Goal: Transaction & Acquisition: Purchase product/service

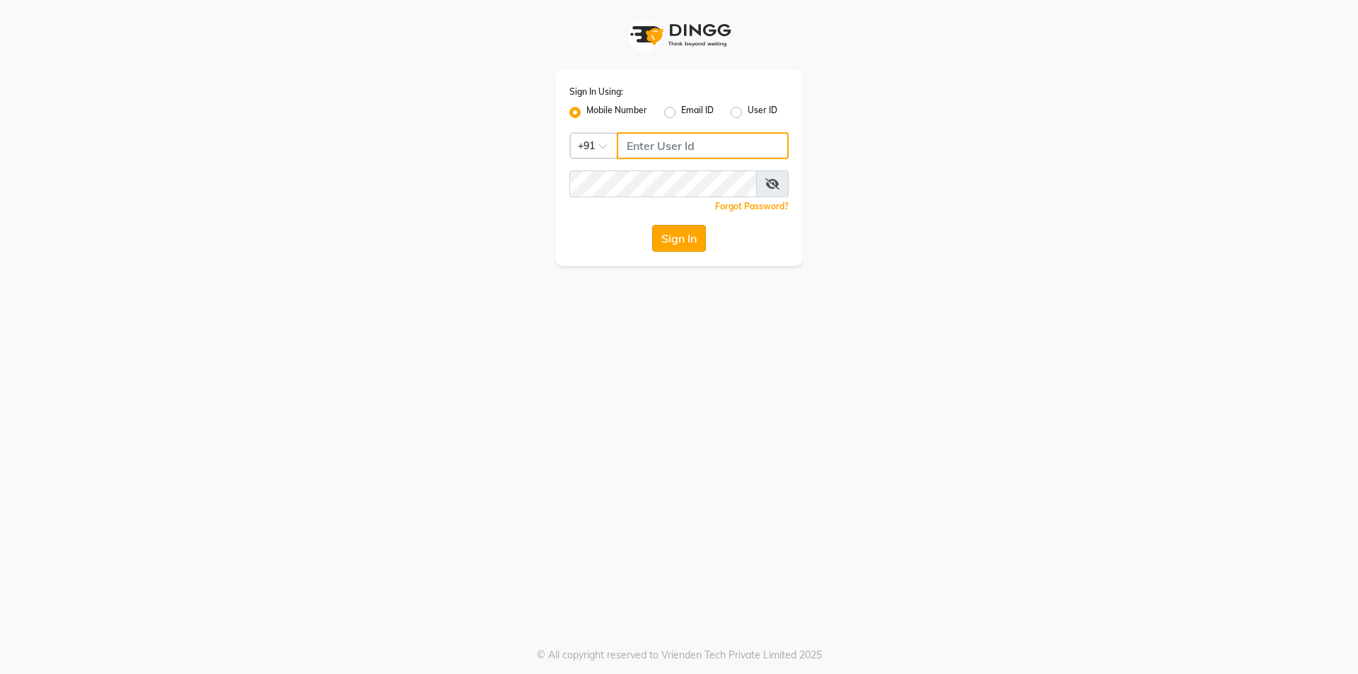
type input "6352310640"
click at [685, 235] on button "Sign In" at bounding box center [679, 238] width 54 height 27
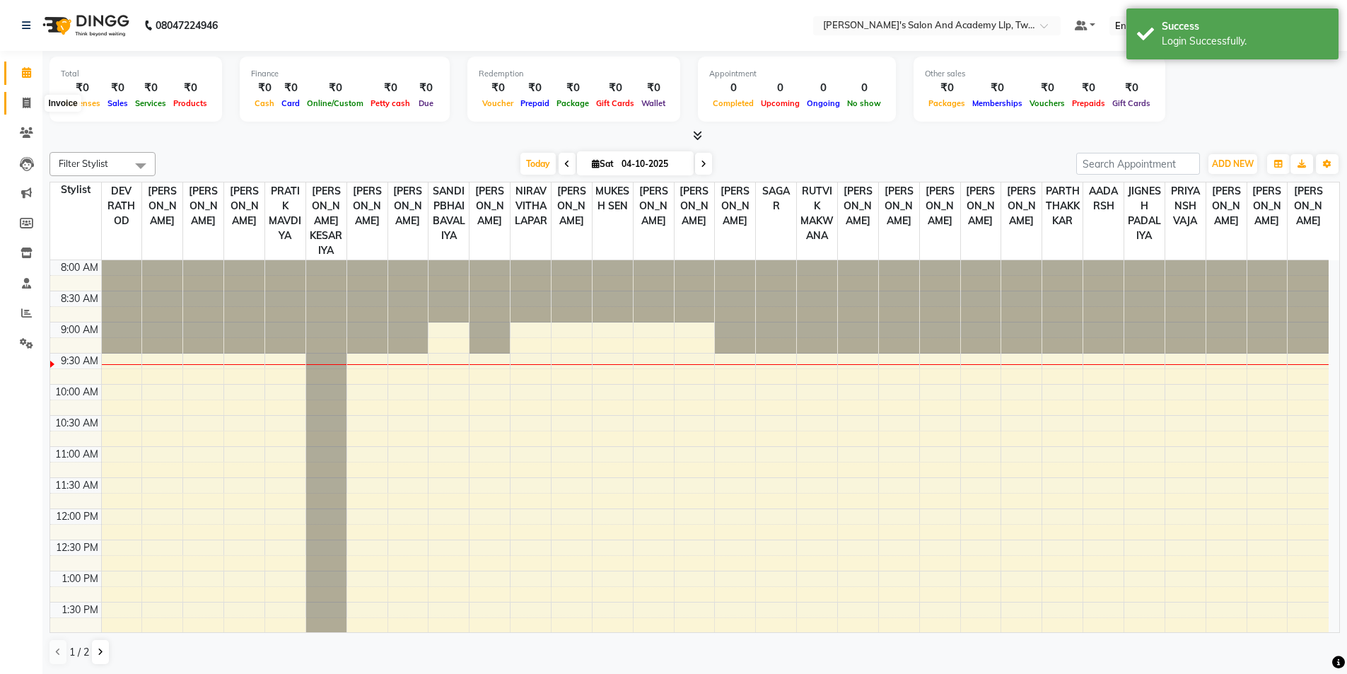
click at [28, 98] on icon at bounding box center [27, 103] width 8 height 11
select select "service"
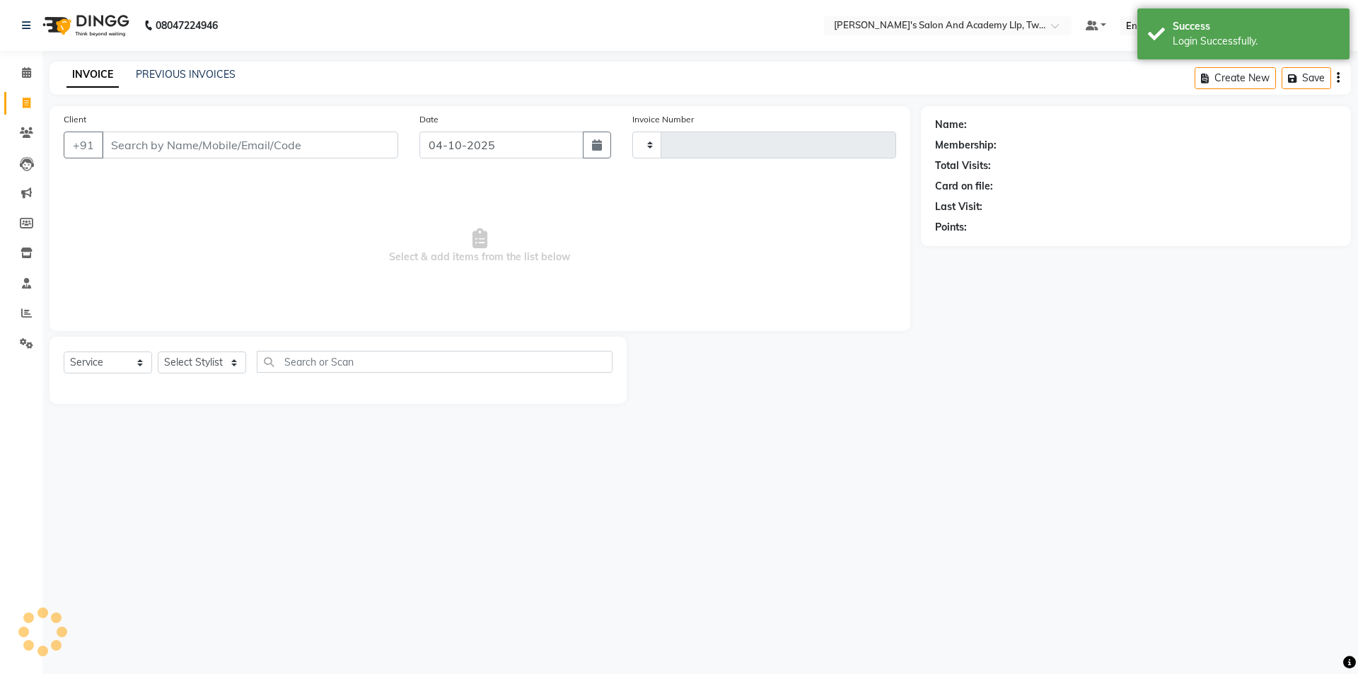
type input "11654"
select select "6985"
click at [154, 76] on link "PREVIOUS INVOICES" at bounding box center [186, 74] width 100 height 13
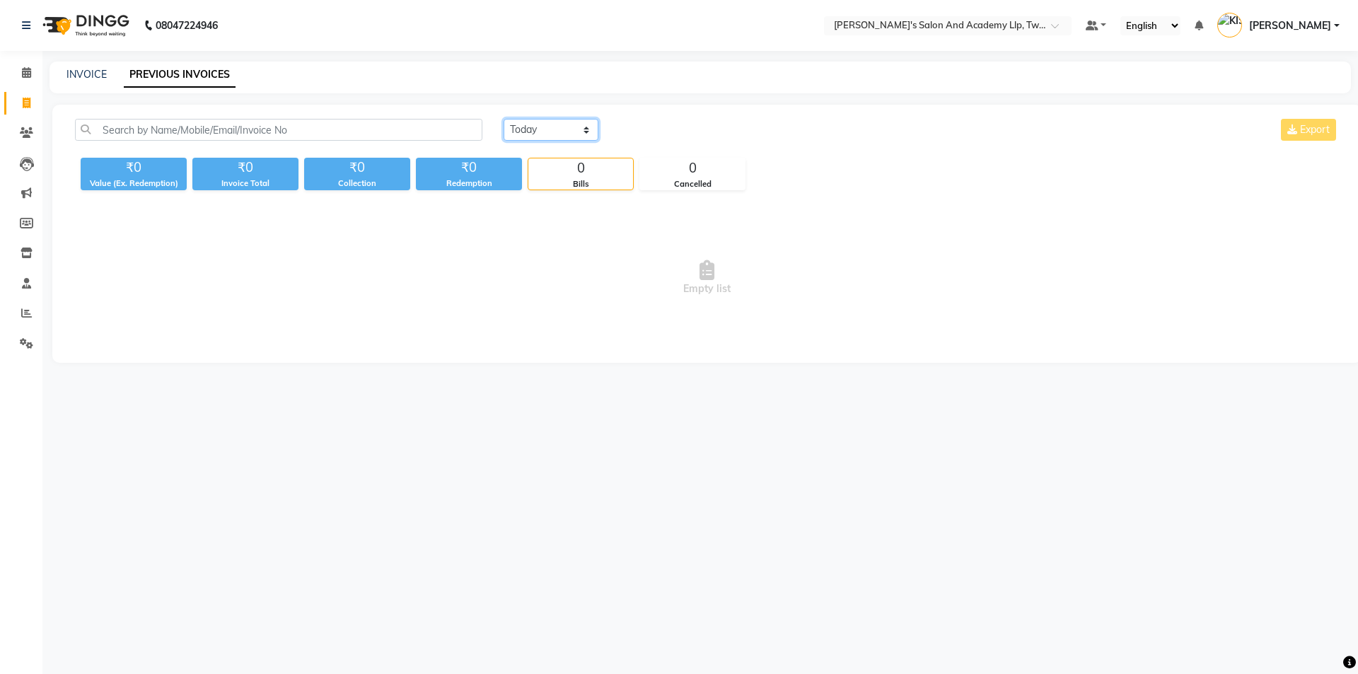
click at [518, 131] on select "[DATE] [DATE] Custom Range" at bounding box center [551, 130] width 95 height 22
click at [504, 119] on select "[DATE] [DATE] Custom Range" at bounding box center [551, 130] width 95 height 22
click at [532, 115] on div "Today Yesterday Custom Range Export ₹0 Value (Ex. Redemption) ₹0 Invoice Total …" at bounding box center [706, 234] width 1309 height 258
click at [534, 127] on select "[DATE] [DATE] Custom Range" at bounding box center [551, 130] width 95 height 22
select select "[DATE]"
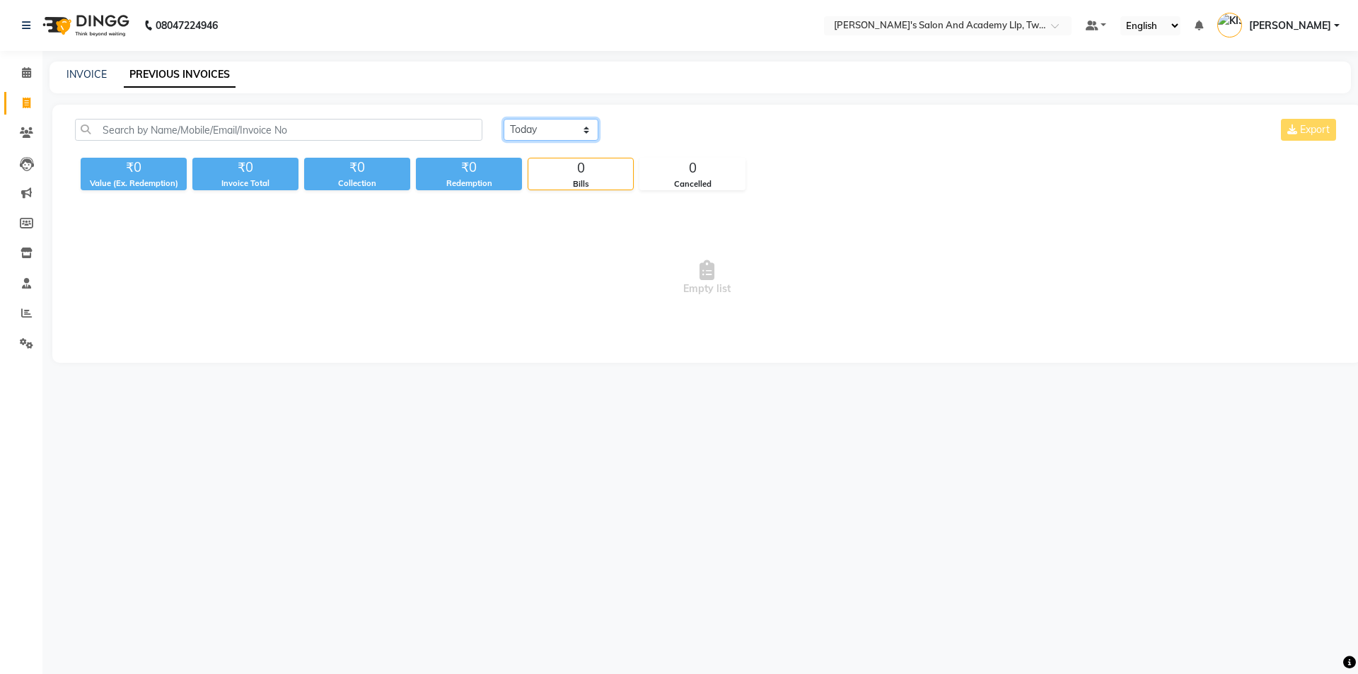
click at [504, 119] on select "[DATE] [DATE] Custom Range" at bounding box center [551, 130] width 95 height 22
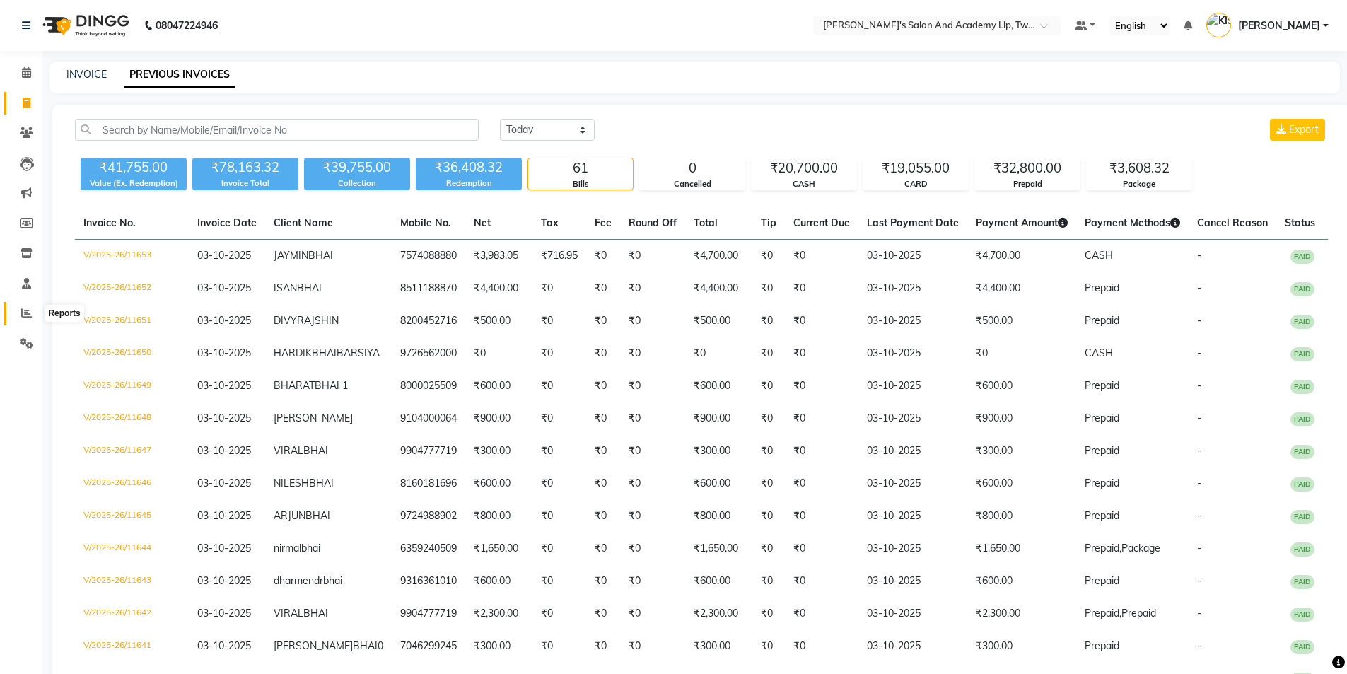
click at [30, 313] on icon at bounding box center [26, 313] width 11 height 11
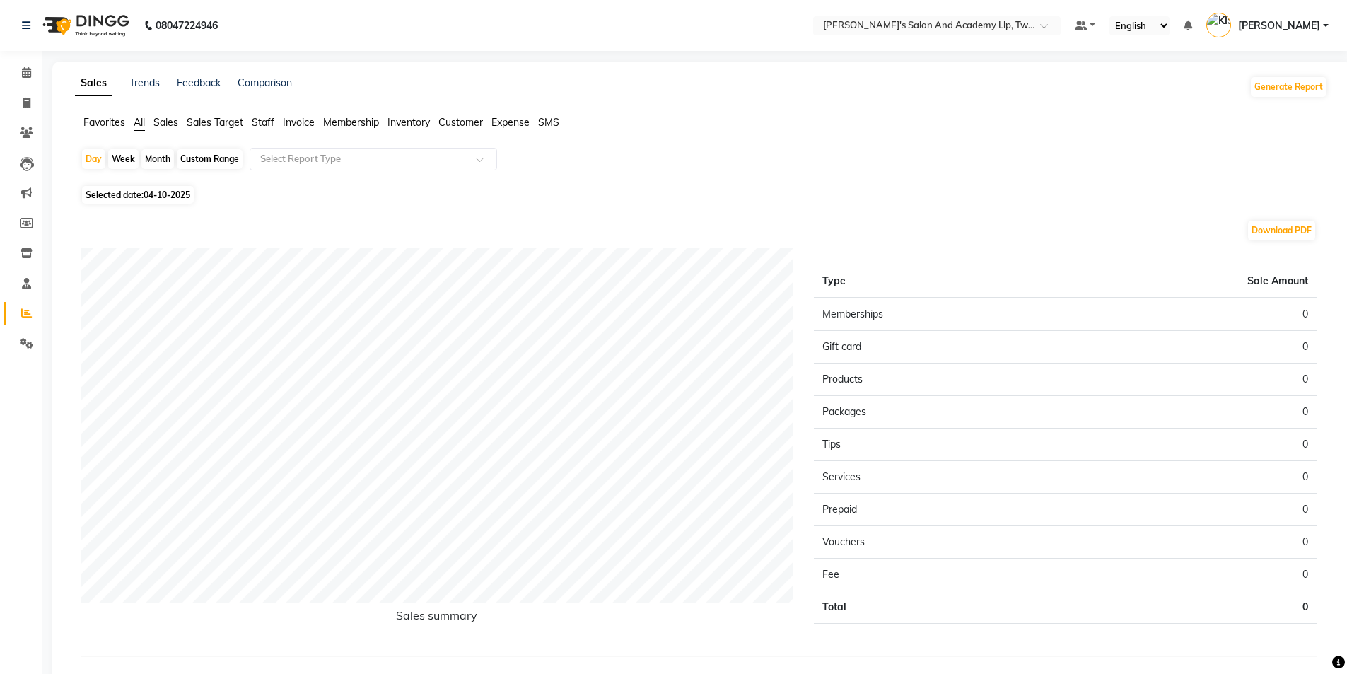
click at [266, 121] on span "Staff" at bounding box center [263, 122] width 23 height 13
click at [401, 150] on div "Select Report Type" at bounding box center [374, 159] width 248 height 23
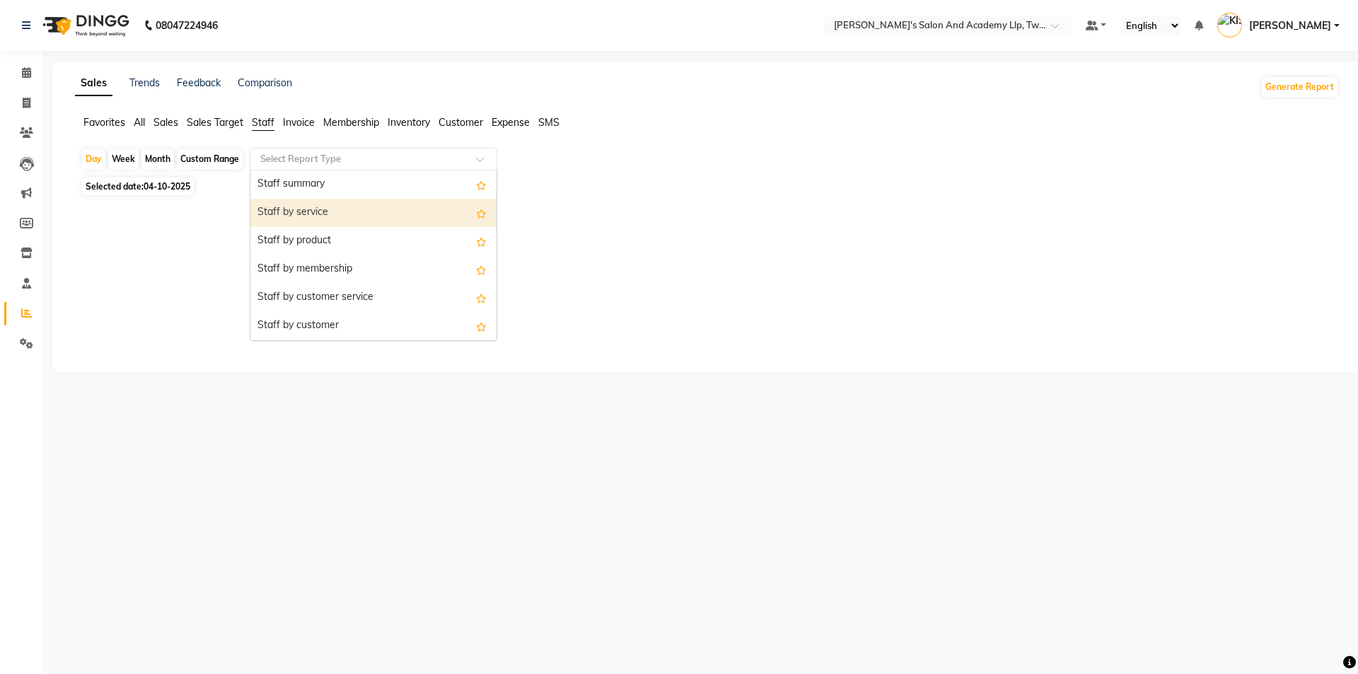
click at [430, 208] on div "Staff by service" at bounding box center [373, 213] width 246 height 28
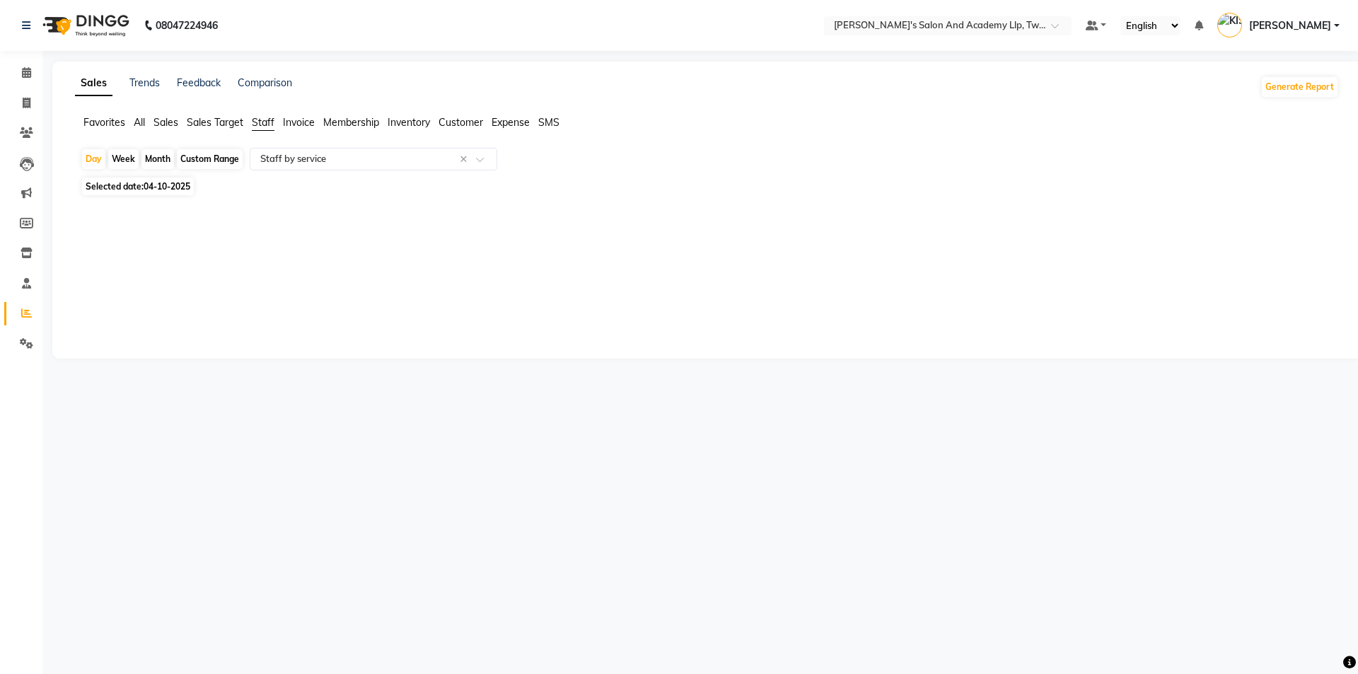
click at [182, 186] on span "04-10-2025" at bounding box center [167, 186] width 47 height 11
select select "10"
select select "2025"
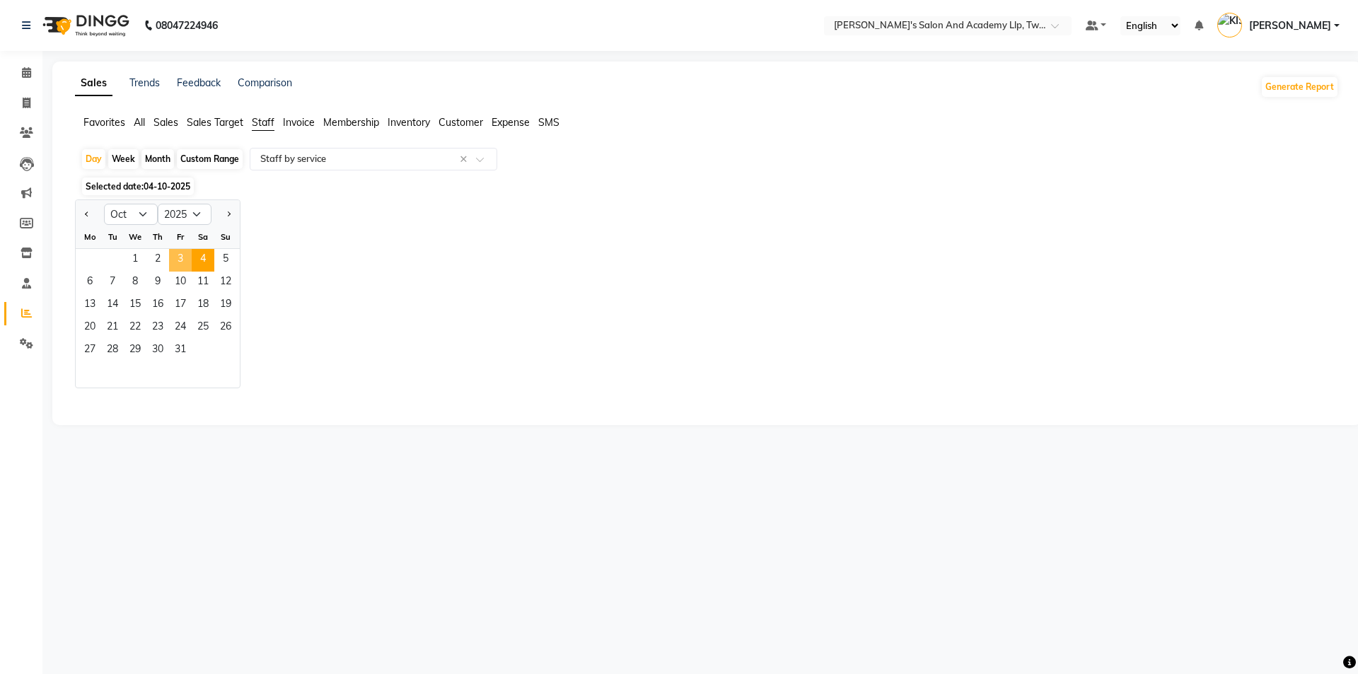
click at [178, 255] on span "3" at bounding box center [180, 260] width 23 height 23
select select "full_report"
select select "csv"
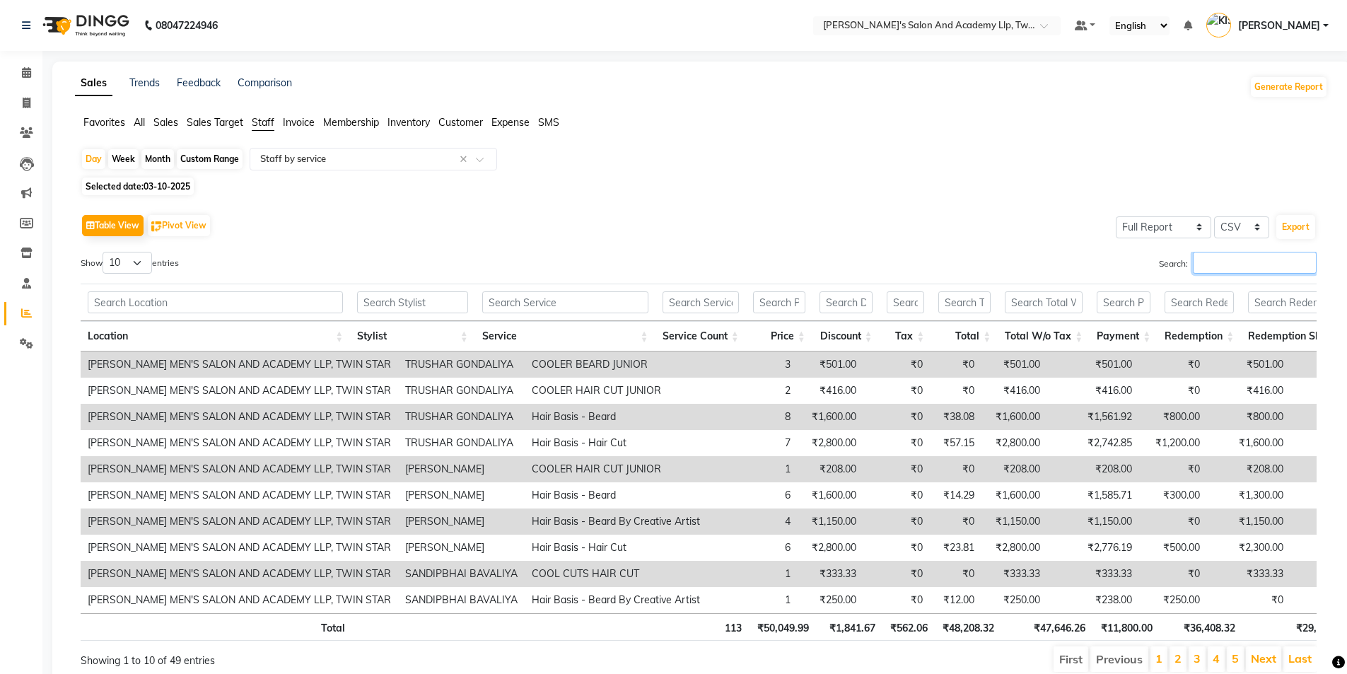
click at [1211, 264] on input "Search:" at bounding box center [1255, 263] width 124 height 22
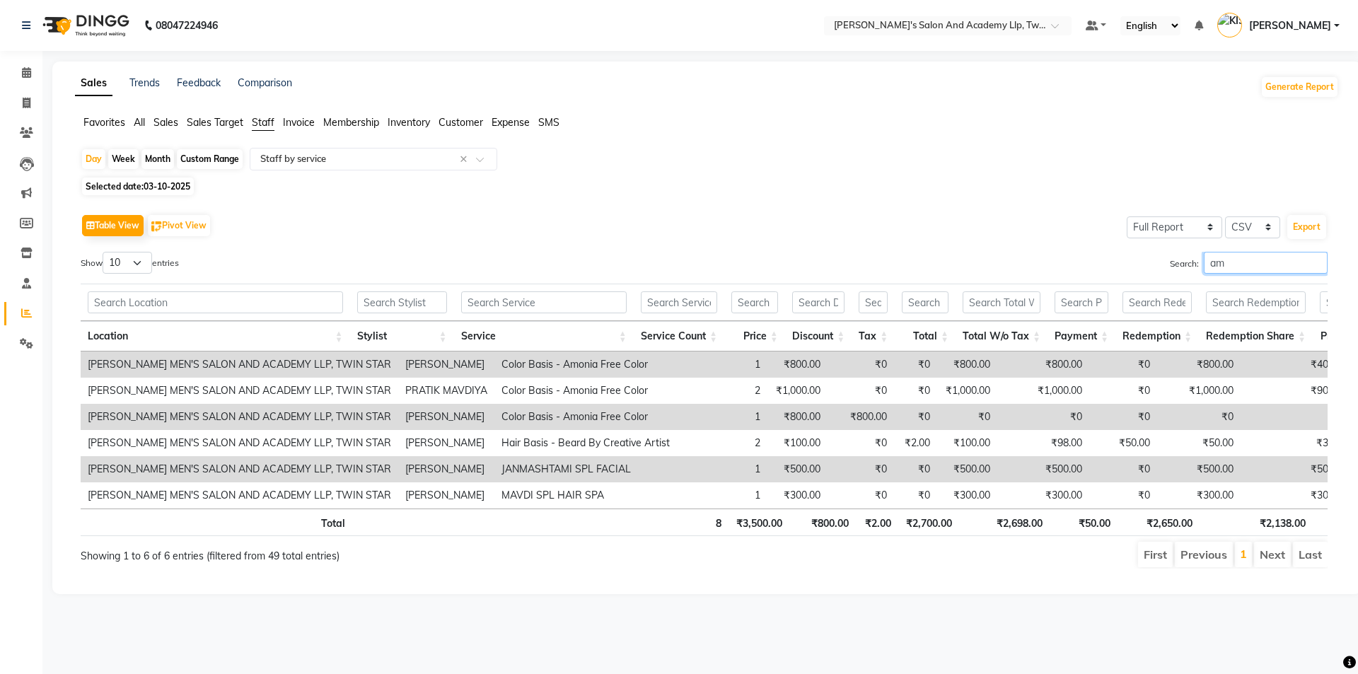
type input "a"
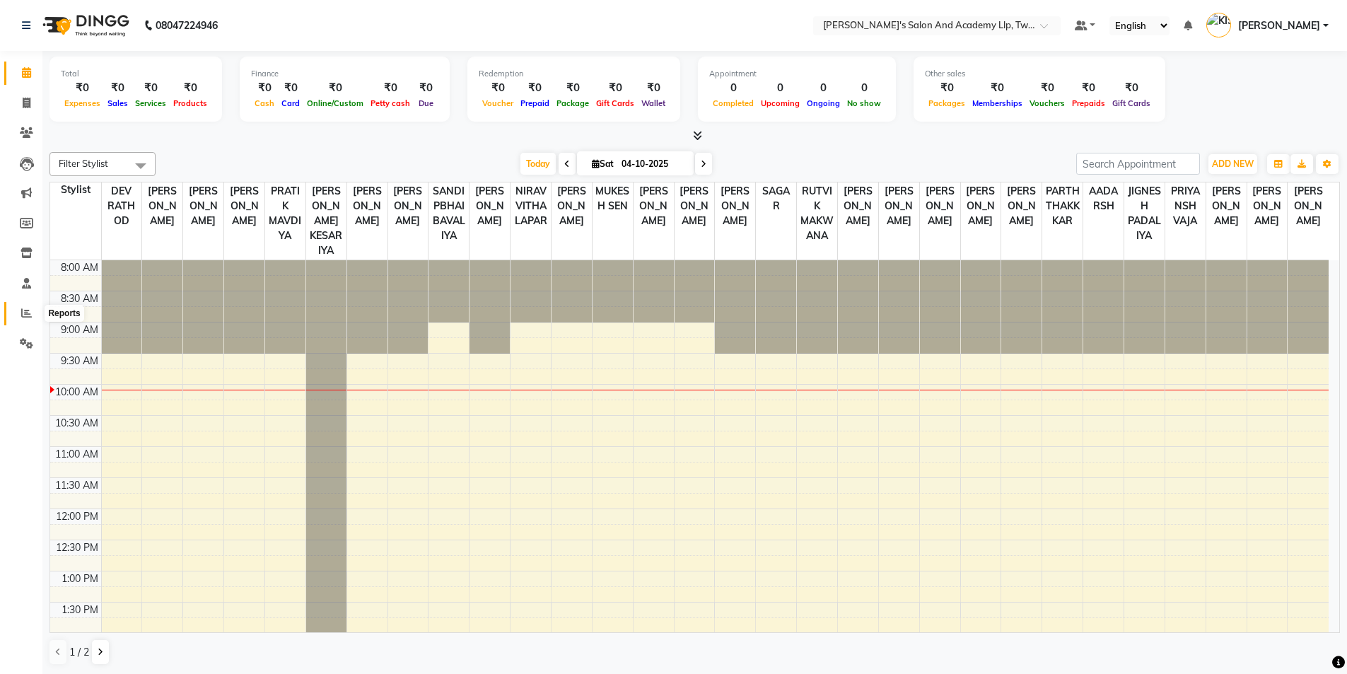
click at [25, 307] on span at bounding box center [26, 314] width 25 height 16
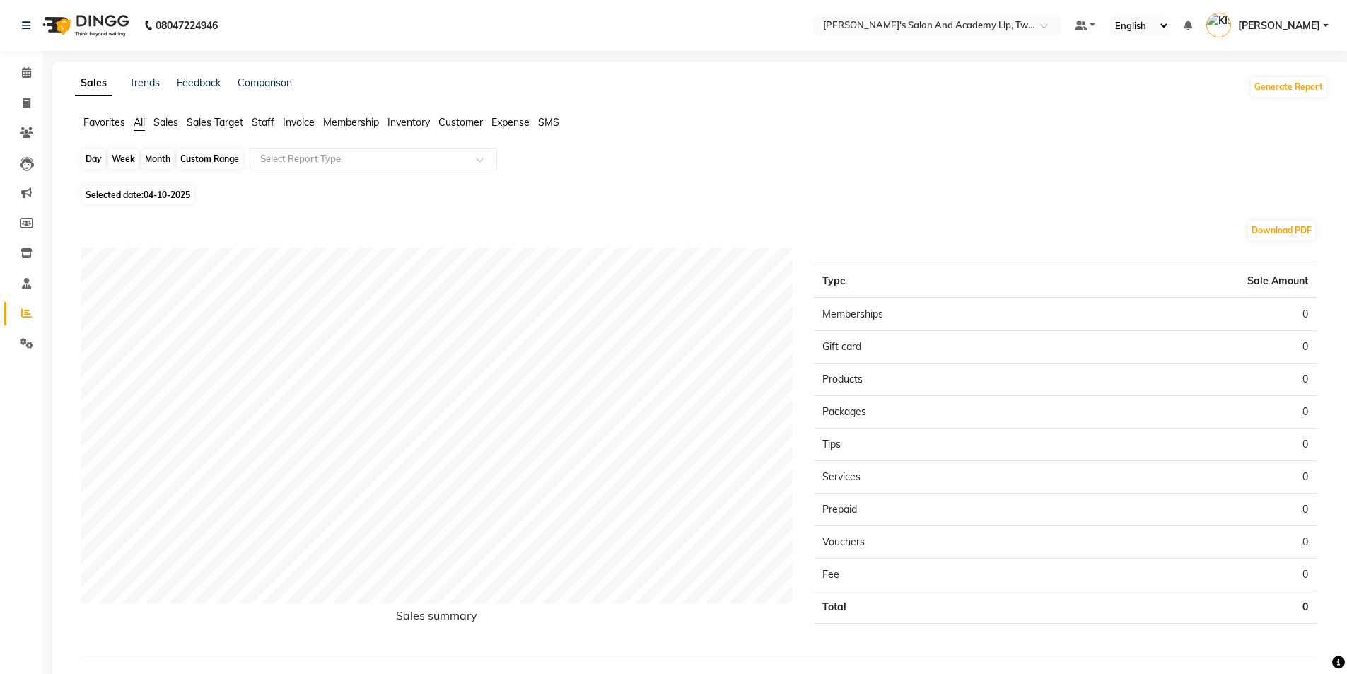
click at [94, 157] on div "Day" at bounding box center [93, 159] width 23 height 20
select select "10"
select select "2025"
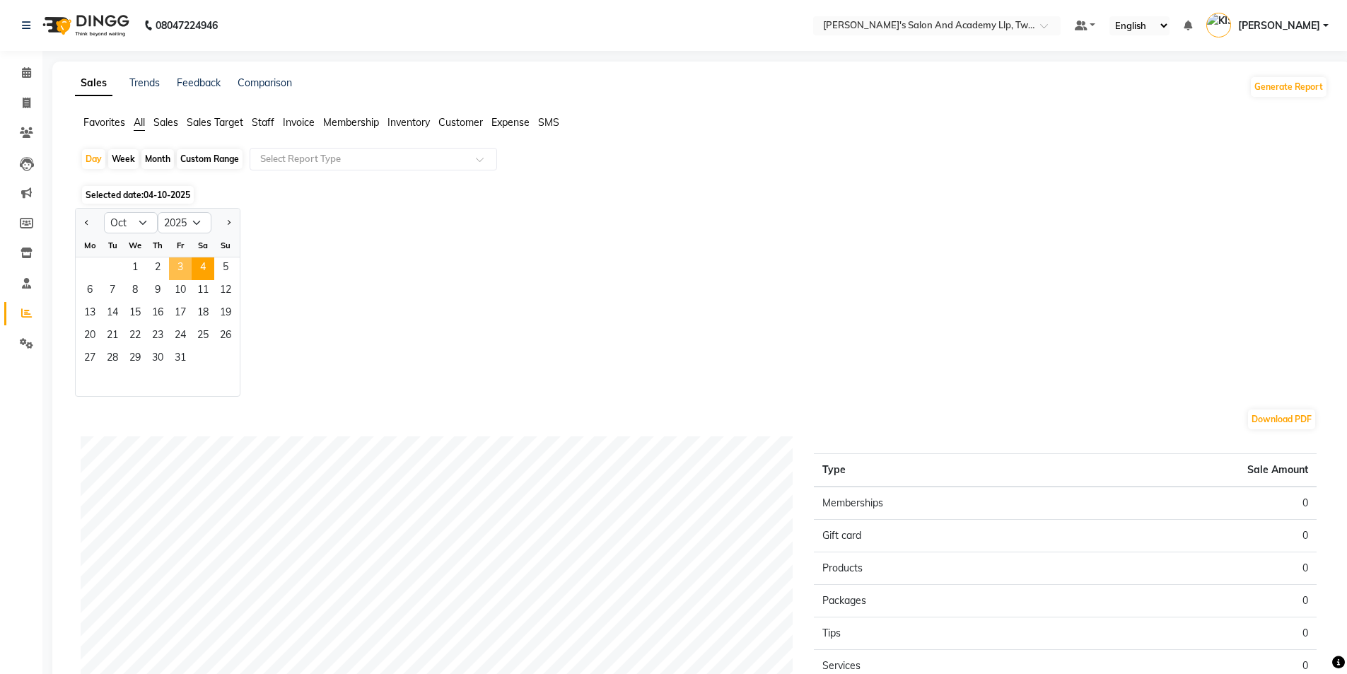
click at [181, 268] on span "3" at bounding box center [180, 268] width 23 height 23
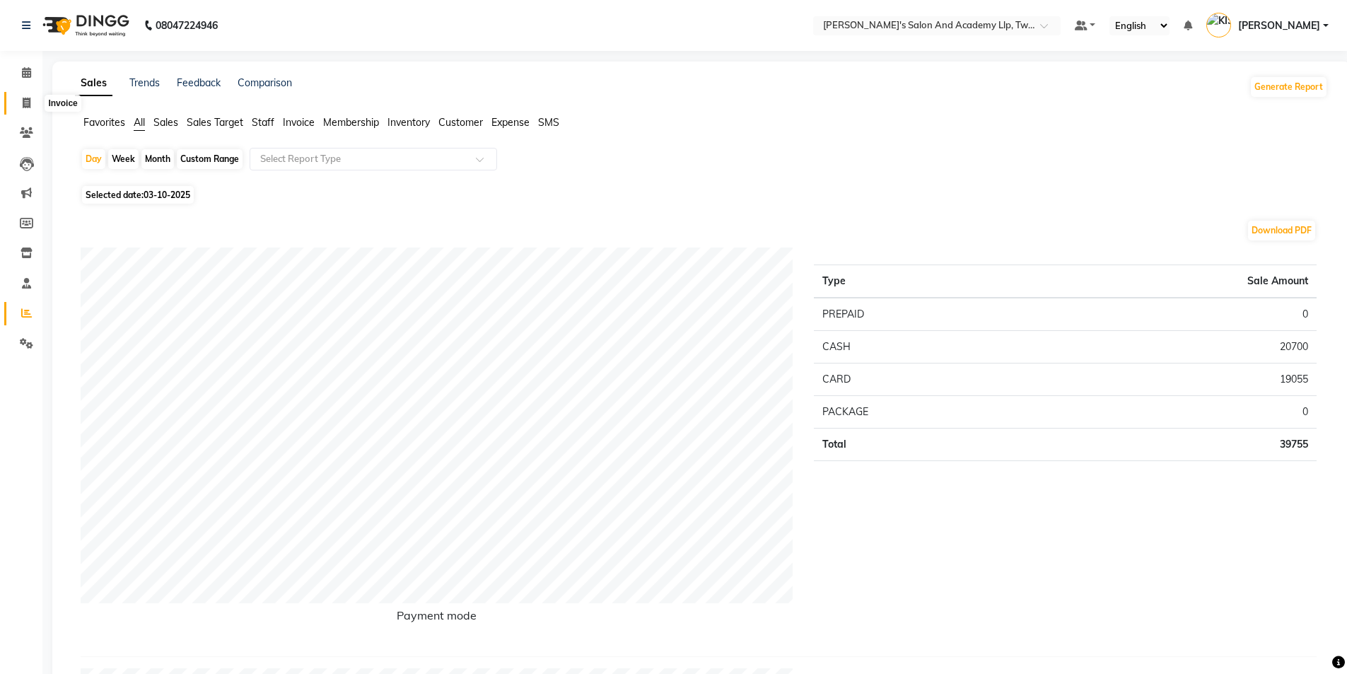
click at [25, 101] on icon at bounding box center [27, 103] width 8 height 11
select select "service"
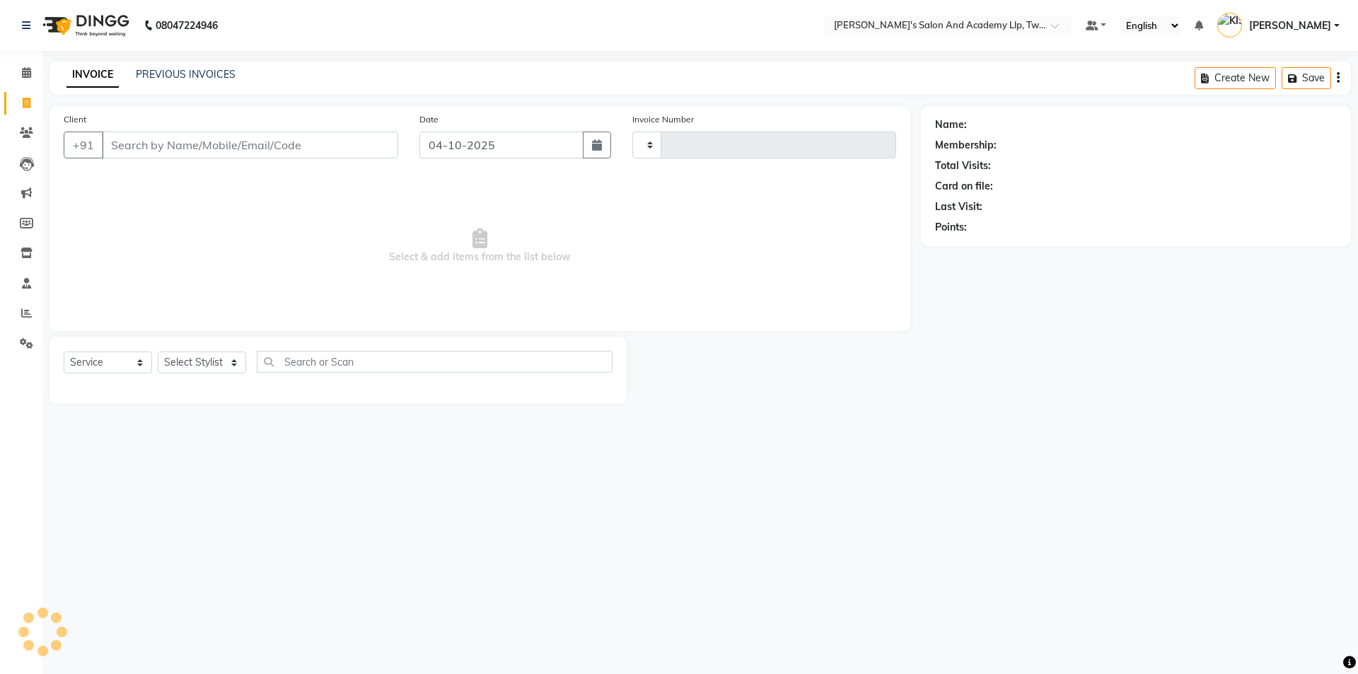
type input "11654"
select select "6985"
click at [204, 76] on link "PREVIOUS INVOICES" at bounding box center [186, 74] width 100 height 13
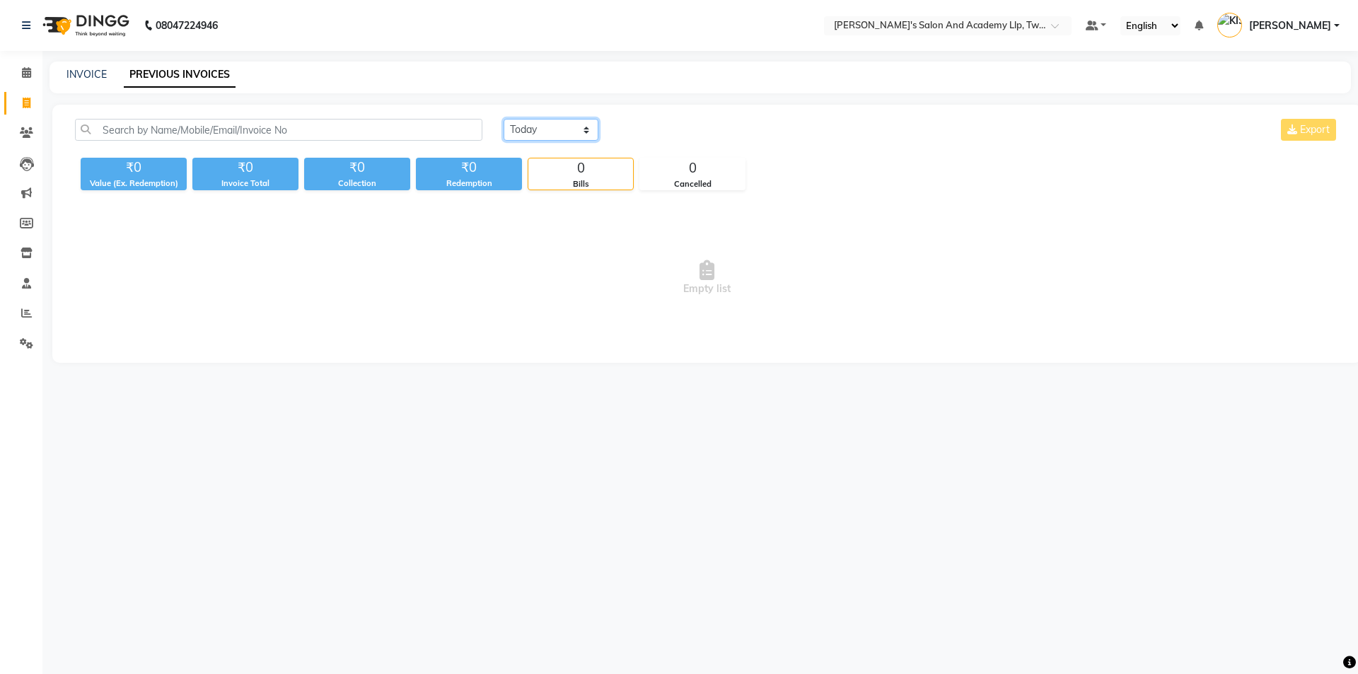
click at [541, 136] on select "[DATE] [DATE] Custom Range" at bounding box center [551, 130] width 95 height 22
select select "[DATE]"
click at [504, 119] on select "[DATE] [DATE] Custom Range" at bounding box center [551, 130] width 95 height 22
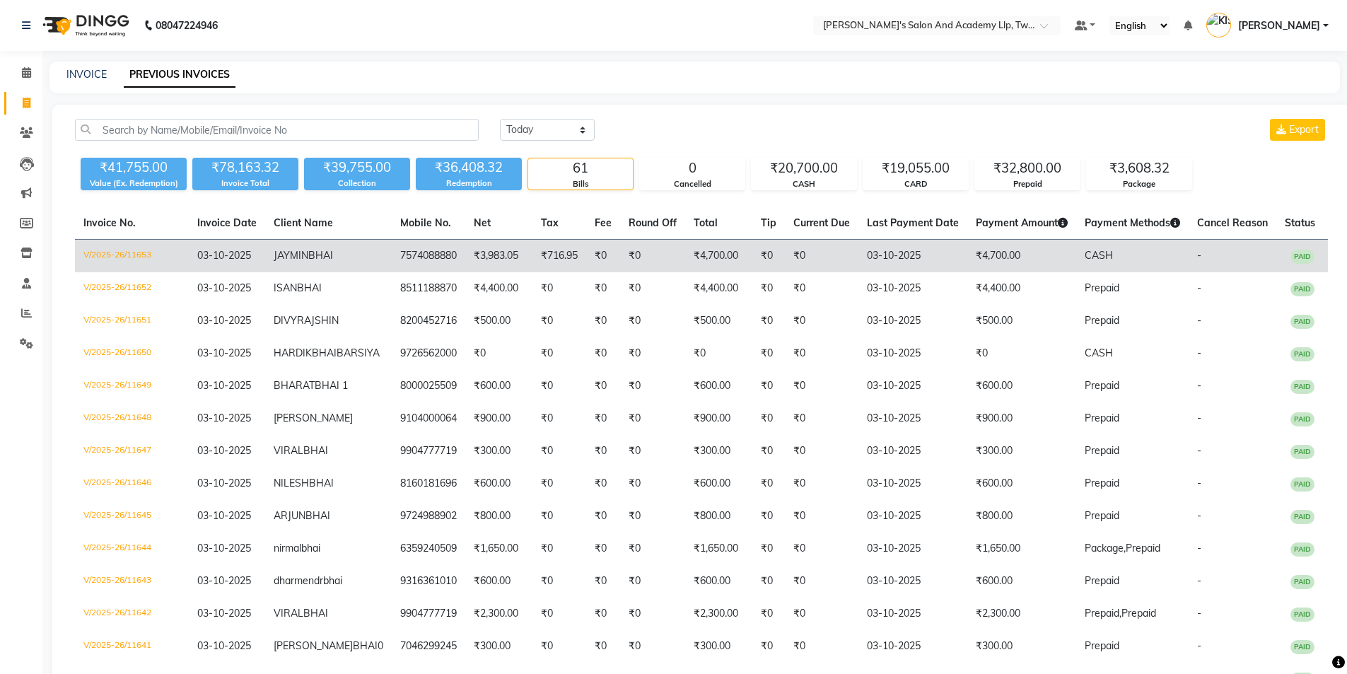
click at [1090, 252] on span "CASH" at bounding box center [1099, 255] width 28 height 13
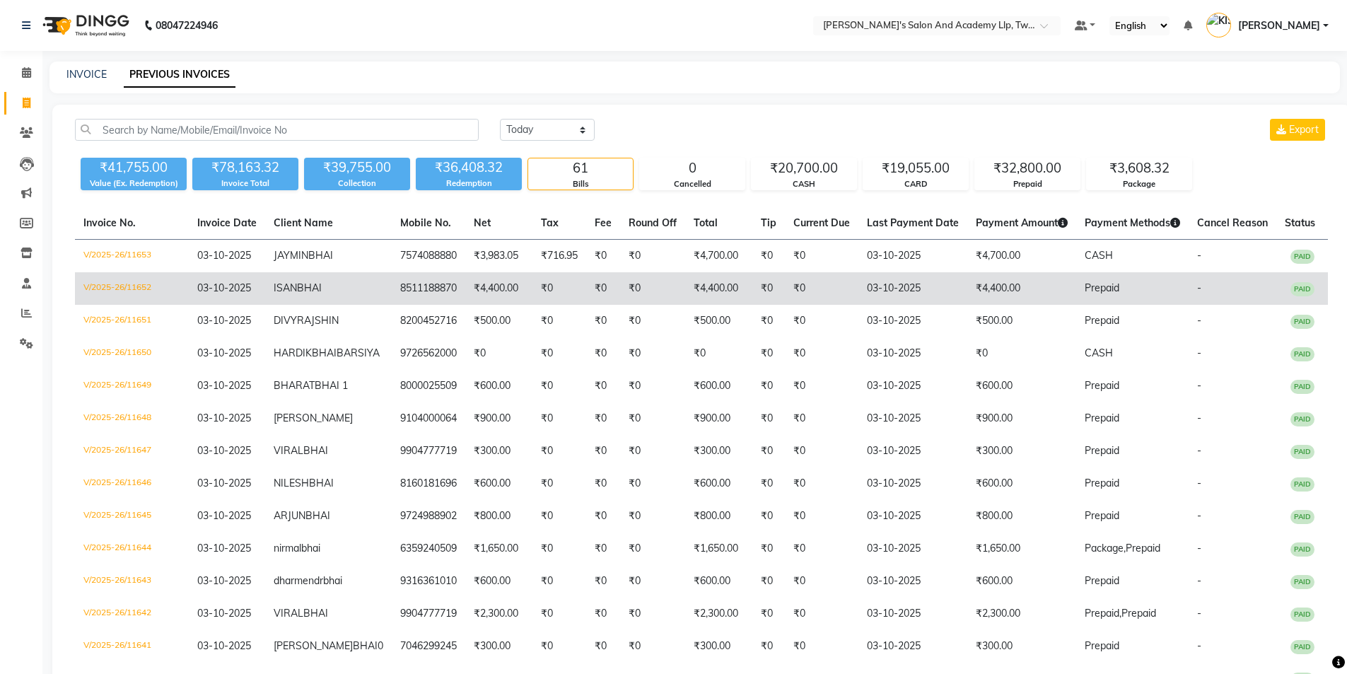
click at [1100, 286] on span "Prepaid" at bounding box center [1102, 287] width 35 height 13
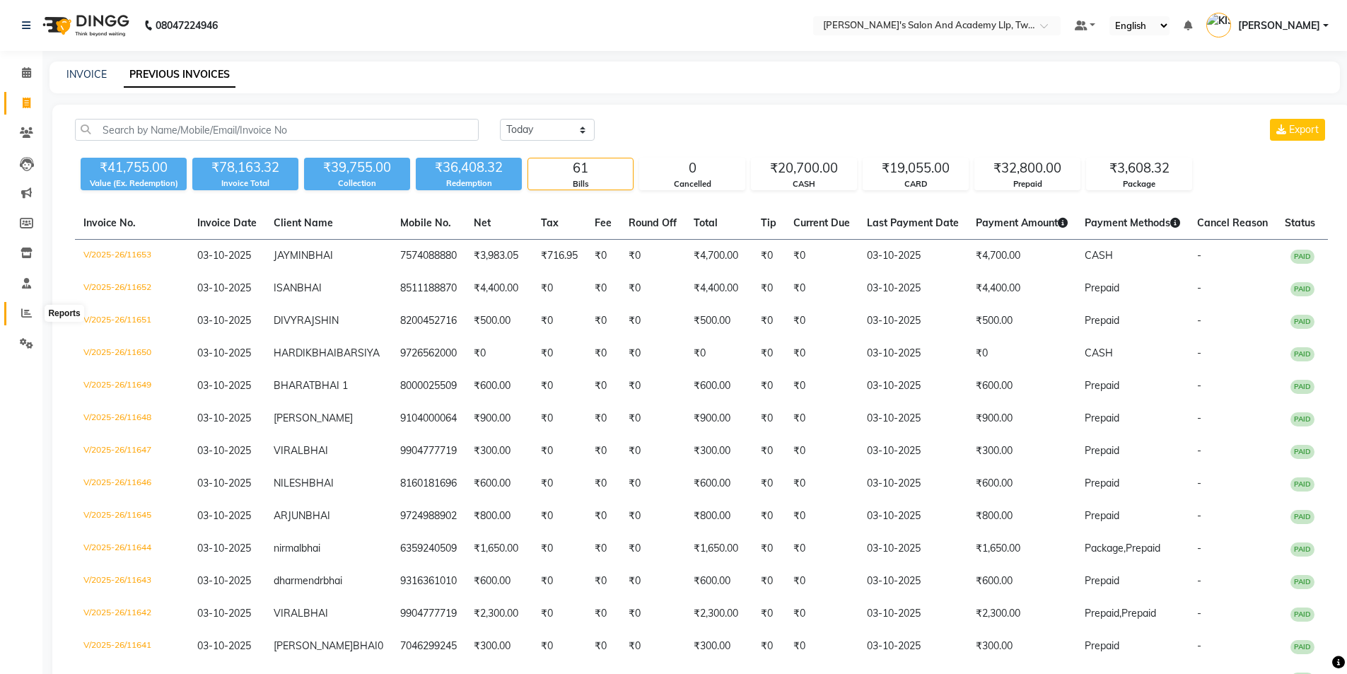
click at [30, 311] on icon at bounding box center [26, 313] width 11 height 11
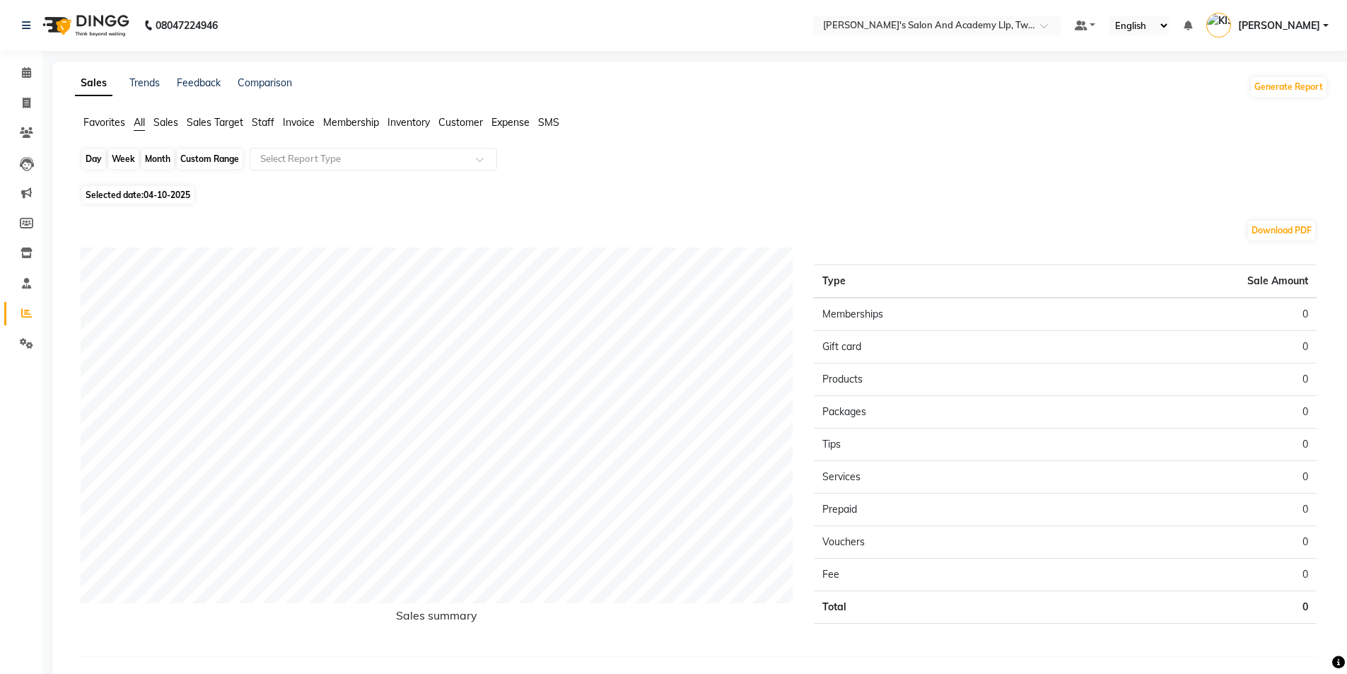
click at [93, 162] on div "Day" at bounding box center [93, 159] width 23 height 20
select select "10"
select select "2025"
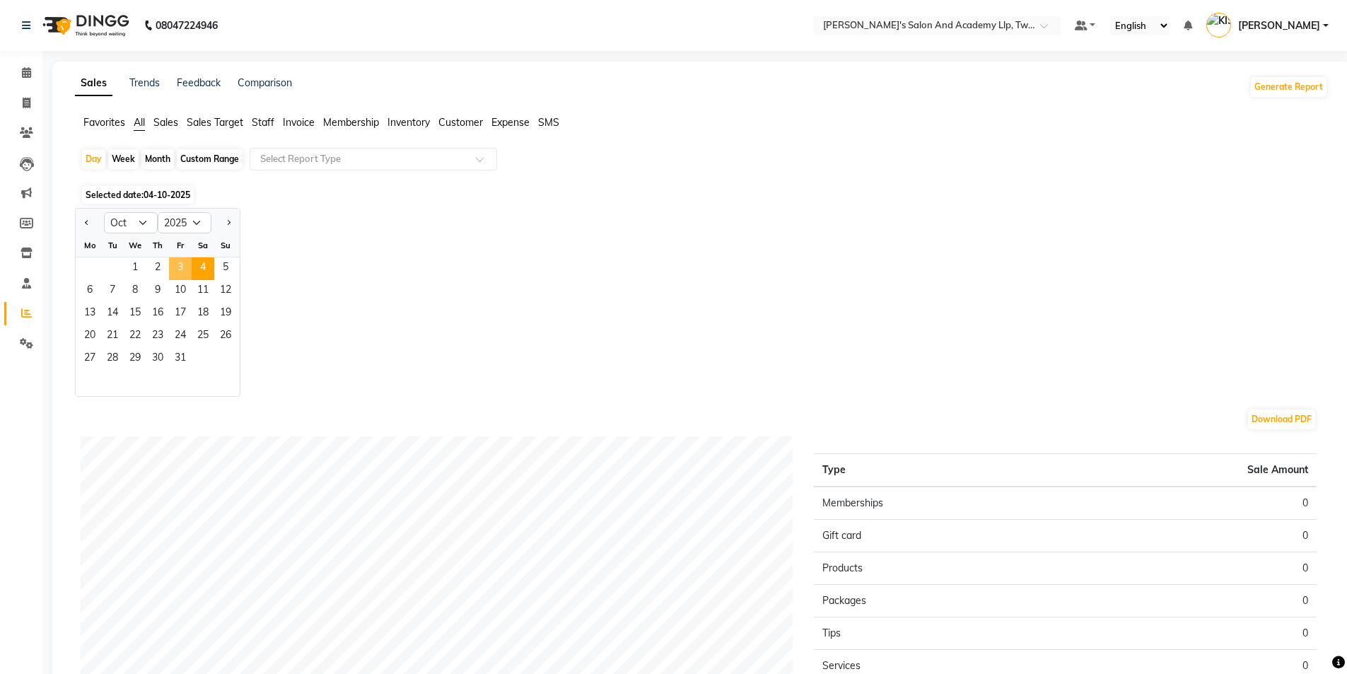
click at [178, 271] on span "3" at bounding box center [180, 268] width 23 height 23
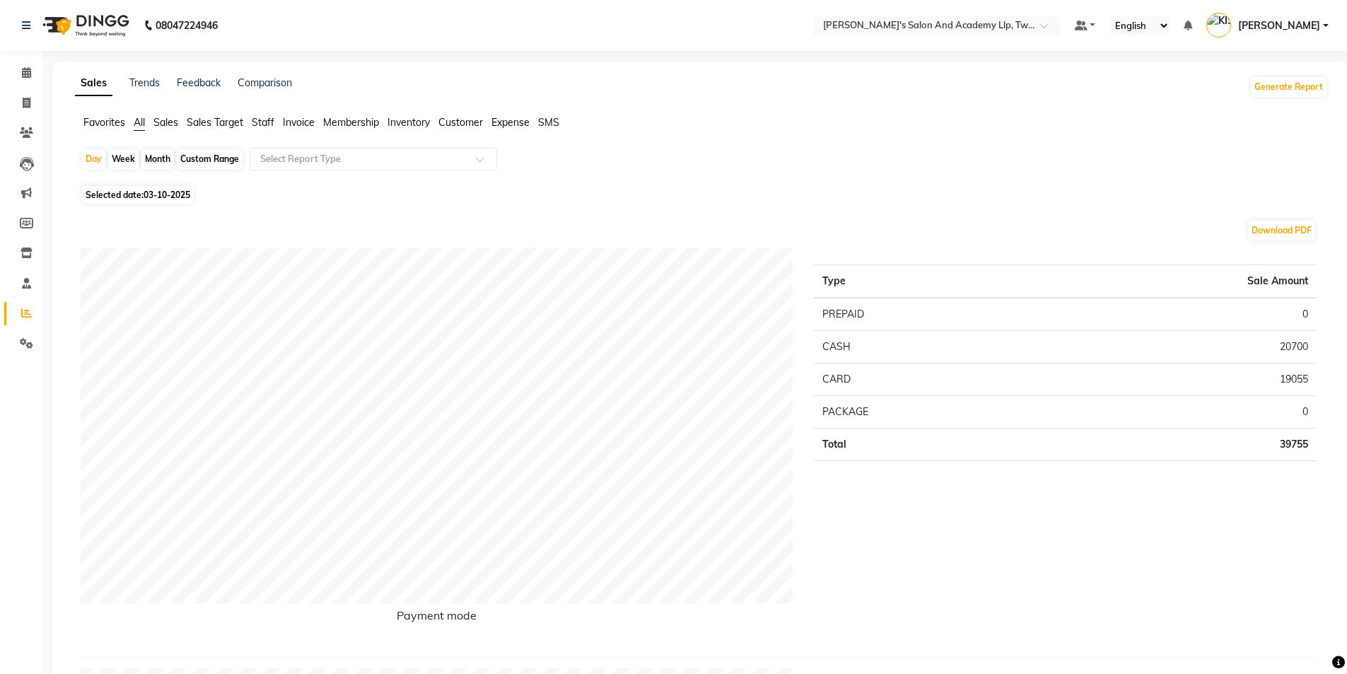
click at [274, 120] on span "Staff" at bounding box center [263, 122] width 23 height 13
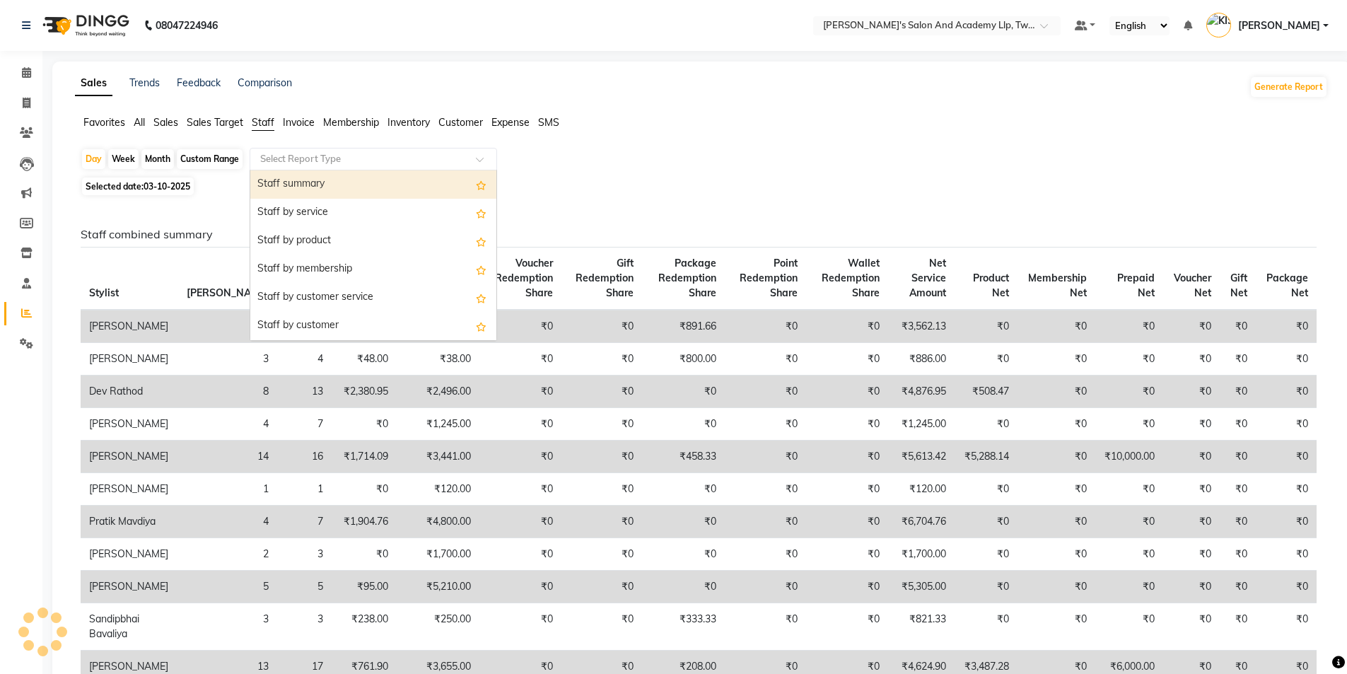
click at [294, 156] on input "text" at bounding box center [359, 159] width 204 height 14
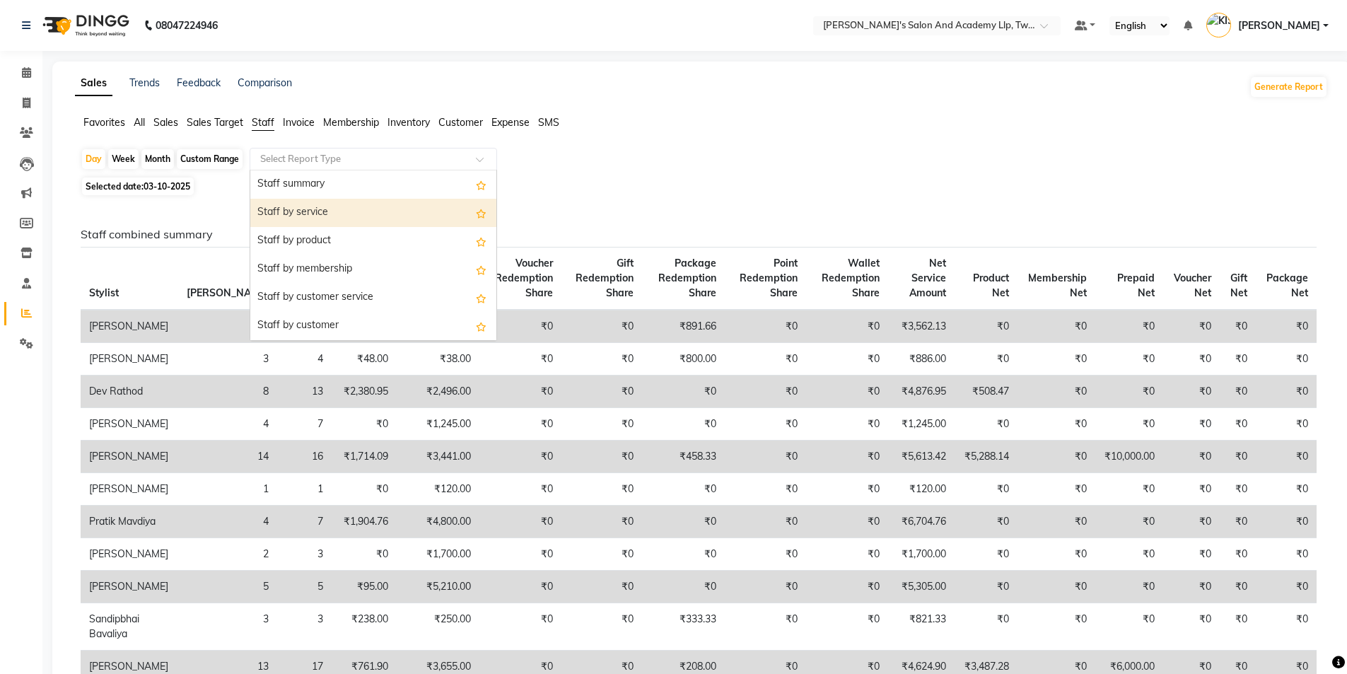
click at [301, 205] on div "Staff by service" at bounding box center [373, 213] width 246 height 28
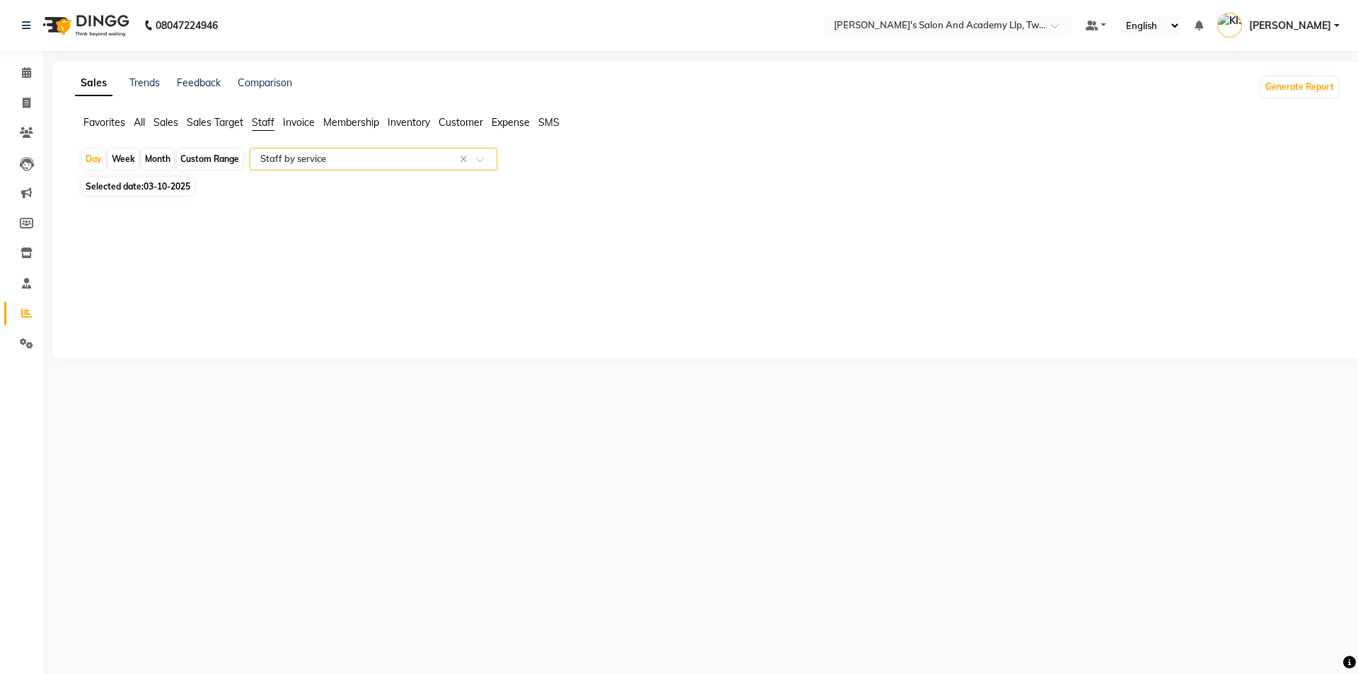
select select "full_report"
select select "csv"
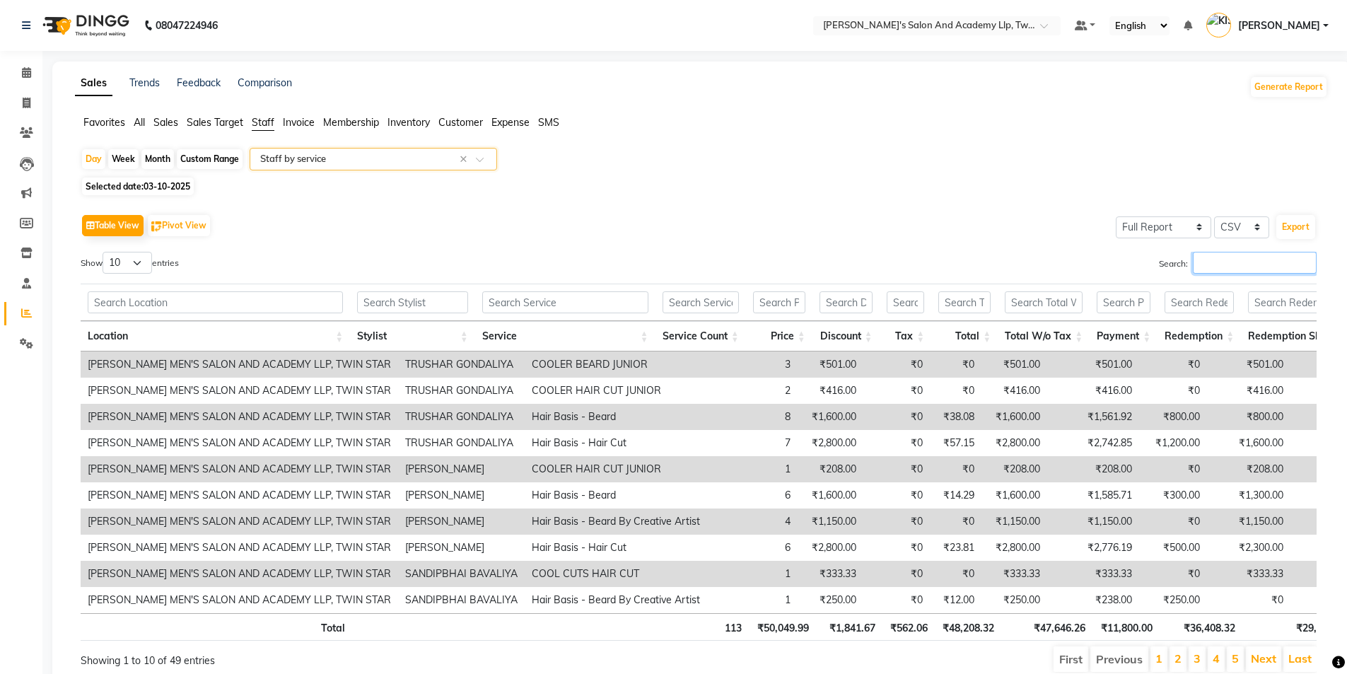
click at [1241, 262] on input "Search:" at bounding box center [1255, 263] width 124 height 22
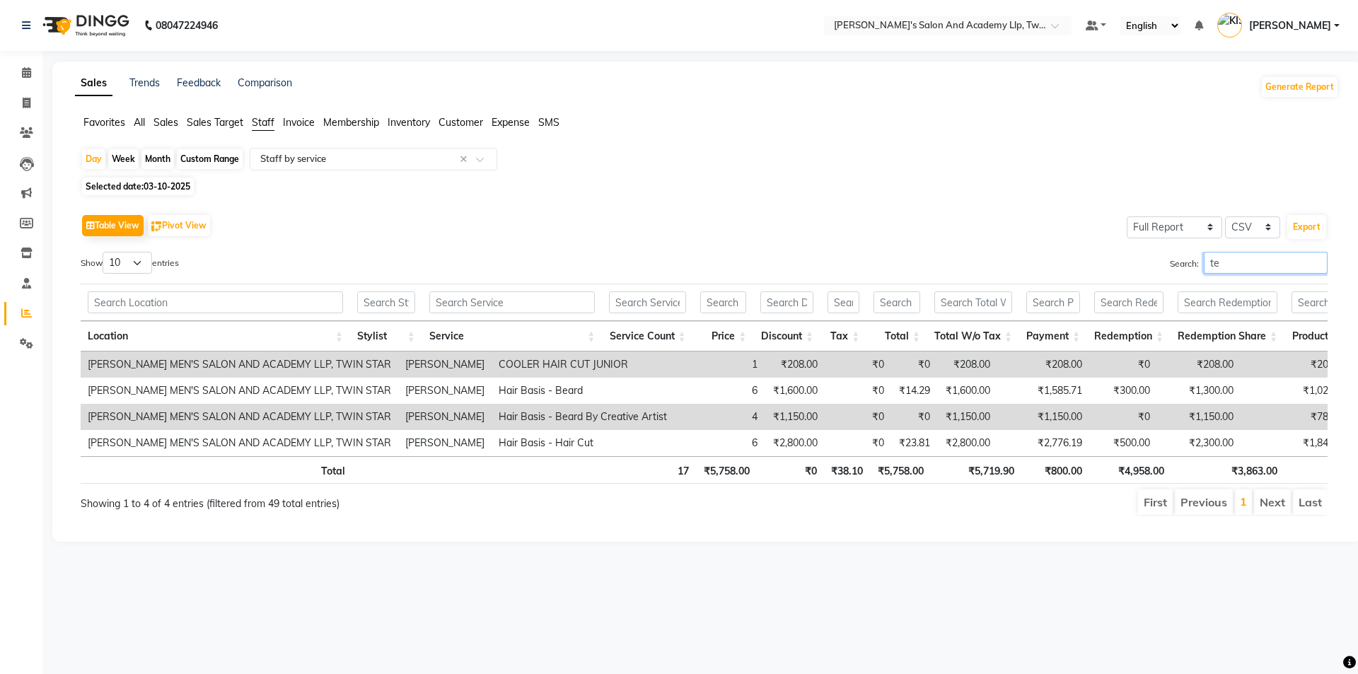
type input "t"
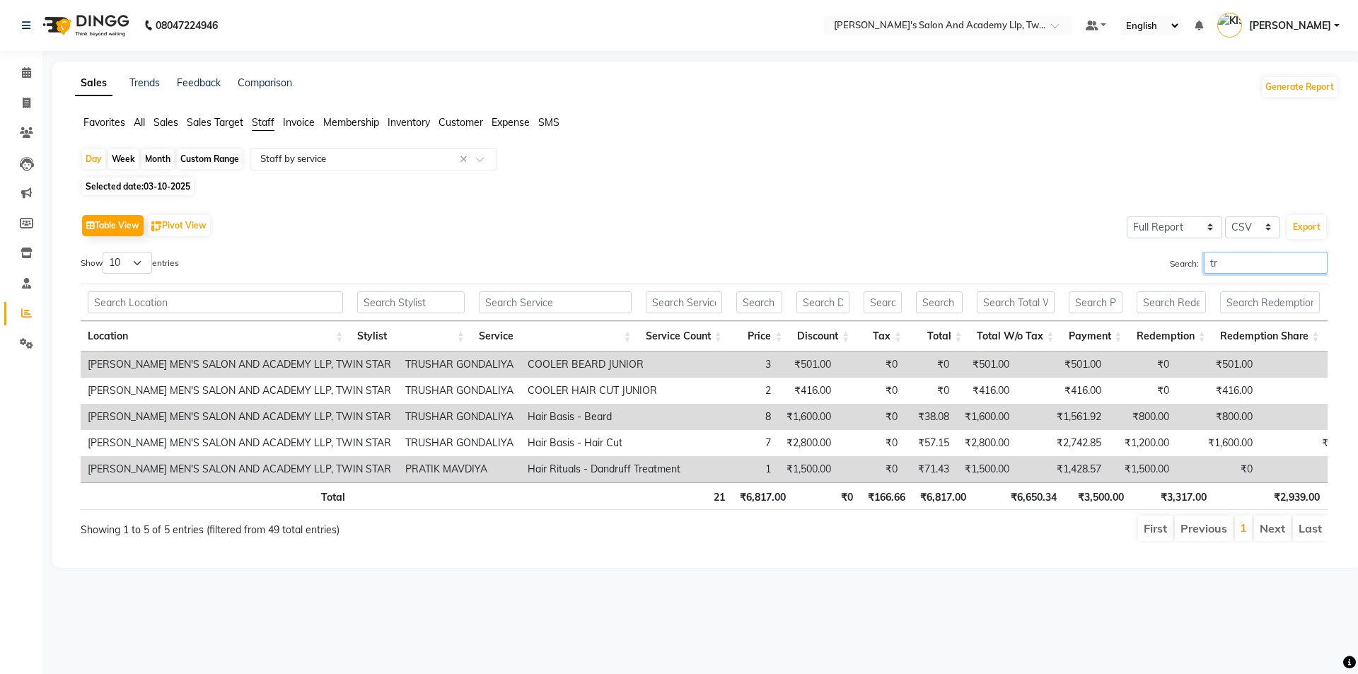
type input "t"
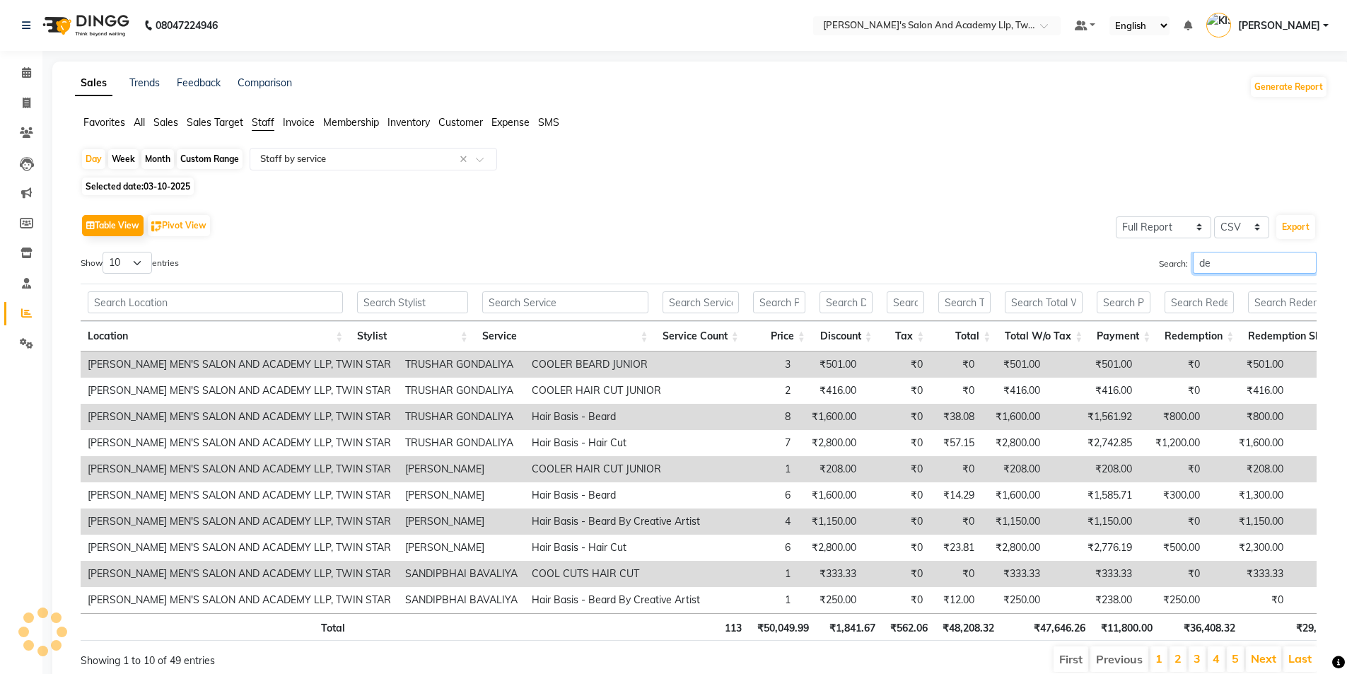
type input "d"
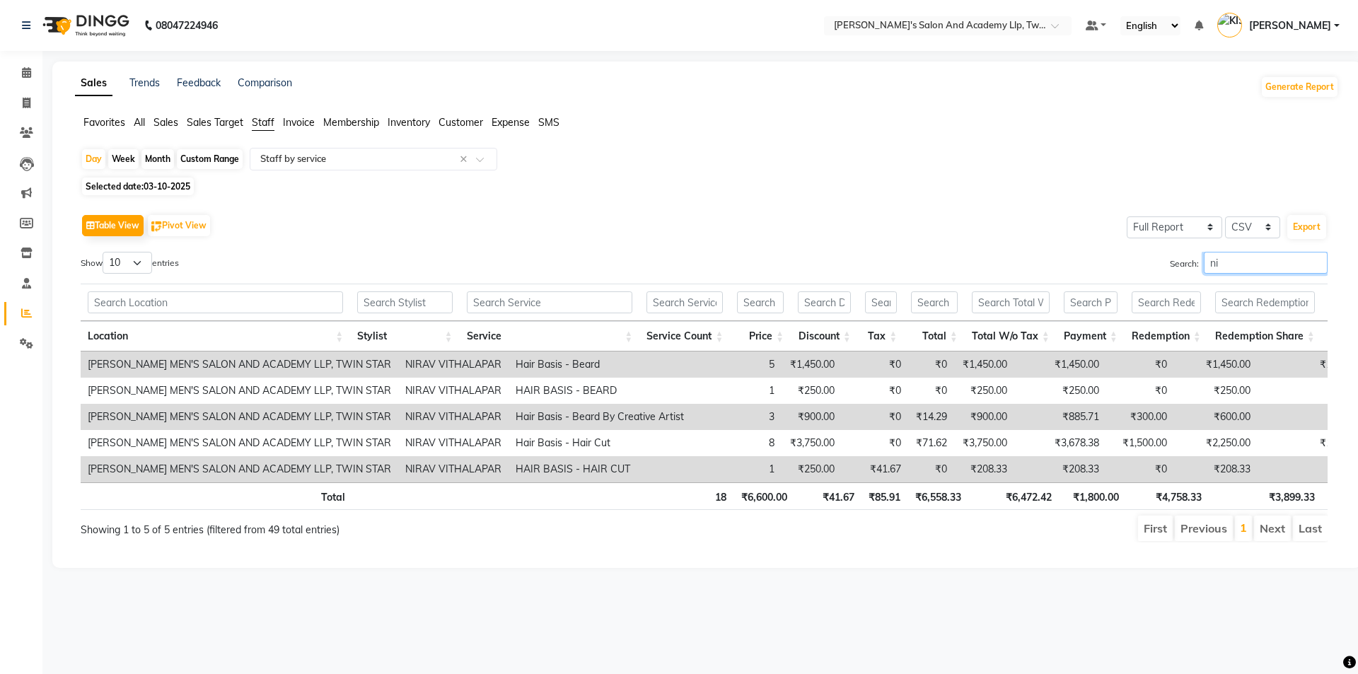
type input "n"
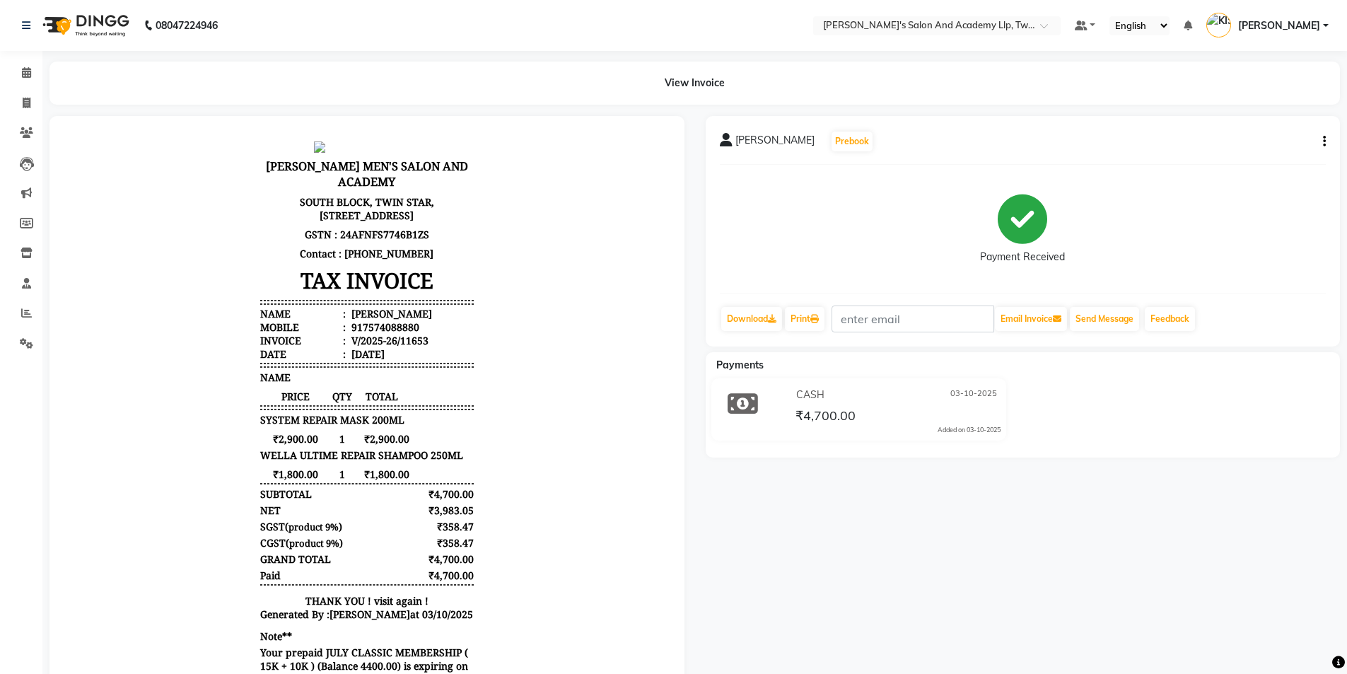
click at [1325, 142] on icon "button" at bounding box center [1324, 141] width 3 height 1
click at [1296, 145] on div "Edit Item Staff" at bounding box center [1267, 142] width 71 height 18
select select "65231"
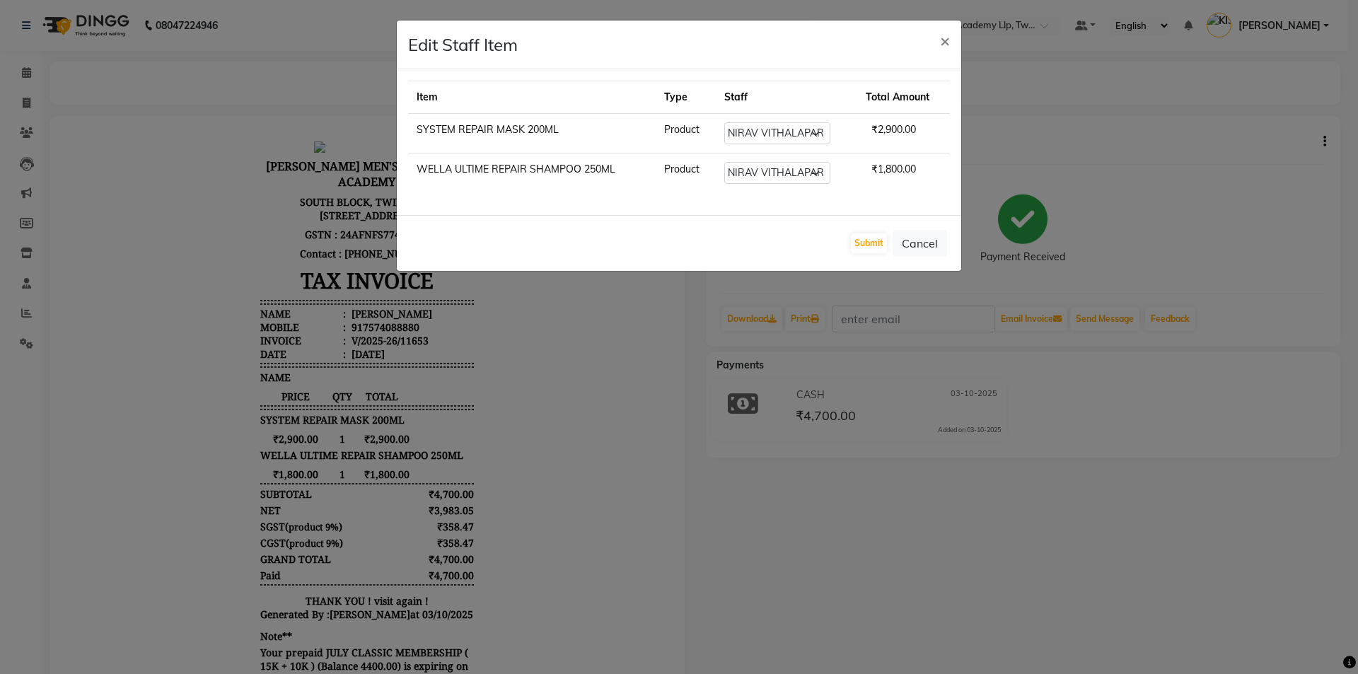
click at [1187, 298] on ngb-modal-window "Edit Staff Item × Item Type Staff Total Amount SYSTEM REPAIR MASK 200ML Product…" at bounding box center [679, 337] width 1358 height 674
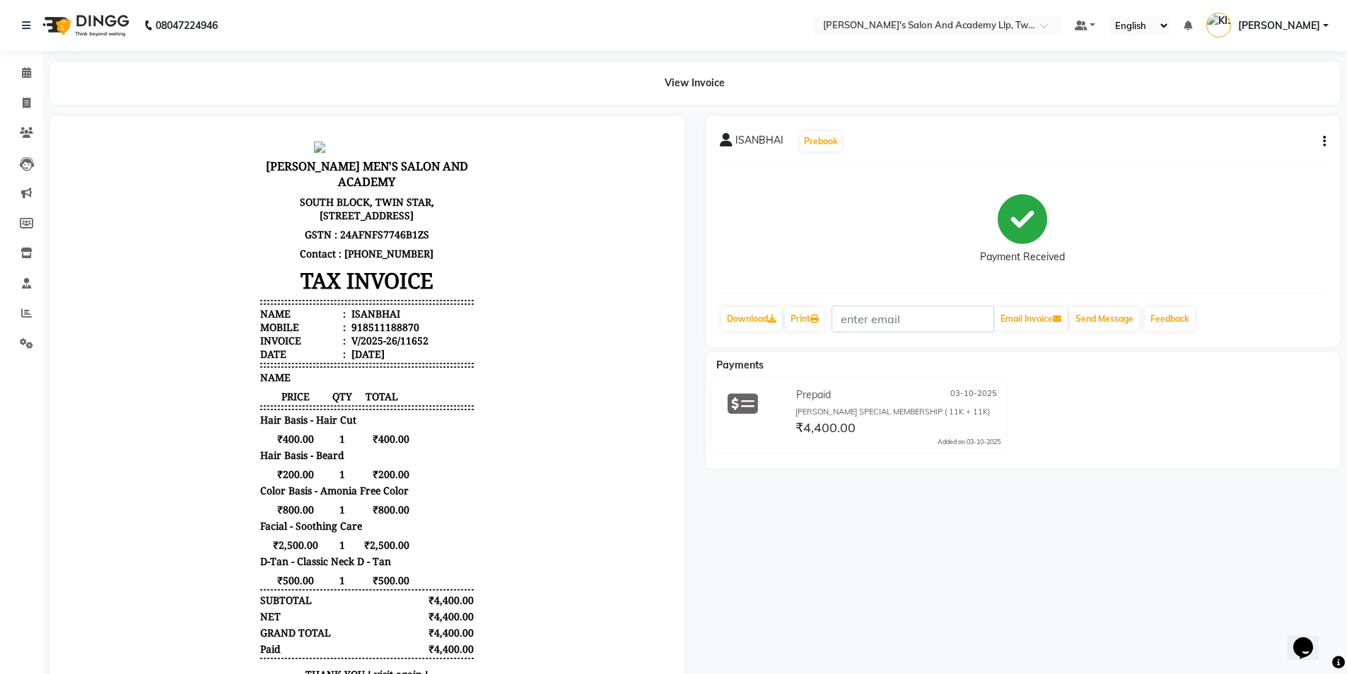
click at [1325, 141] on icon "button" at bounding box center [1324, 141] width 3 height 1
click at [1290, 143] on div "Edit Item Staff" at bounding box center [1254, 150] width 97 height 18
select select
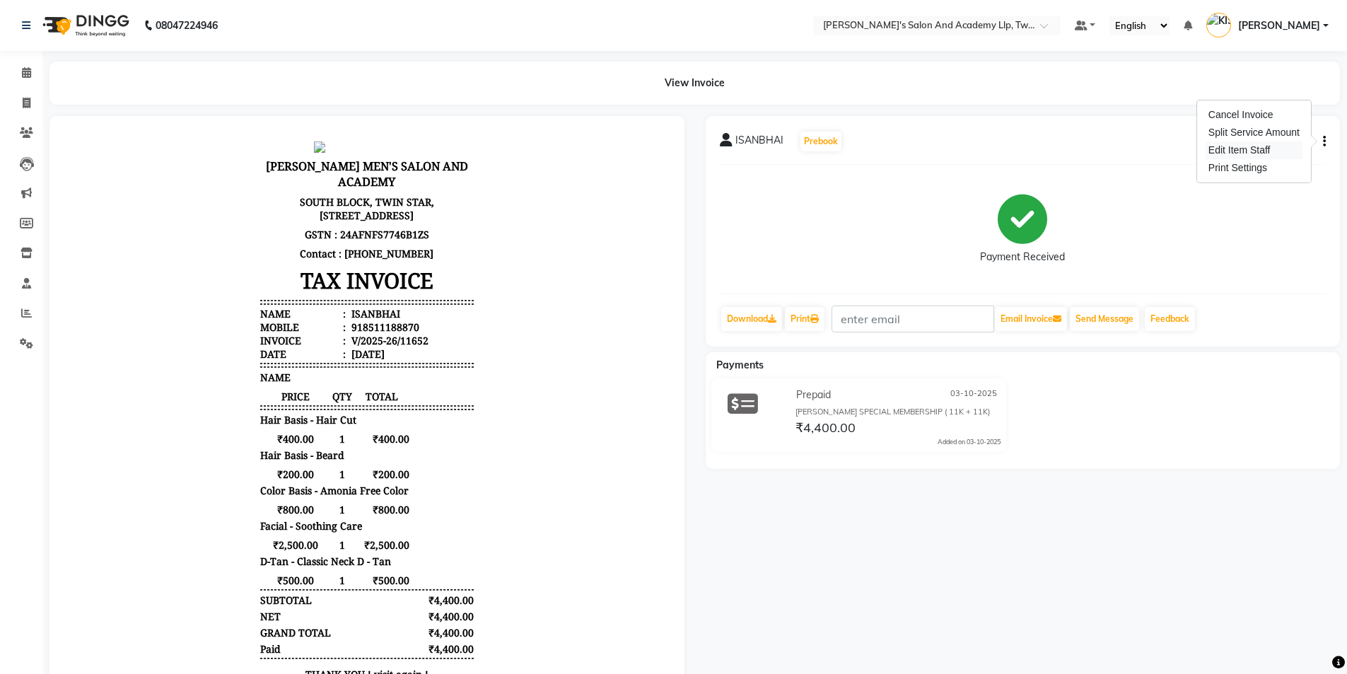
select select
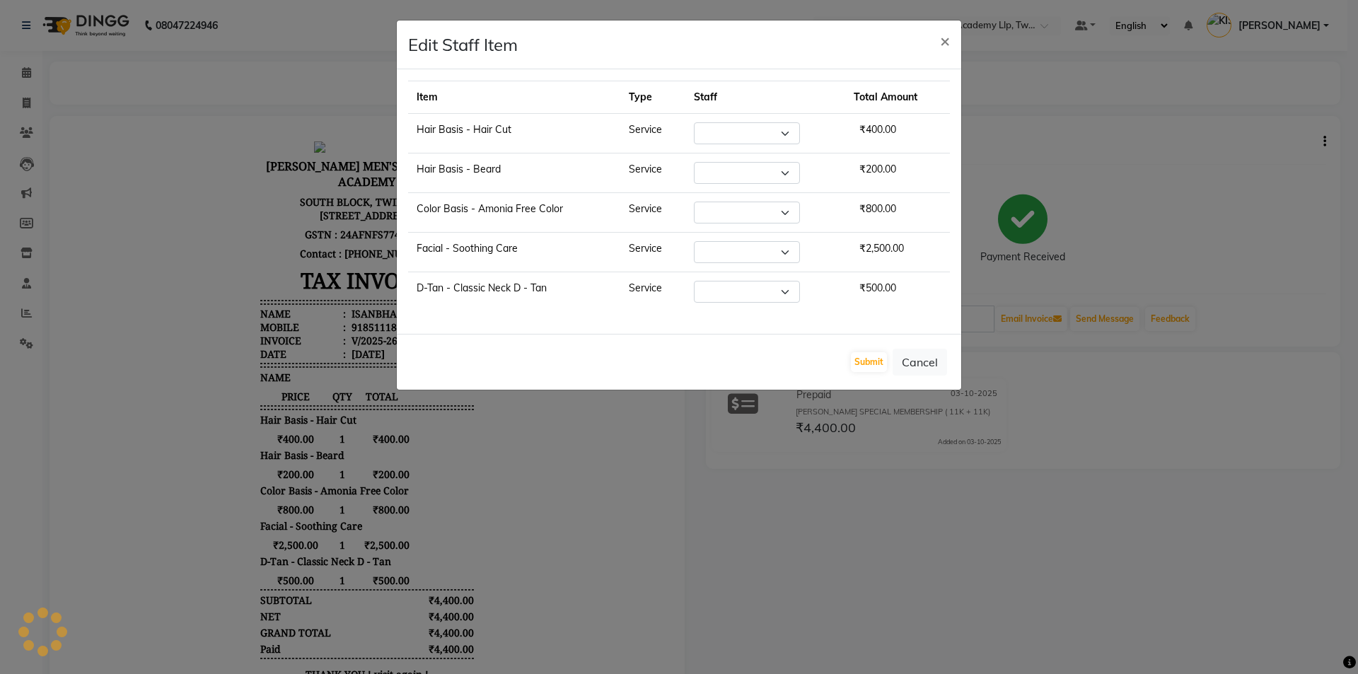
select select "58157"
select select "52996"
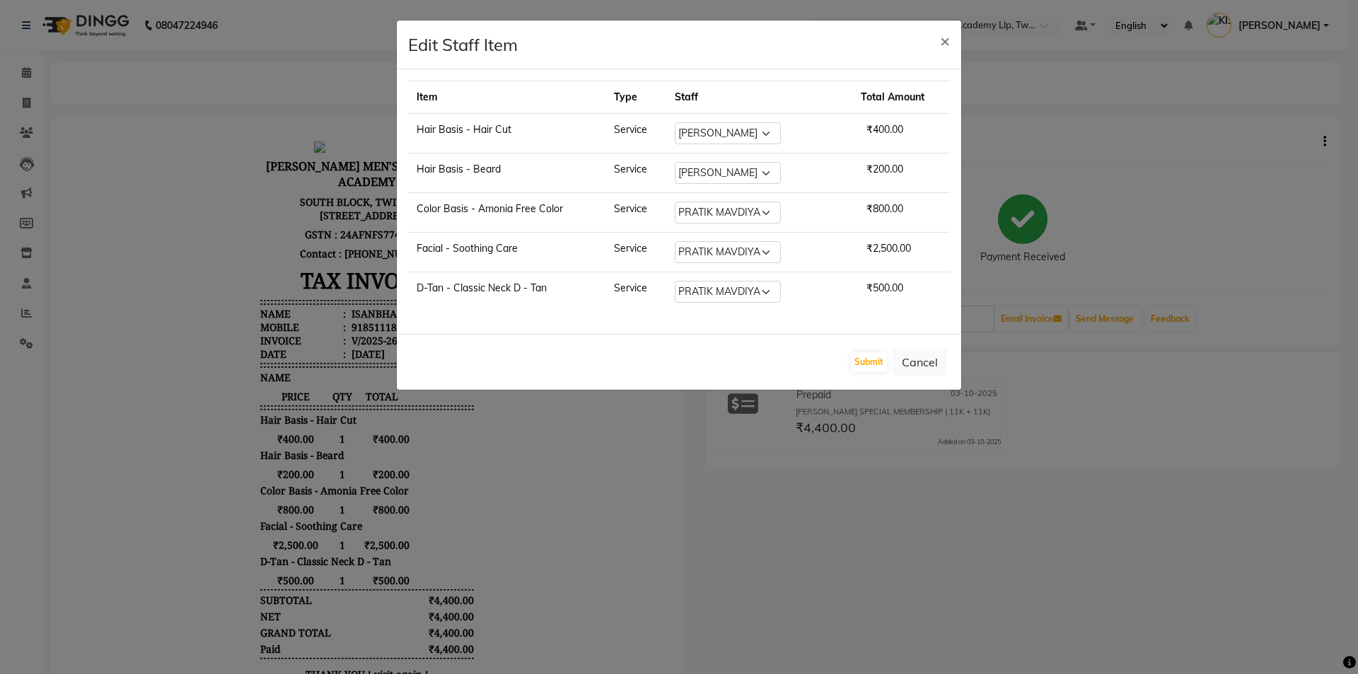
click at [1154, 453] on ngb-modal-window "Edit Staff Item × Item Type Staff Total Amount Hair Basis - Hair Cut Service Se…" at bounding box center [679, 337] width 1358 height 674
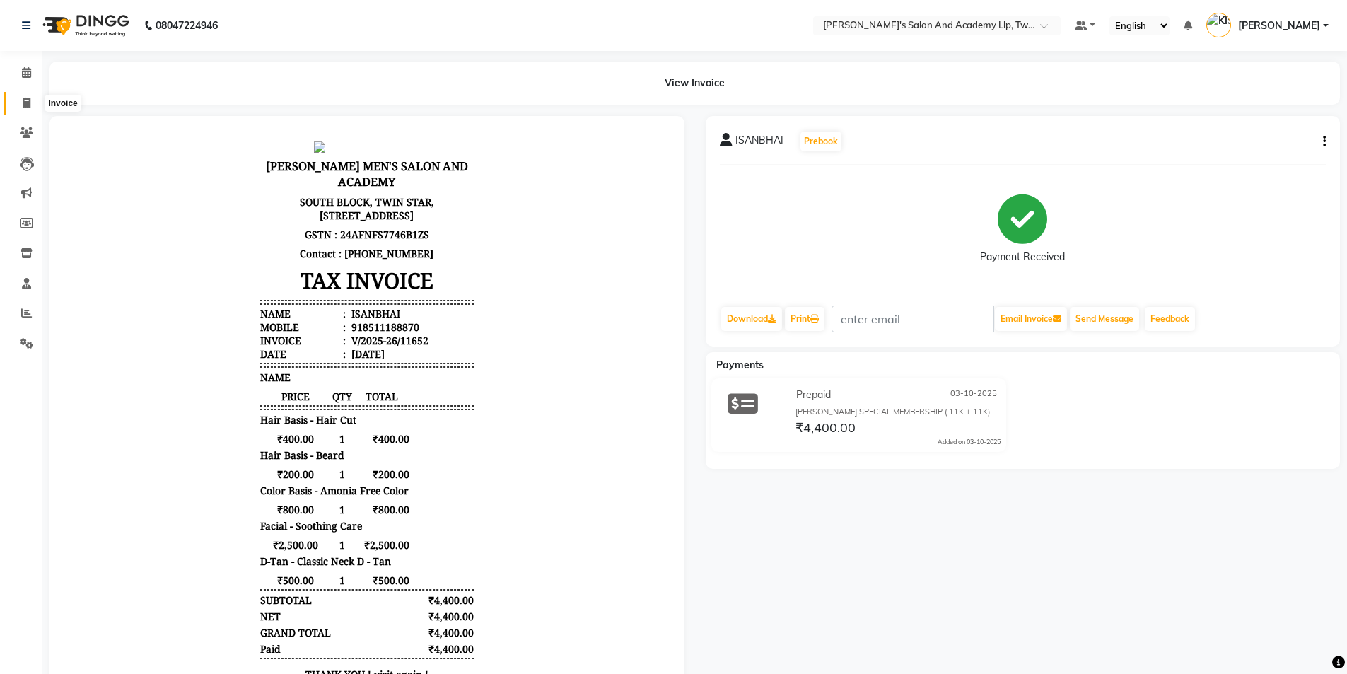
click at [28, 99] on icon at bounding box center [27, 103] width 8 height 11
select select "service"
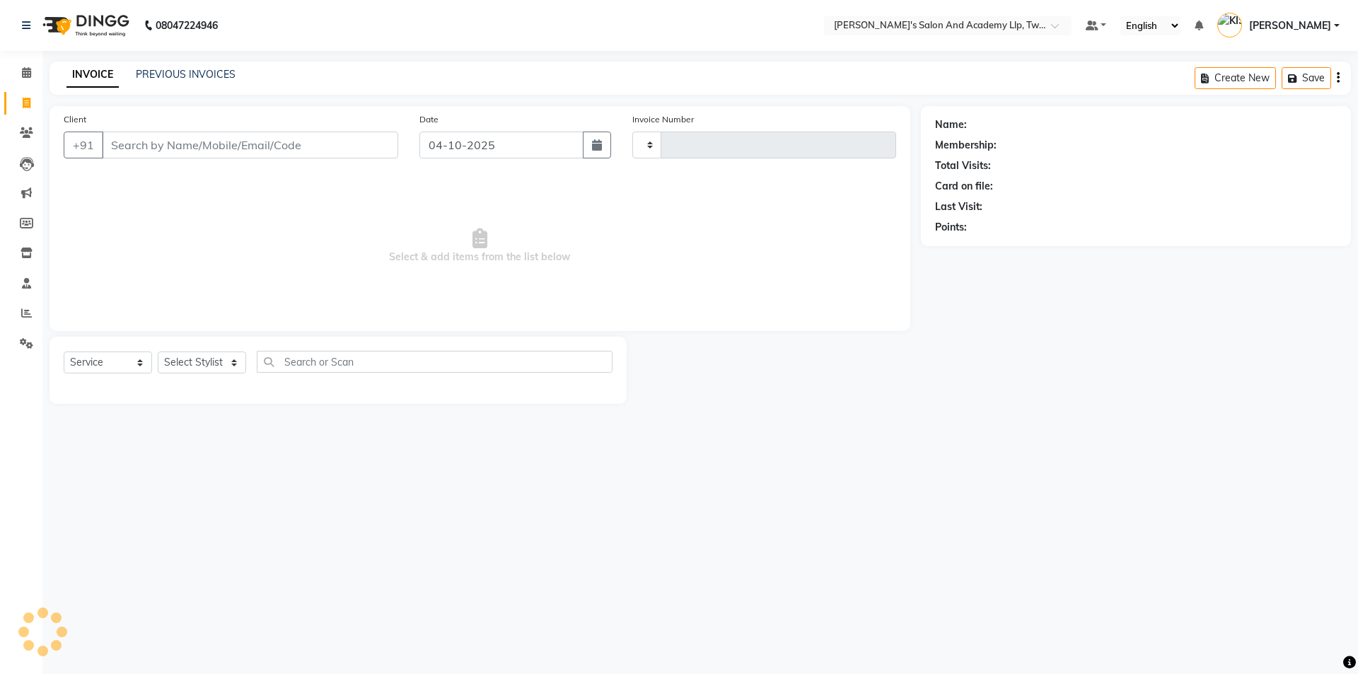
type input "11654"
select select "6985"
click at [174, 66] on div "INVOICE PREVIOUS INVOICES Create New Save" at bounding box center [700, 78] width 1301 height 33
drag, startPoint x: 161, startPoint y: 62, endPoint x: 117, endPoint y: 100, distance: 57.1
click at [160, 62] on div "INVOICE PREVIOUS INVOICES Create New Save" at bounding box center [700, 78] width 1301 height 33
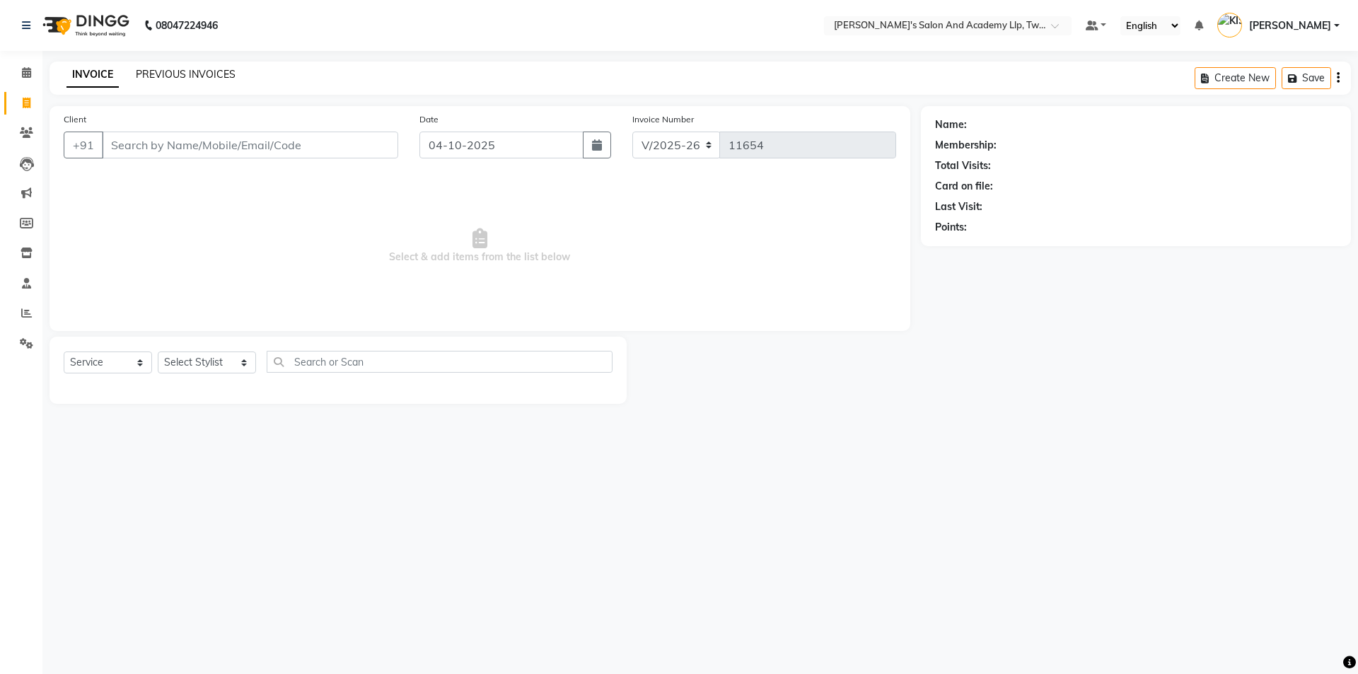
click at [150, 74] on link "PREVIOUS INVOICES" at bounding box center [186, 74] width 100 height 13
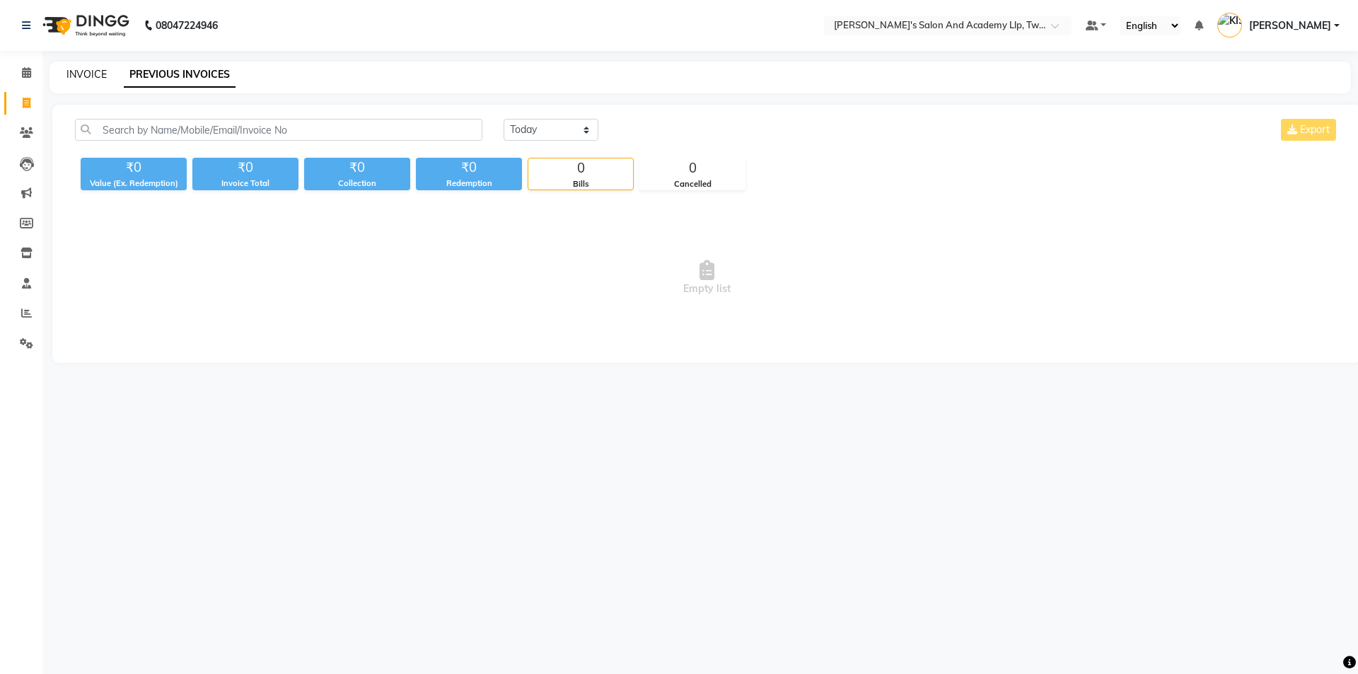
click at [76, 76] on link "INVOICE" at bounding box center [86, 74] width 40 height 13
select select "6985"
select select "service"
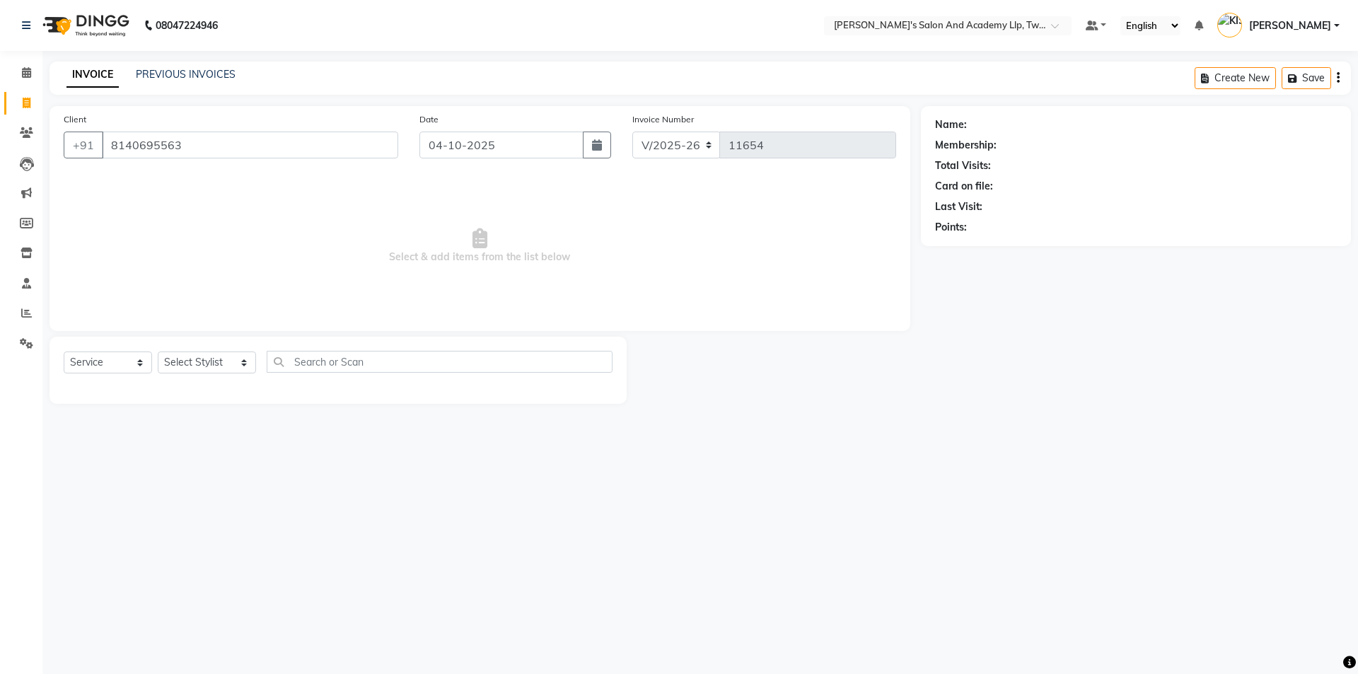
type input "8140695563"
drag, startPoint x: 214, startPoint y: 365, endPoint x: 303, endPoint y: 342, distance: 92.6
click at [214, 365] on select "Select Stylist [PERSON_NAME] [PERSON_NAME] [PERSON_NAME] [PERSON_NAME] [PERSON_…" at bounding box center [207, 362] width 98 height 22
click at [977, 245] on icon "button" at bounding box center [975, 248] width 10 height 10
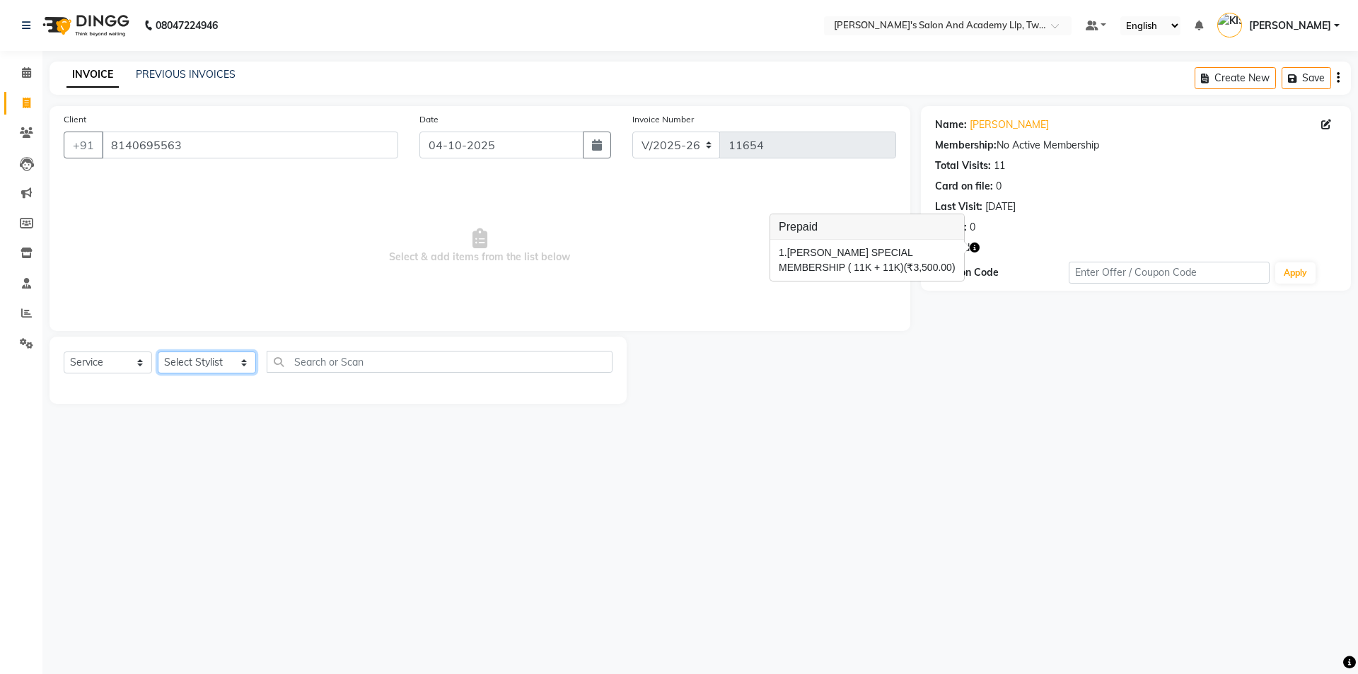
click at [197, 355] on select "Select Stylist [PERSON_NAME] [PERSON_NAME] [PERSON_NAME] [PERSON_NAME] [PERSON_…" at bounding box center [207, 362] width 98 height 22
select select "53991"
click at [158, 351] on select "Select Stylist [PERSON_NAME] [PERSON_NAME] [PERSON_NAME] [PERSON_NAME] [PERSON_…" at bounding box center [207, 362] width 98 height 22
drag, startPoint x: 97, startPoint y: 356, endPoint x: 101, endPoint y: 371, distance: 16.1
click at [97, 356] on select "Select Service Product Membership Package Voucher Prepaid Gift Card" at bounding box center [108, 362] width 88 height 22
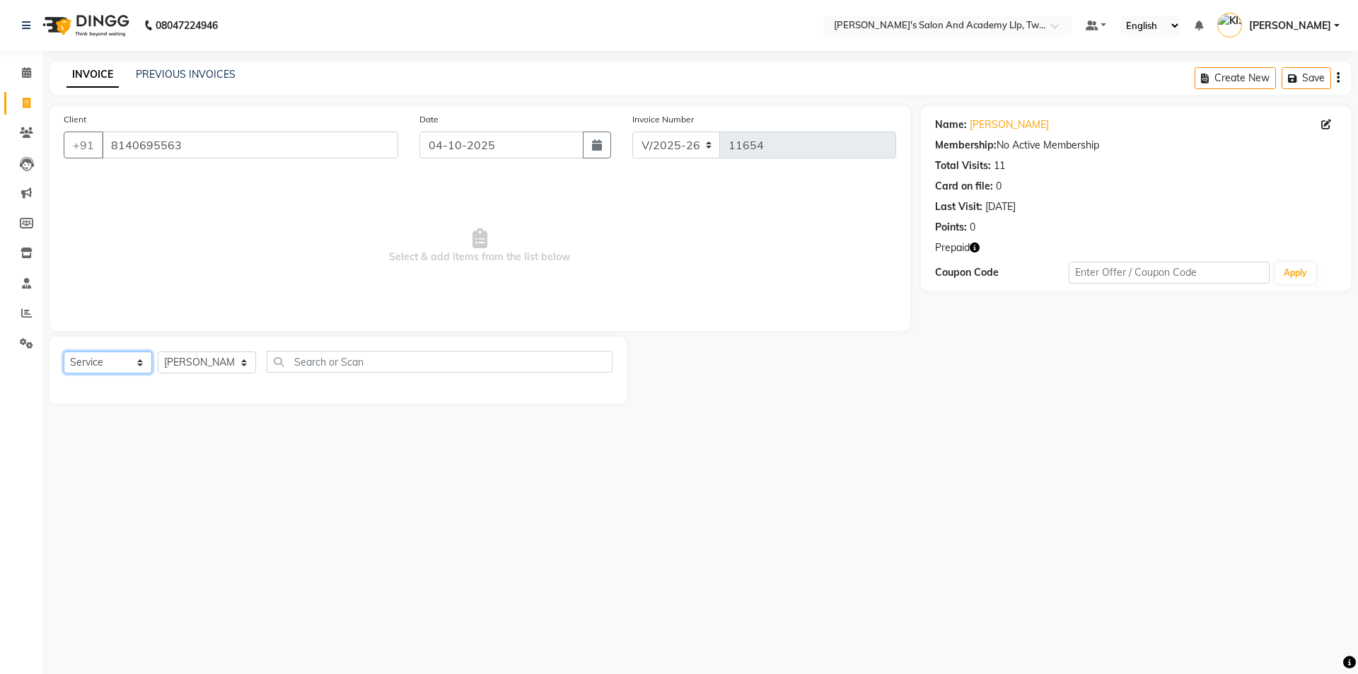
select select "P"
click at [64, 351] on select "Select Service Product Membership Package Voucher Prepaid Gift Card" at bounding box center [108, 362] width 88 height 22
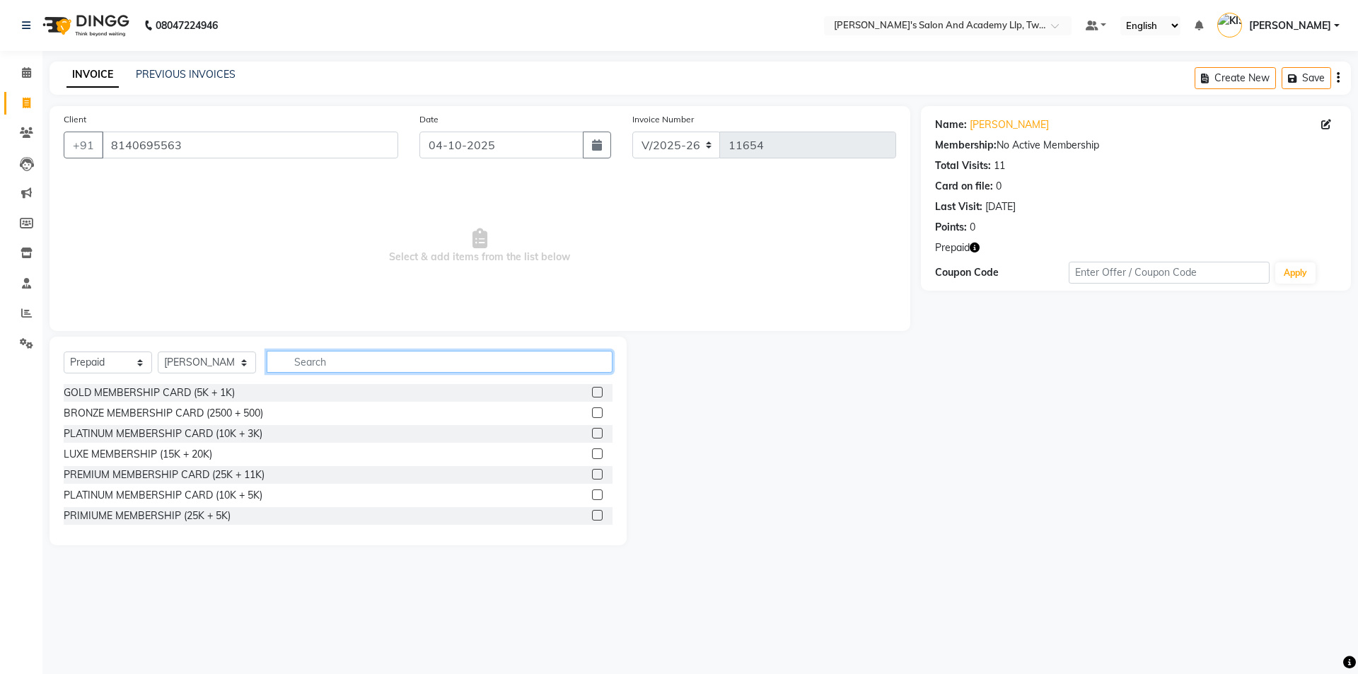
click at [332, 358] on input "text" at bounding box center [440, 362] width 346 height 22
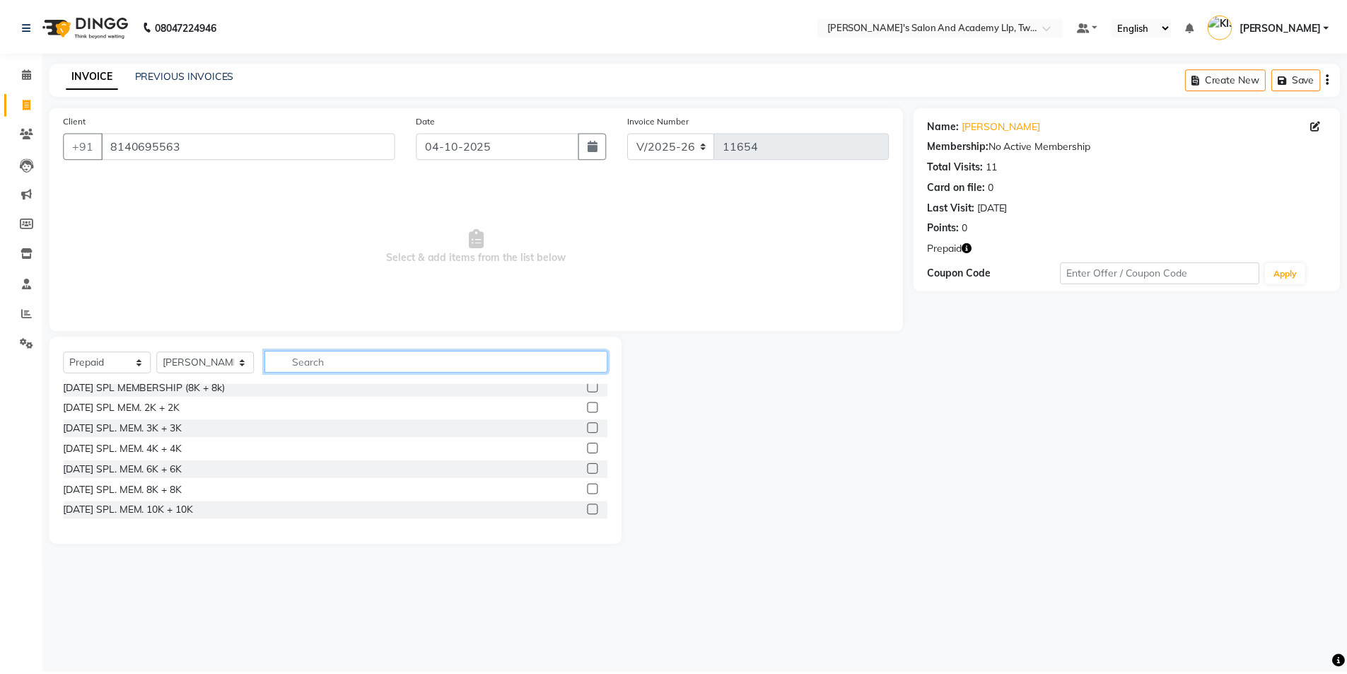
scroll to position [636, 0]
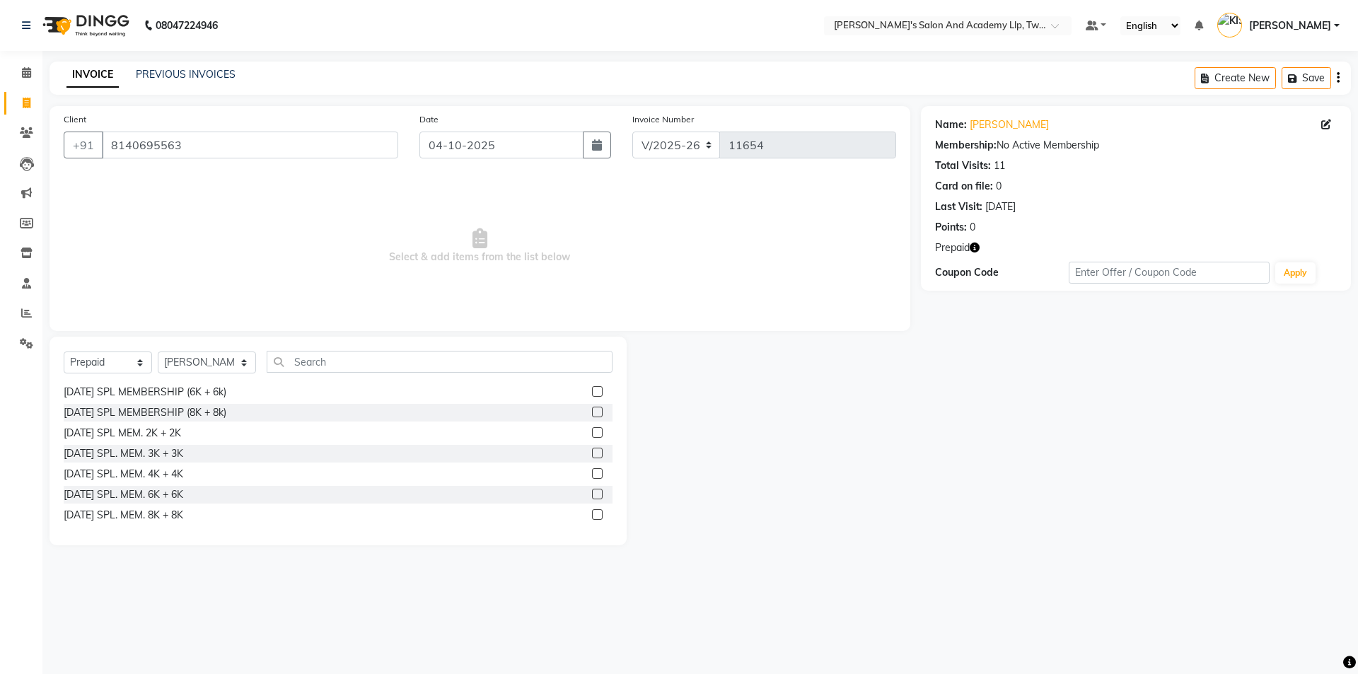
click at [592, 452] on label at bounding box center [597, 453] width 11 height 11
click at [592, 452] on input "checkbox" at bounding box center [596, 453] width 9 height 9
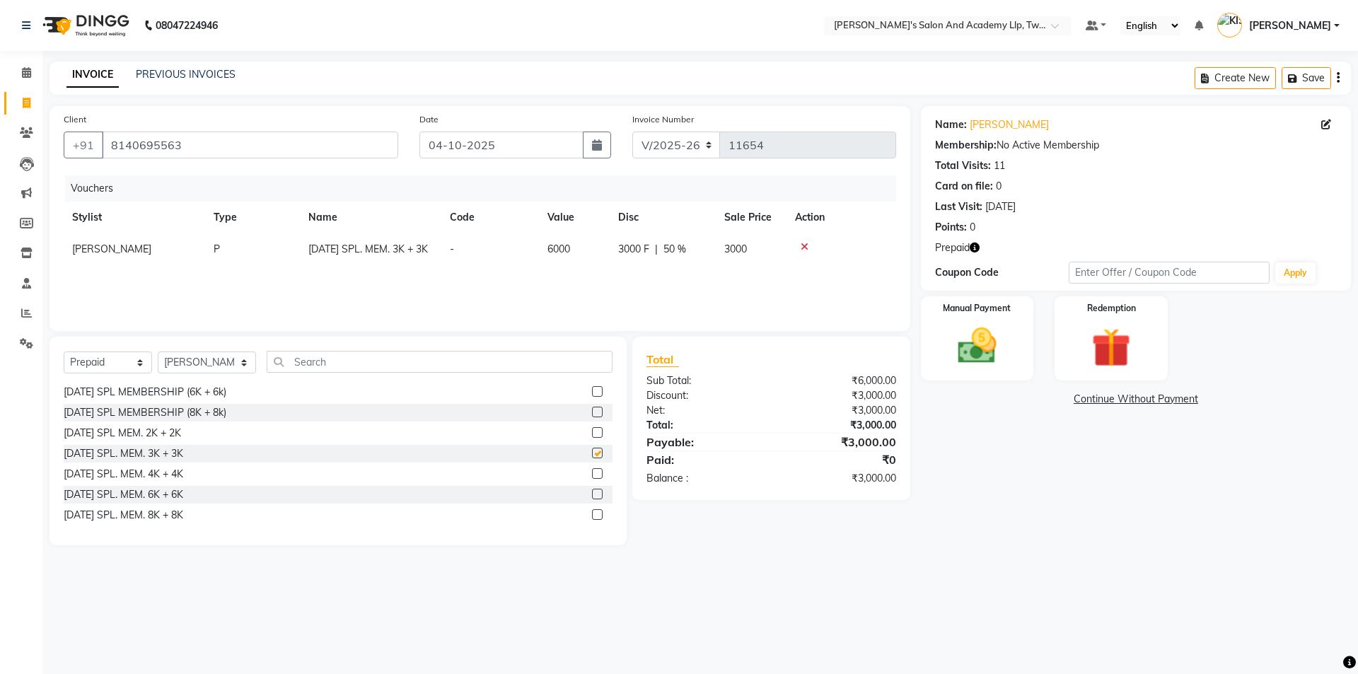
checkbox input "false"
click at [983, 343] on img at bounding box center [977, 345] width 66 height 47
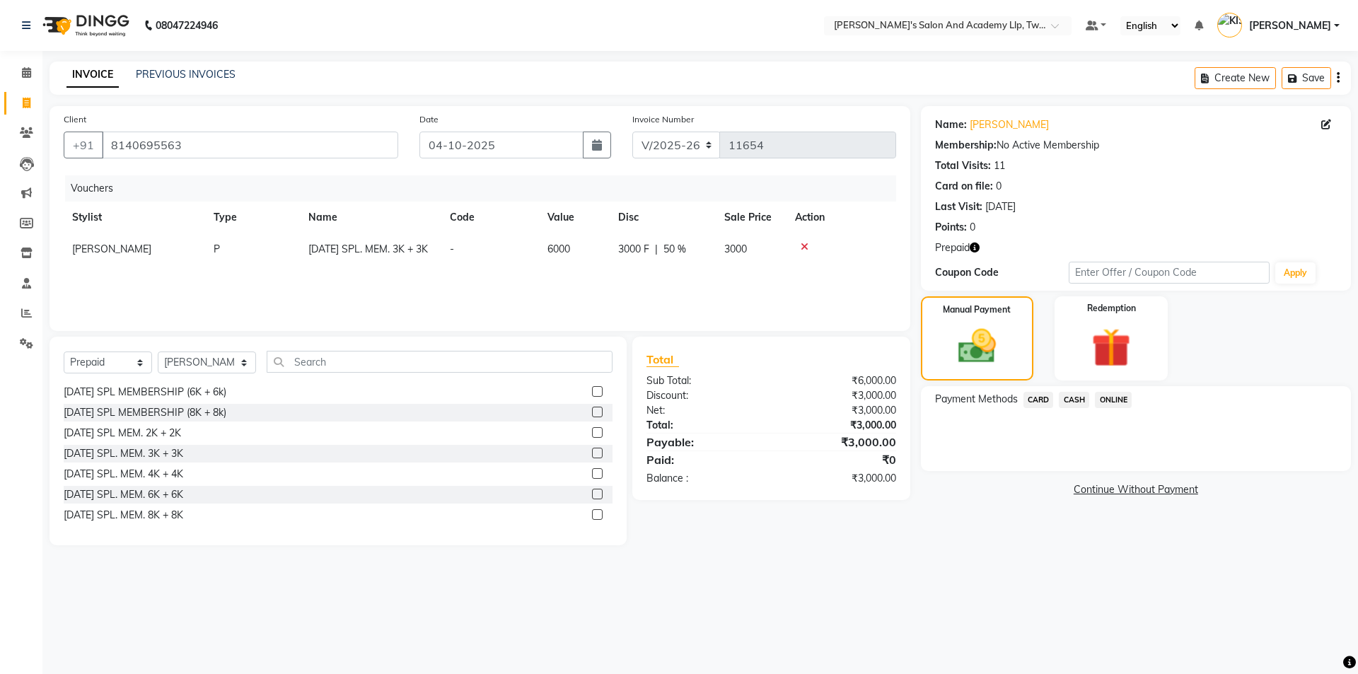
click at [1035, 403] on span "CARD" at bounding box center [1038, 400] width 30 height 16
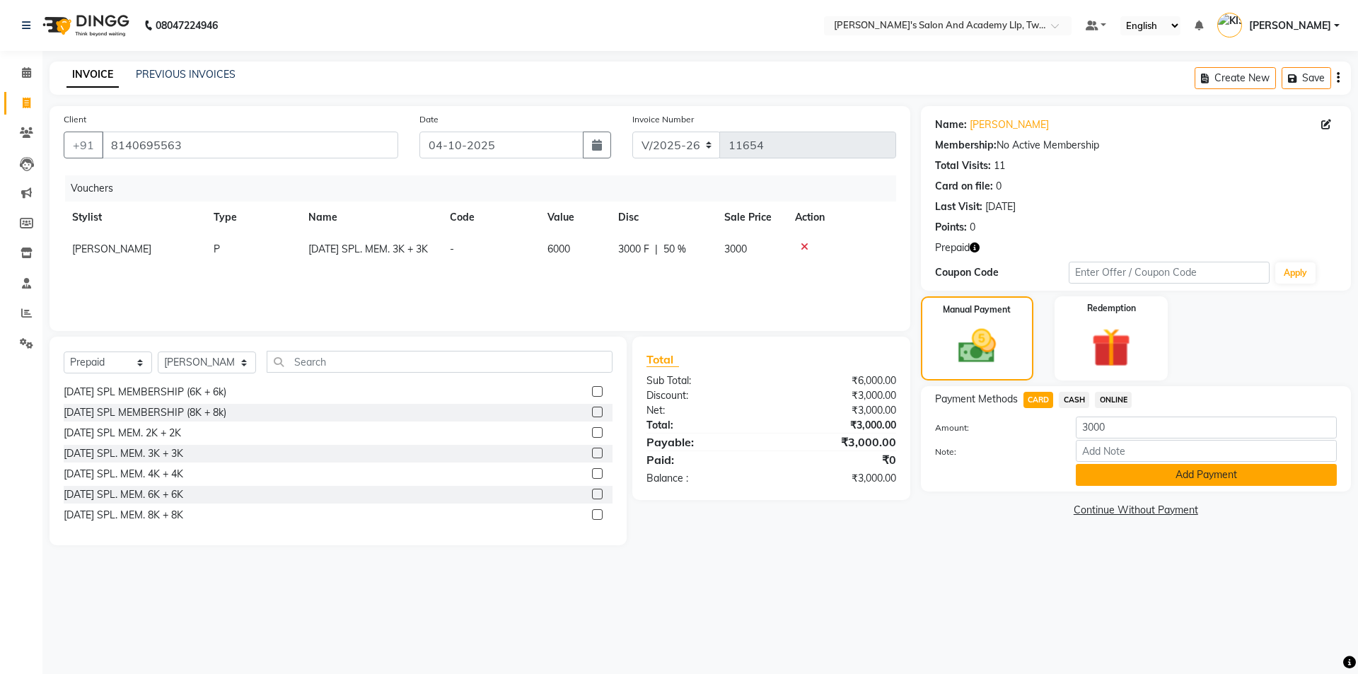
click at [1119, 476] on button "Add Payment" at bounding box center [1206, 475] width 261 height 22
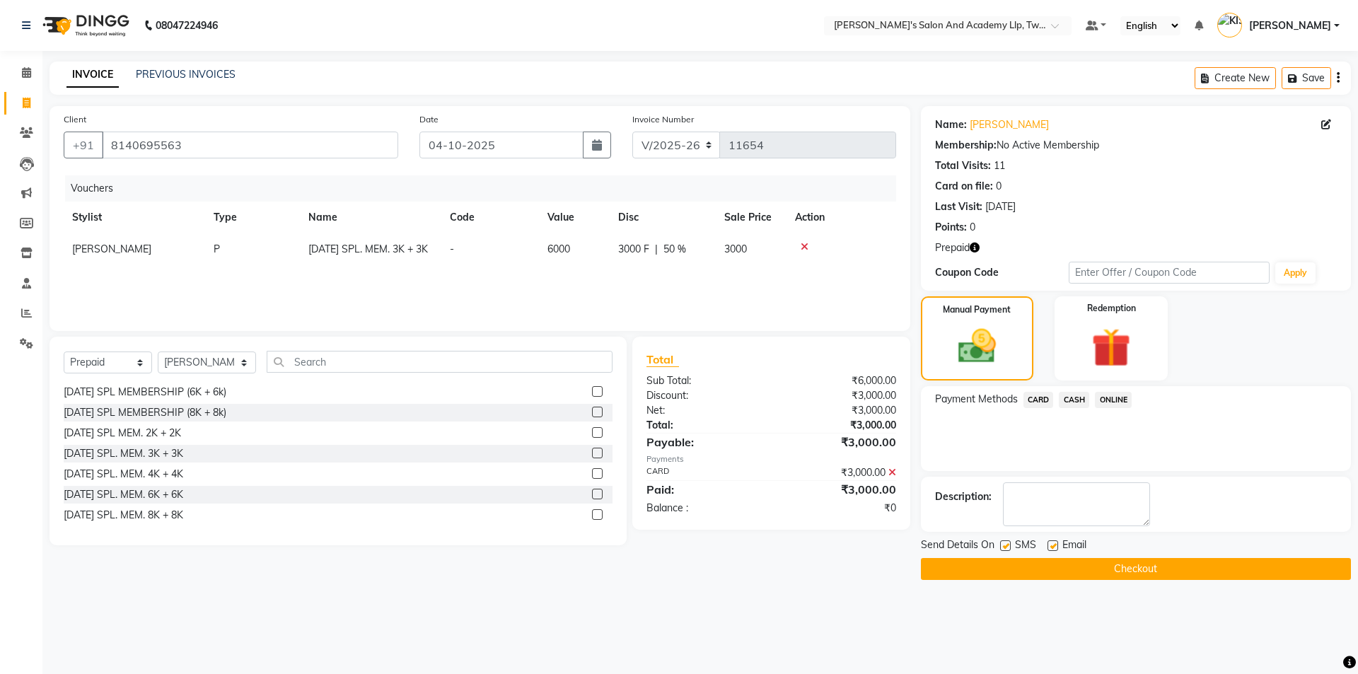
click at [1054, 543] on label at bounding box center [1052, 545] width 11 height 11
click at [1054, 543] on input "checkbox" at bounding box center [1051, 546] width 9 height 9
checkbox input "false"
click at [1052, 571] on button "Checkout" at bounding box center [1136, 569] width 430 height 22
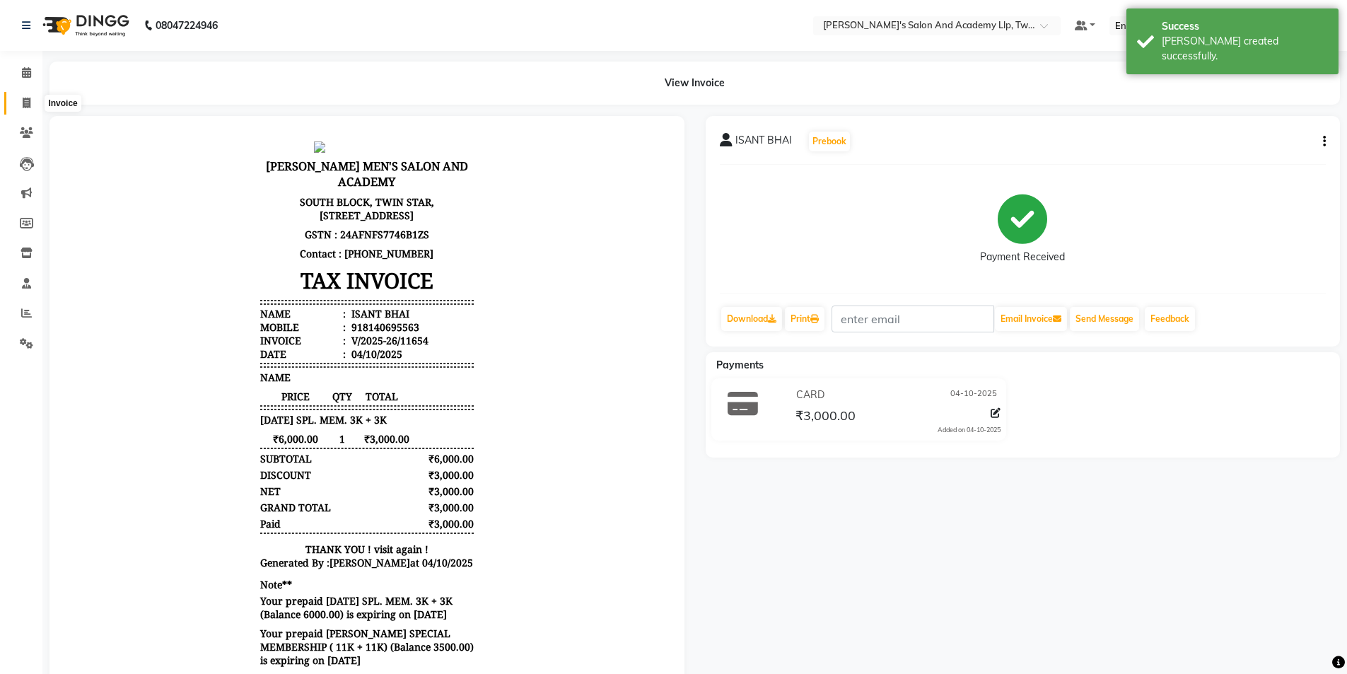
click at [21, 100] on span at bounding box center [26, 103] width 25 height 16
select select "6985"
select select "service"
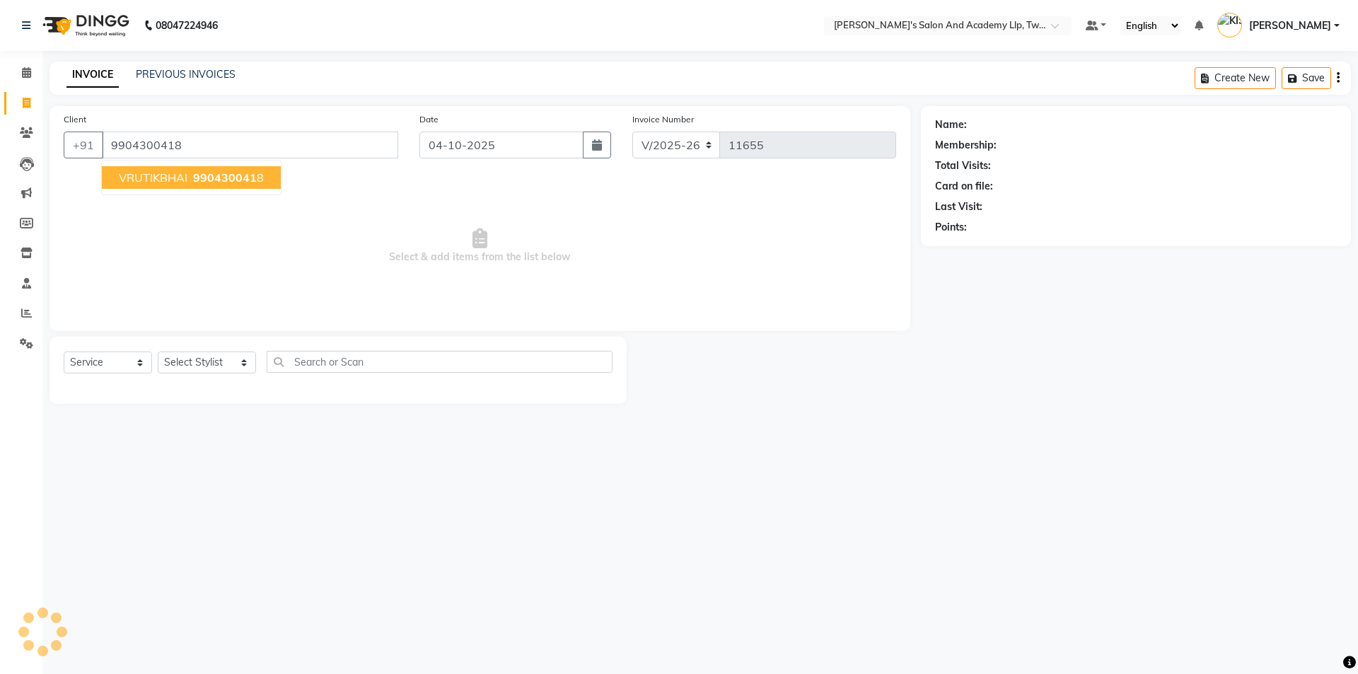
type input "9904300418"
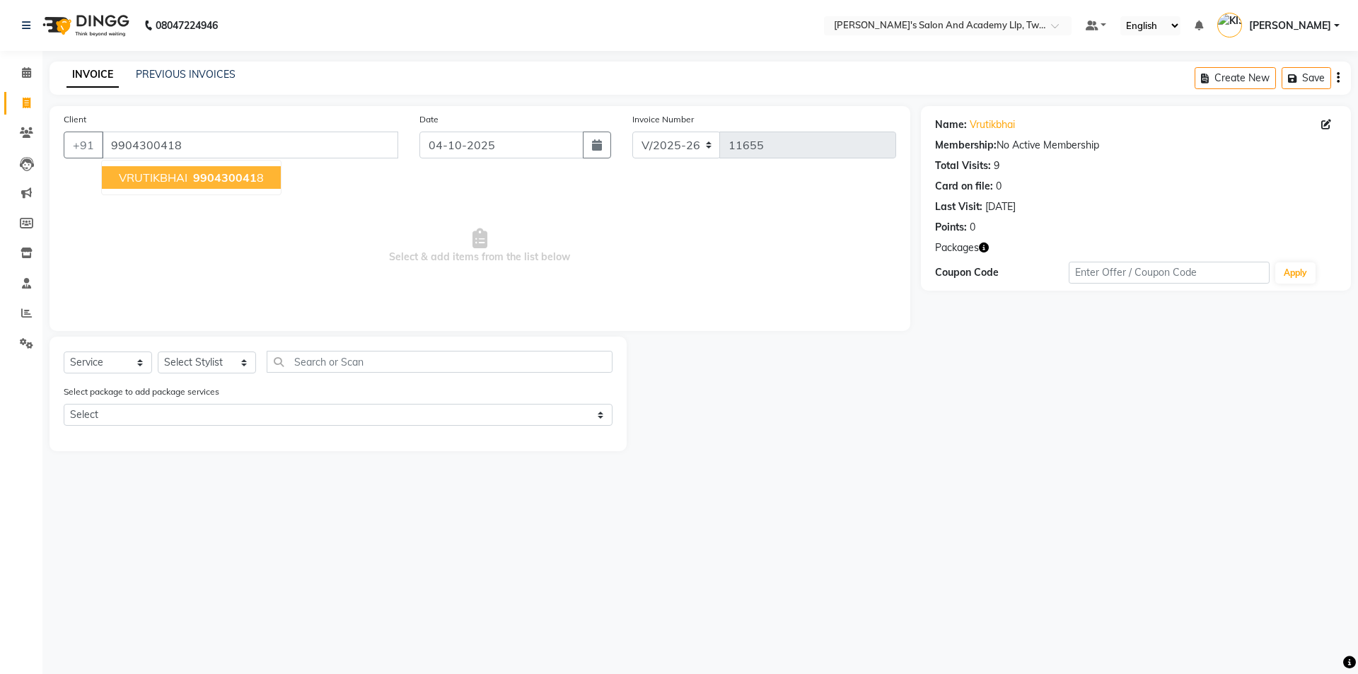
click at [987, 247] on icon "button" at bounding box center [984, 248] width 10 height 10
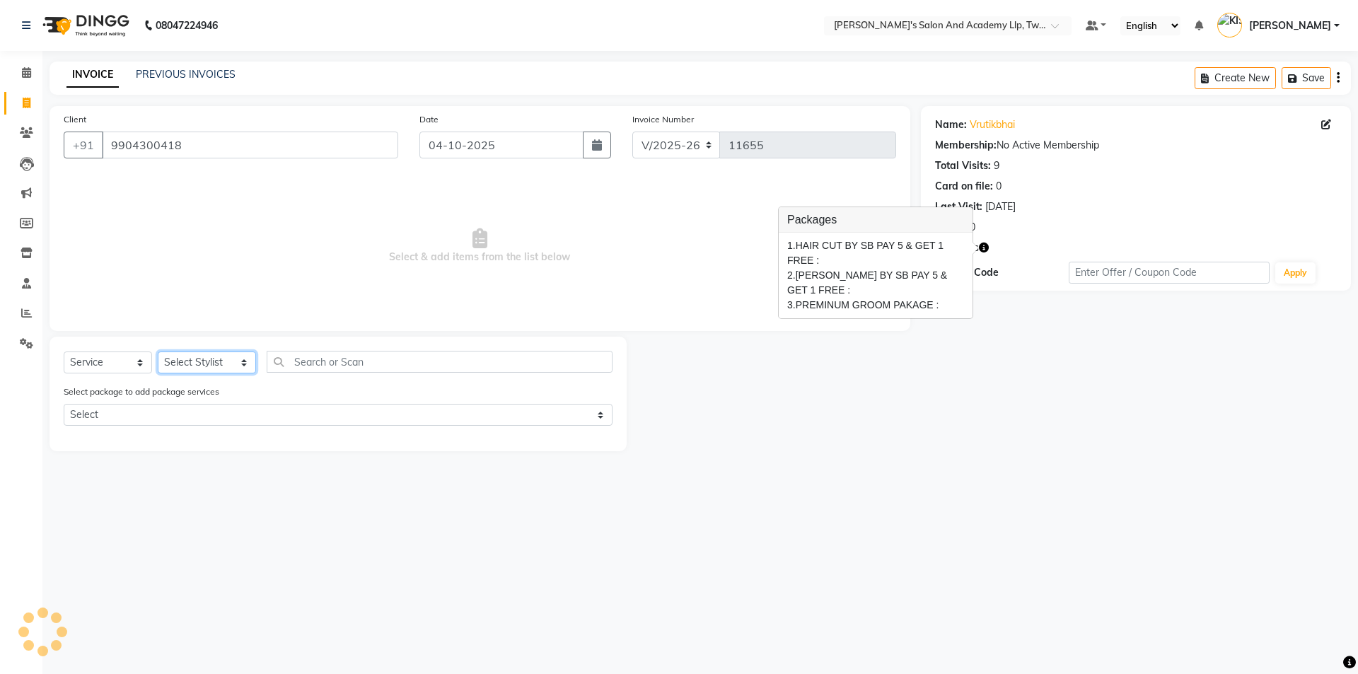
click at [188, 368] on select "Select Stylist [PERSON_NAME] [PERSON_NAME] [PERSON_NAME] [PERSON_NAME] [PERSON_…" at bounding box center [207, 362] width 98 height 22
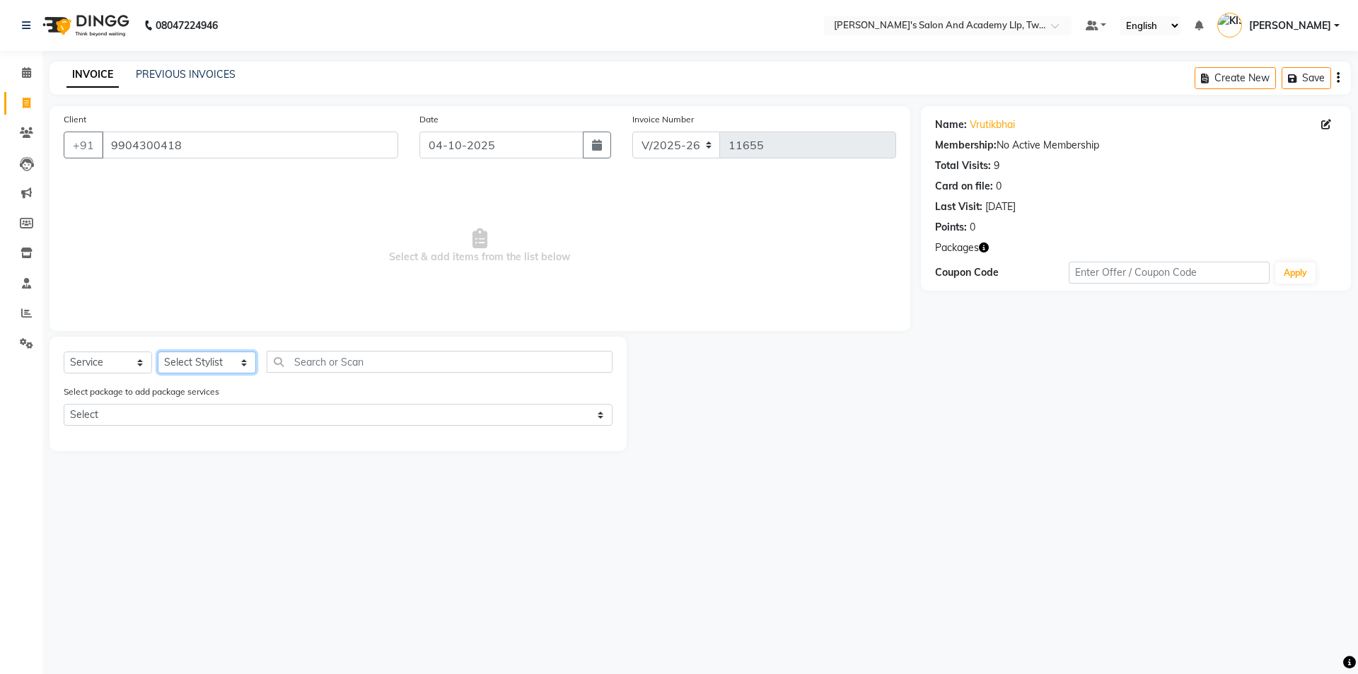
select select "53991"
click at [158, 351] on select "Select Stylist [PERSON_NAME] [PERSON_NAME] [PERSON_NAME] [PERSON_NAME] [PERSON_…" at bounding box center [207, 362] width 98 height 22
drag, startPoint x: 108, startPoint y: 353, endPoint x: 106, endPoint y: 372, distance: 19.2
click at [108, 353] on select "Select Service Product Membership Package Voucher Prepaid Gift Card" at bounding box center [108, 362] width 88 height 22
select select "P"
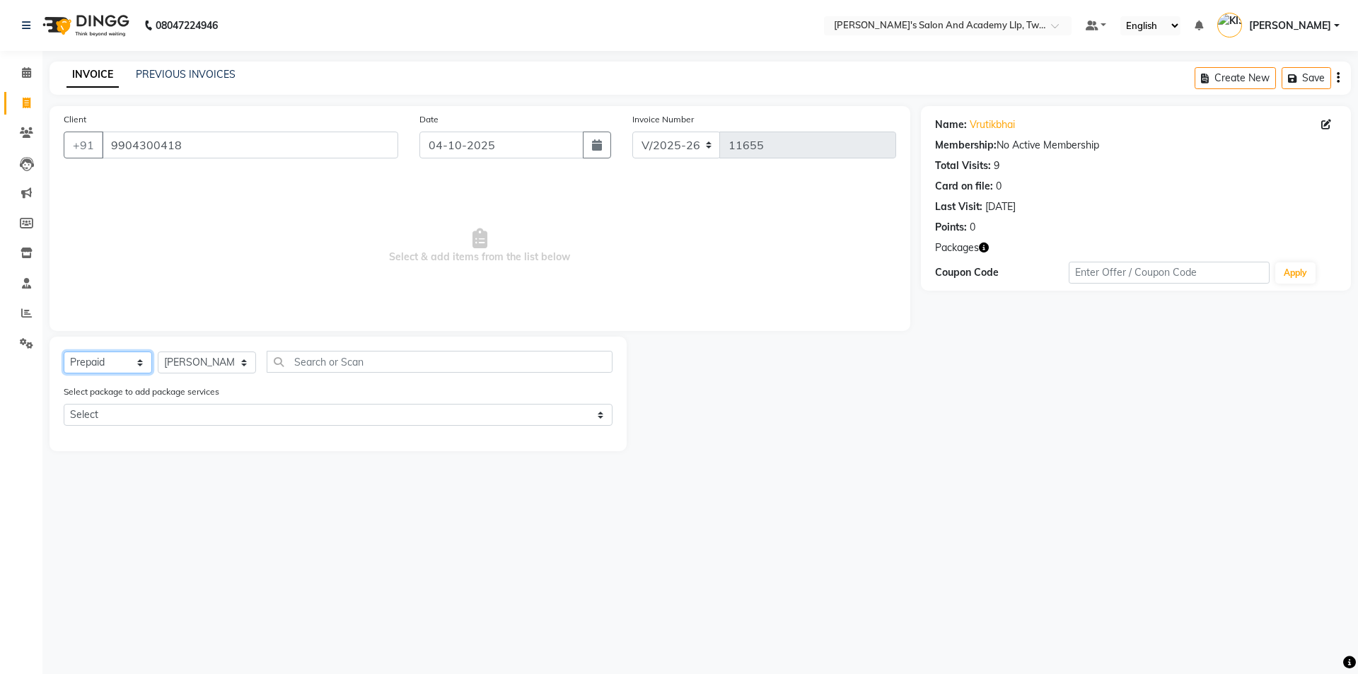
click at [64, 351] on select "Select Service Product Membership Package Voucher Prepaid Gift Card" at bounding box center [108, 362] width 88 height 22
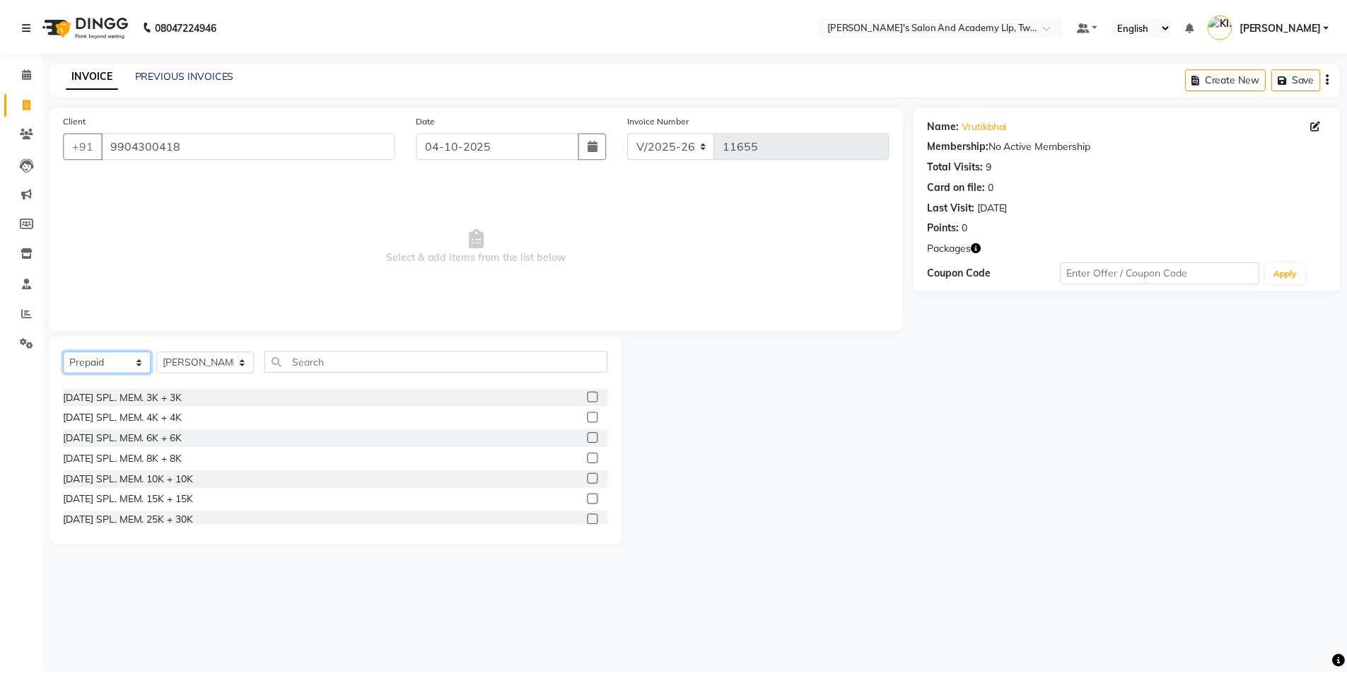
scroll to position [707, 0]
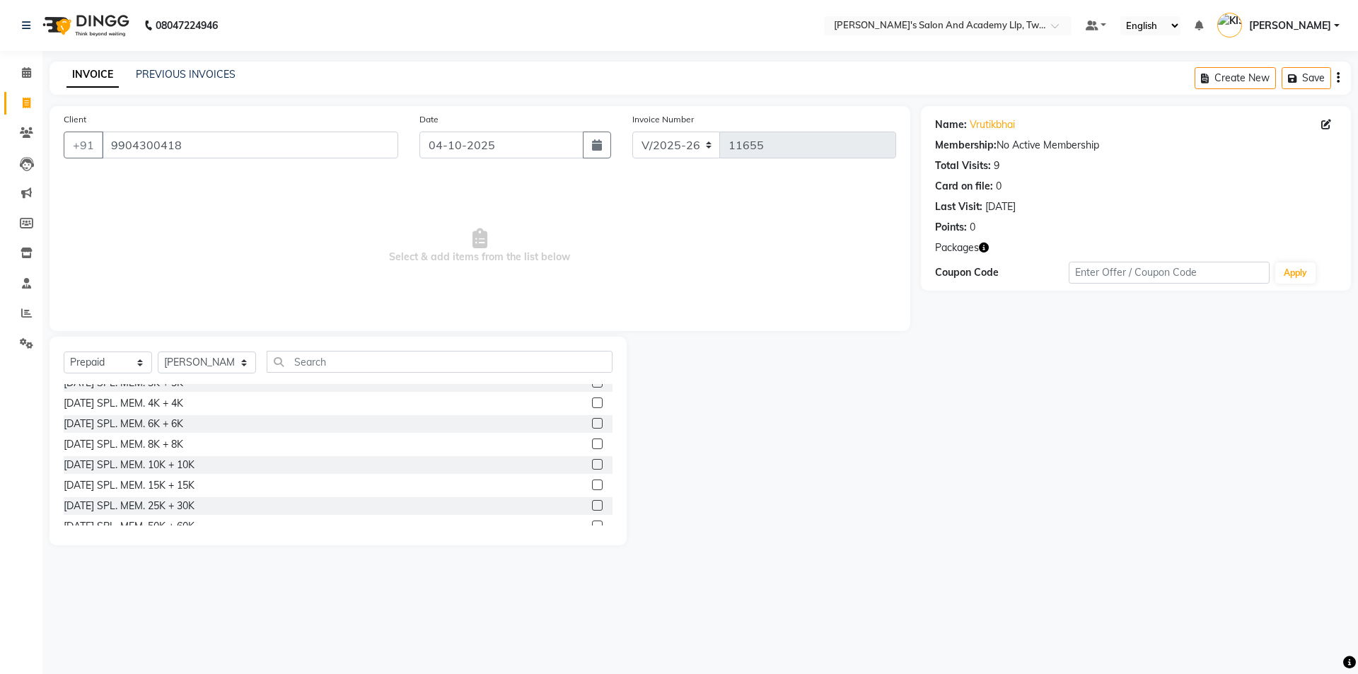
click at [592, 388] on div at bounding box center [596, 384] width 9 height 15
click at [592, 384] on label at bounding box center [597, 382] width 11 height 11
click at [592, 384] on input "checkbox" at bounding box center [596, 382] width 9 height 9
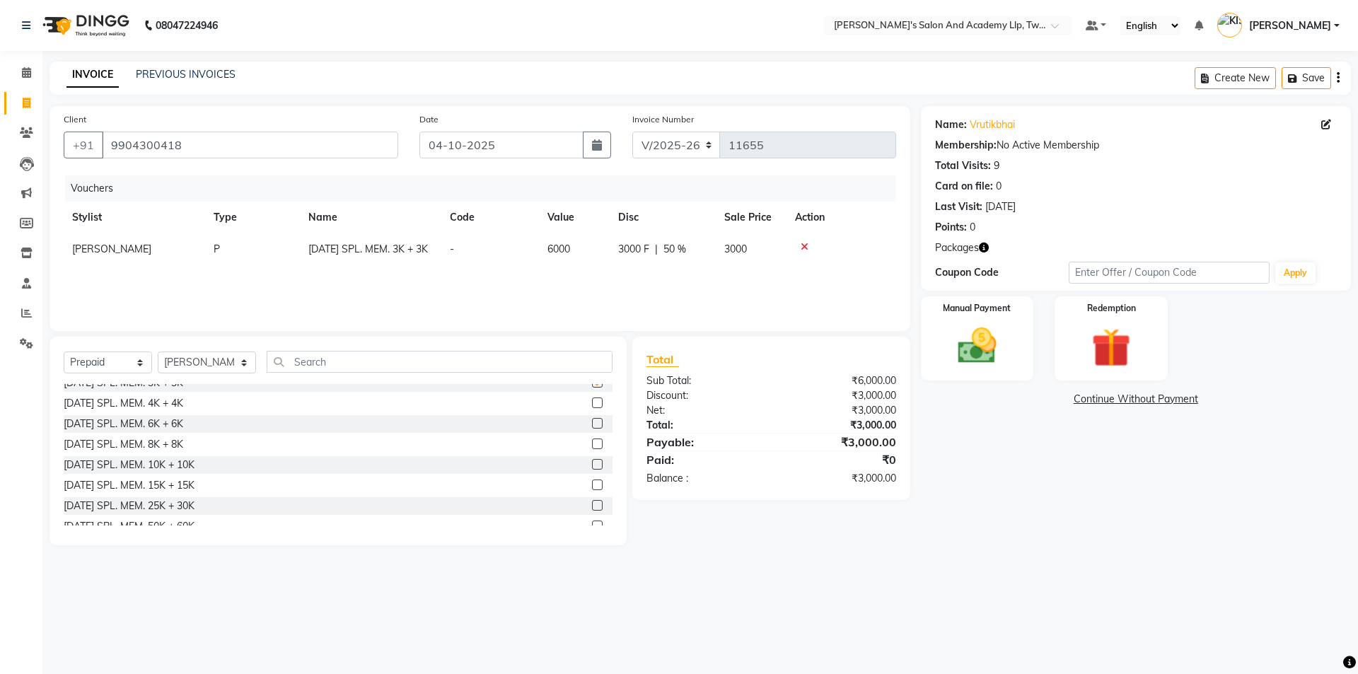
checkbox input "false"
click at [946, 339] on img at bounding box center [977, 345] width 66 height 47
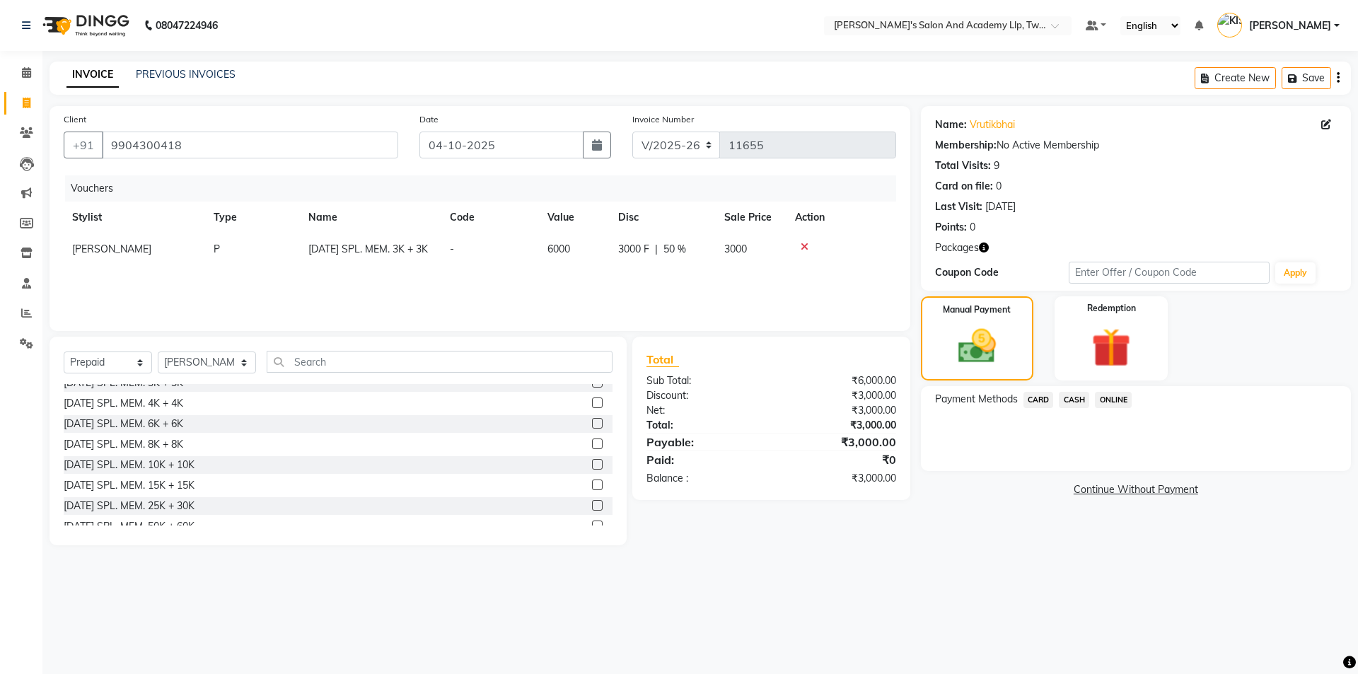
click at [1045, 402] on span "CARD" at bounding box center [1038, 400] width 30 height 16
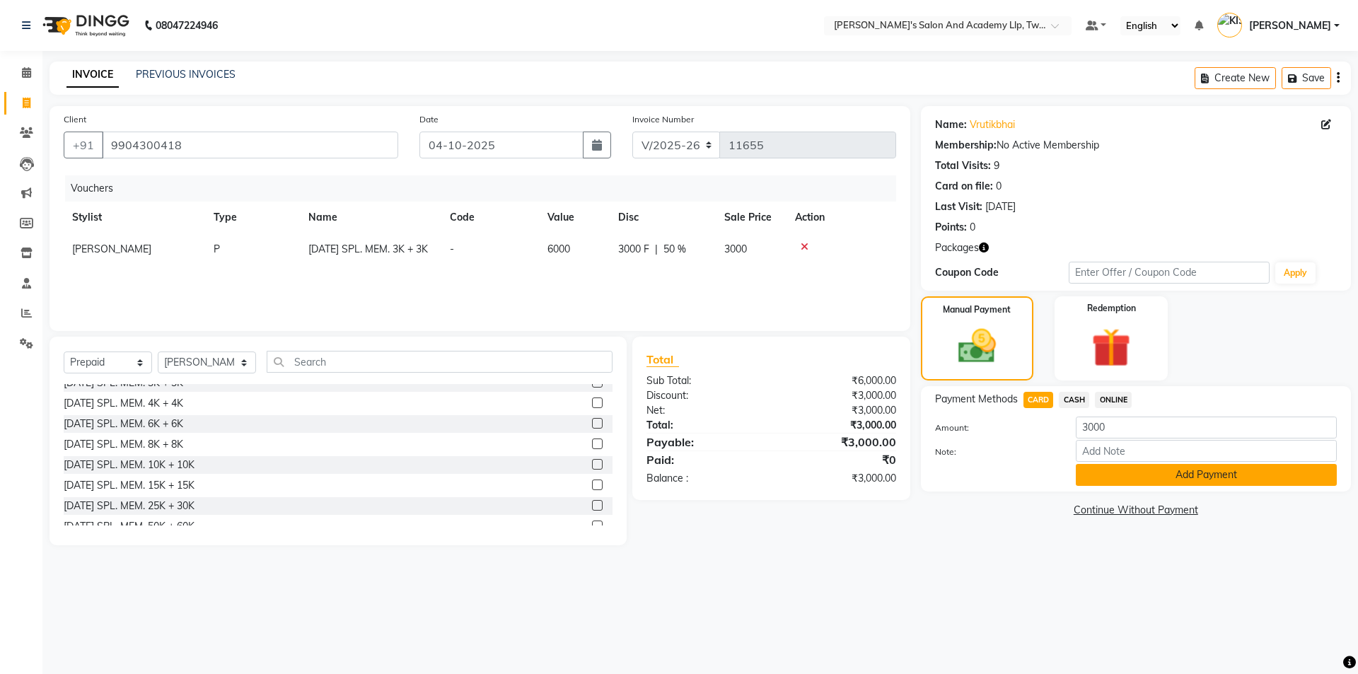
click at [1151, 471] on button "Add Payment" at bounding box center [1206, 475] width 261 height 22
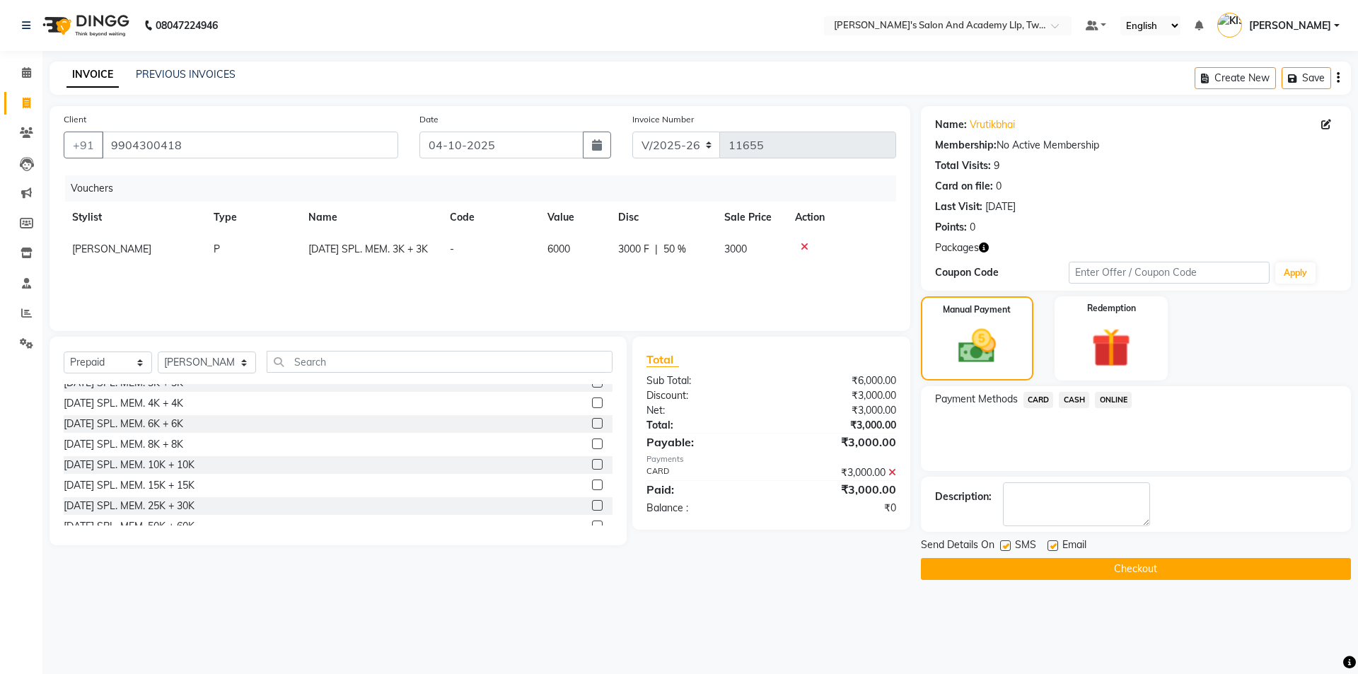
click at [1054, 546] on label at bounding box center [1052, 545] width 11 height 11
click at [1054, 546] on input "checkbox" at bounding box center [1051, 546] width 9 height 9
checkbox input "false"
drag, startPoint x: 1039, startPoint y: 570, endPoint x: 1044, endPoint y: 544, distance: 26.6
click at [1040, 570] on button "Checkout" at bounding box center [1136, 569] width 430 height 22
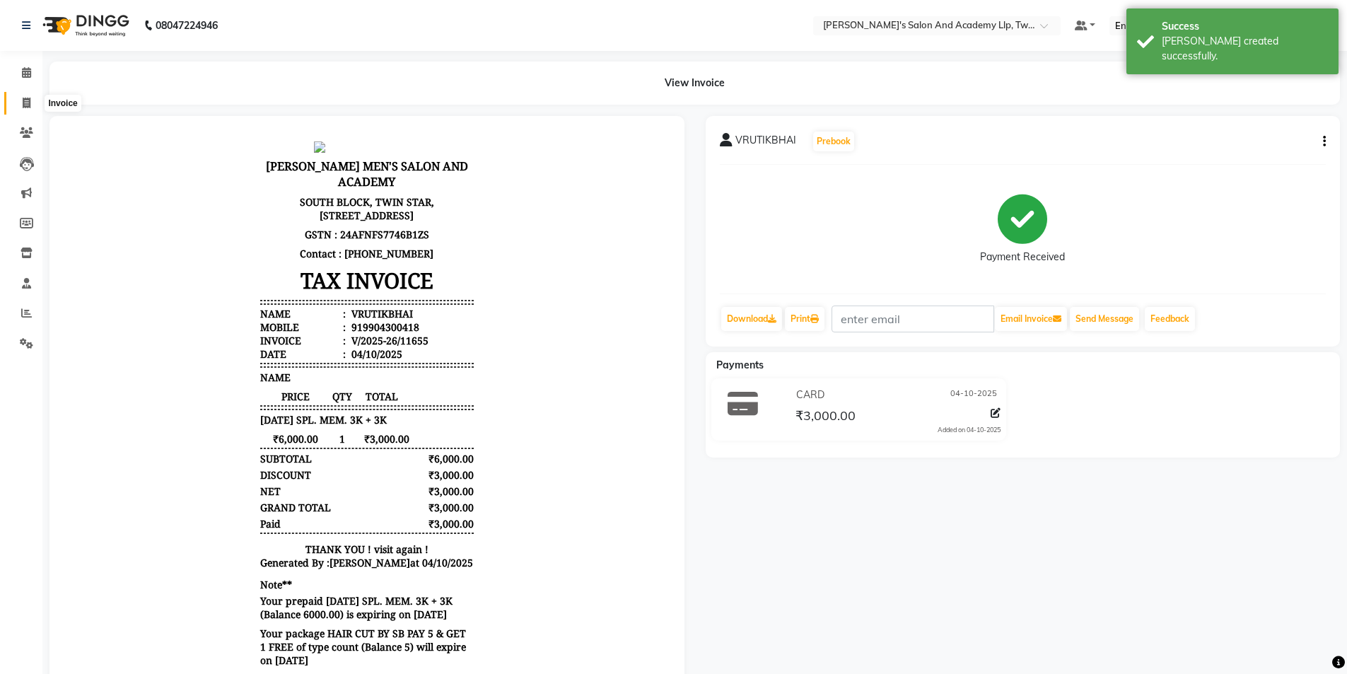
click at [23, 107] on icon at bounding box center [27, 103] width 8 height 11
select select "service"
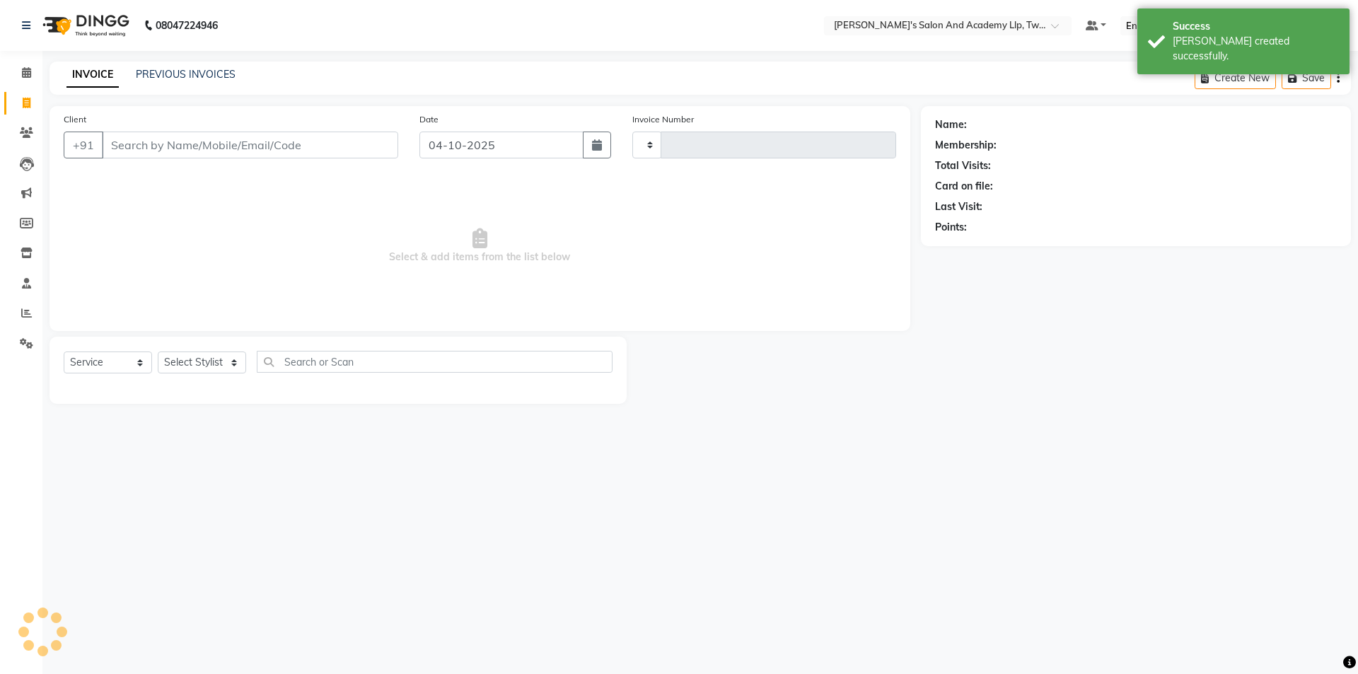
type input "11656"
select select "6985"
click at [153, 76] on link "PREVIOUS INVOICES" at bounding box center [186, 74] width 100 height 13
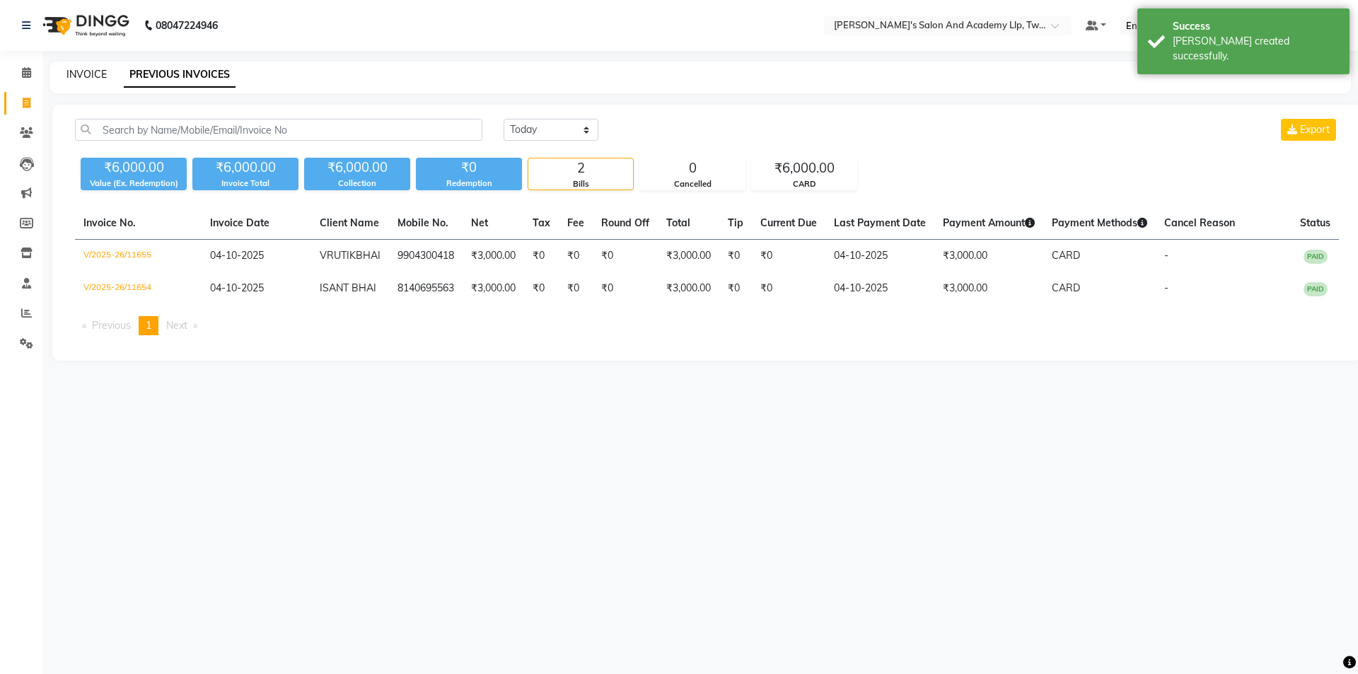
click at [77, 69] on link "INVOICE" at bounding box center [86, 74] width 40 height 13
select select "6985"
select select "service"
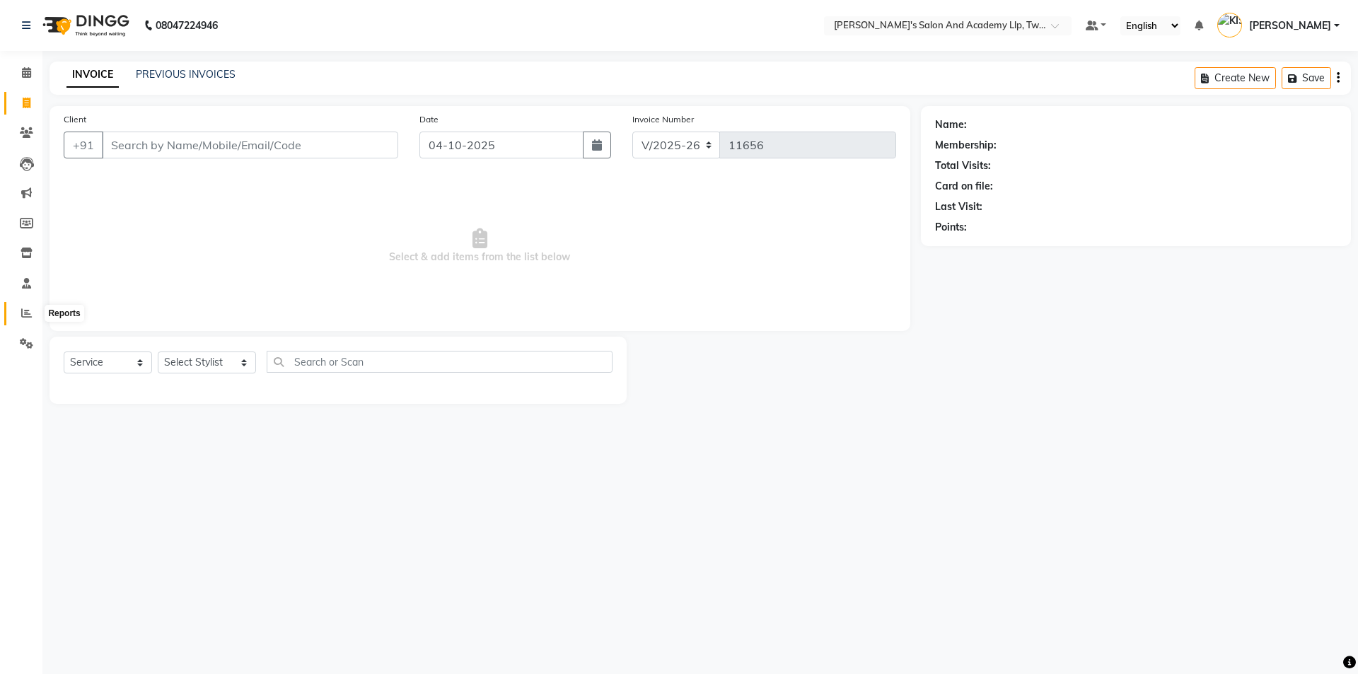
click at [24, 316] on icon at bounding box center [26, 313] width 11 height 11
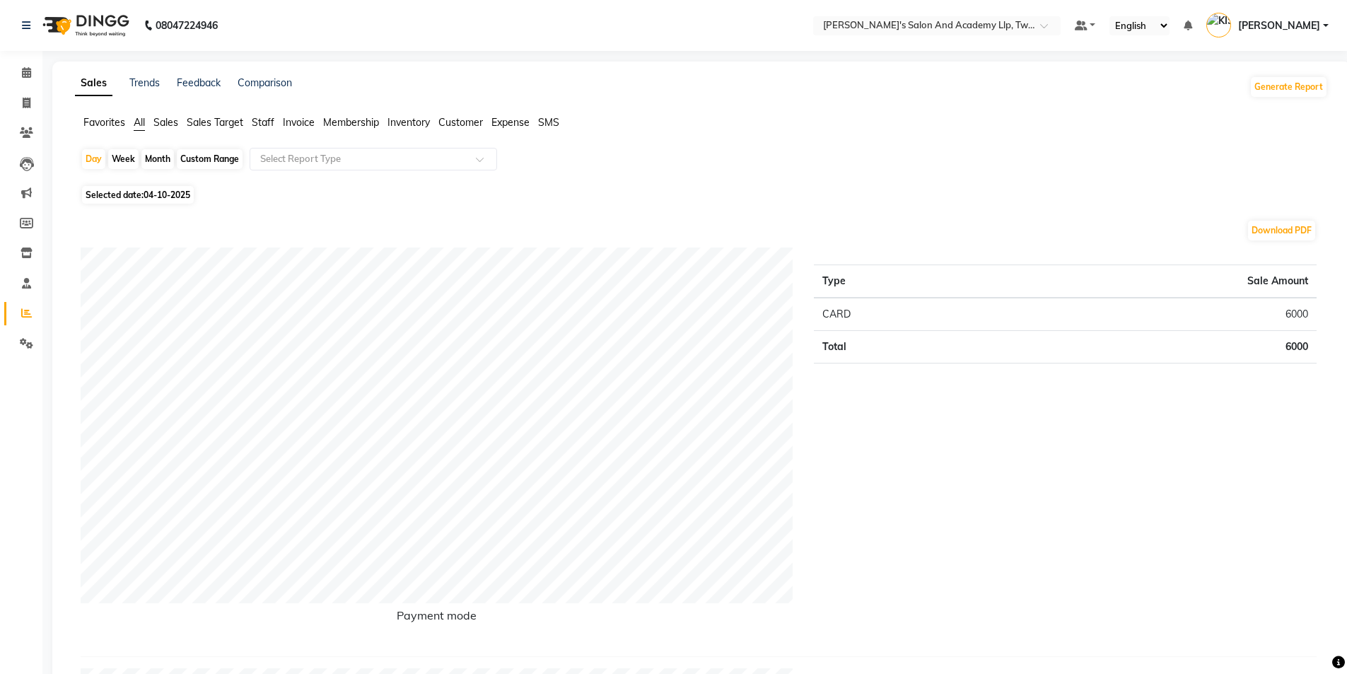
click at [158, 197] on span "04-10-2025" at bounding box center [167, 195] width 47 height 11
select select "10"
select select "2025"
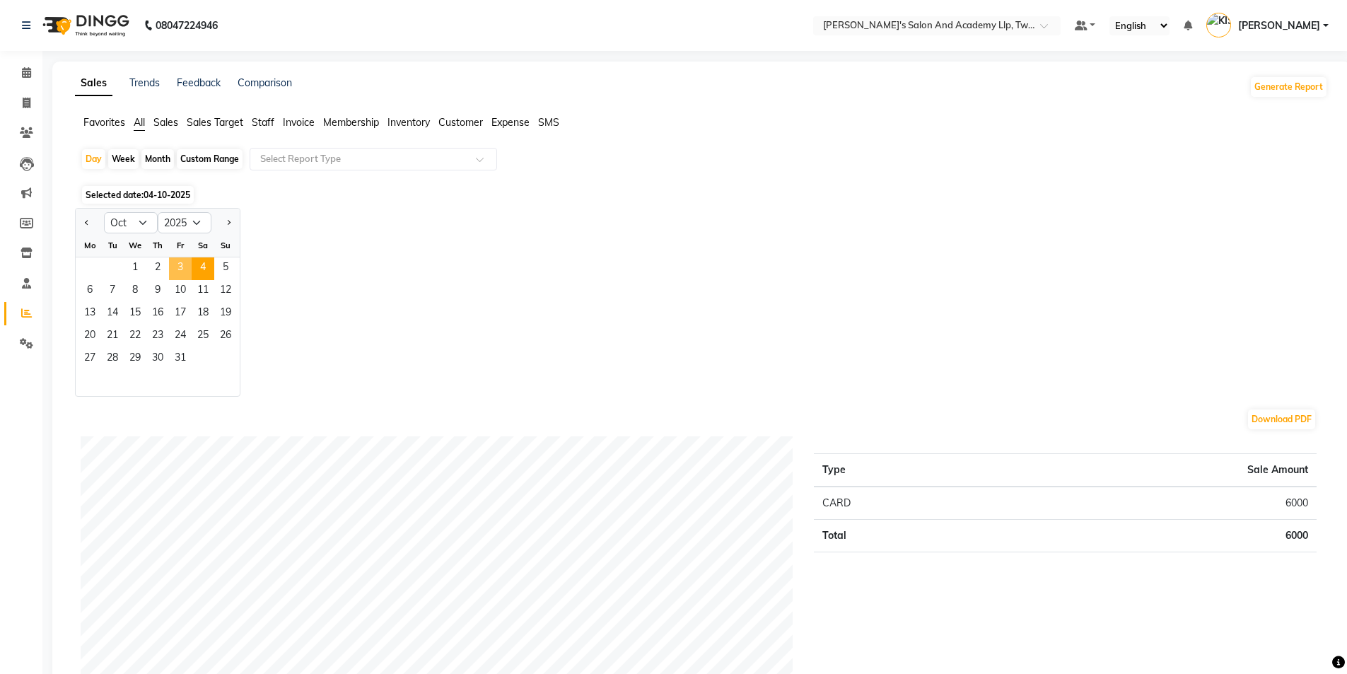
click at [187, 269] on span "3" at bounding box center [180, 268] width 23 height 23
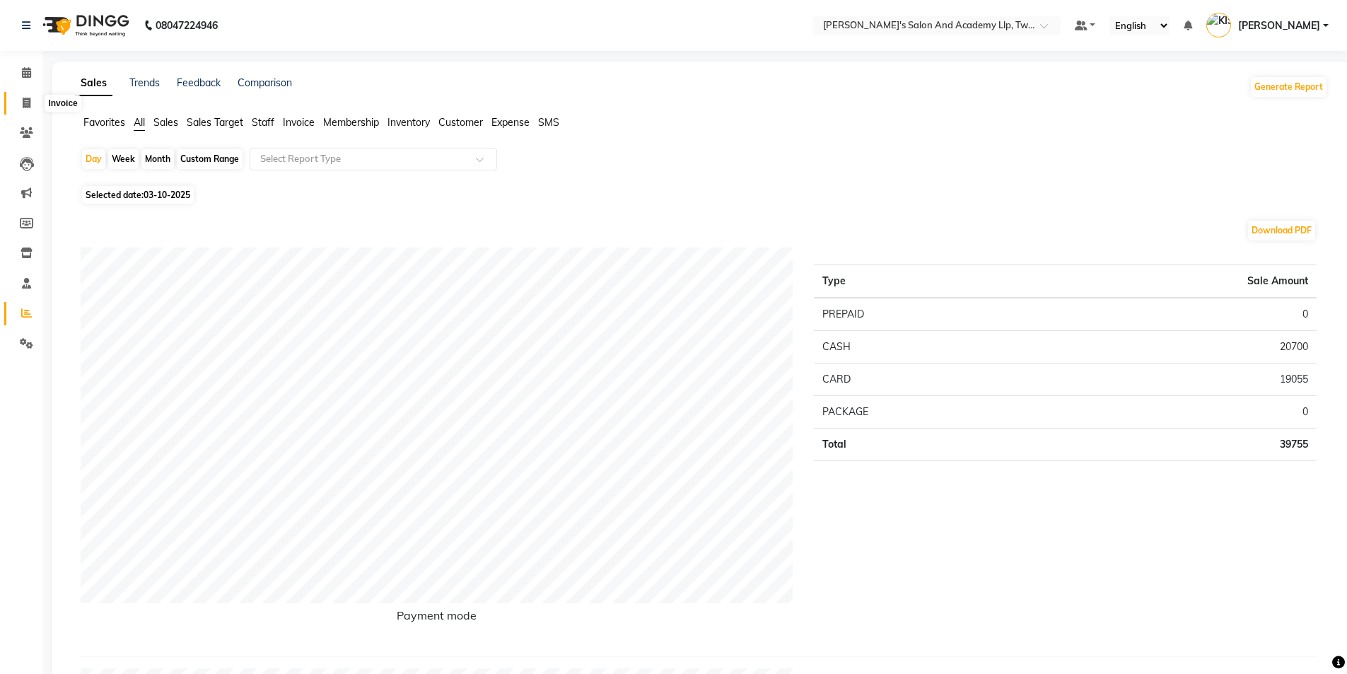
click at [24, 92] on link "Invoice" at bounding box center [21, 103] width 34 height 23
select select "service"
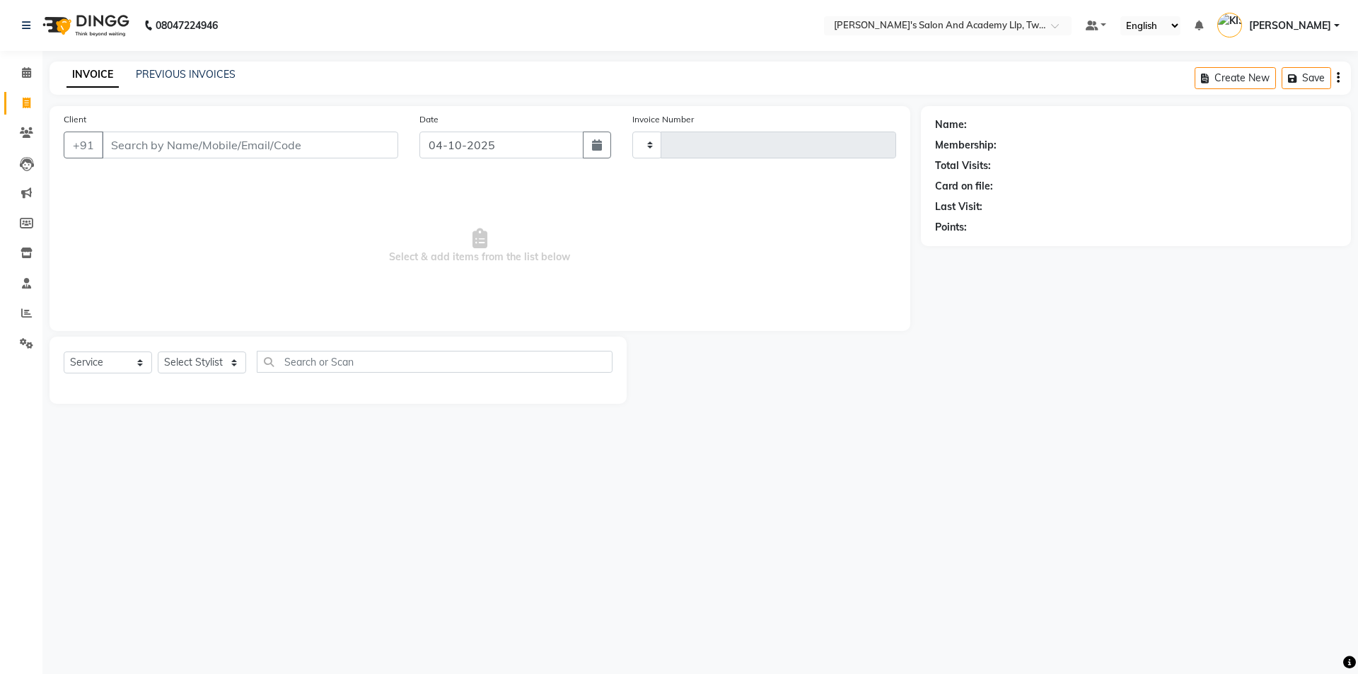
type input "11656"
select select "6985"
click at [194, 72] on link "PREVIOUS INVOICES" at bounding box center [186, 74] width 100 height 13
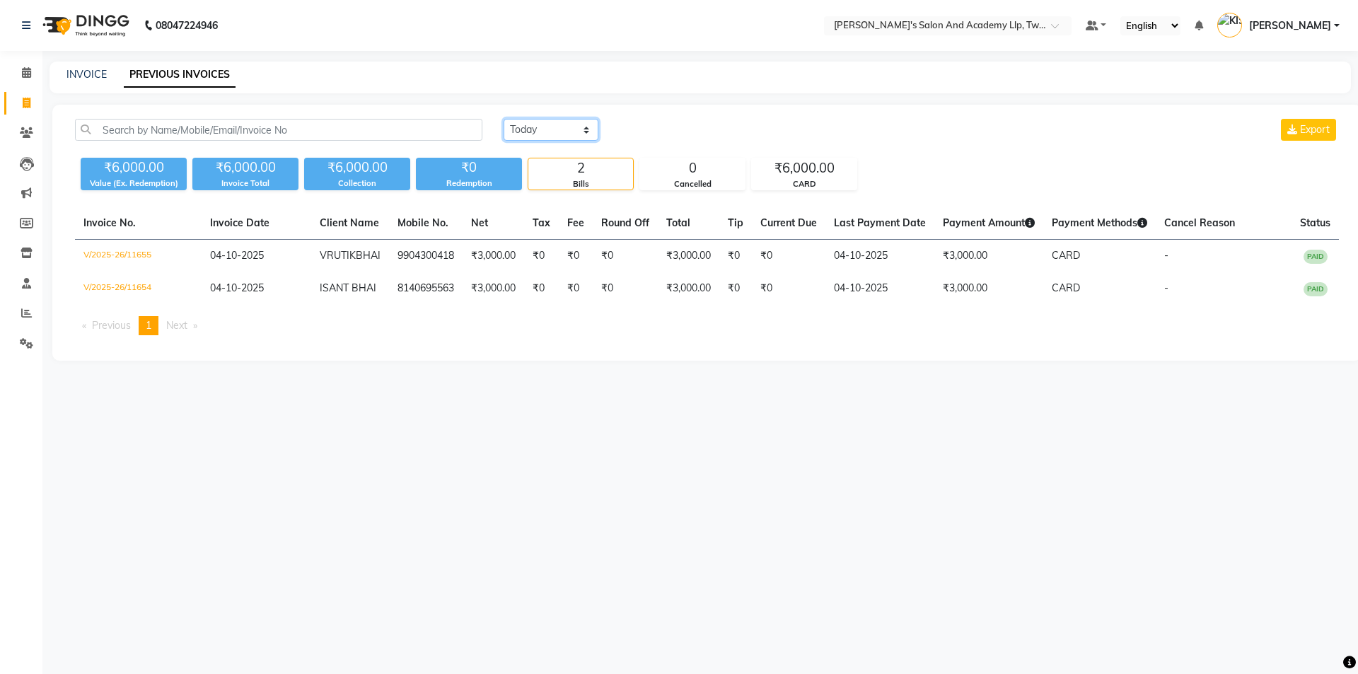
click at [544, 120] on select "[DATE] [DATE] Custom Range" at bounding box center [551, 130] width 95 height 22
click at [504, 119] on select "[DATE] [DATE] Custom Range" at bounding box center [551, 130] width 95 height 22
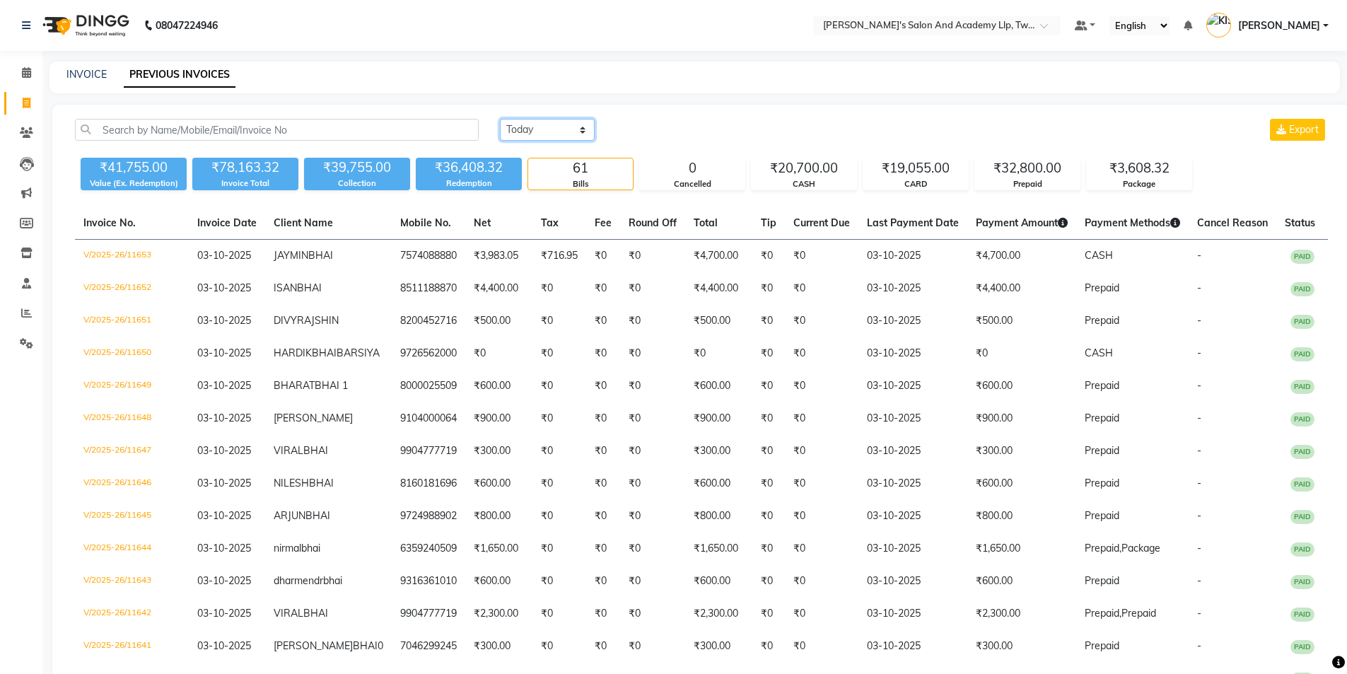
click at [547, 137] on select "[DATE] [DATE] Custom Range" at bounding box center [547, 130] width 95 height 22
select select "range"
click at [500, 119] on select "[DATE] [DATE] Custom Range" at bounding box center [547, 130] width 95 height 22
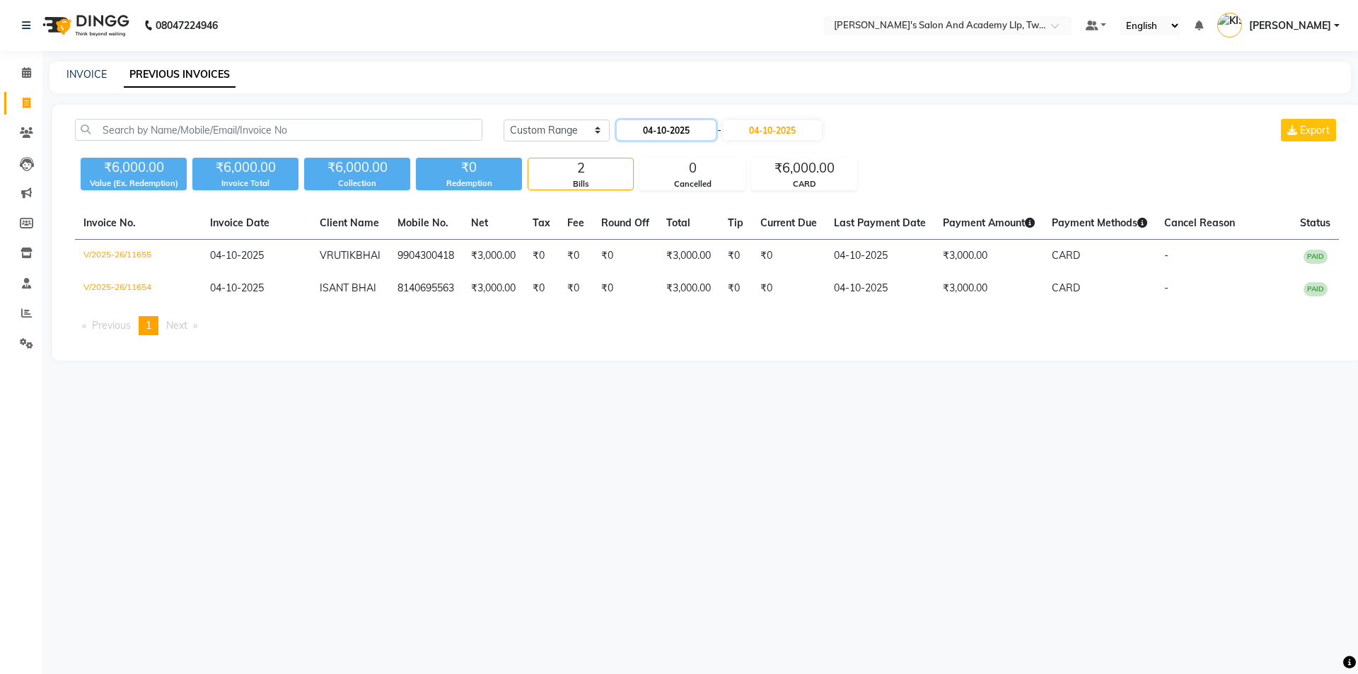
click at [650, 129] on input "04-10-2025" at bounding box center [666, 130] width 99 height 20
select select "10"
select select "2025"
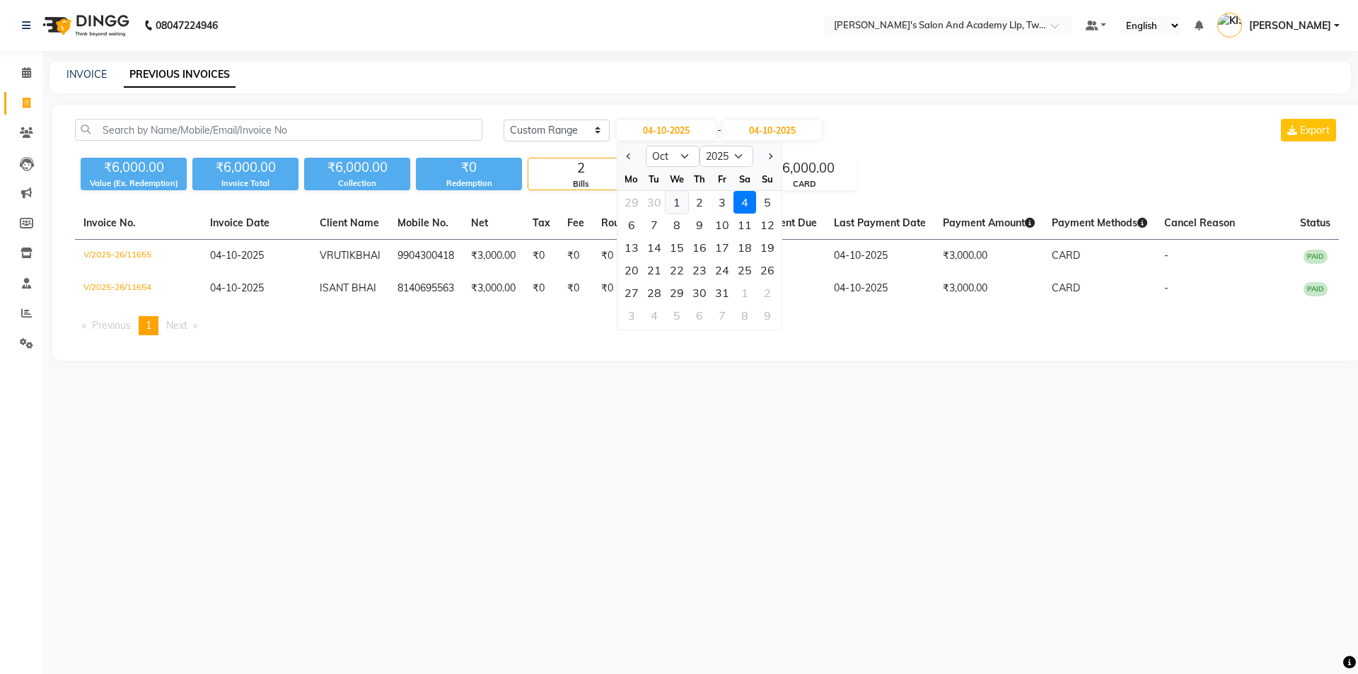
click at [687, 197] on div "1" at bounding box center [676, 202] width 23 height 23
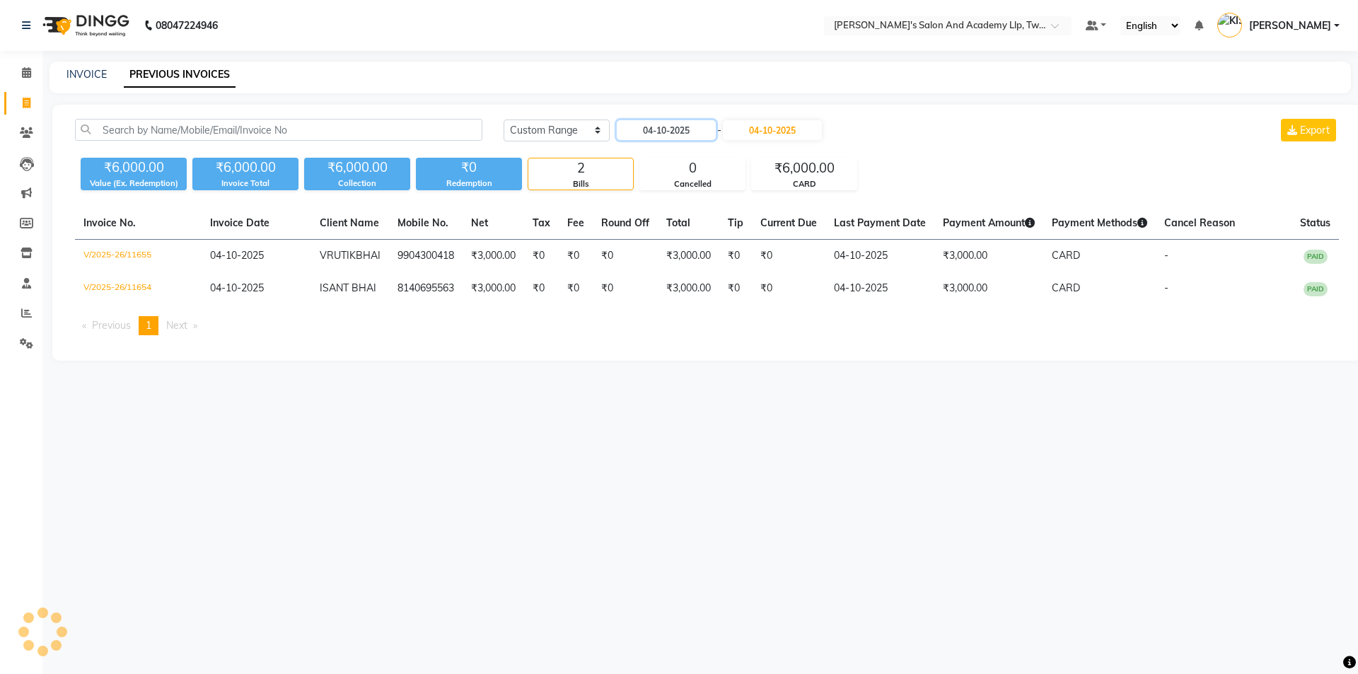
type input "01-10-2025"
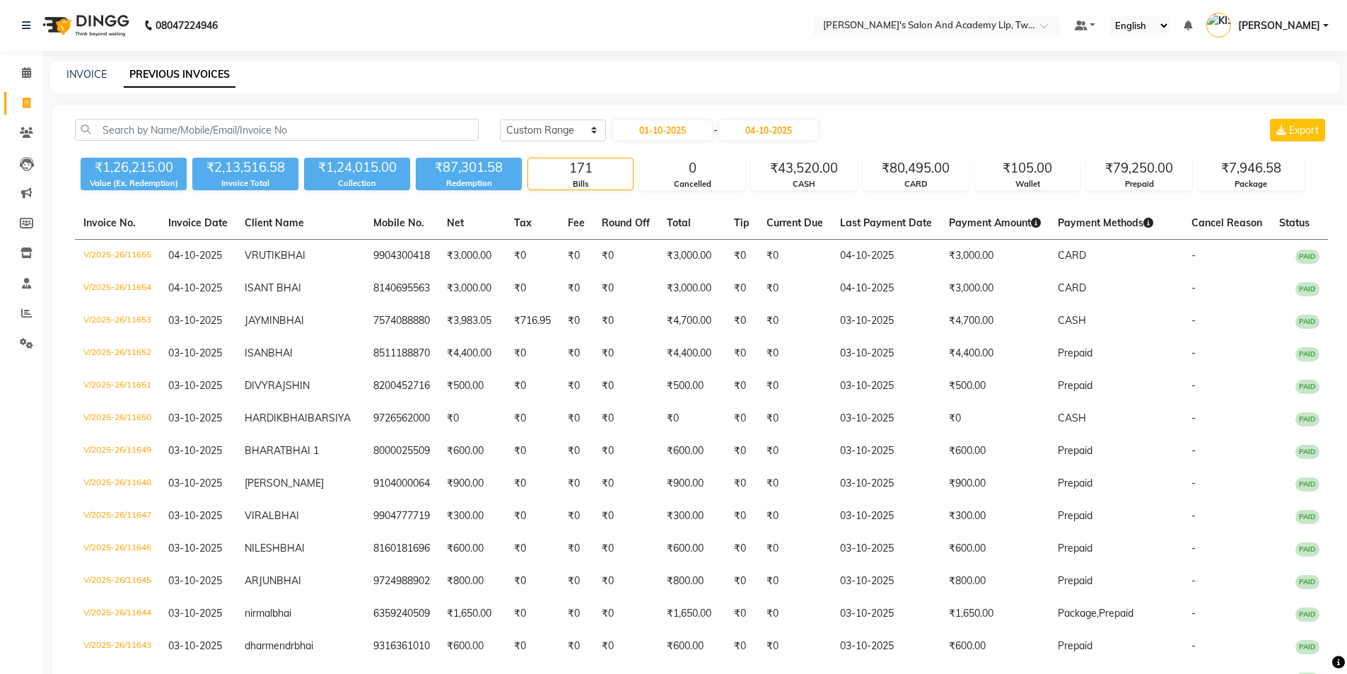
click at [777, 132] on input "04-10-2025" at bounding box center [768, 130] width 99 height 20
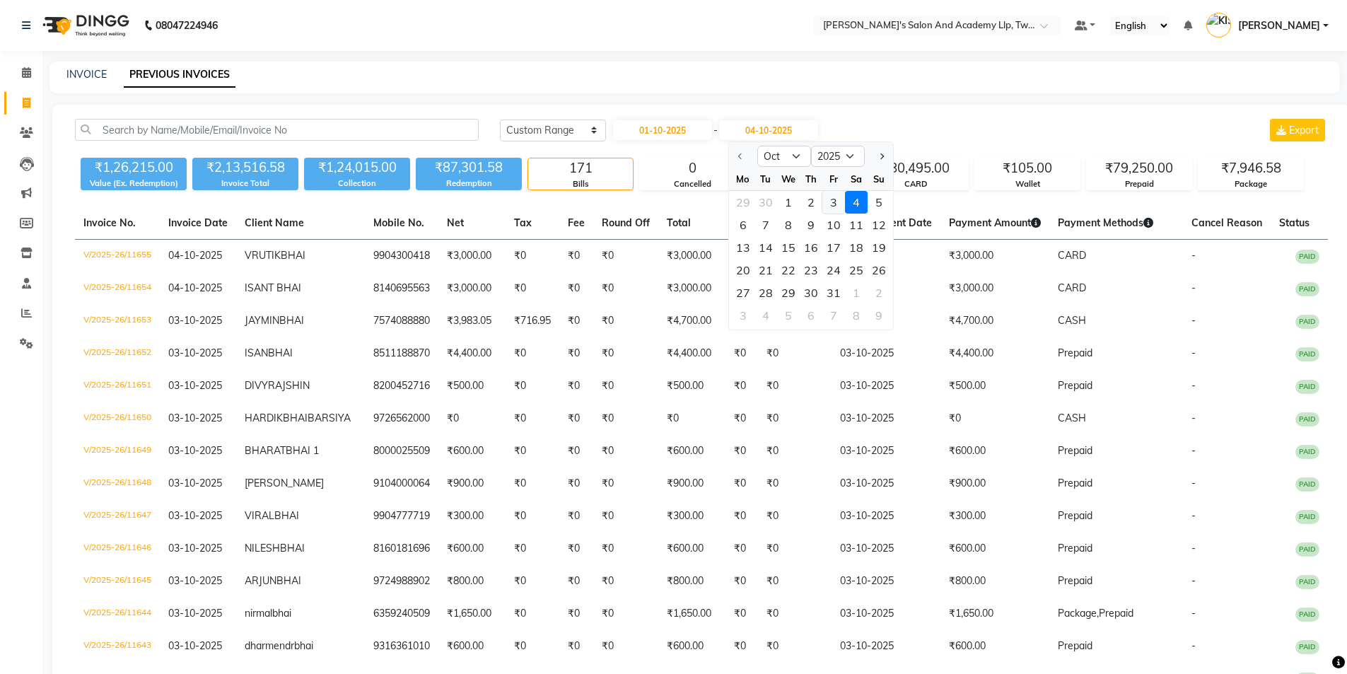
click at [825, 204] on div "3" at bounding box center [833, 202] width 23 height 23
type input "03-10-2025"
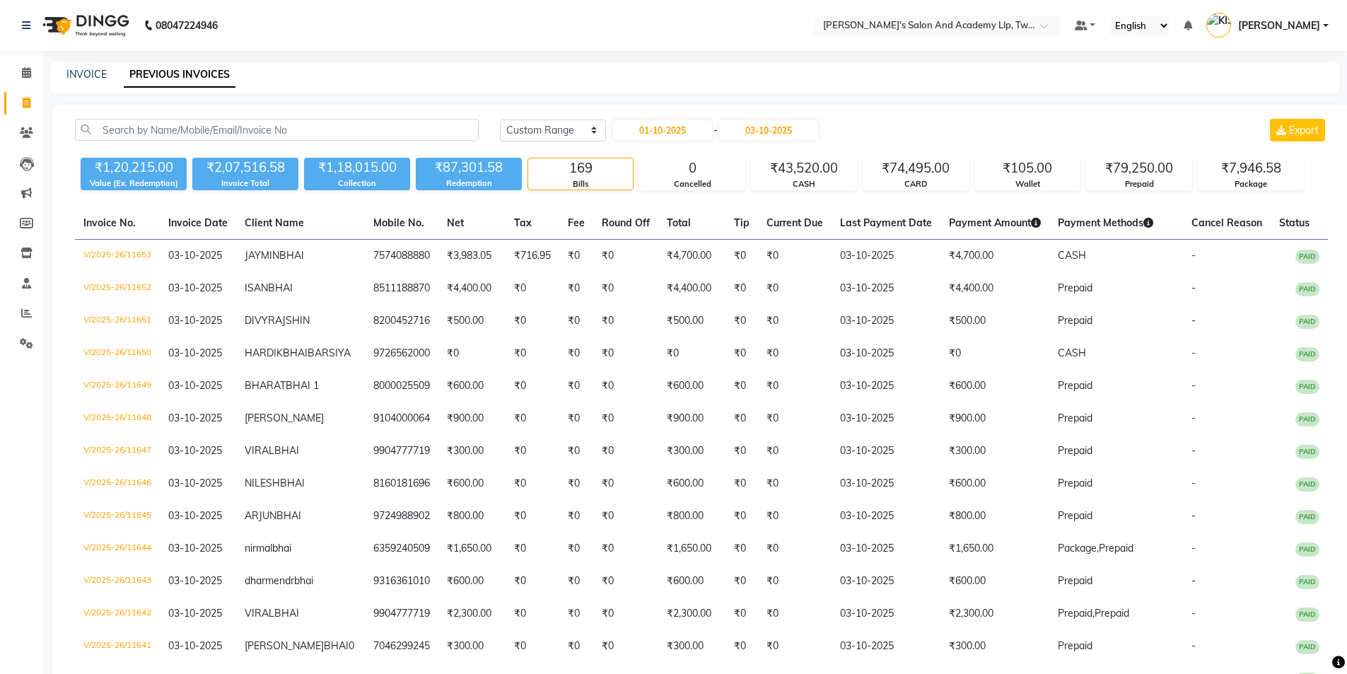
click at [18, 105] on span at bounding box center [26, 103] width 25 height 16
select select "service"
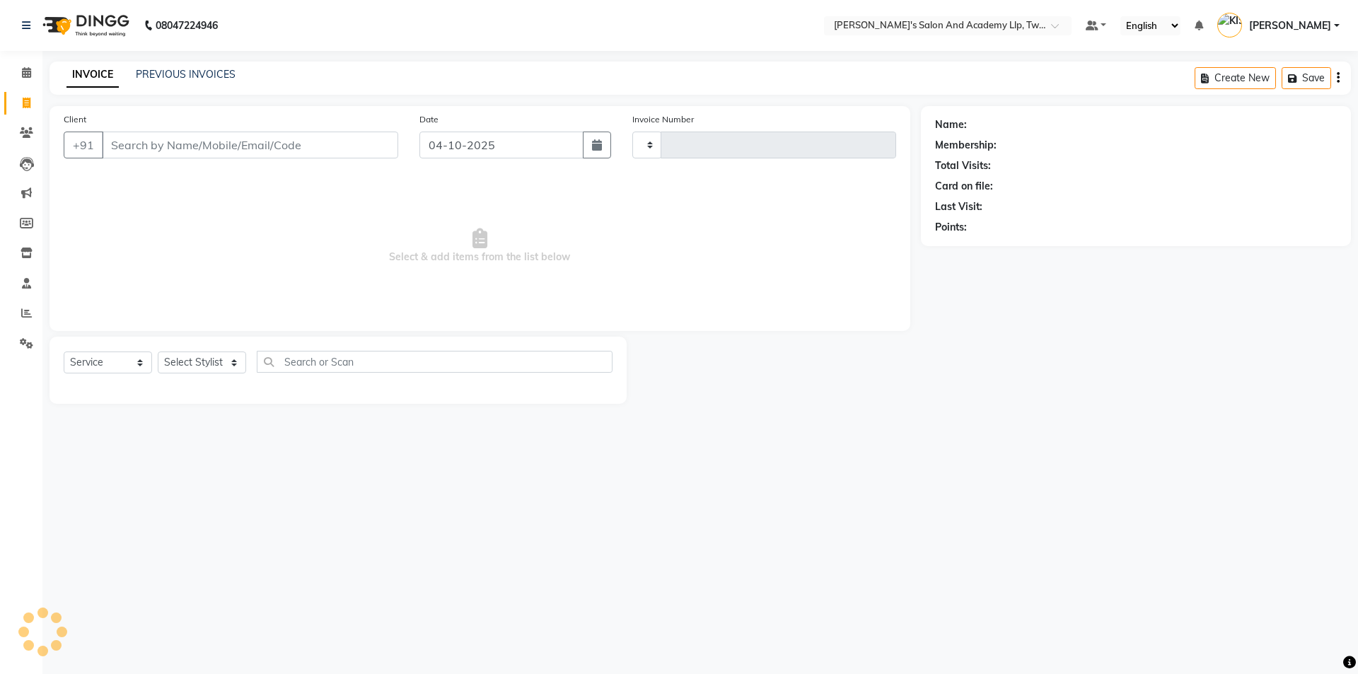
type input "11656"
select select "6985"
click at [28, 316] on icon at bounding box center [26, 313] width 11 height 11
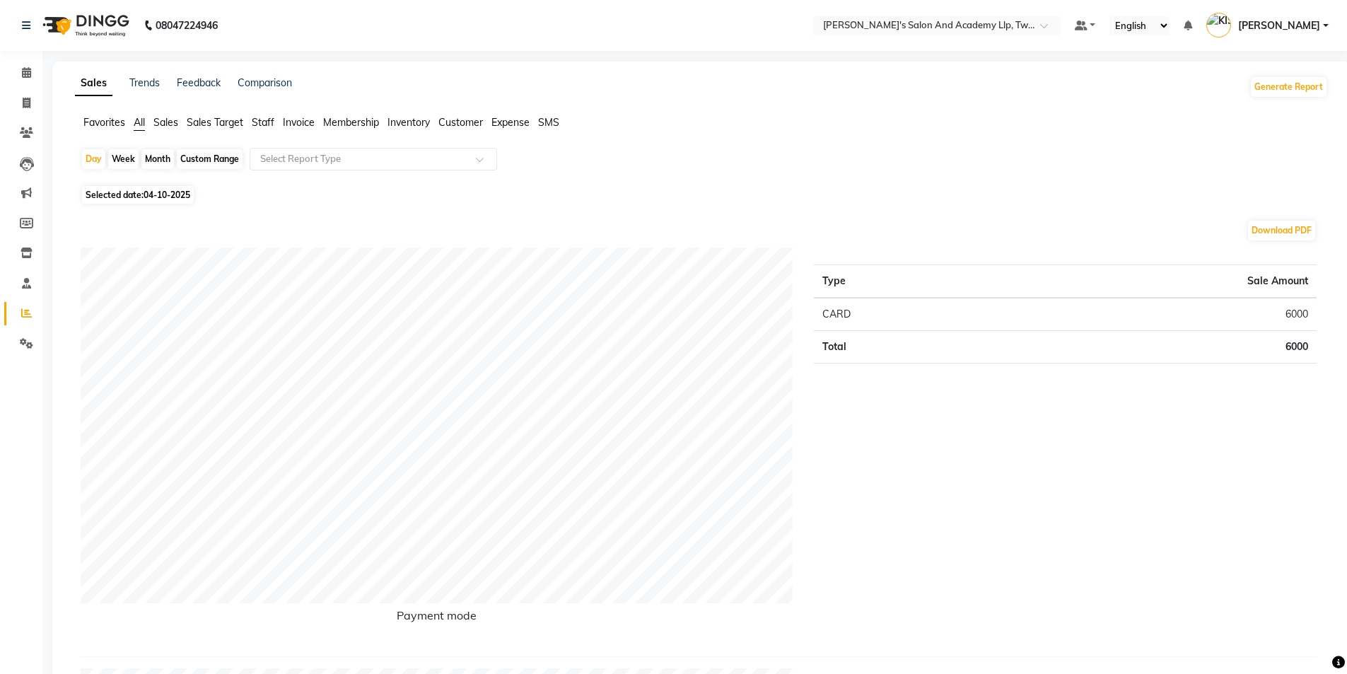
click at [254, 118] on span "Staff" at bounding box center [263, 122] width 23 height 13
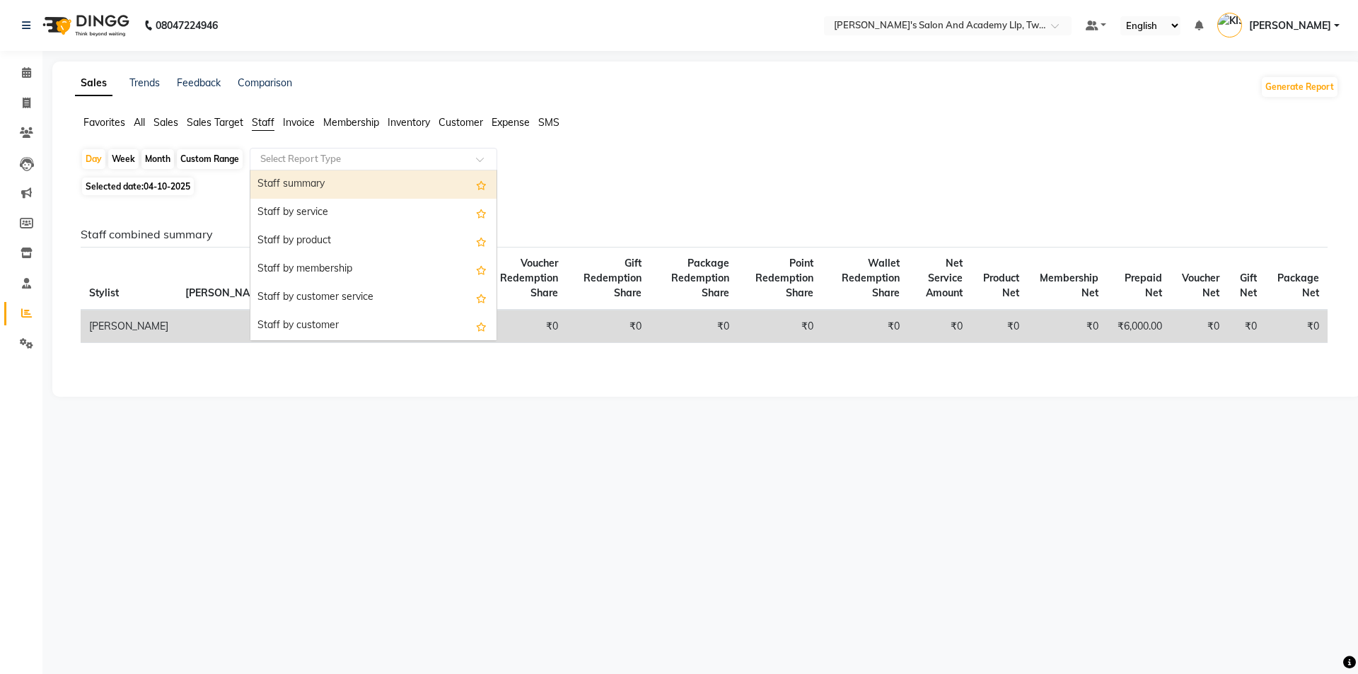
click at [288, 160] on input "text" at bounding box center [359, 159] width 204 height 14
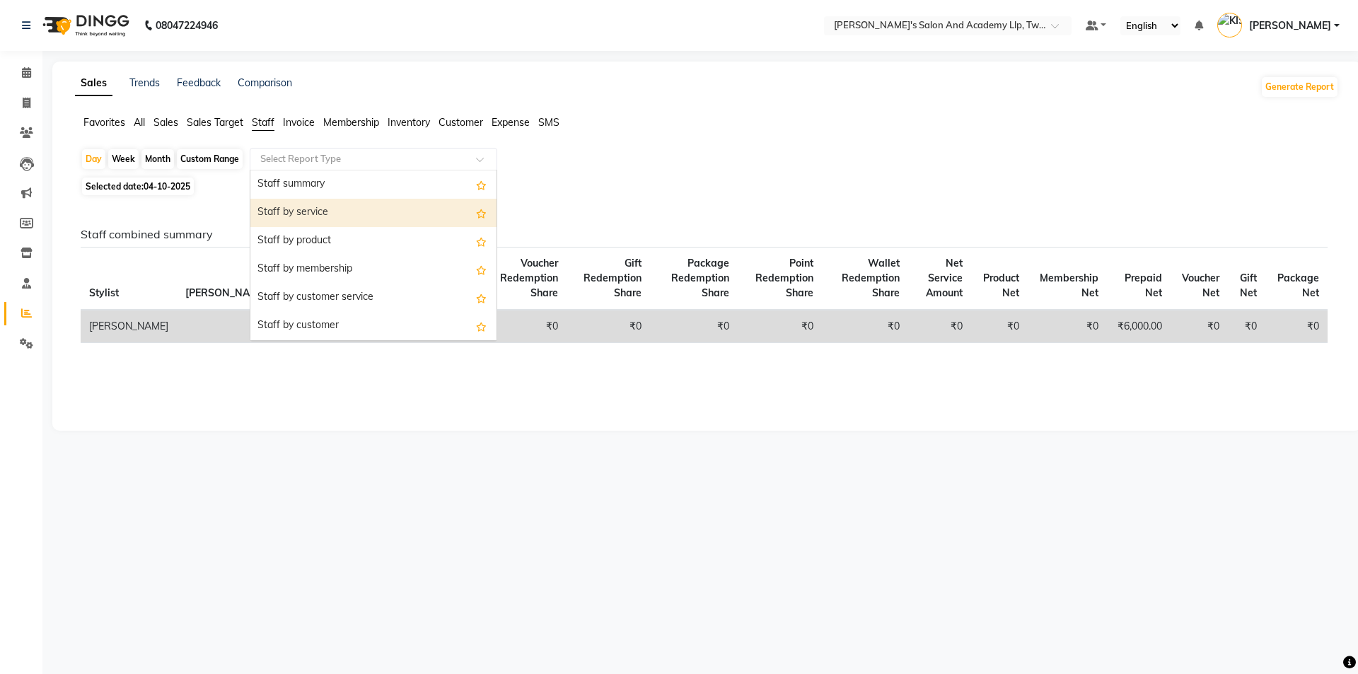
click at [298, 211] on div "Staff by service" at bounding box center [373, 213] width 246 height 28
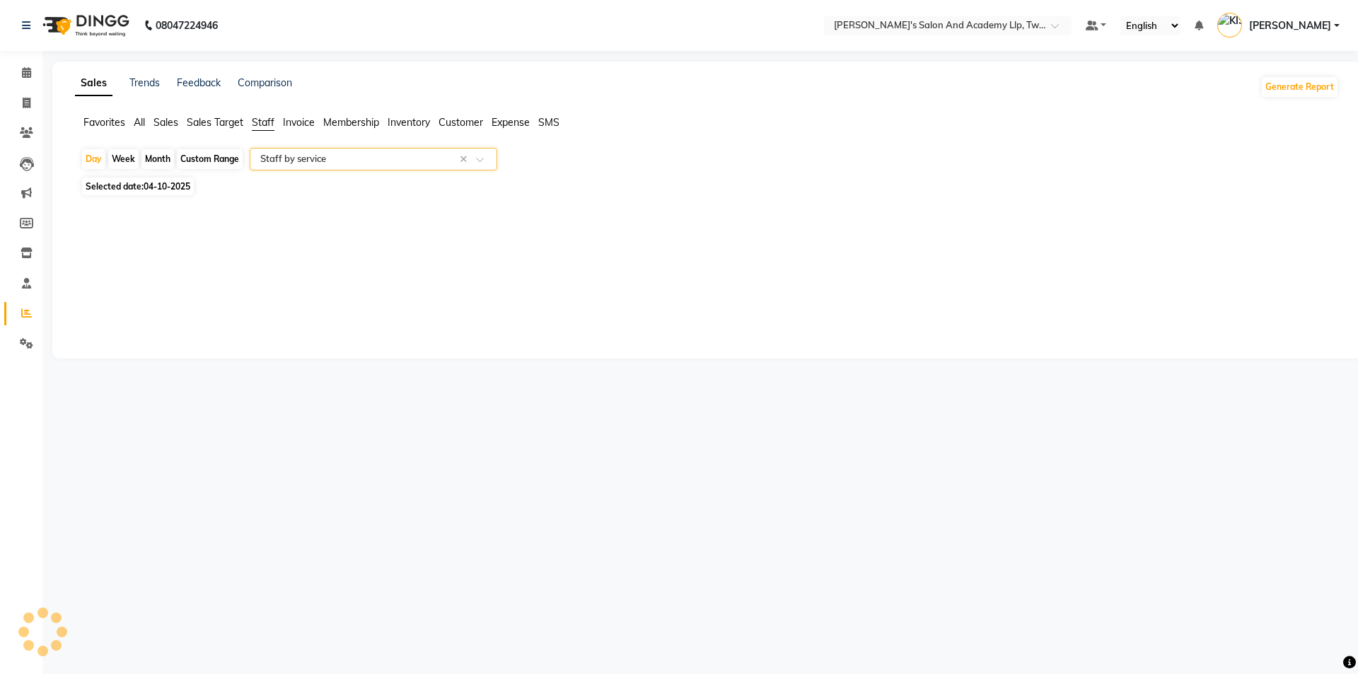
click at [162, 181] on span "04-10-2025" at bounding box center [167, 186] width 47 height 11
select select "10"
select select "2025"
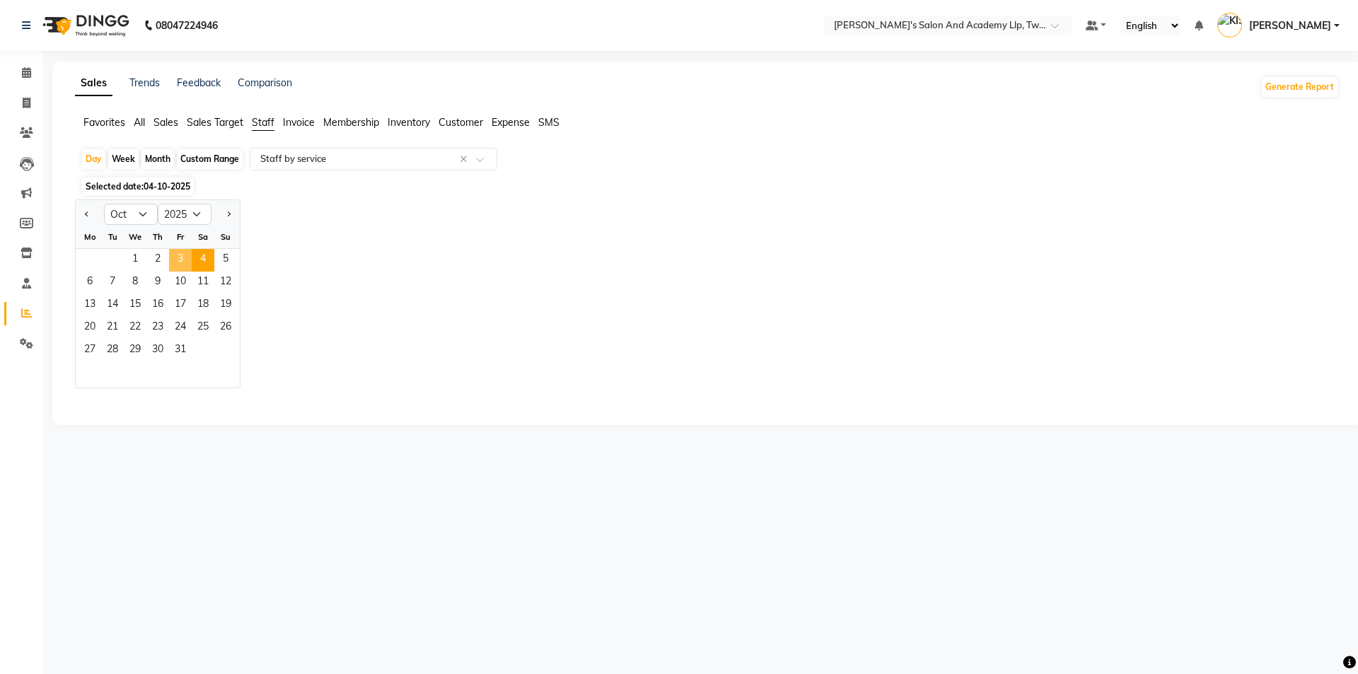
click at [181, 262] on span "3" at bounding box center [180, 260] width 23 height 23
select select "full_report"
select select "csv"
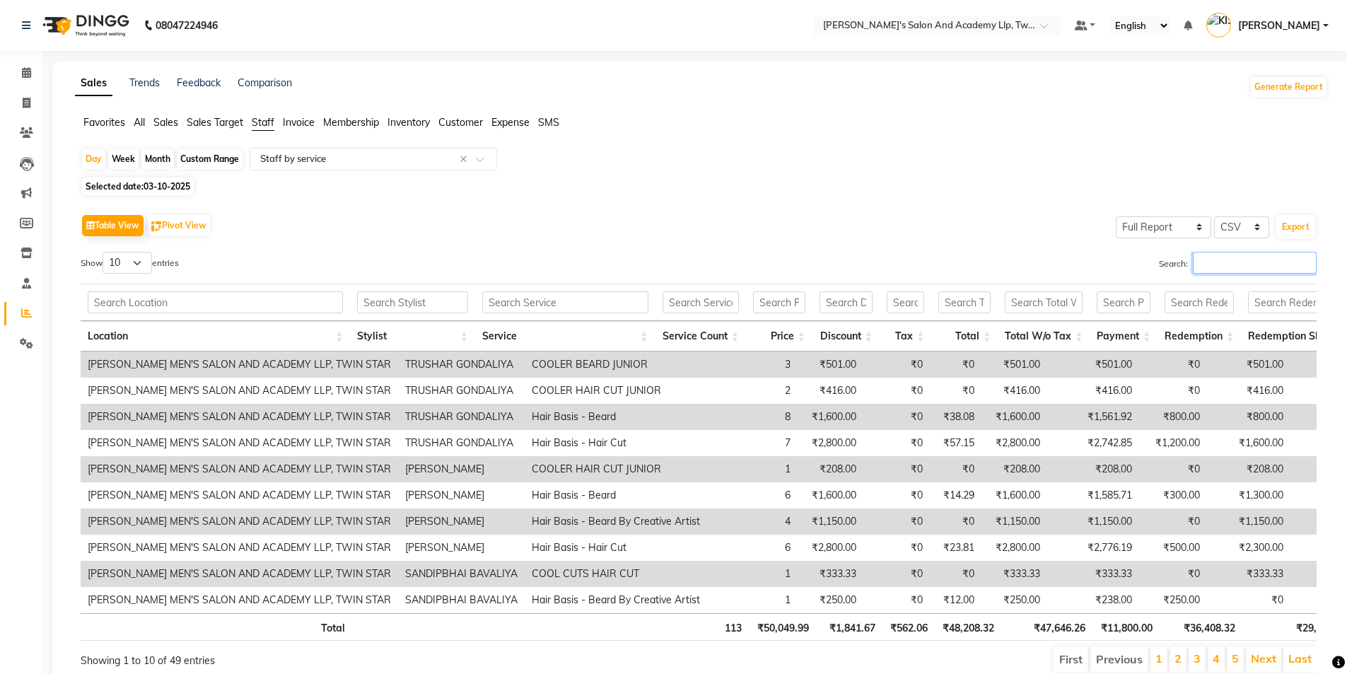
click at [1220, 257] on input "Search:" at bounding box center [1255, 263] width 124 height 22
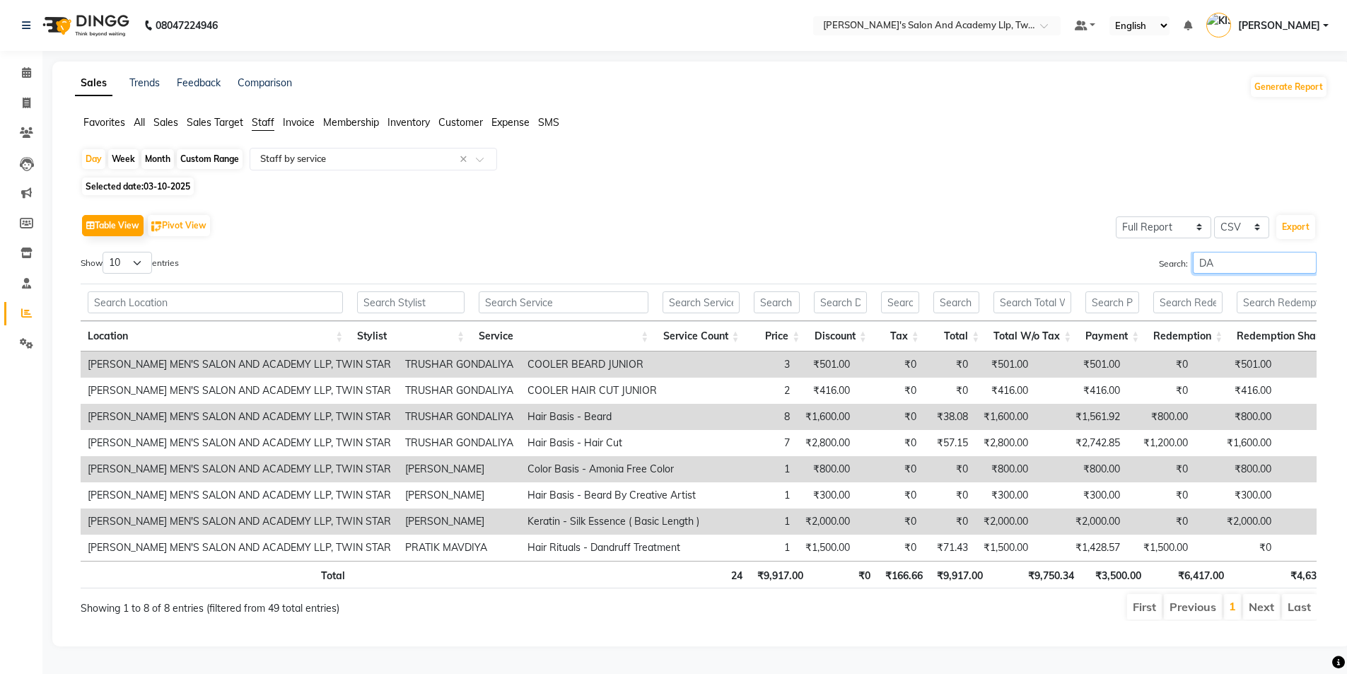
type input "D"
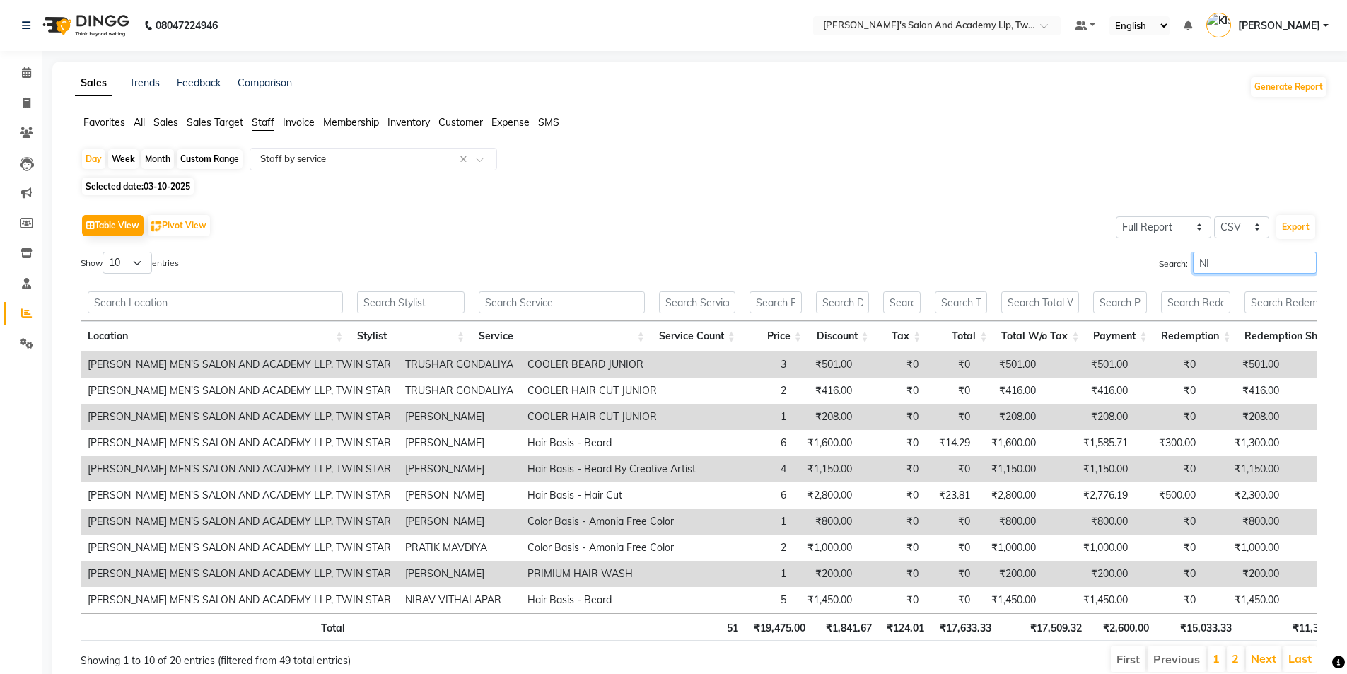
type input "N"
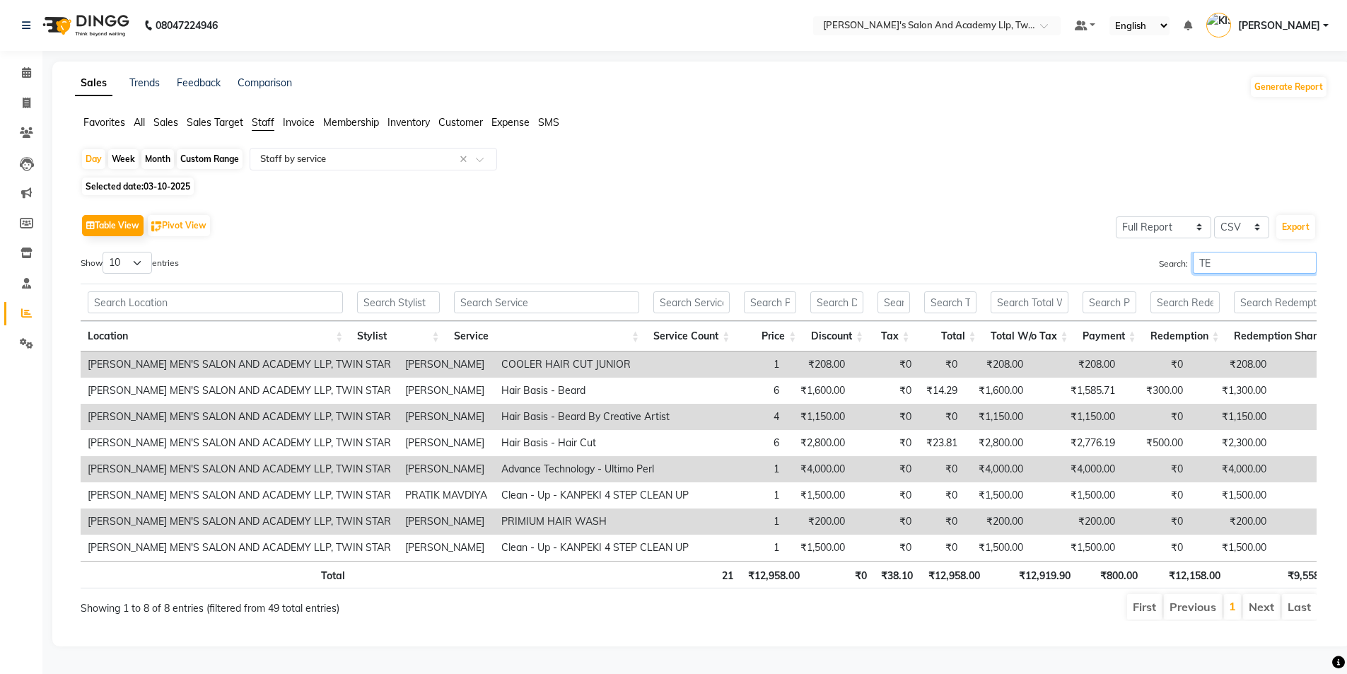
type input "T"
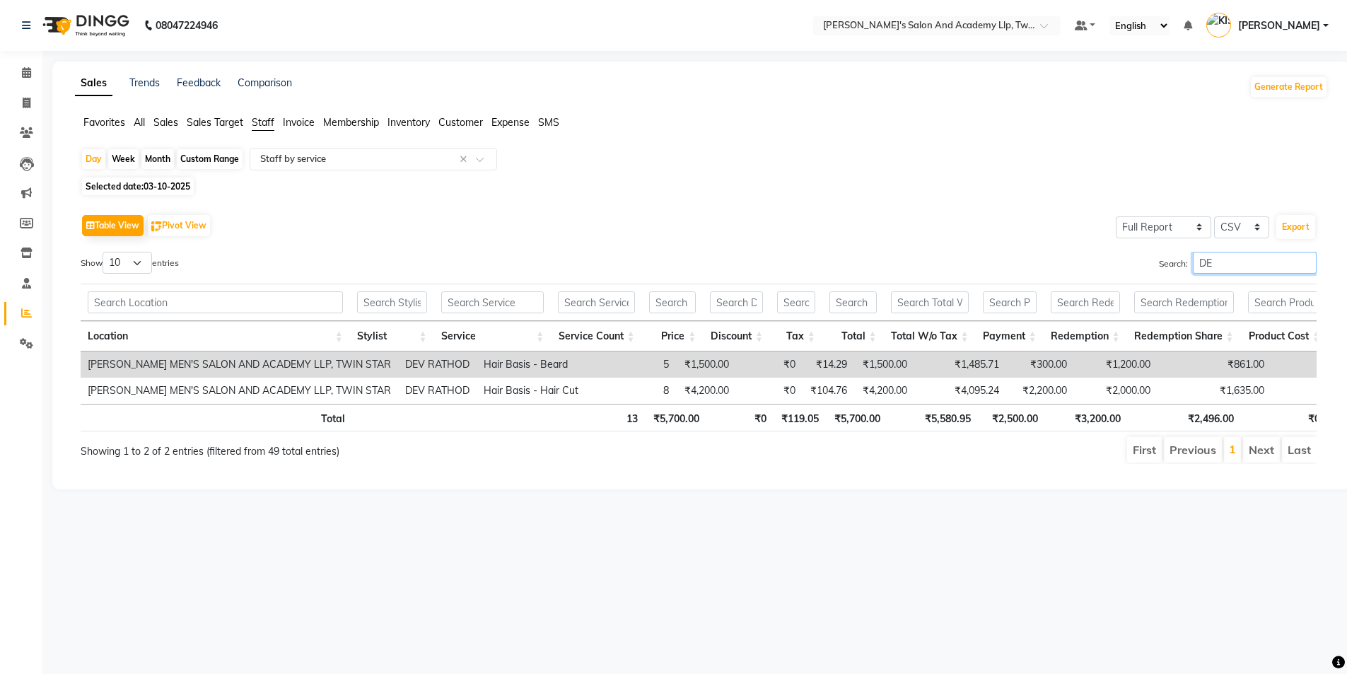
type input "D"
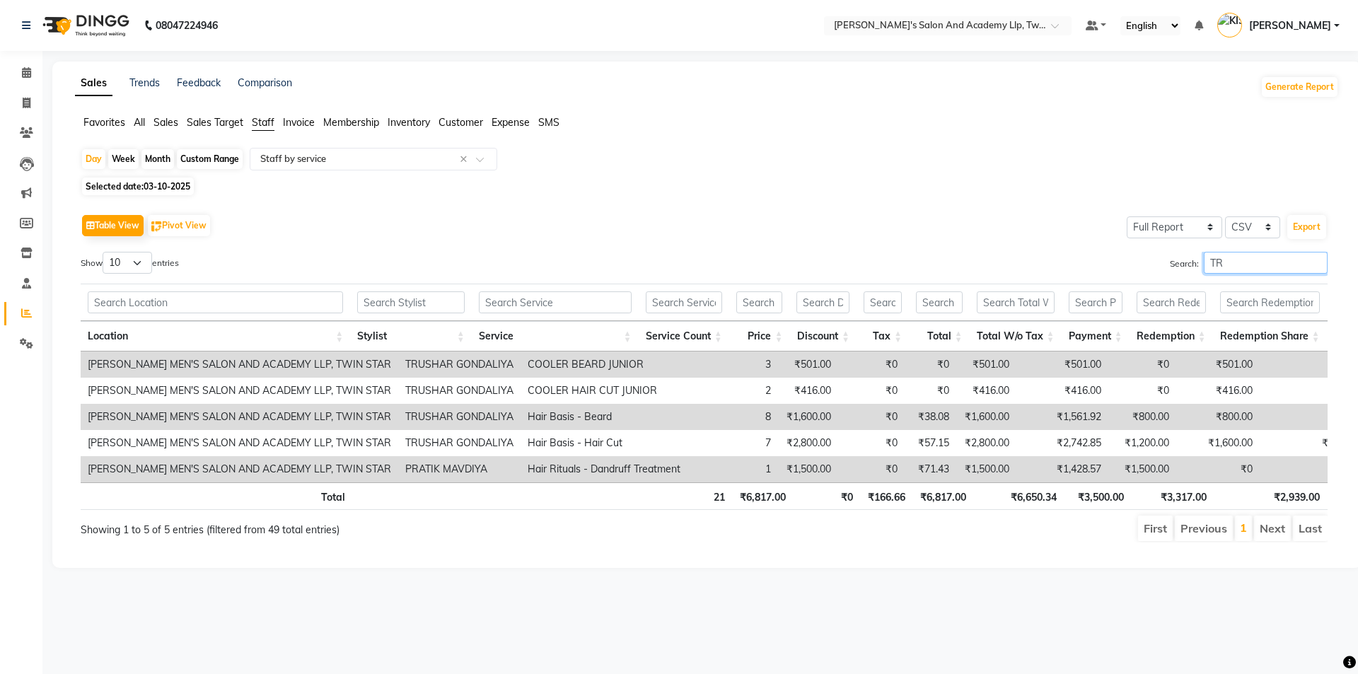
type input "T"
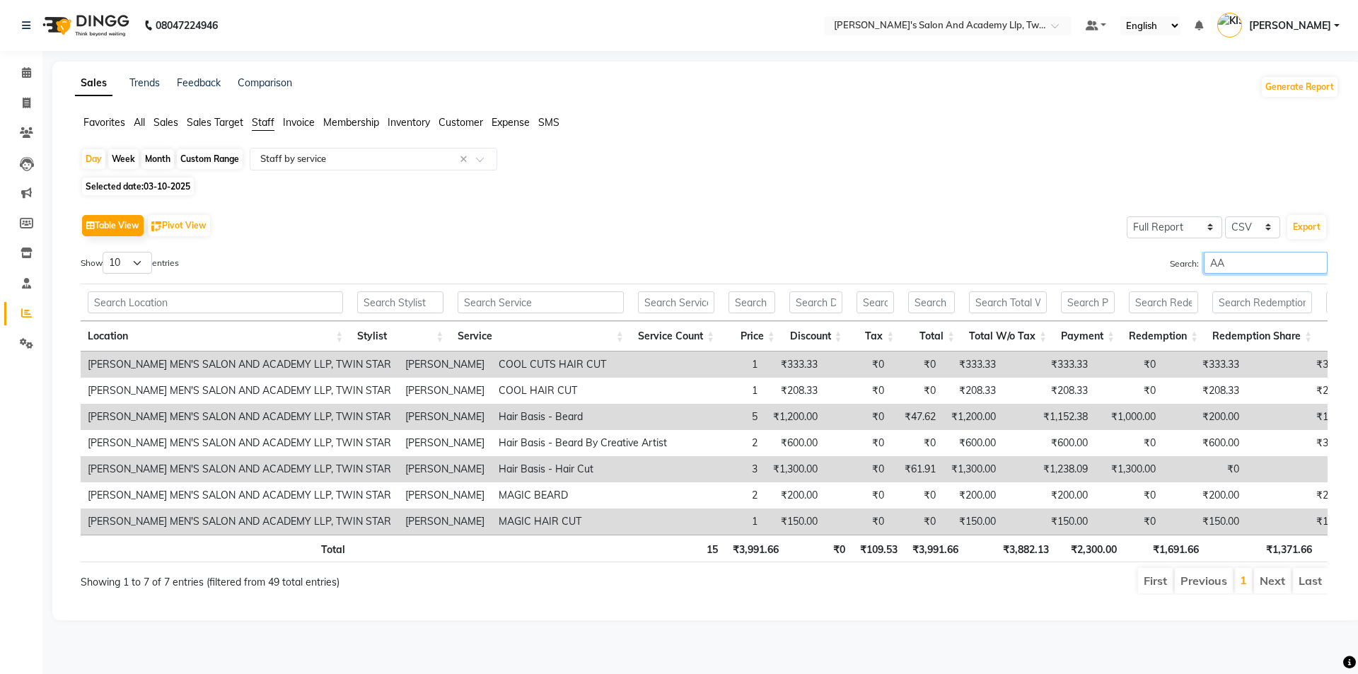
type input "A"
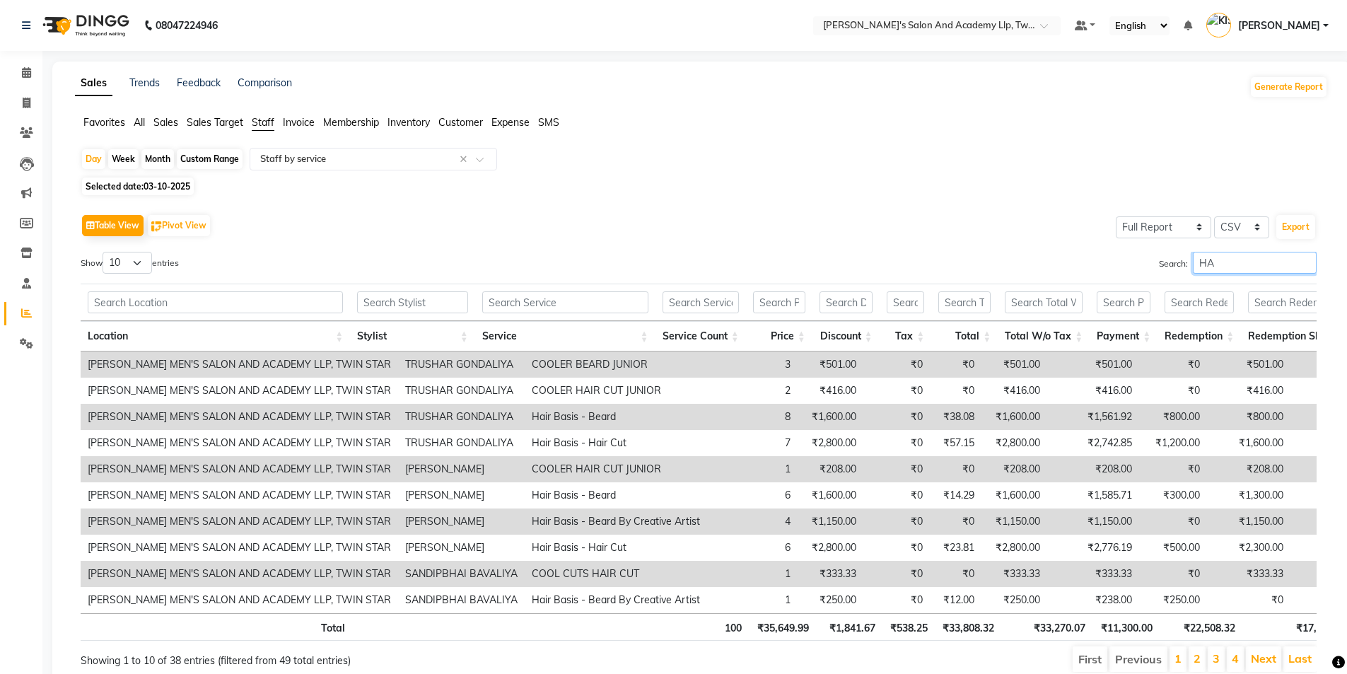
type input "H"
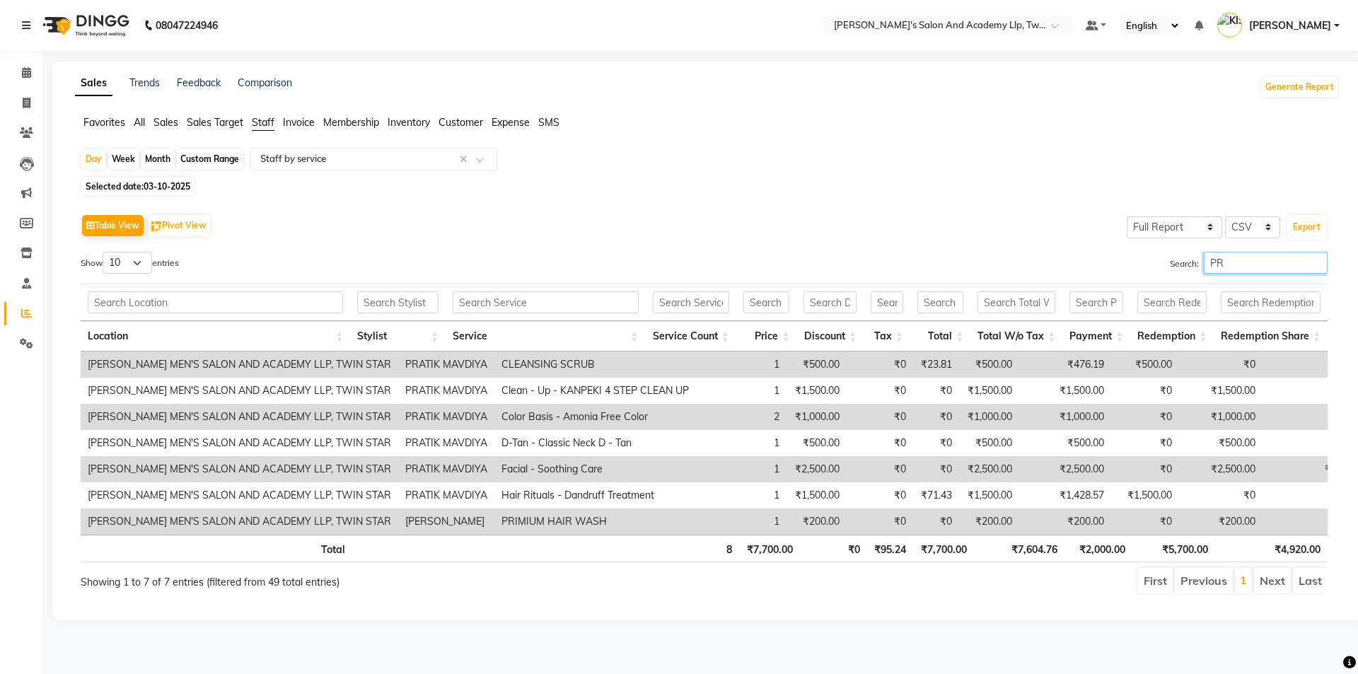
type input "P"
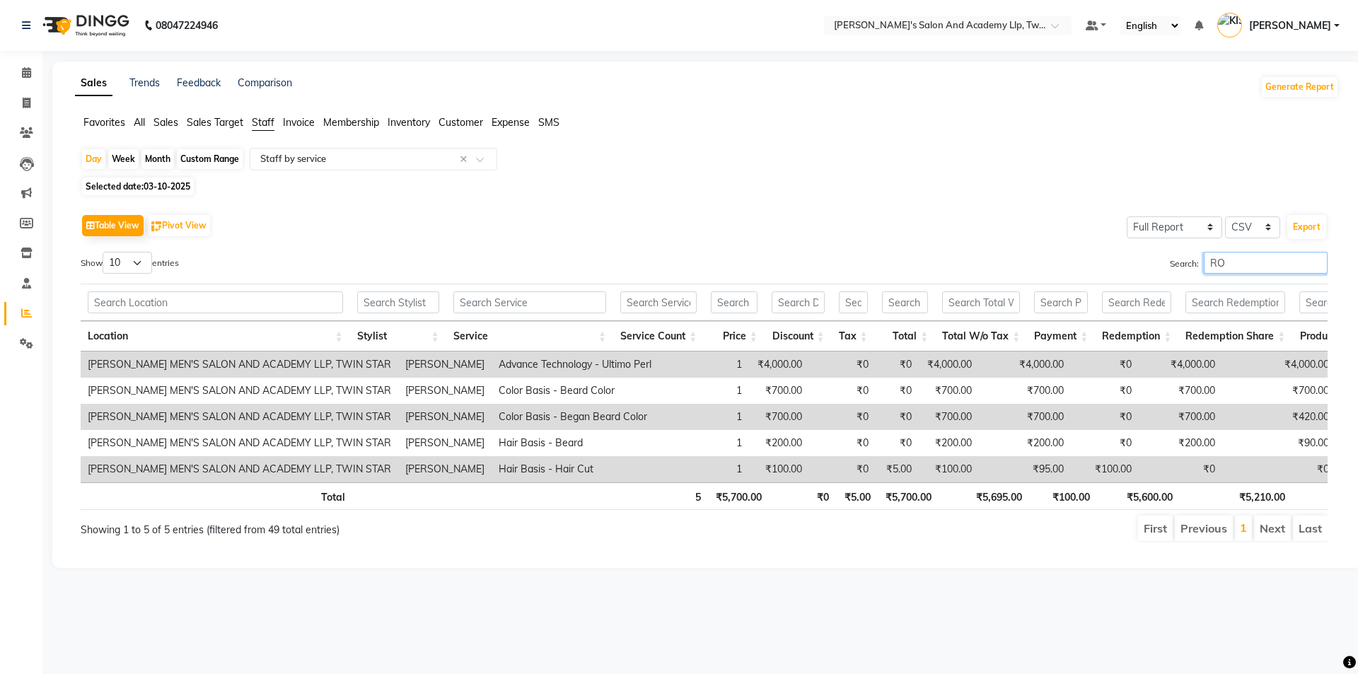
type input "R"
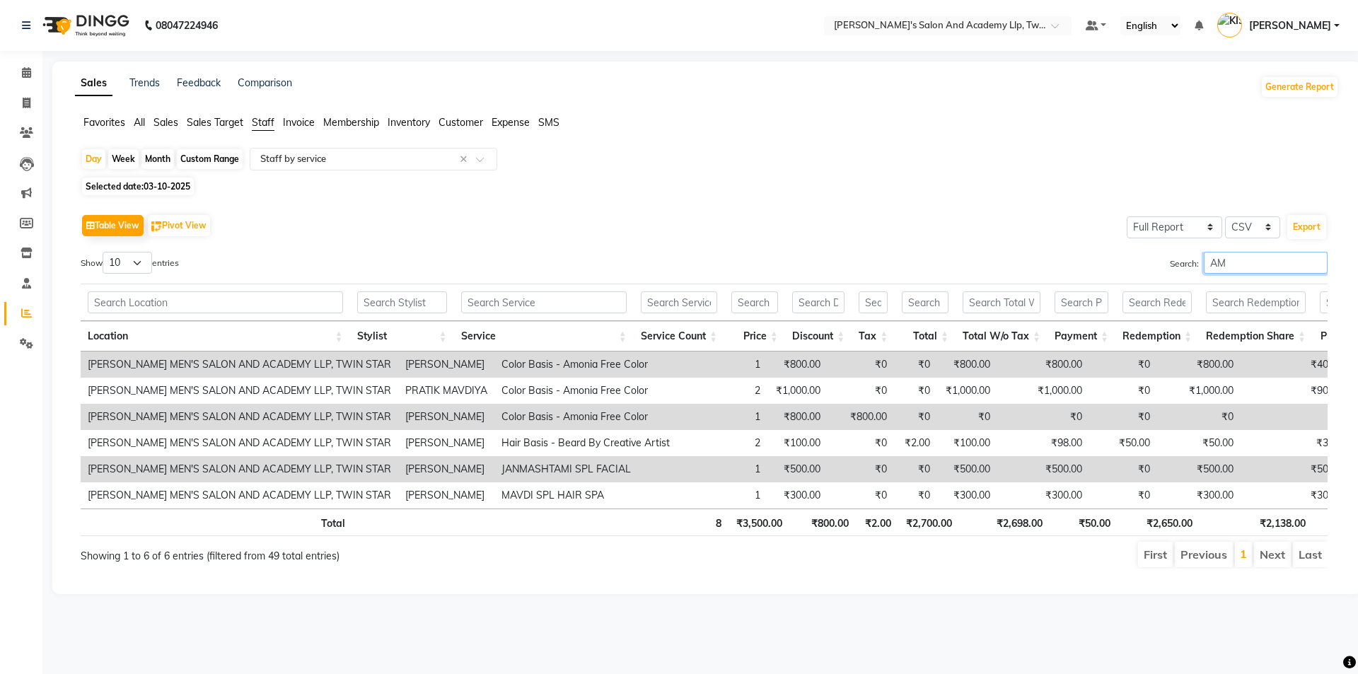
type input "A"
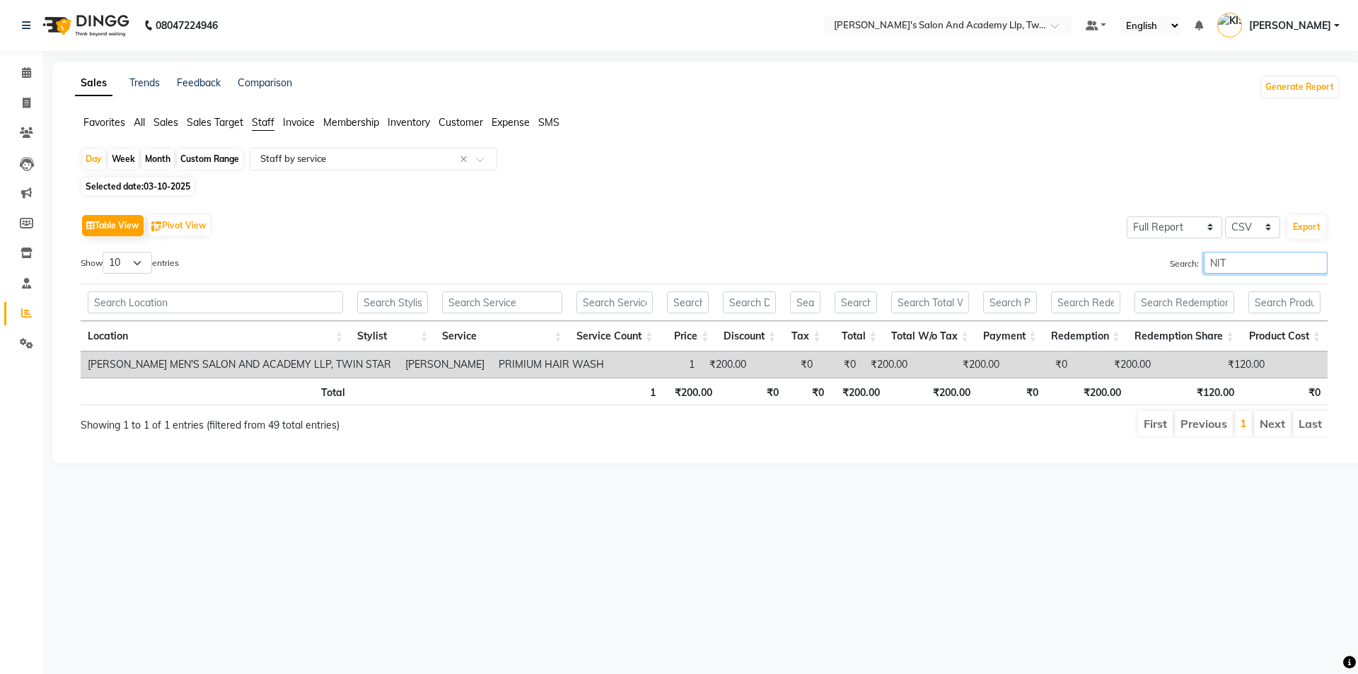
type input "NIT"
click at [30, 98] on icon at bounding box center [27, 103] width 8 height 11
select select "service"
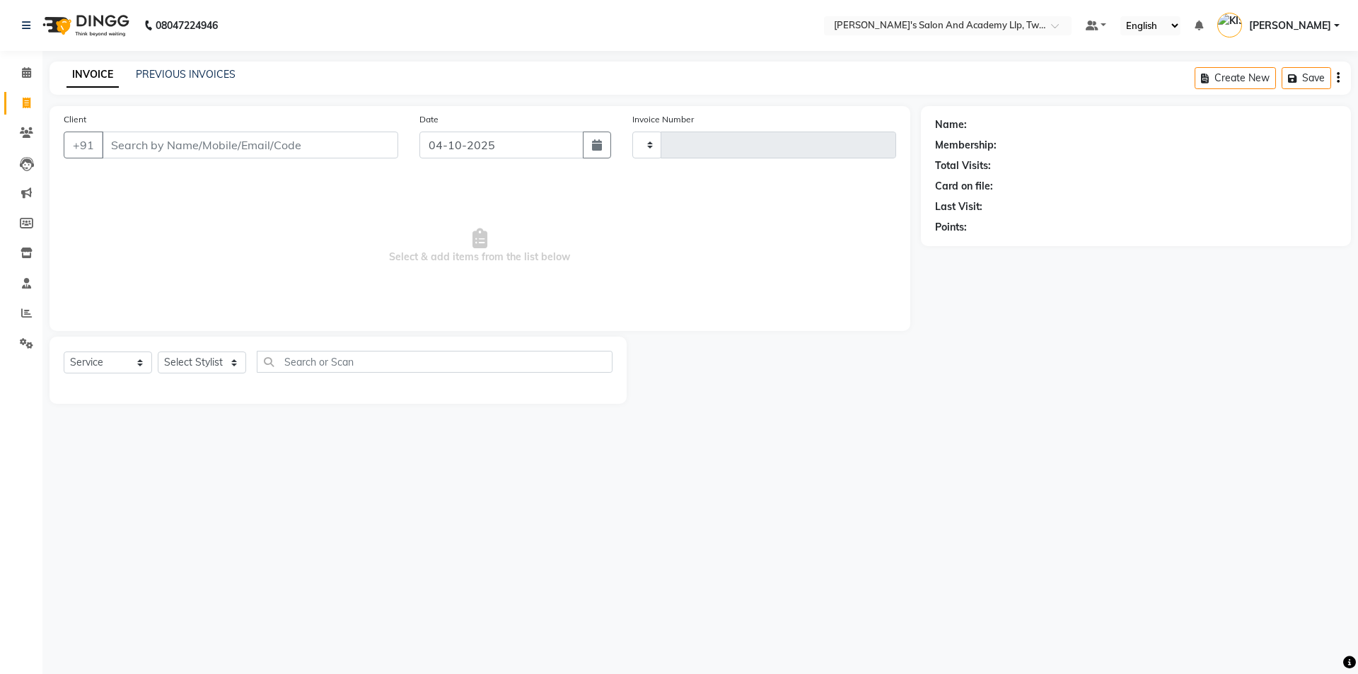
type input "11656"
select select "6985"
click at [179, 76] on link "PREVIOUS INVOICES" at bounding box center [186, 74] width 100 height 13
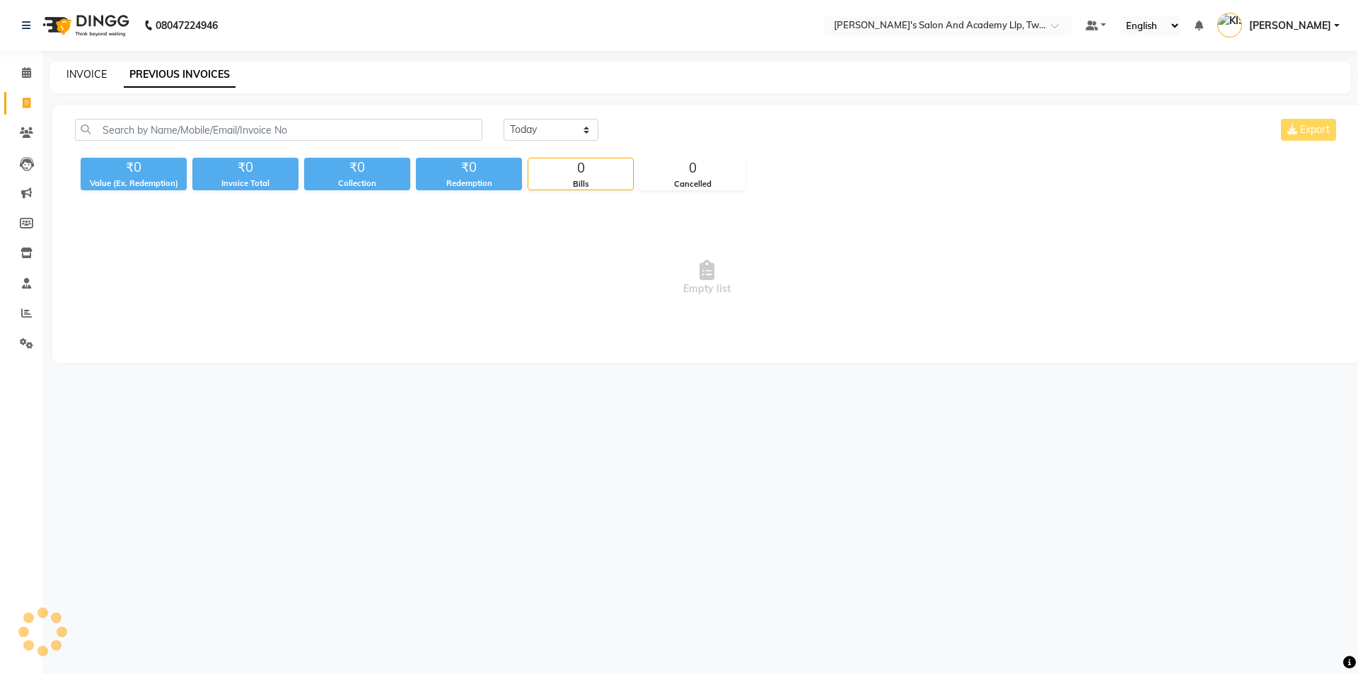
click at [74, 74] on link "INVOICE" at bounding box center [86, 74] width 40 height 13
select select "service"
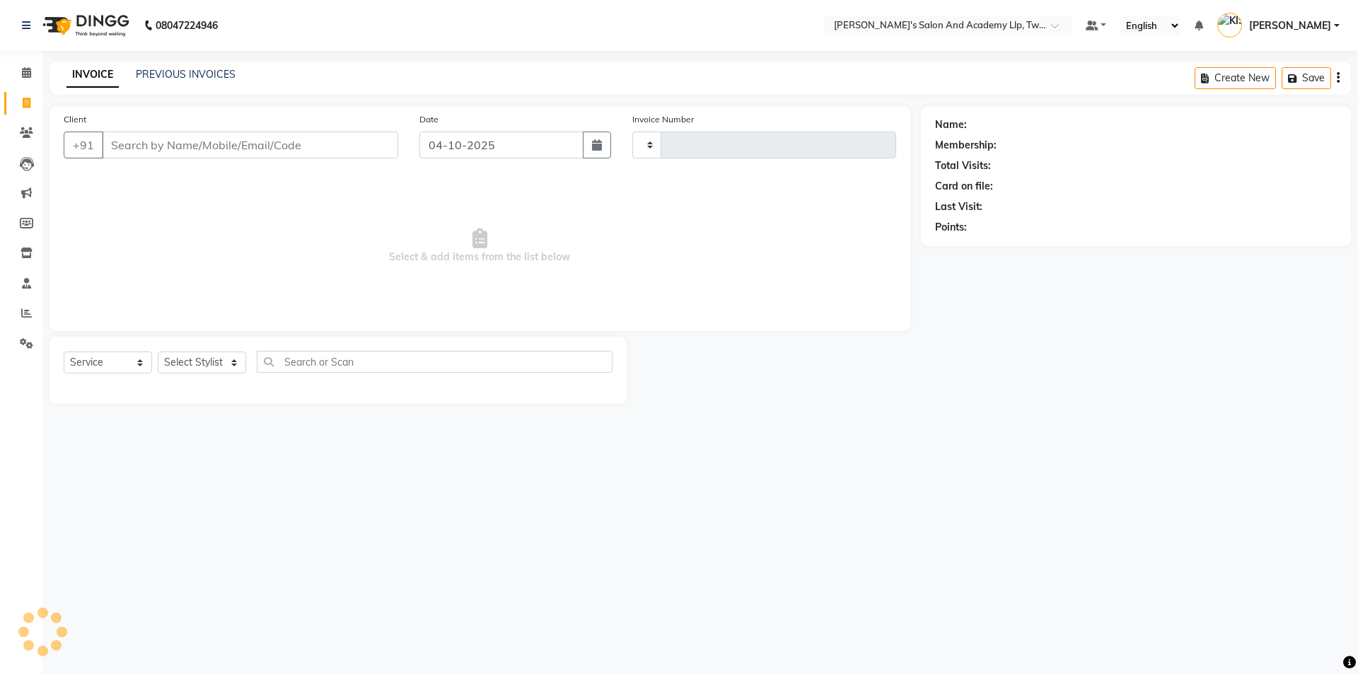
type input "11656"
select select "6985"
click at [194, 76] on link "PREVIOUS INVOICES" at bounding box center [186, 74] width 100 height 13
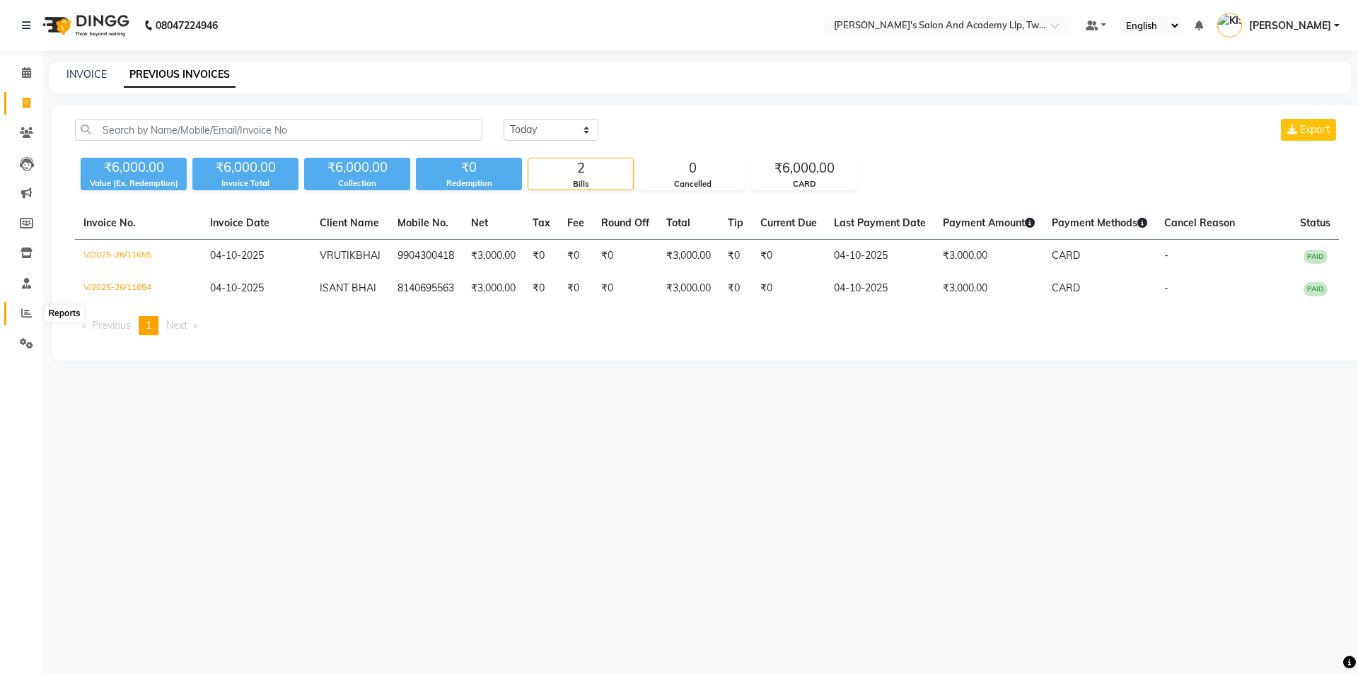
click at [30, 311] on span at bounding box center [26, 314] width 25 height 16
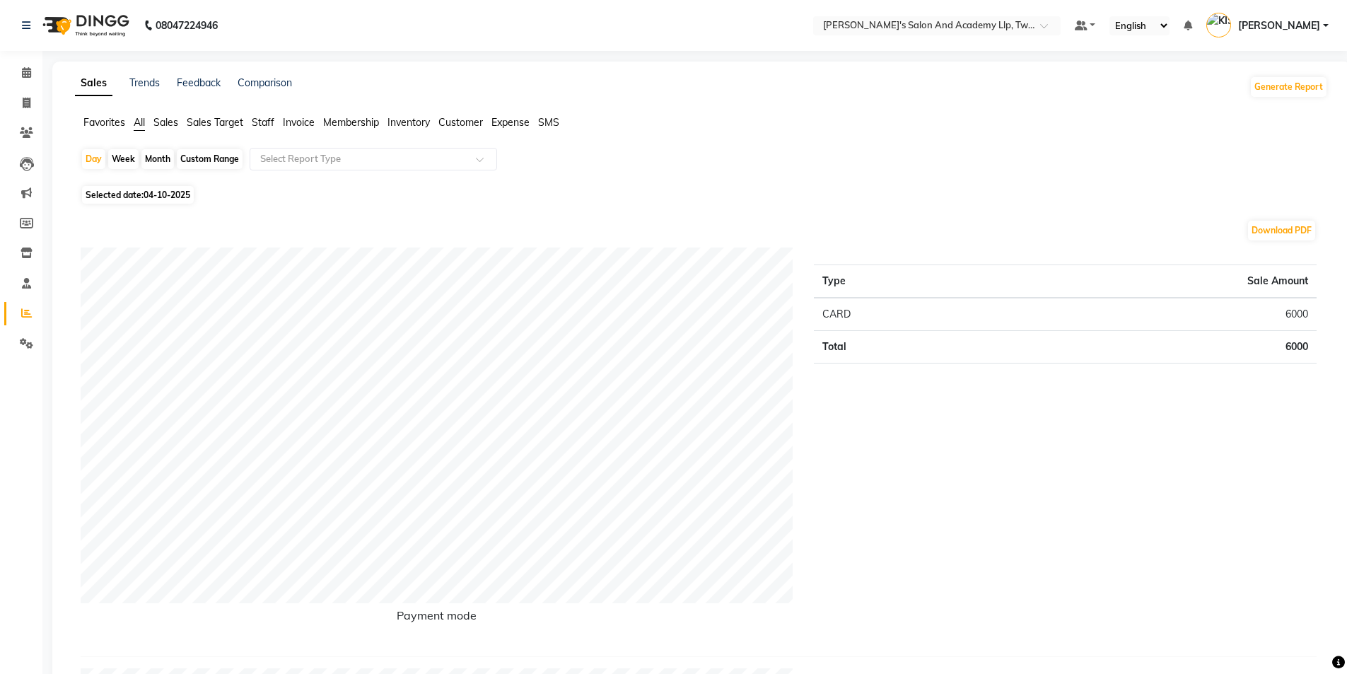
click at [144, 190] on span "Selected date: [DATE]" at bounding box center [138, 195] width 112 height 18
select select "10"
select select "2025"
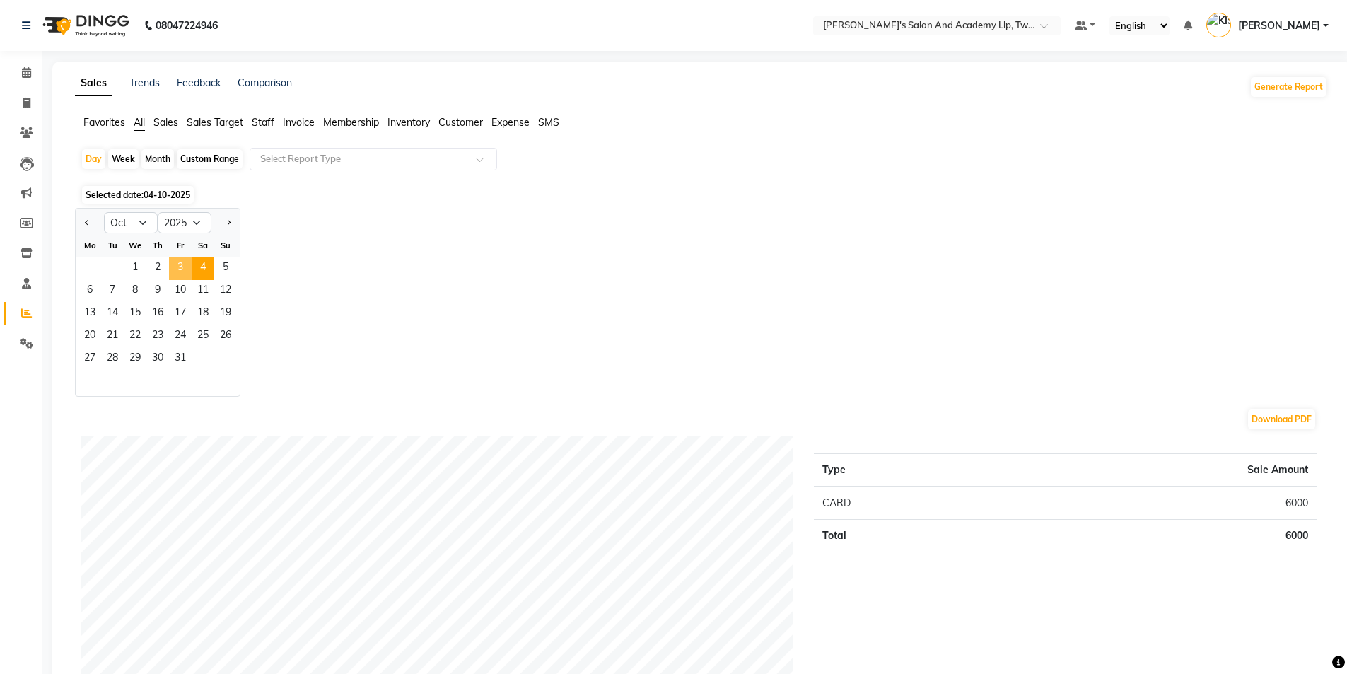
click at [176, 267] on span "3" at bounding box center [180, 268] width 23 height 23
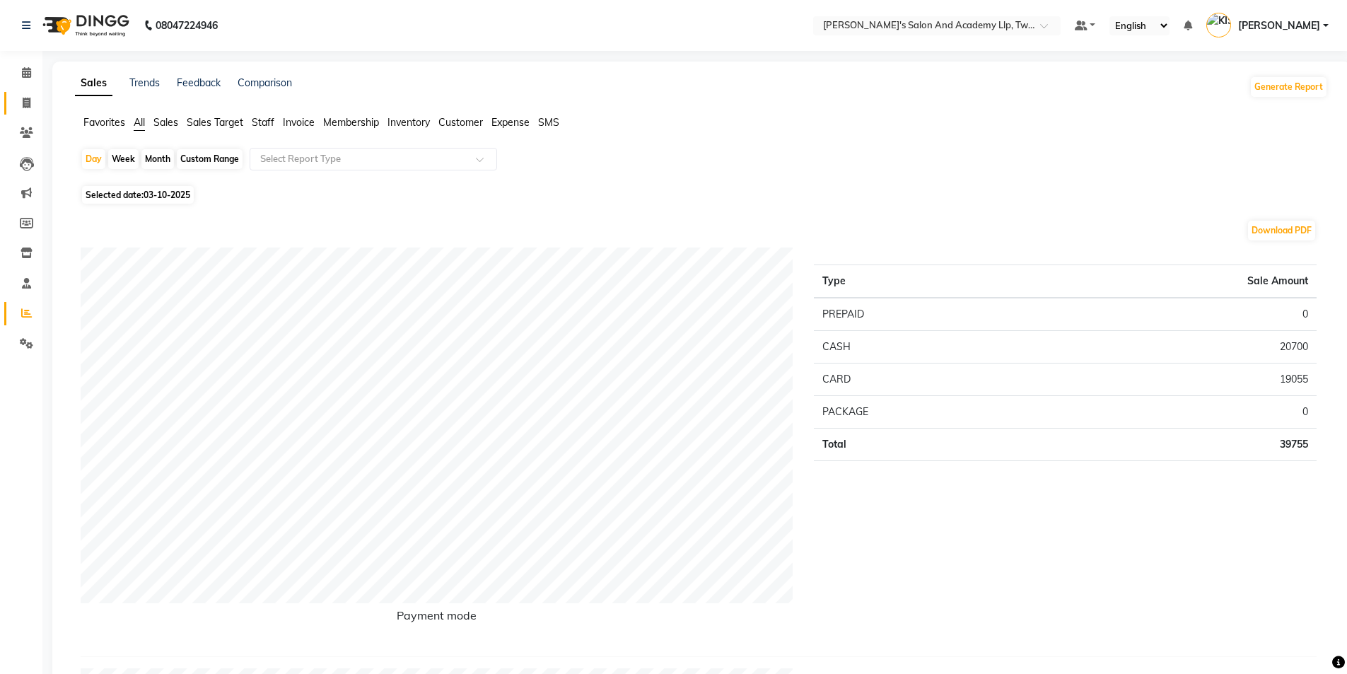
click at [20, 104] on span at bounding box center [26, 103] width 25 height 16
select select "service"
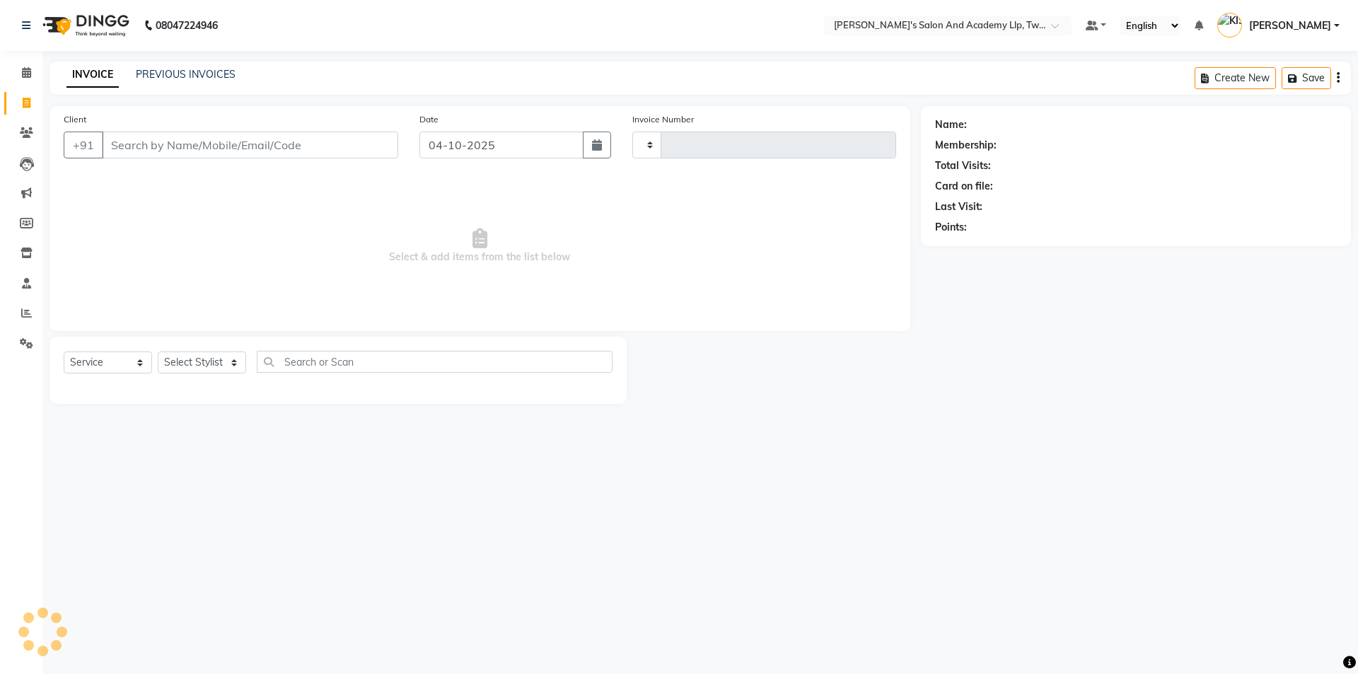
type input "11656"
select select "6985"
click at [163, 137] on input "Client" at bounding box center [250, 145] width 296 height 27
type input "8780160929"
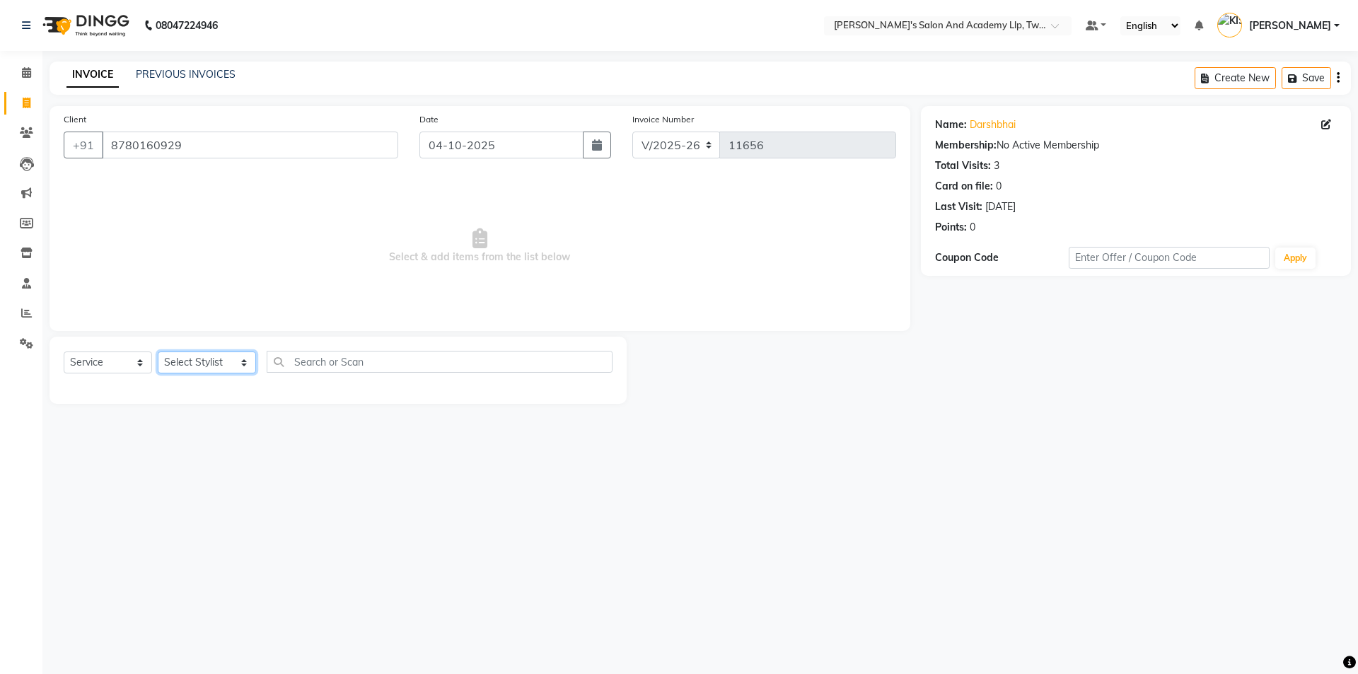
drag, startPoint x: 207, startPoint y: 371, endPoint x: 203, endPoint y: 392, distance: 21.6
click at [206, 374] on div "Select Service Product Membership Package Voucher Prepaid Gift Card Select Styl…" at bounding box center [338, 367] width 549 height 33
select select "52741"
click at [158, 351] on select "Select Stylist [PERSON_NAME] [PERSON_NAME] [PERSON_NAME] [PERSON_NAME] [PERSON_…" at bounding box center [207, 362] width 98 height 22
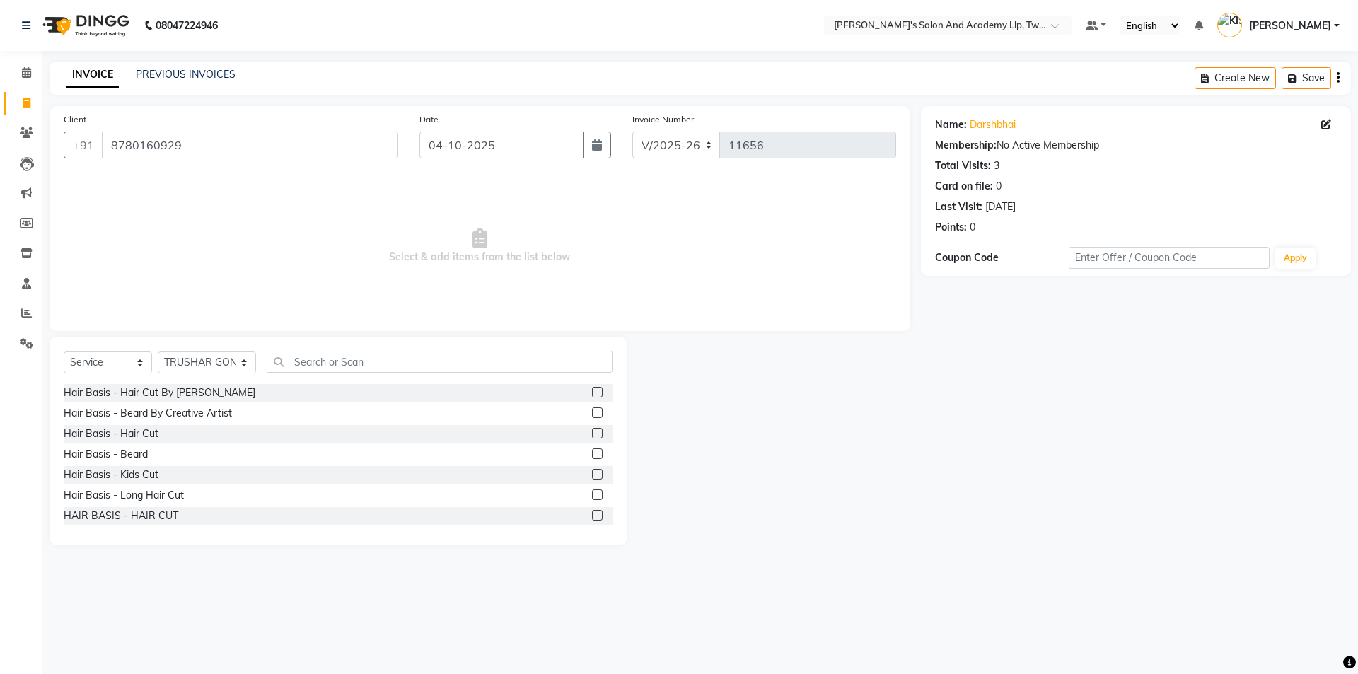
click at [592, 431] on label at bounding box center [597, 433] width 11 height 11
click at [592, 431] on input "checkbox" at bounding box center [596, 433] width 9 height 9
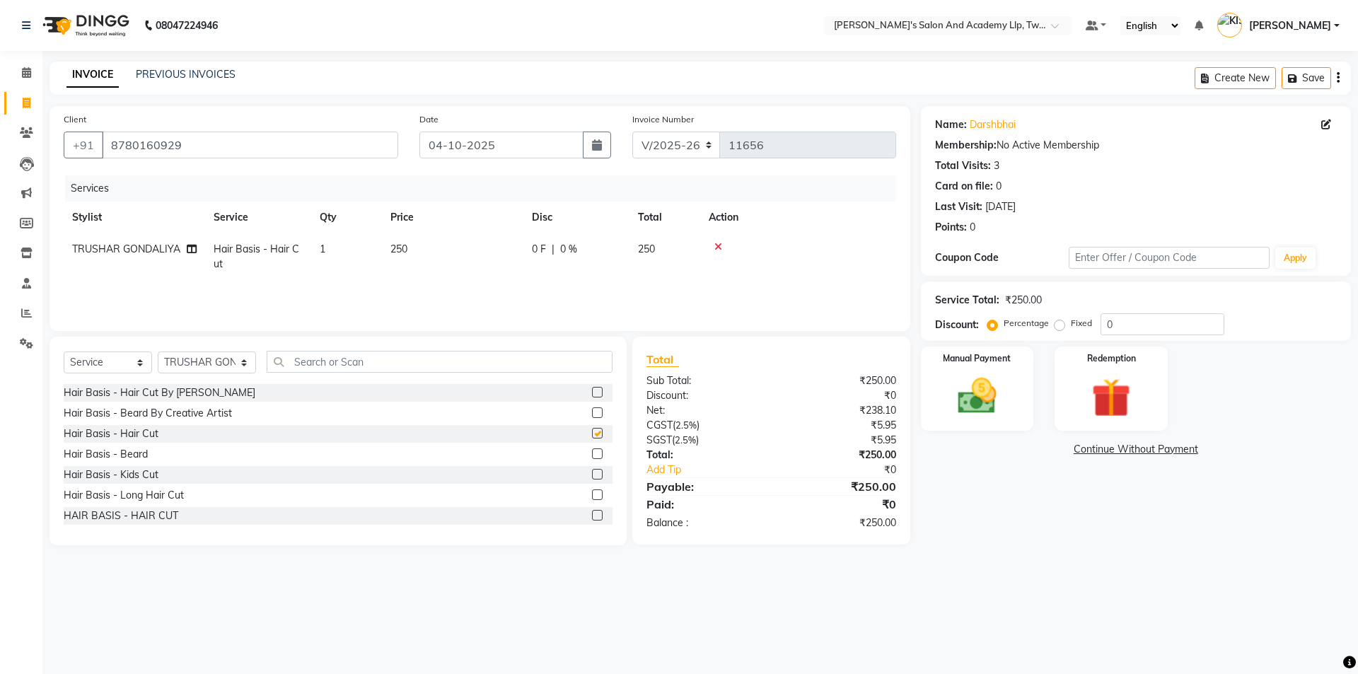
checkbox input "false"
click at [487, 257] on td "250" at bounding box center [452, 256] width 141 height 47
select select "52741"
click at [487, 257] on input "250" at bounding box center [519, 253] width 124 height 22
type input "2"
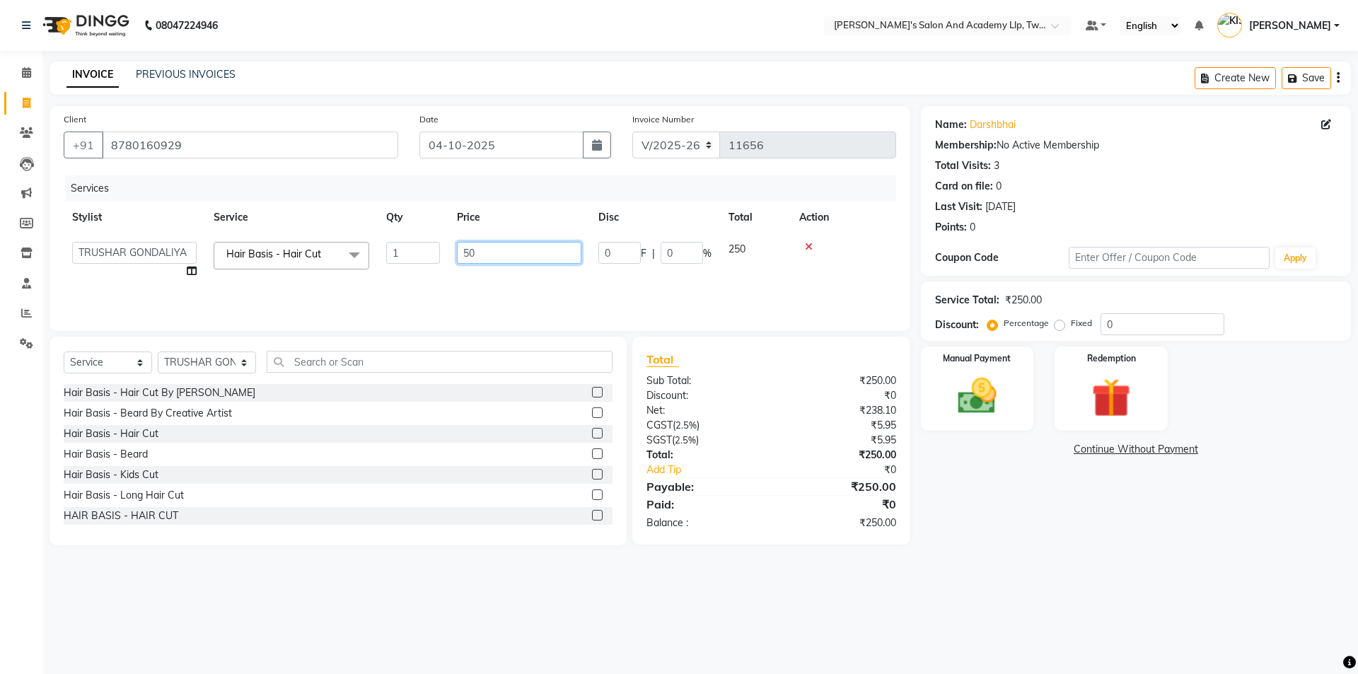
type input "500"
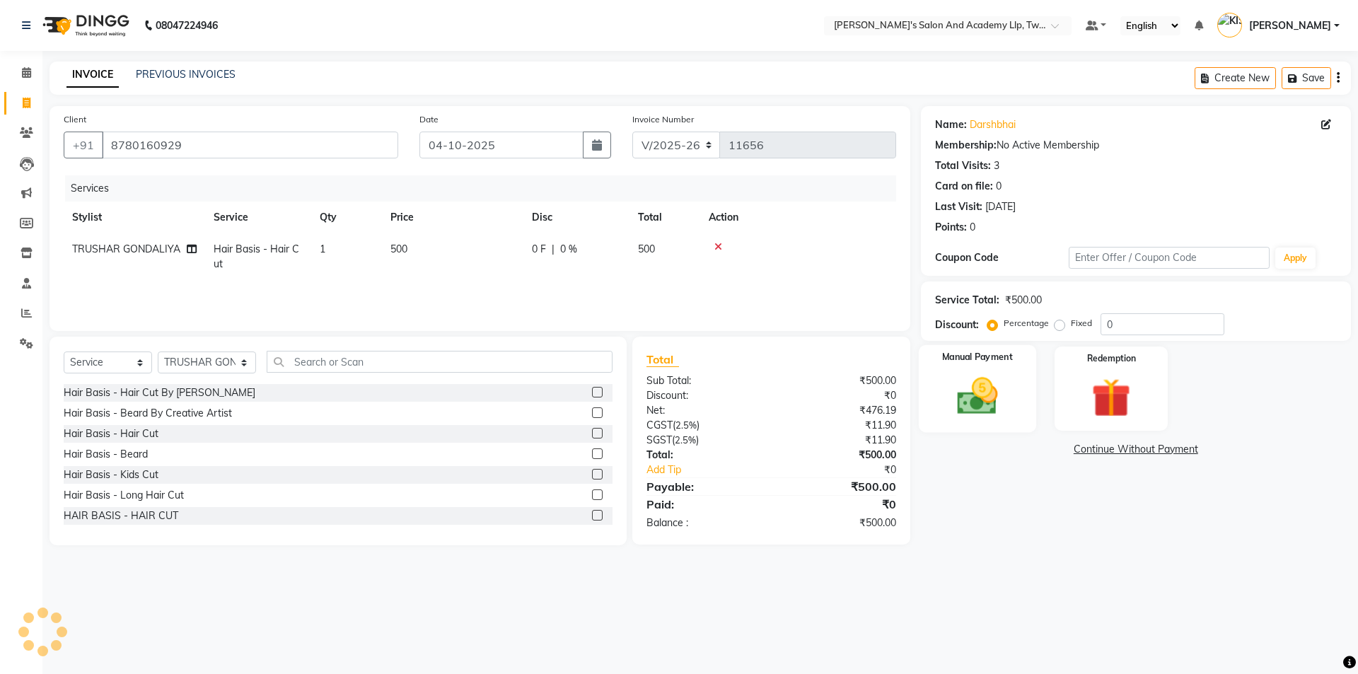
click at [998, 402] on img at bounding box center [977, 396] width 66 height 47
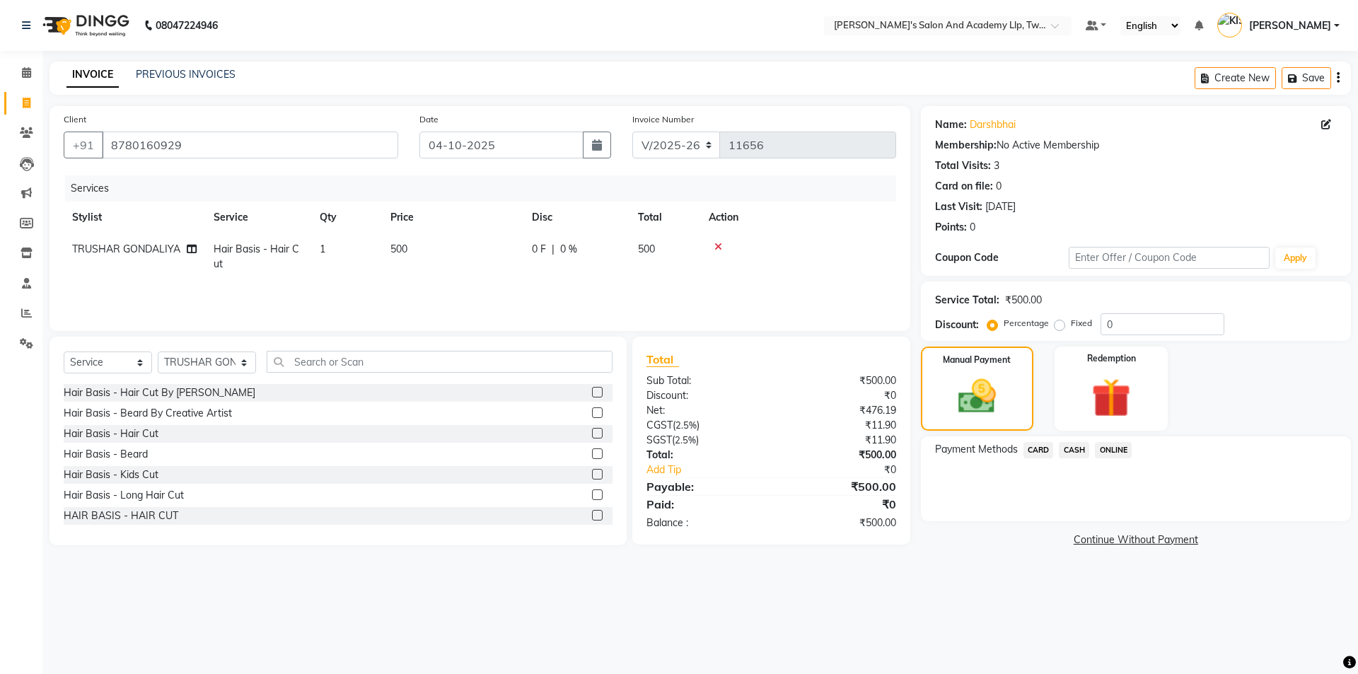
click at [1073, 450] on span "CASH" at bounding box center [1074, 450] width 30 height 16
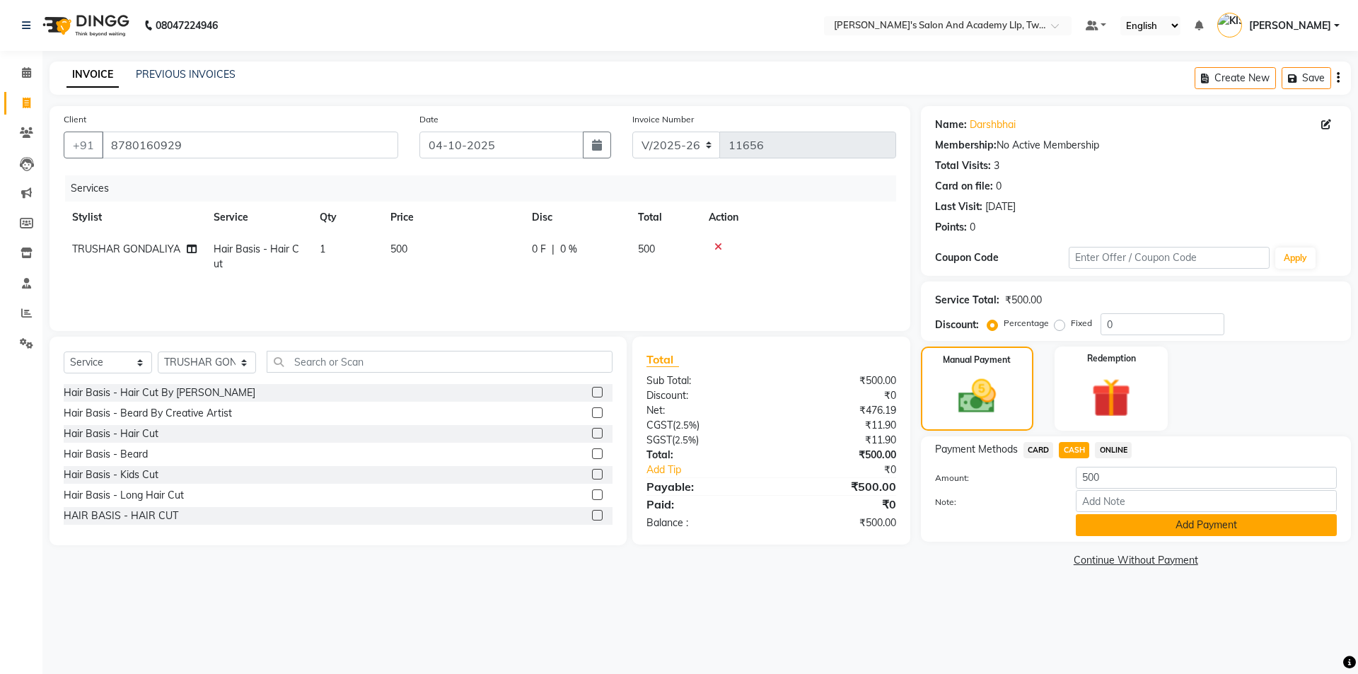
click at [1148, 532] on button "Add Payment" at bounding box center [1206, 525] width 261 height 22
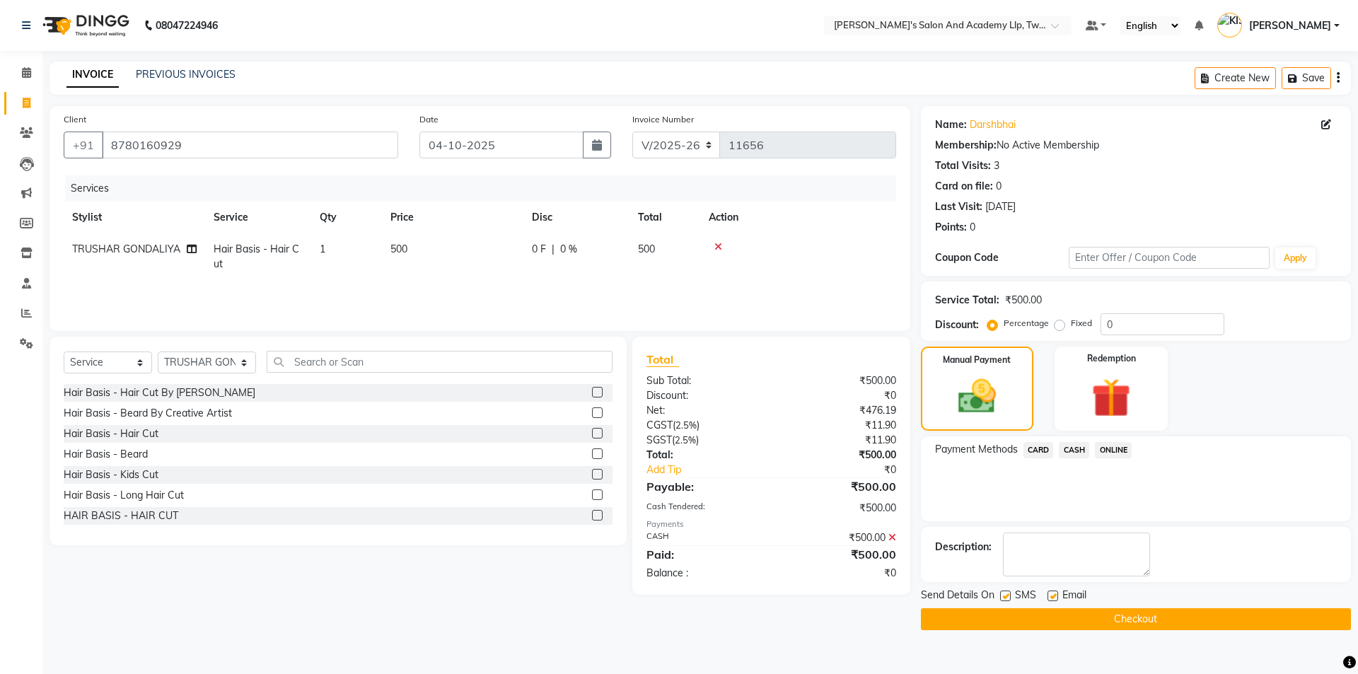
click at [1049, 592] on label at bounding box center [1052, 596] width 11 height 11
click at [1049, 592] on input "checkbox" at bounding box center [1051, 596] width 9 height 9
checkbox input "false"
click at [1007, 602] on div at bounding box center [1004, 598] width 9 height 15
click at [999, 591] on div "Send Details On SMS Email" at bounding box center [1136, 597] width 430 height 18
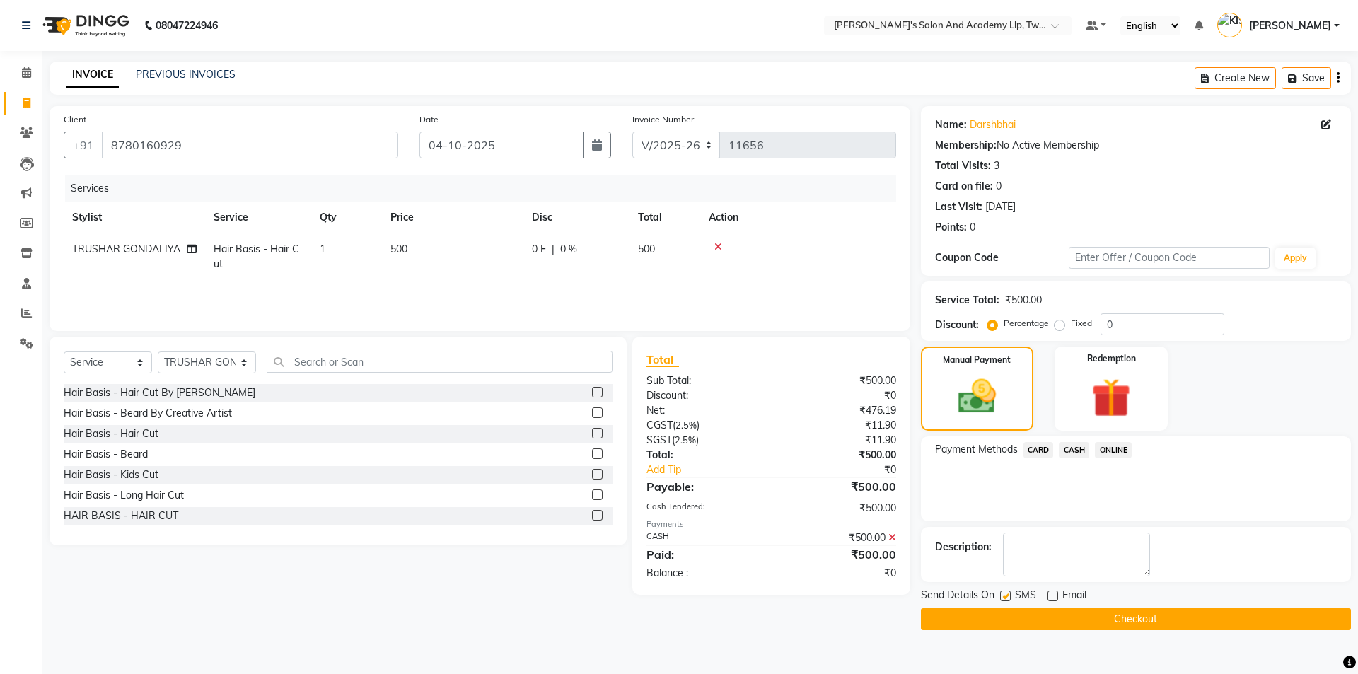
click at [1008, 595] on label at bounding box center [1005, 596] width 11 height 11
click at [1008, 595] on input "checkbox" at bounding box center [1004, 596] width 9 height 9
checkbox input "false"
click at [1016, 617] on button "Checkout" at bounding box center [1136, 619] width 430 height 22
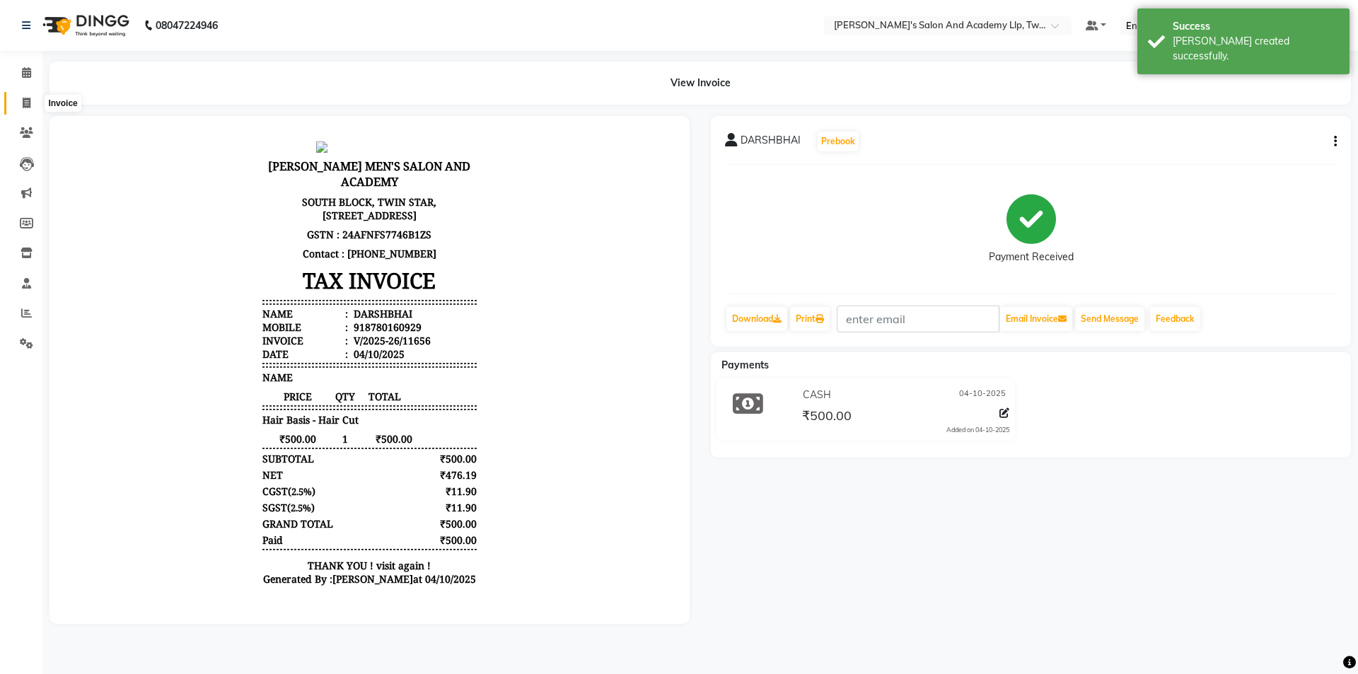
click at [21, 100] on span at bounding box center [26, 103] width 25 height 16
select select "service"
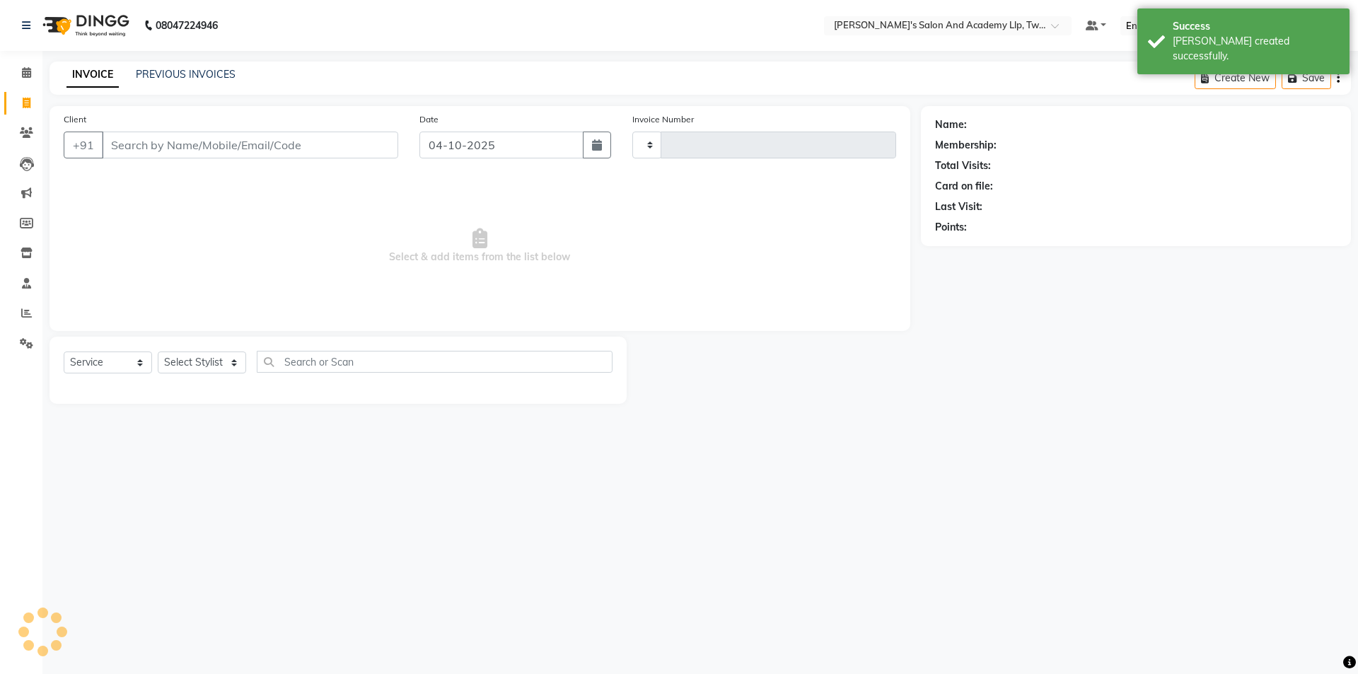
type input "11657"
select select "6985"
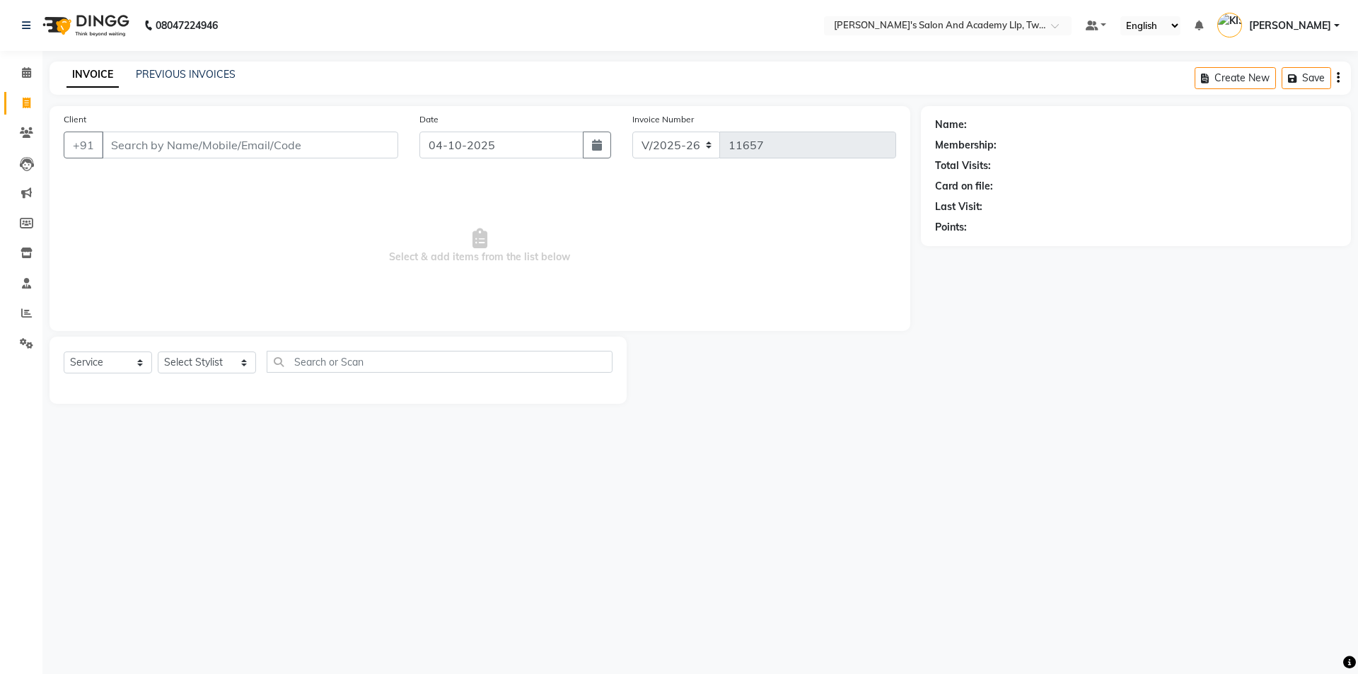
drag, startPoint x: 679, startPoint y: 320, endPoint x: 663, endPoint y: 295, distance: 30.2
click at [678, 320] on div "Client +91 Date [DATE] Invoice Number V/2025 V/[PHONE_NUMBER] Select & add item…" at bounding box center [480, 218] width 861 height 225
click at [663, 305] on span "Select & add items from the list below" at bounding box center [480, 245] width 832 height 141
click at [258, 139] on input "Client" at bounding box center [250, 145] width 296 height 27
type input "9624317966"
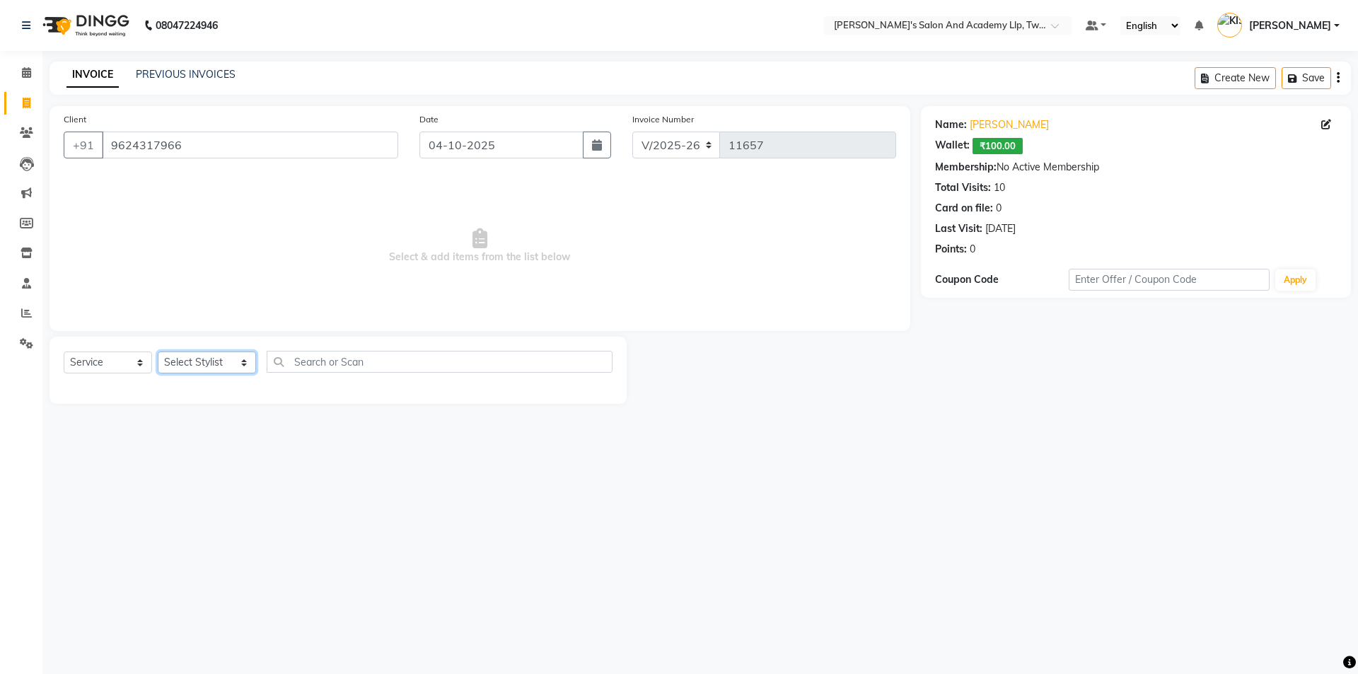
click at [207, 359] on select "Select Stylist [PERSON_NAME] [PERSON_NAME] [PERSON_NAME] [PERSON_NAME] [PERSON_…" at bounding box center [207, 362] width 98 height 22
select select "46791"
click at [158, 351] on select "Select Stylist [PERSON_NAME] [PERSON_NAME] [PERSON_NAME] [PERSON_NAME] [PERSON_…" at bounding box center [207, 362] width 98 height 22
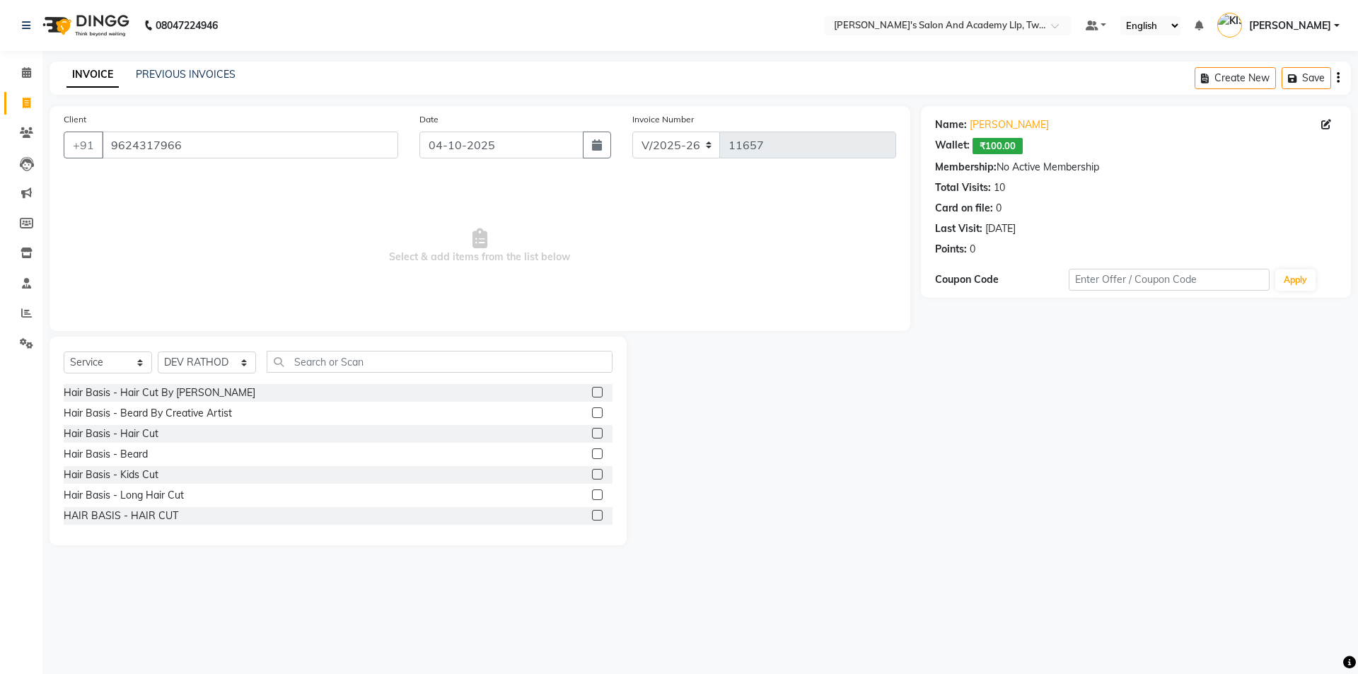
click at [592, 434] on label at bounding box center [597, 433] width 11 height 11
click at [592, 434] on input "checkbox" at bounding box center [596, 433] width 9 height 9
checkbox input "true"
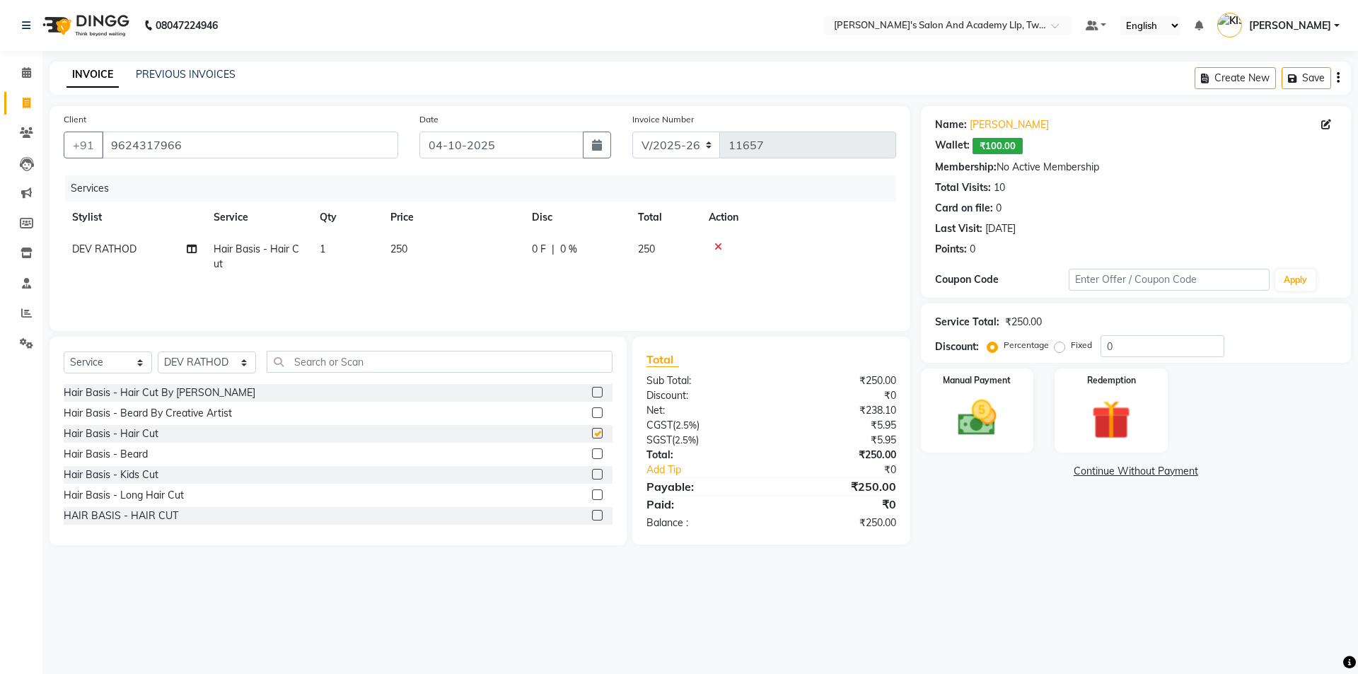
click at [592, 453] on label at bounding box center [597, 453] width 11 height 11
click at [592, 453] on input "checkbox" at bounding box center [596, 454] width 9 height 9
checkbox input "true"
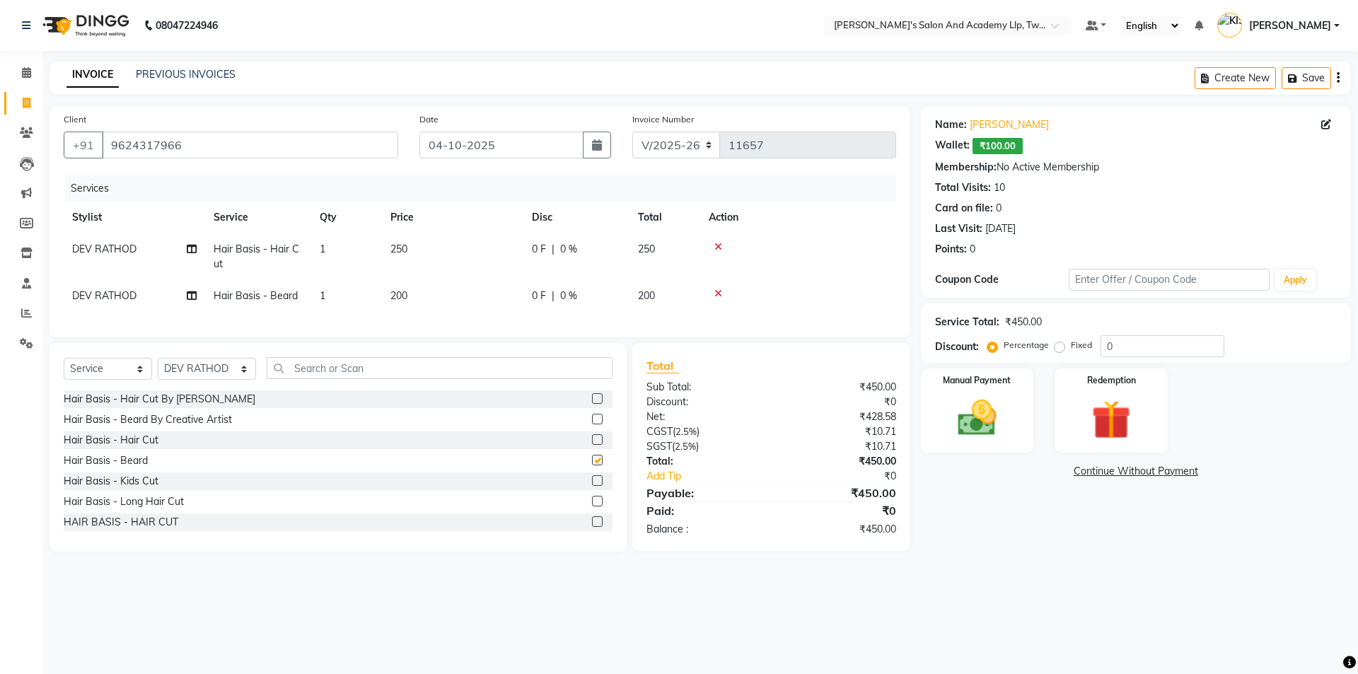
checkbox input "false"
click at [475, 257] on td "250" at bounding box center [452, 256] width 141 height 47
checkbox input "false"
select select "46791"
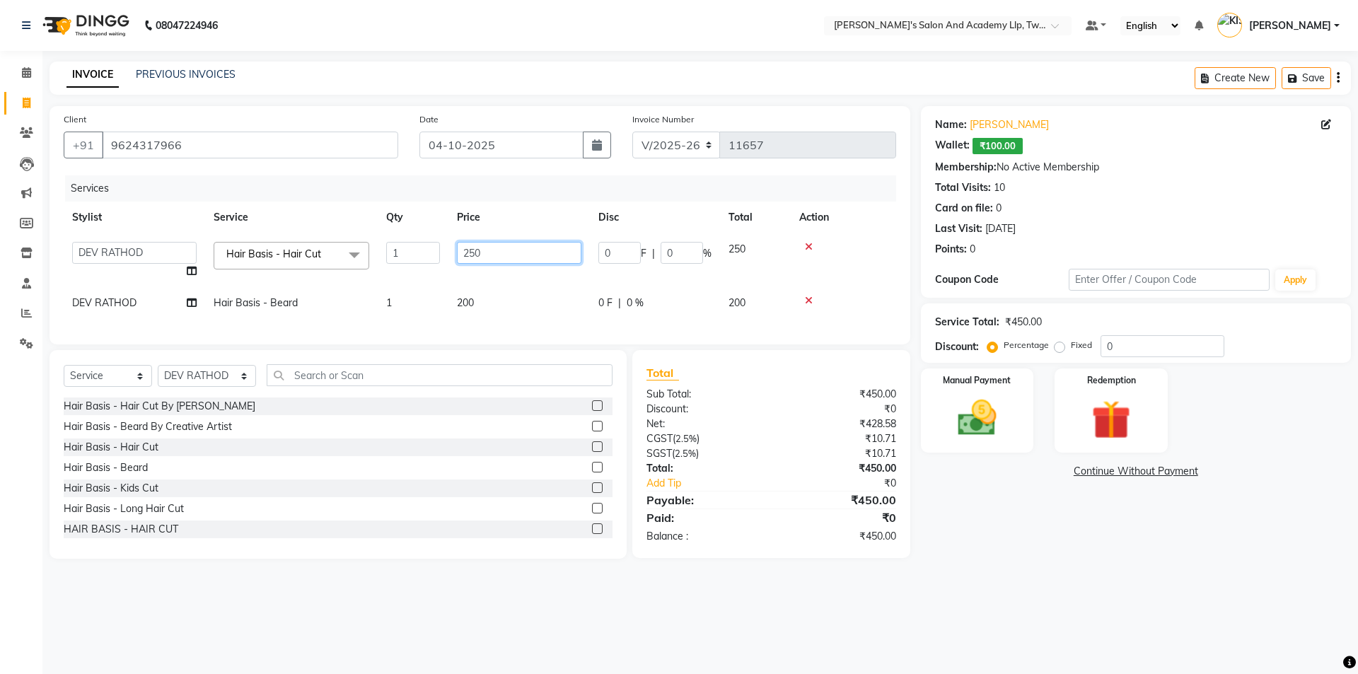
click at [477, 257] on input "250" at bounding box center [519, 253] width 124 height 22
type input "600"
click at [468, 306] on td "200" at bounding box center [518, 303] width 141 height 32
select select "46791"
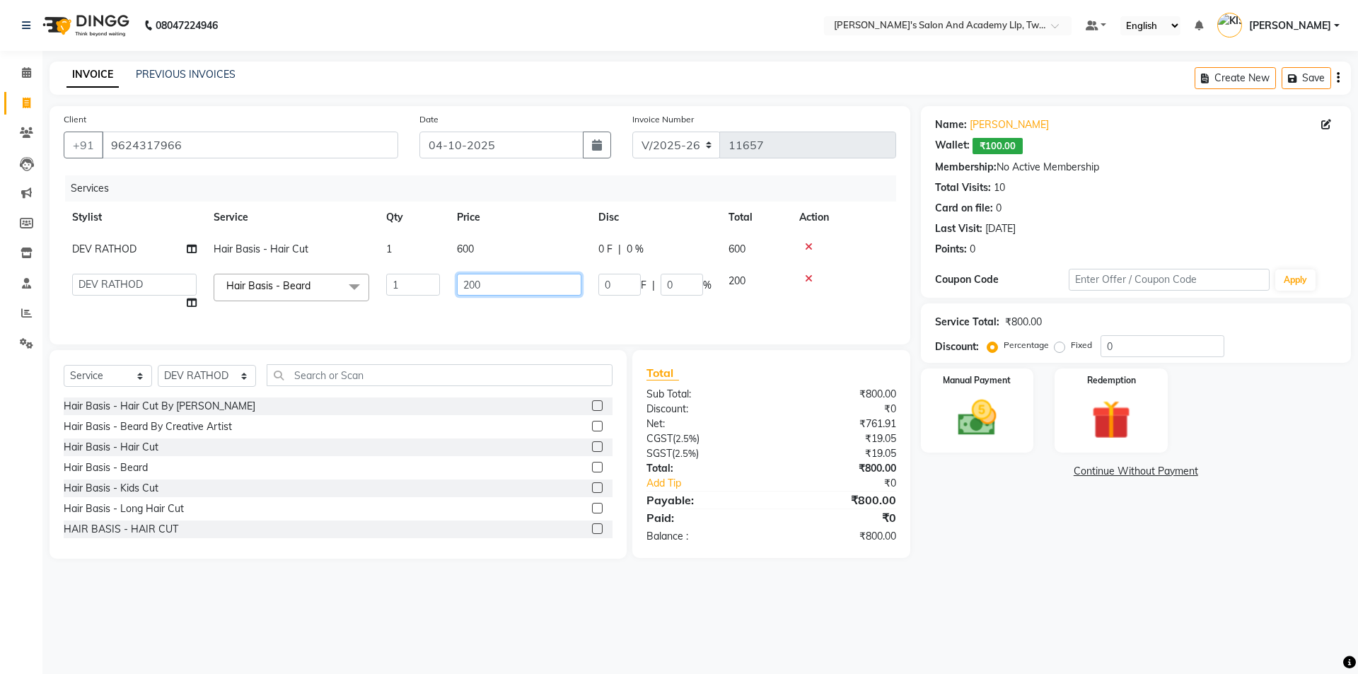
click at [473, 286] on input "200" at bounding box center [519, 285] width 124 height 22
type input "300"
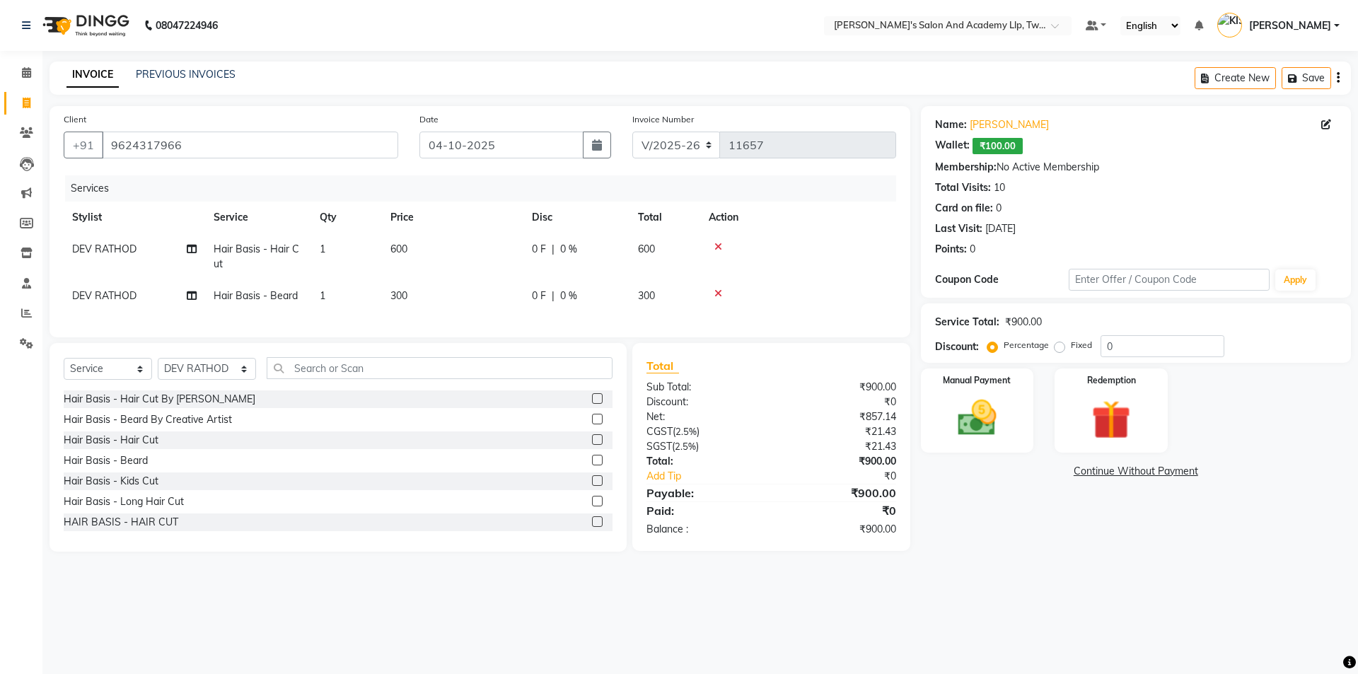
click at [506, 306] on td "300" at bounding box center [452, 296] width 141 height 32
select select "46791"
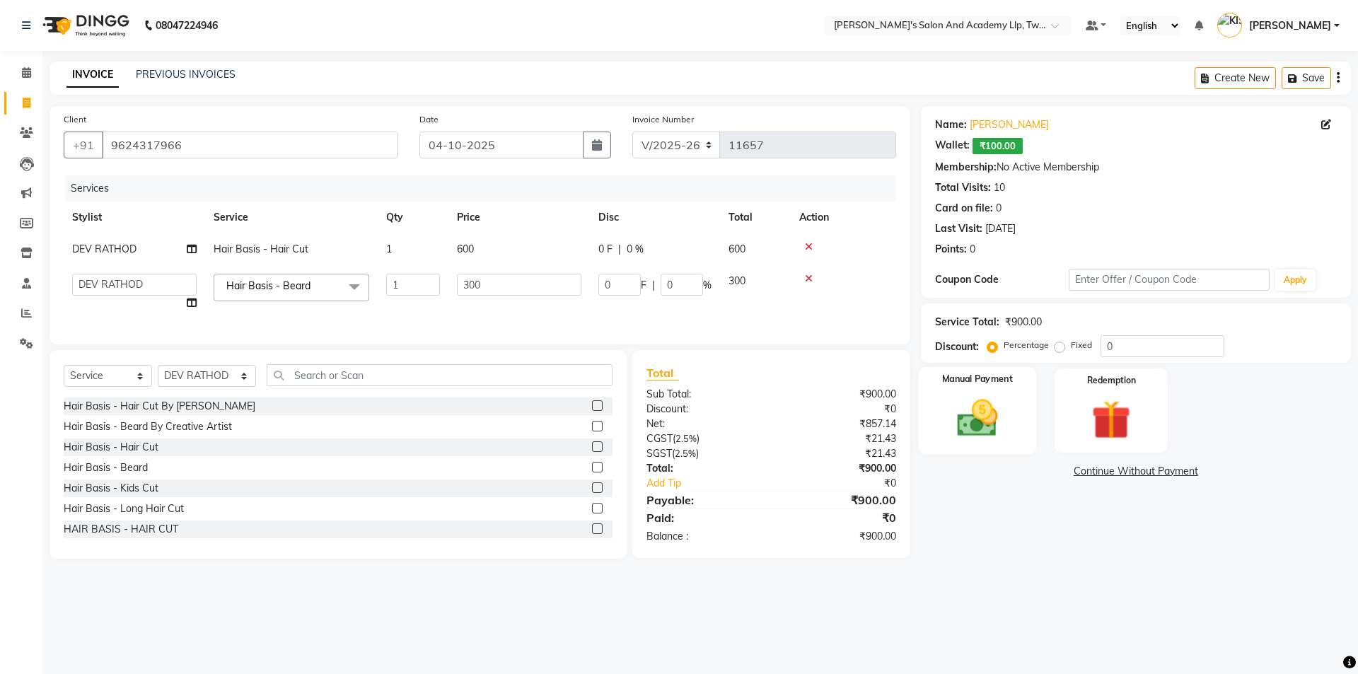
click at [1003, 431] on img at bounding box center [977, 418] width 66 height 47
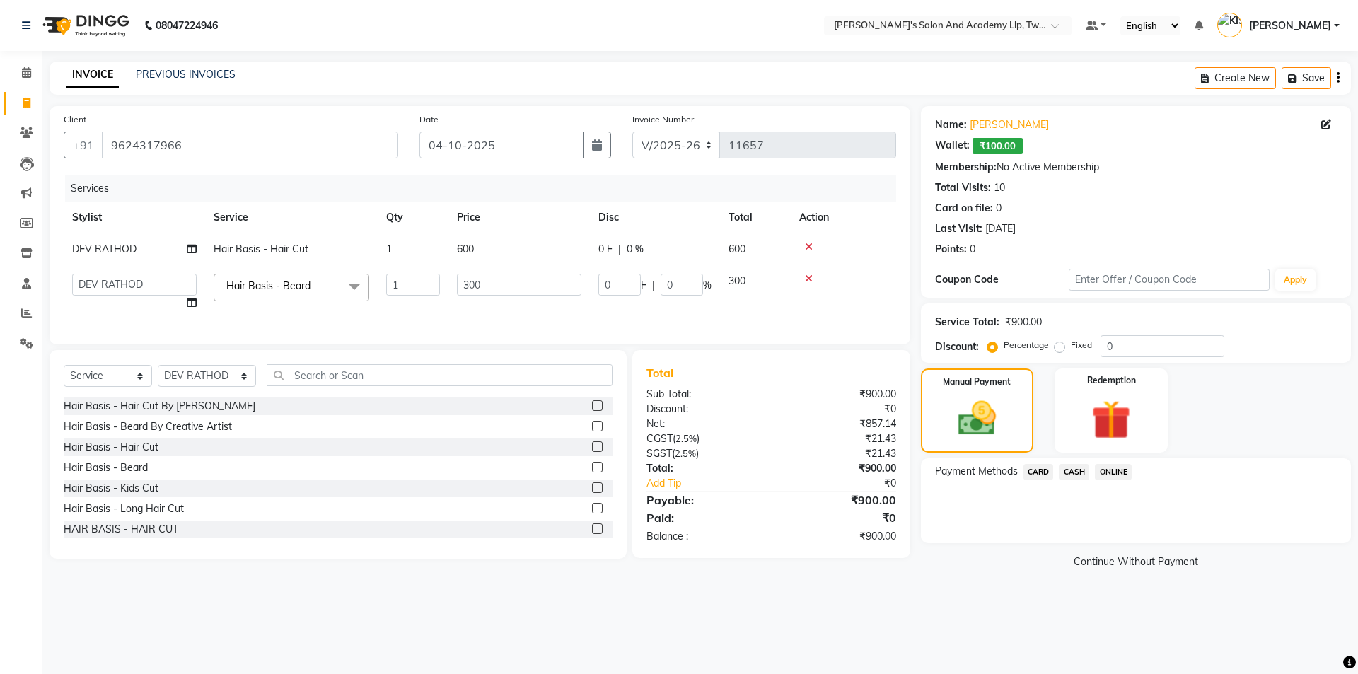
click at [539, 252] on td "600" at bounding box center [518, 249] width 141 height 32
select select "46791"
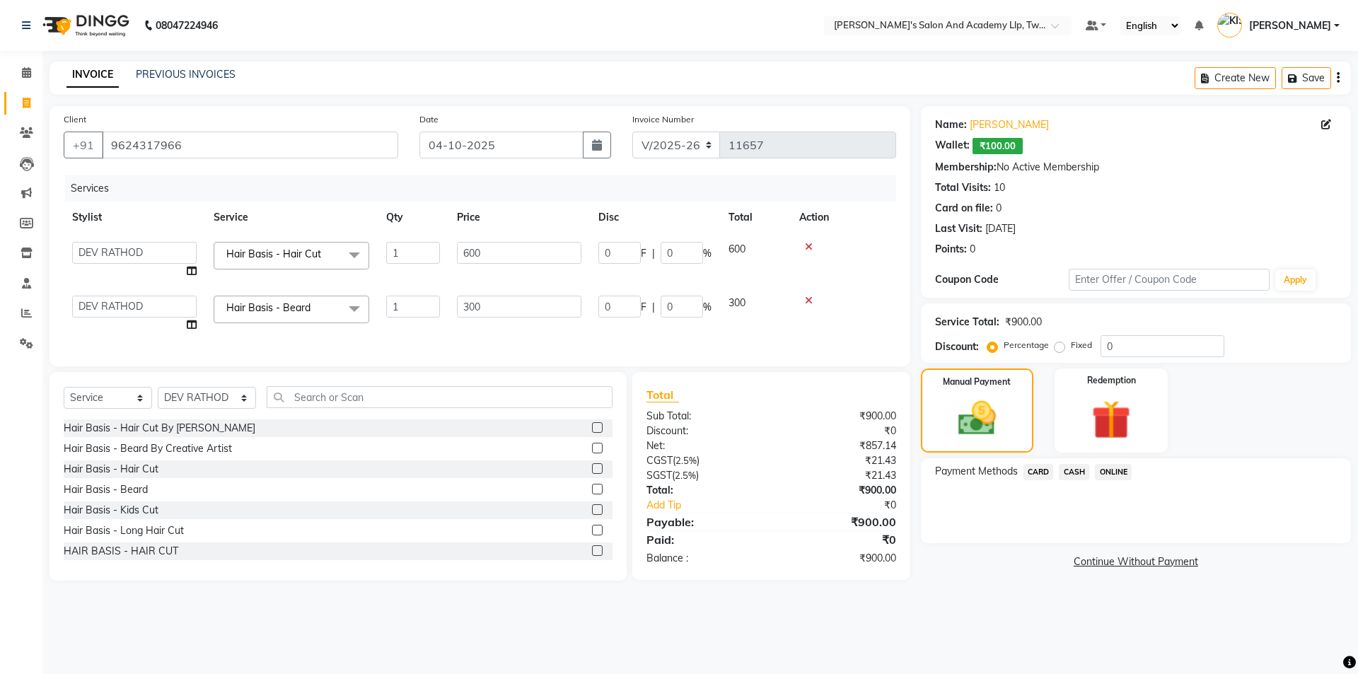
click at [539, 252] on input "600" at bounding box center [519, 253] width 124 height 22
type input "6"
type input "500"
click at [545, 285] on tbody "[PERSON_NAME] [PERSON_NAME] [PERSON_NAME] [PERSON_NAME] [PERSON_NAME] [PERSON_N…" at bounding box center [480, 286] width 832 height 107
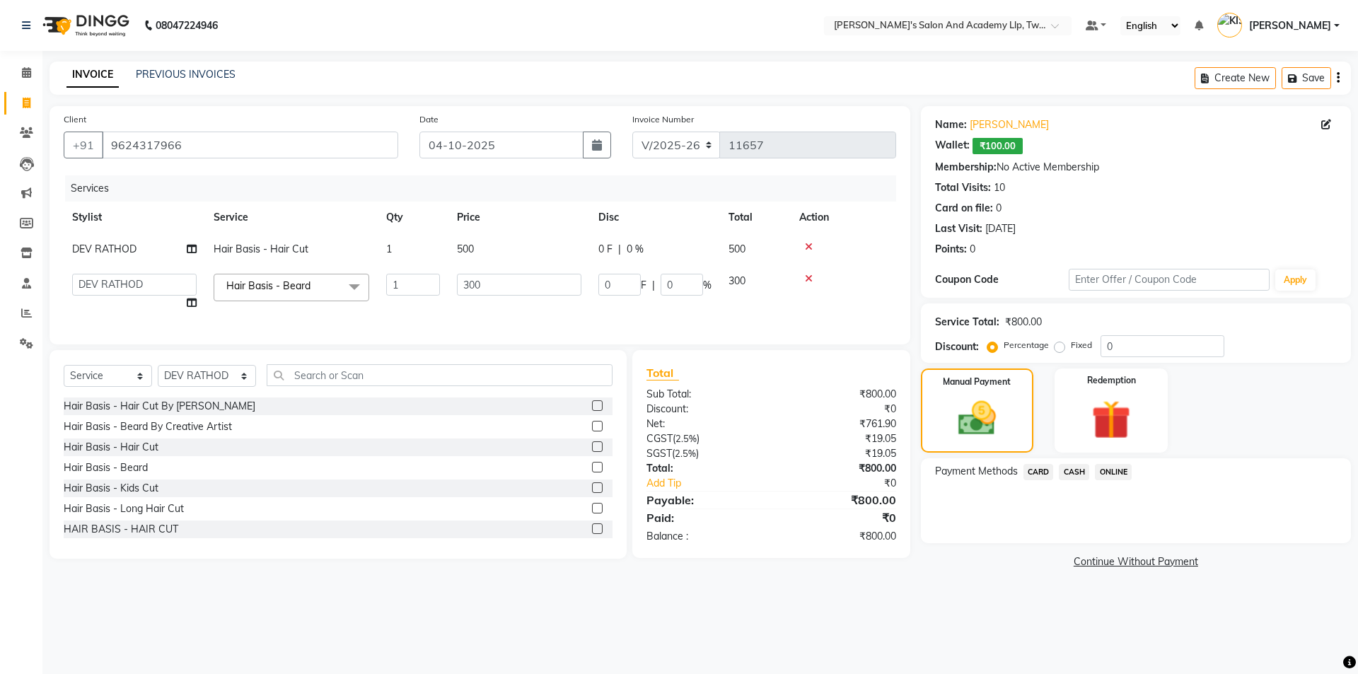
click at [1031, 465] on span "CARD" at bounding box center [1038, 472] width 30 height 16
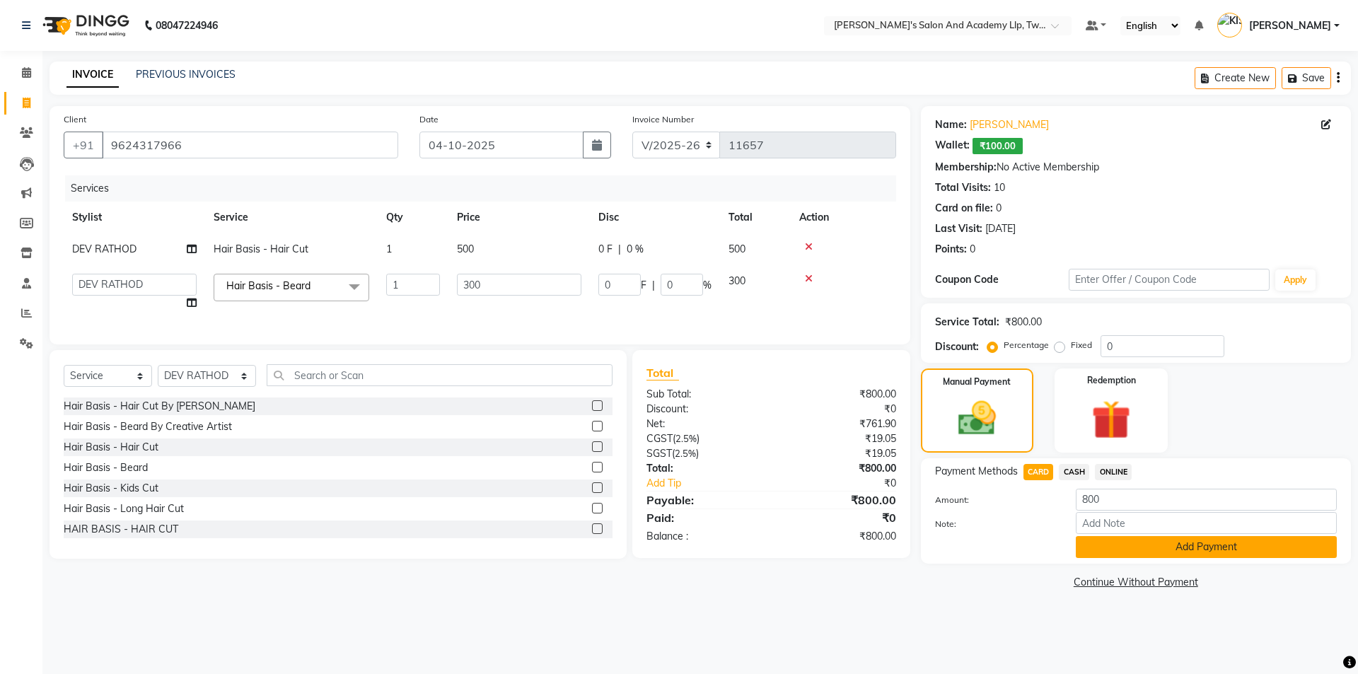
click at [1103, 542] on button "Add Payment" at bounding box center [1206, 547] width 261 height 22
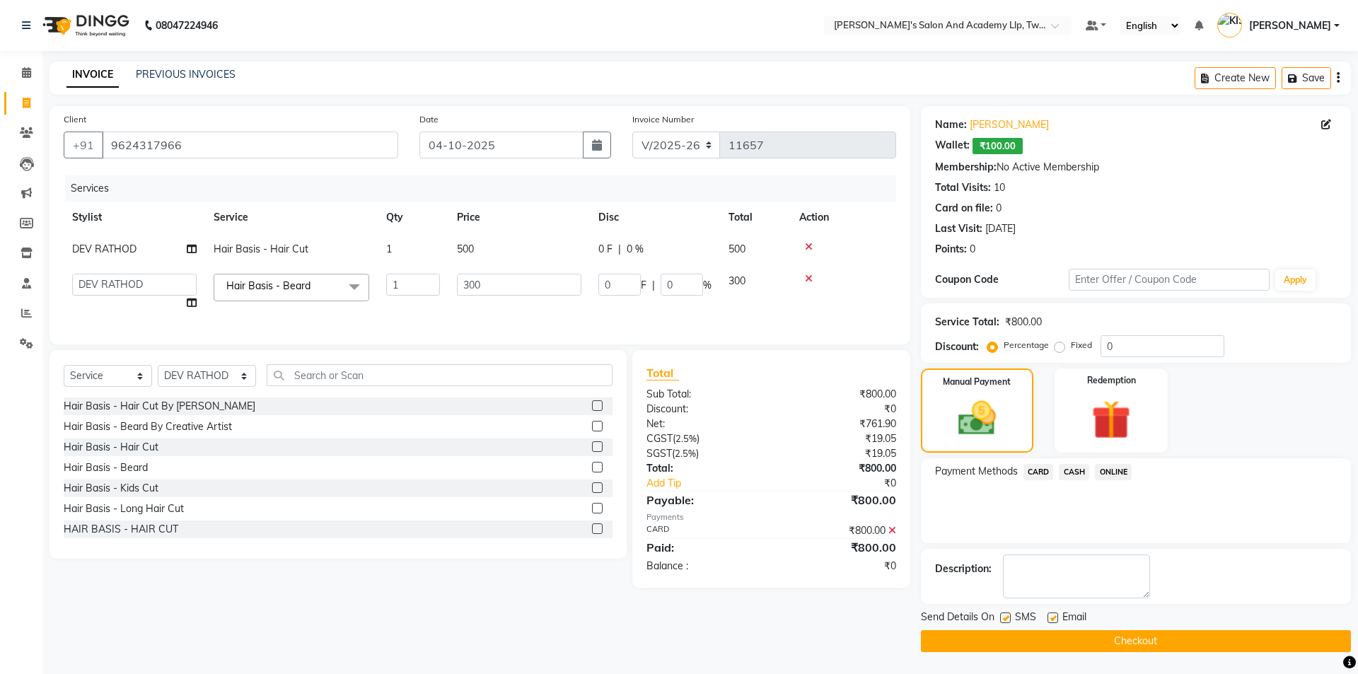
drag, startPoint x: 1052, startPoint y: 618, endPoint x: 1037, endPoint y: 617, distance: 14.9
click at [1052, 618] on label at bounding box center [1052, 617] width 11 height 11
click at [1052, 618] on input "checkbox" at bounding box center [1051, 618] width 9 height 9
checkbox input "false"
click at [1001, 617] on label at bounding box center [1005, 617] width 11 height 11
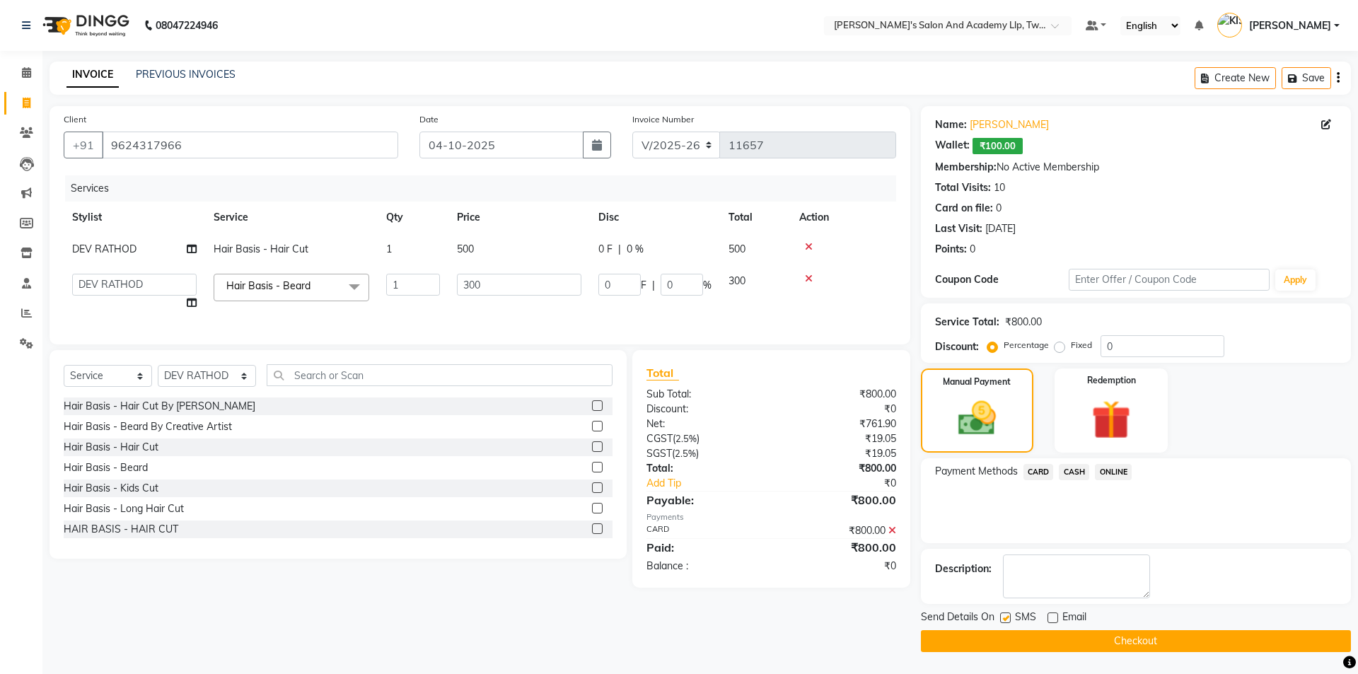
click at [1001, 617] on input "checkbox" at bounding box center [1004, 618] width 9 height 9
checkbox input "false"
click at [1009, 639] on button "Checkout" at bounding box center [1136, 641] width 430 height 22
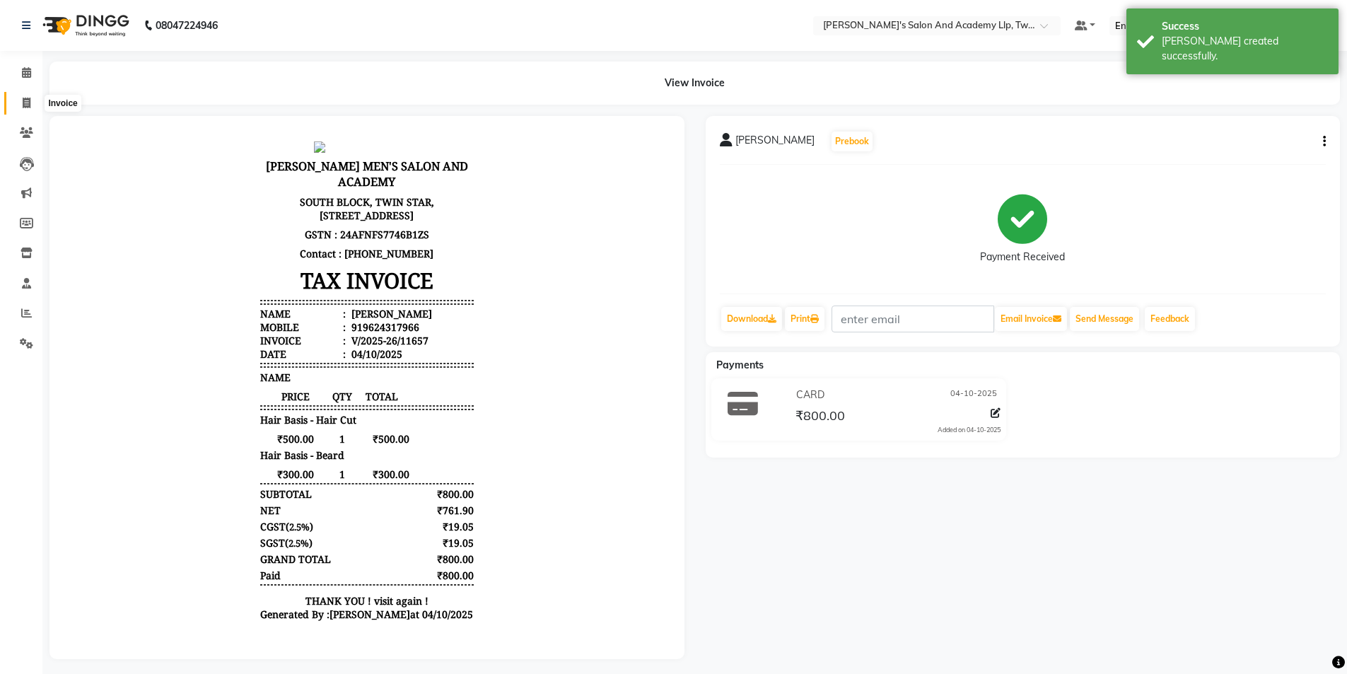
click at [23, 101] on icon at bounding box center [27, 103] width 8 height 11
select select "service"
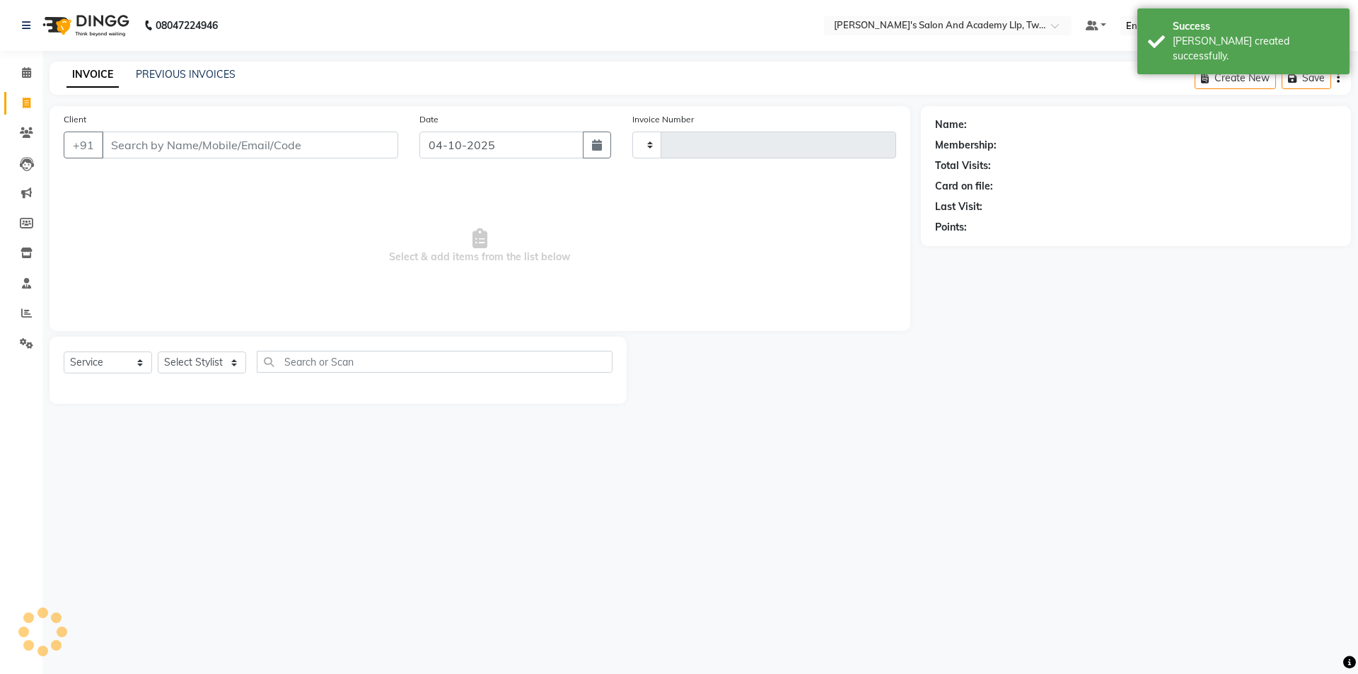
type input "11658"
select select "6985"
click at [156, 74] on link "PREVIOUS INVOICES" at bounding box center [186, 74] width 100 height 13
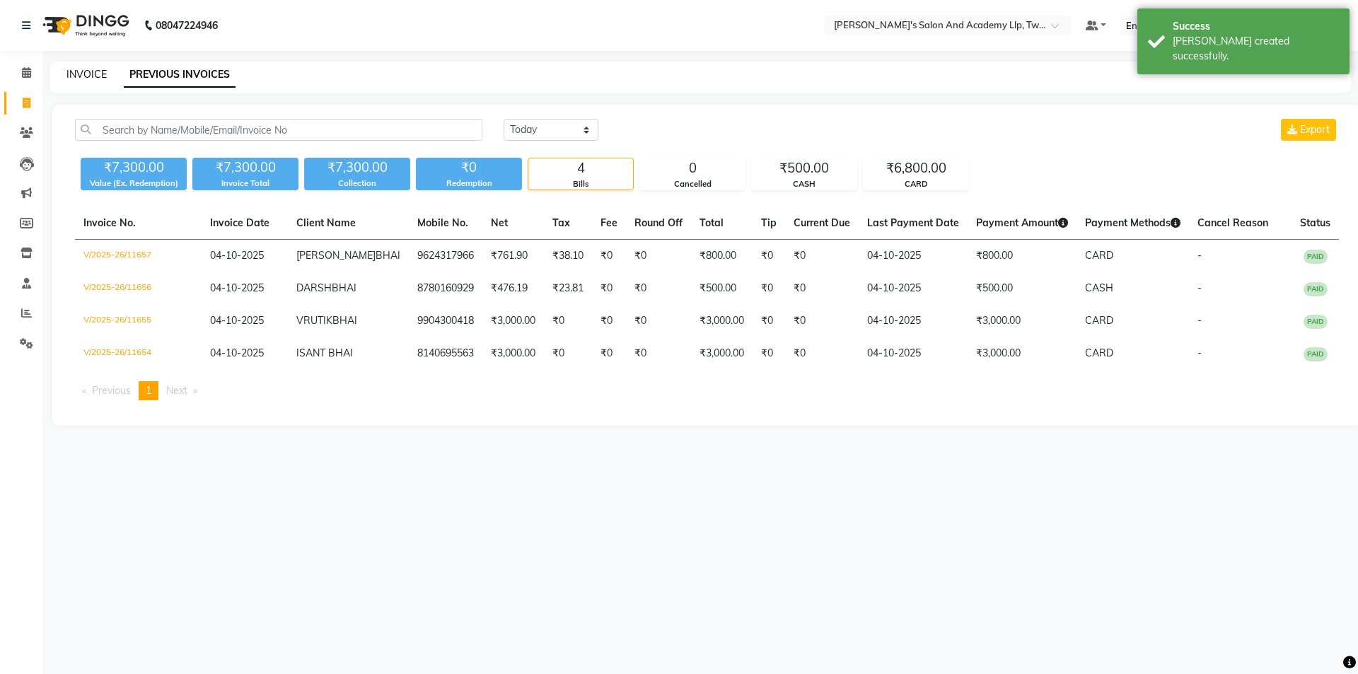
click at [93, 74] on link "INVOICE" at bounding box center [86, 74] width 40 height 13
select select "service"
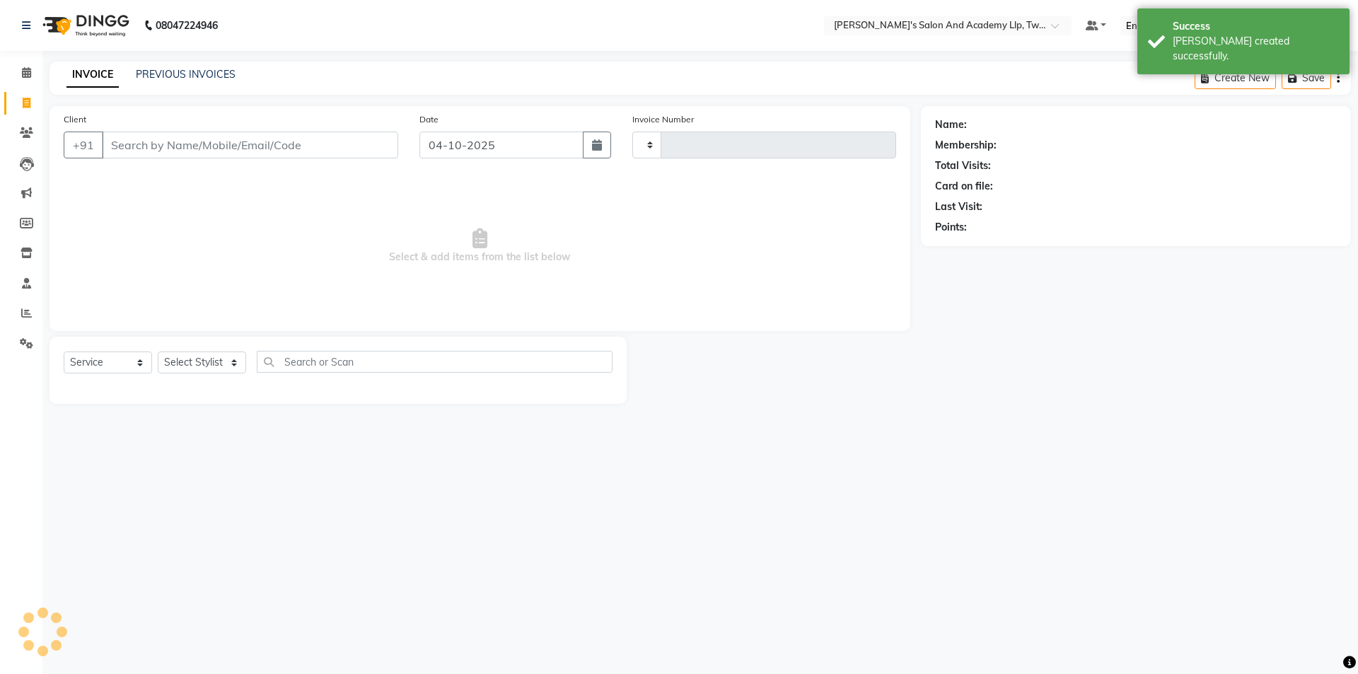
type input "11658"
select select "6985"
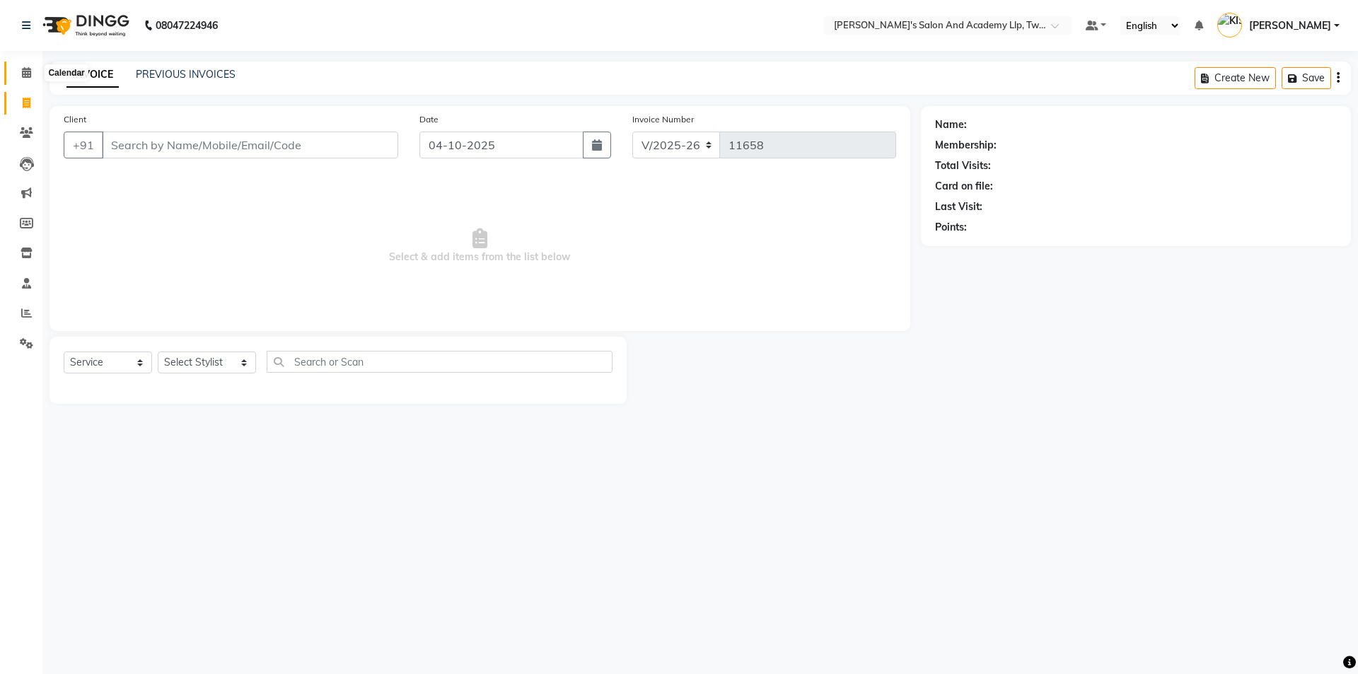
click at [16, 74] on span at bounding box center [26, 73] width 25 height 16
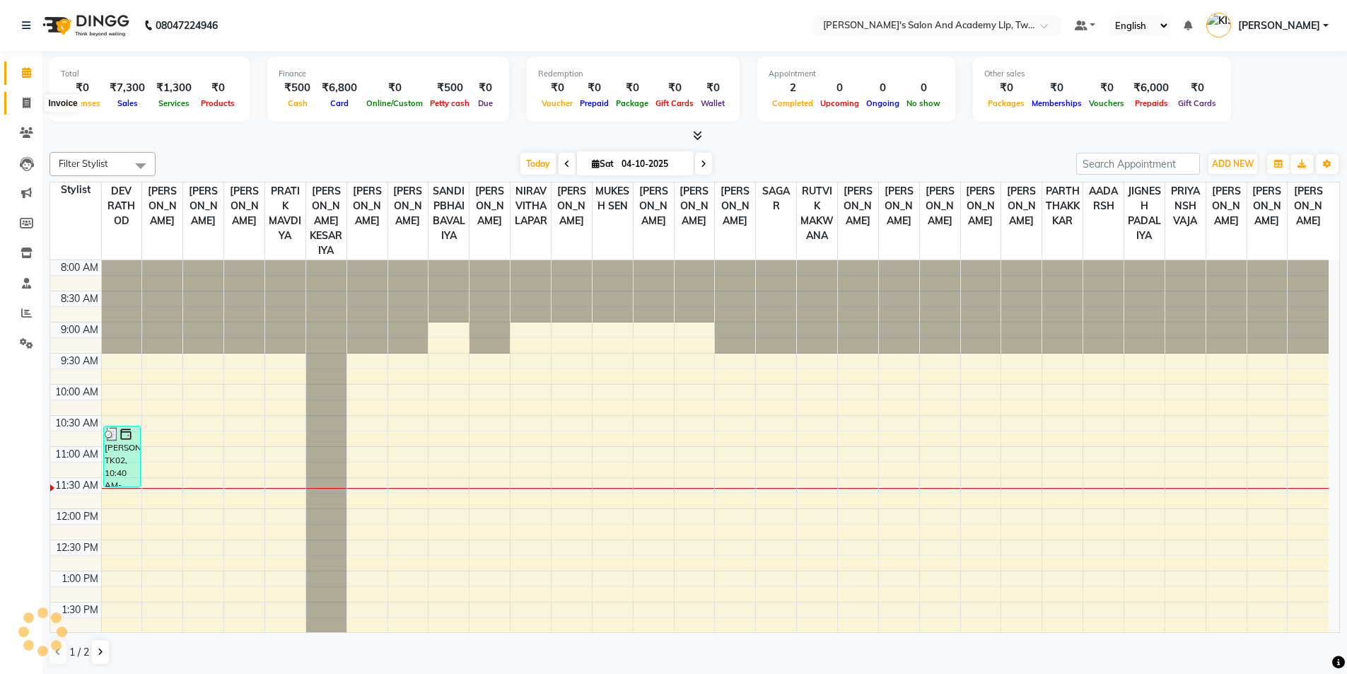
click at [29, 98] on icon at bounding box center [27, 103] width 8 height 11
select select "service"
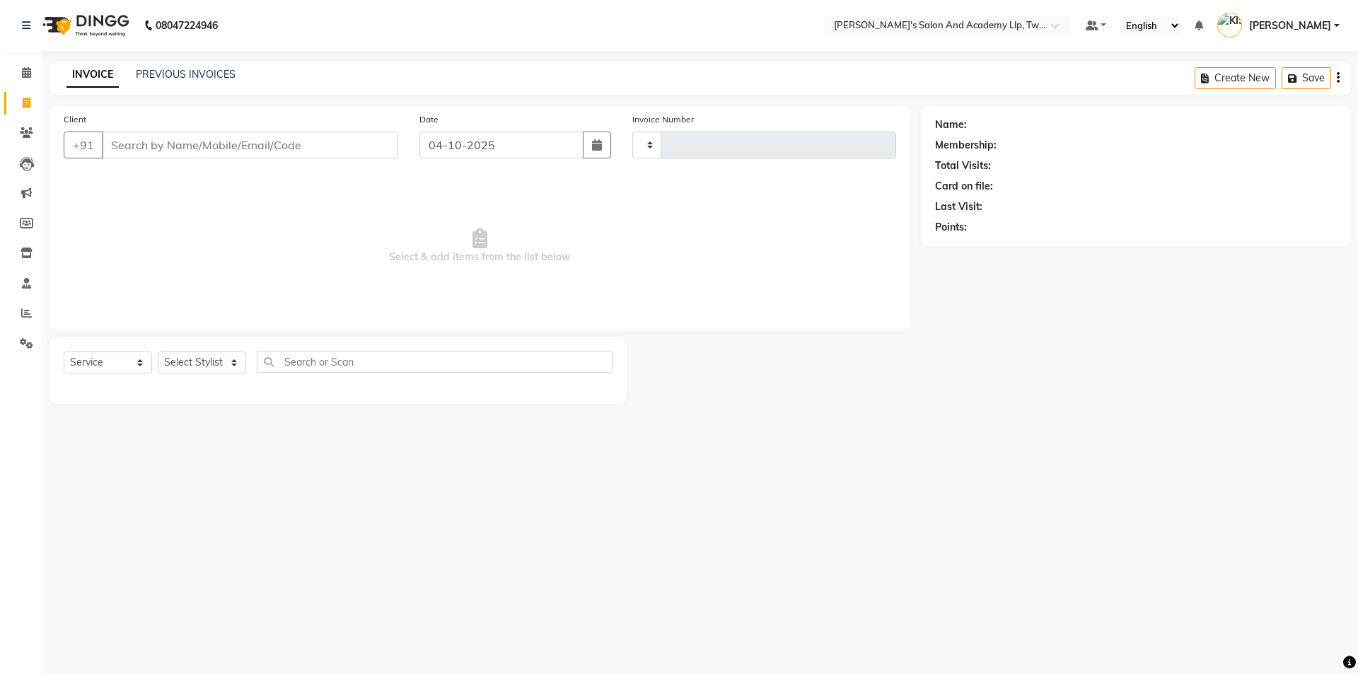
type input "11658"
select select "6985"
click at [25, 124] on link "Clients" at bounding box center [21, 133] width 34 height 23
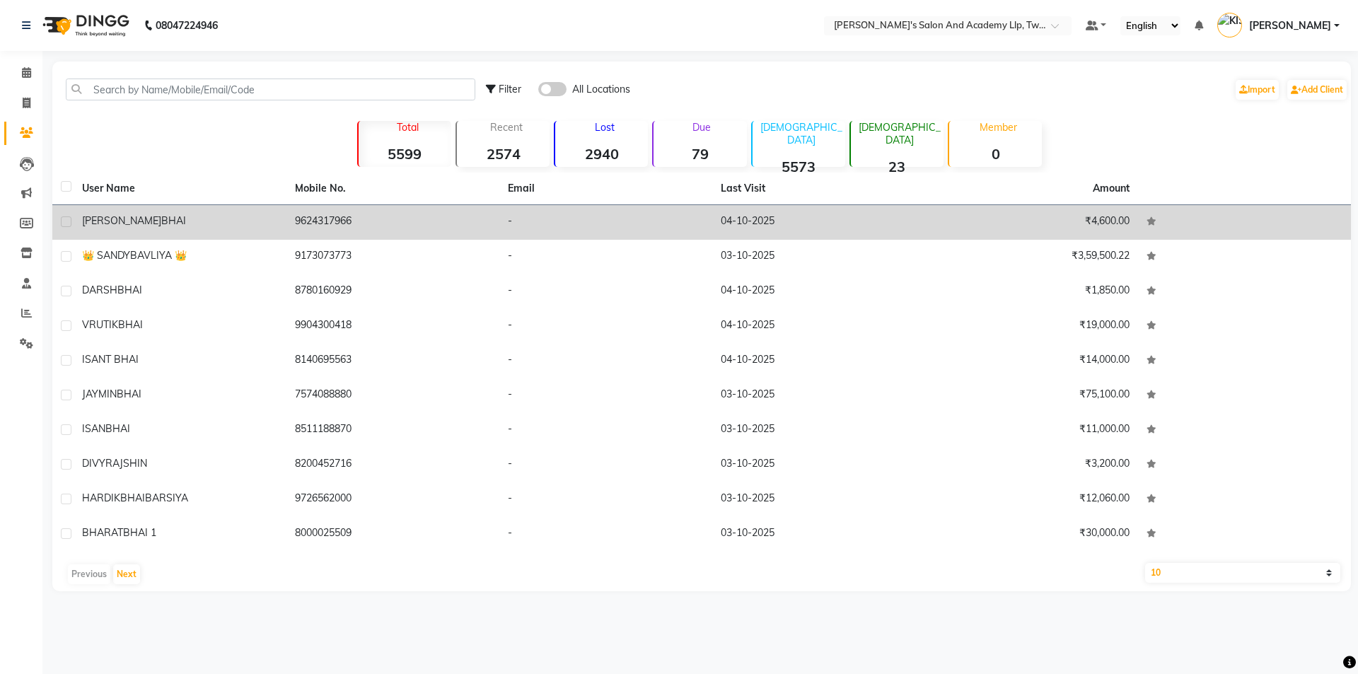
click at [243, 221] on div "[PERSON_NAME]" at bounding box center [180, 221] width 196 height 15
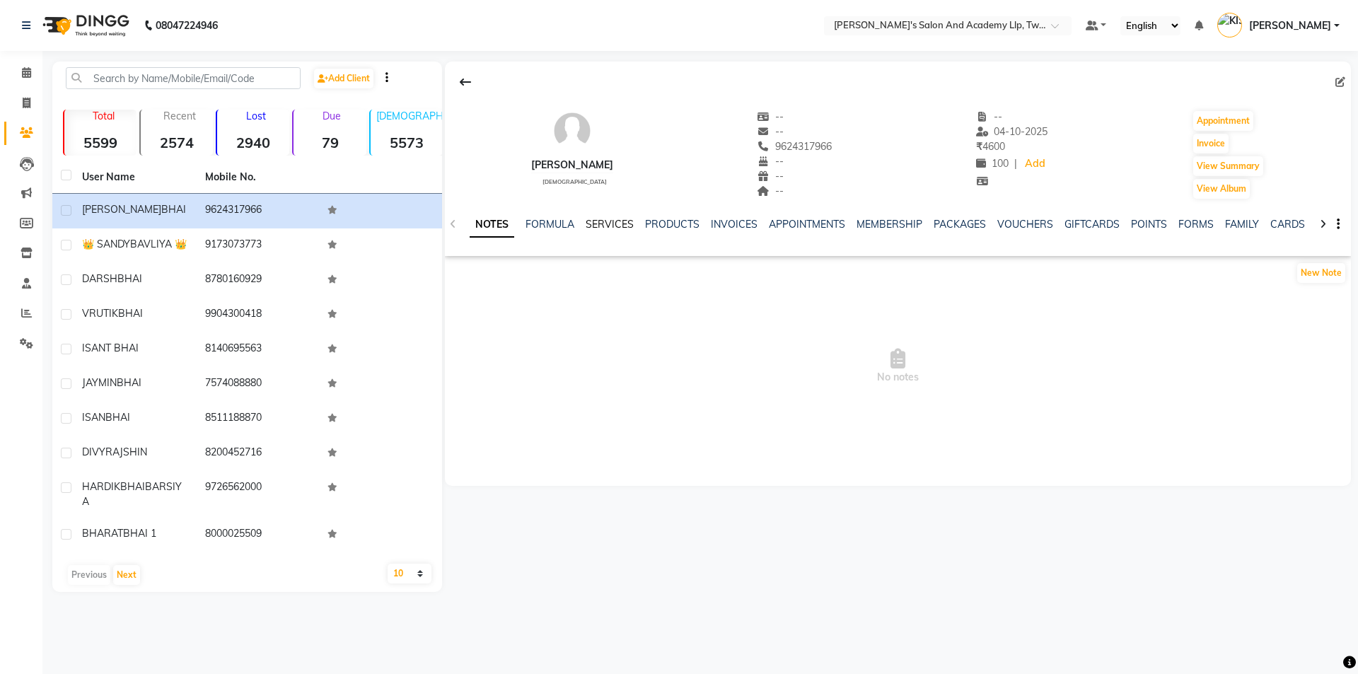
click at [600, 221] on link "SERVICES" at bounding box center [610, 224] width 48 height 13
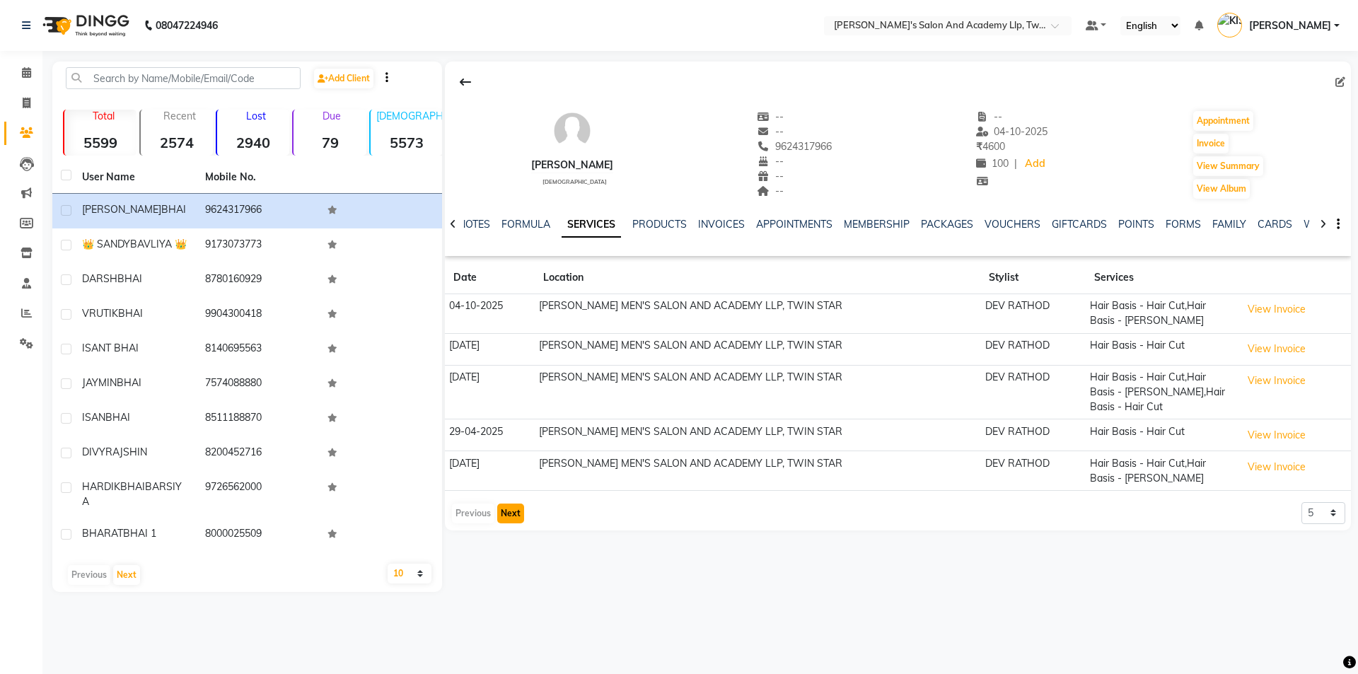
click at [507, 504] on button "Next" at bounding box center [510, 514] width 27 height 20
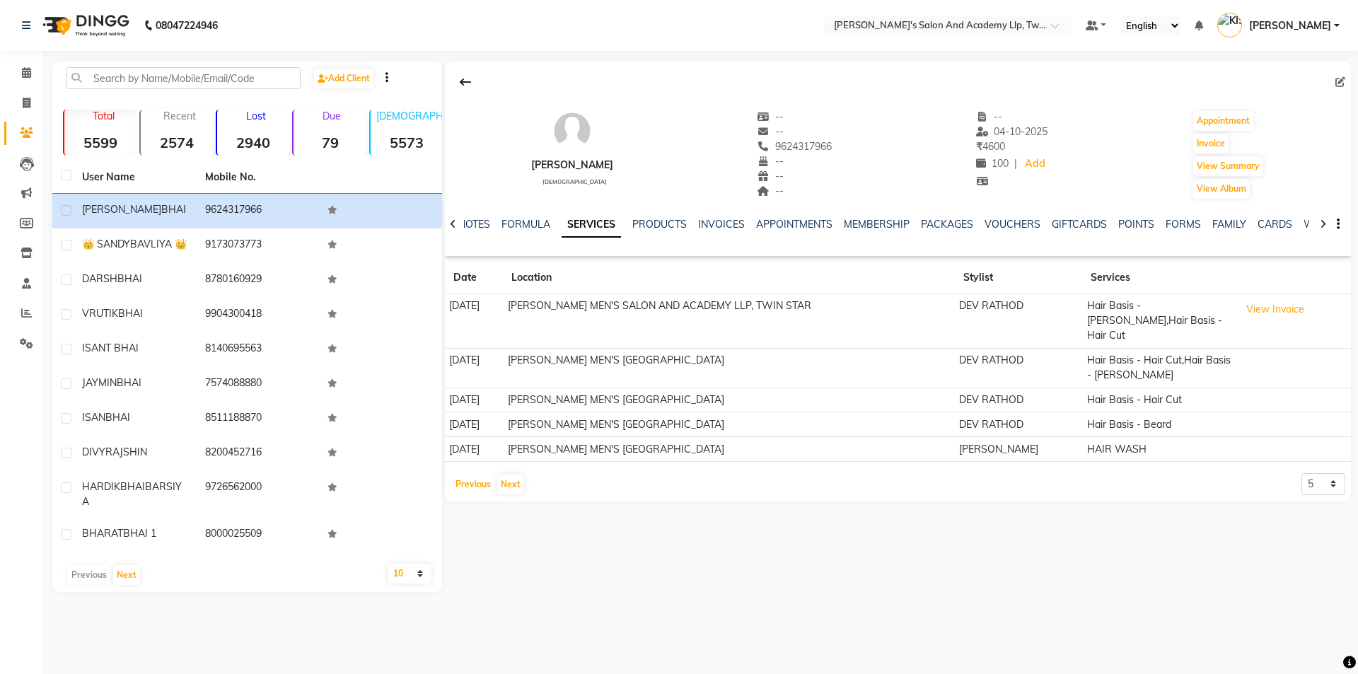
click at [484, 475] on button "Previous" at bounding box center [473, 485] width 42 height 20
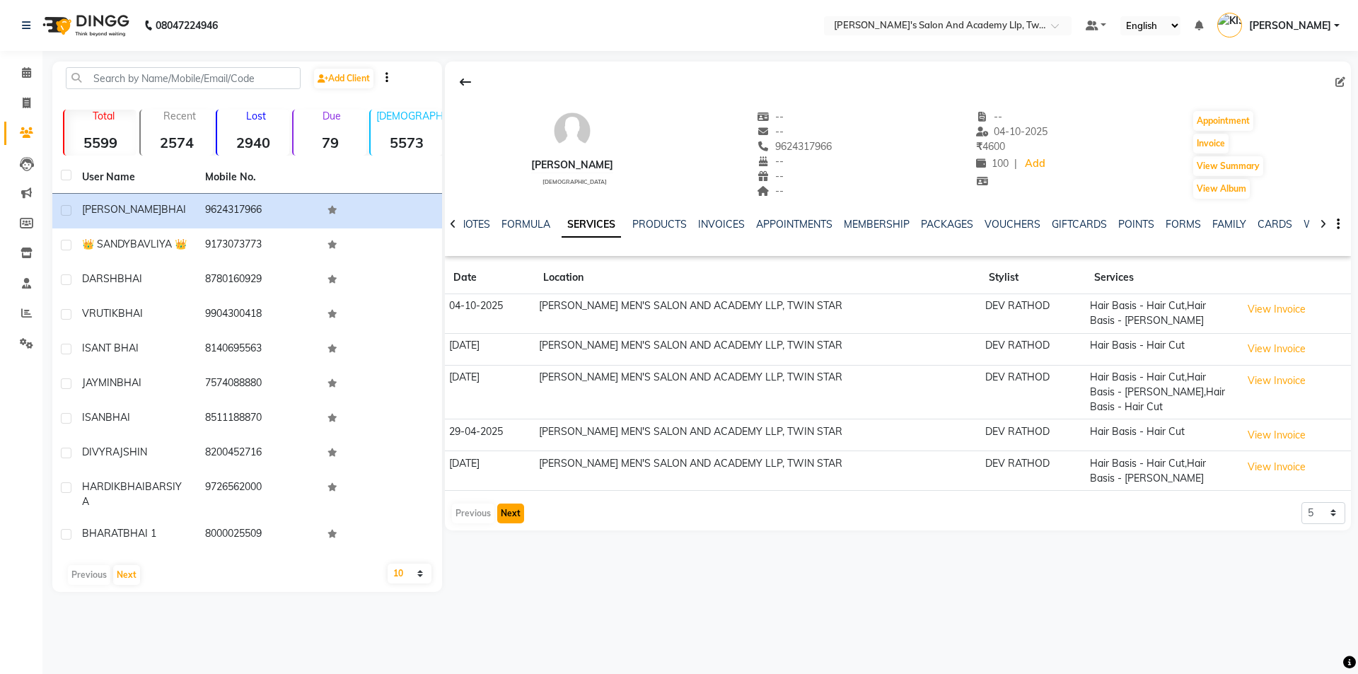
click at [511, 504] on button "Next" at bounding box center [510, 514] width 27 height 20
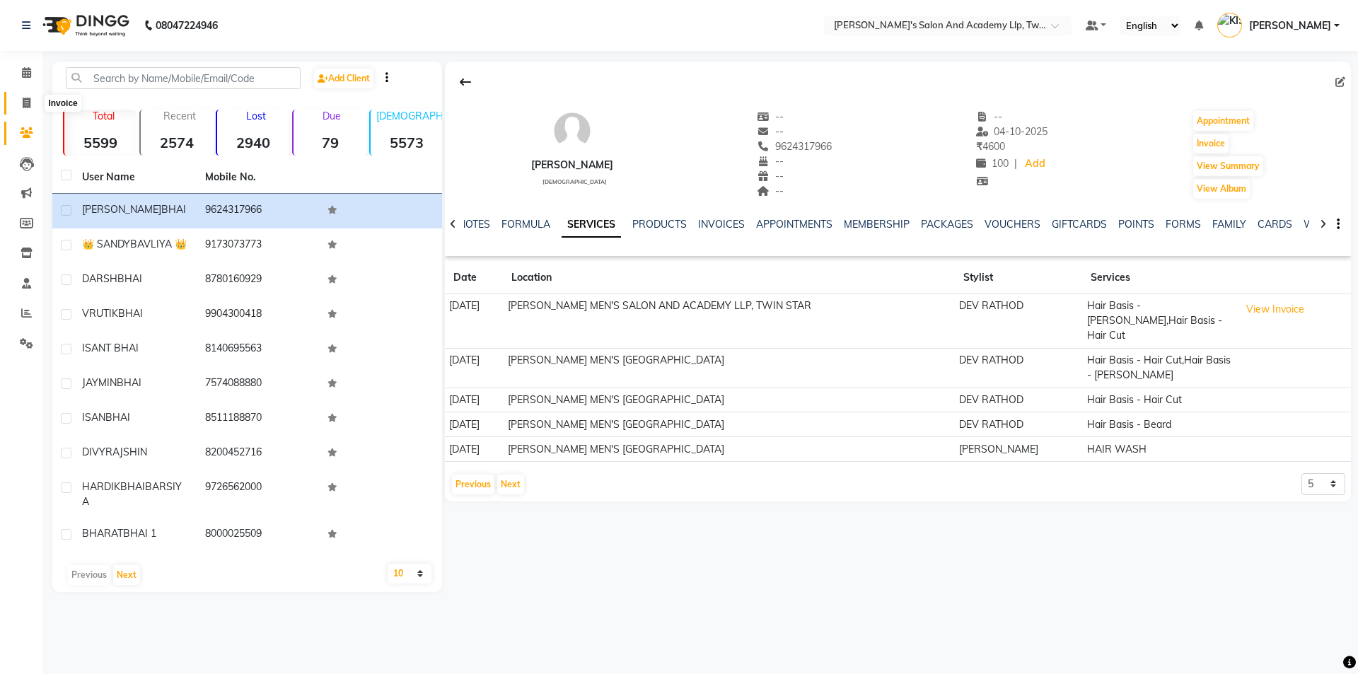
click at [29, 99] on icon at bounding box center [27, 103] width 8 height 11
select select "service"
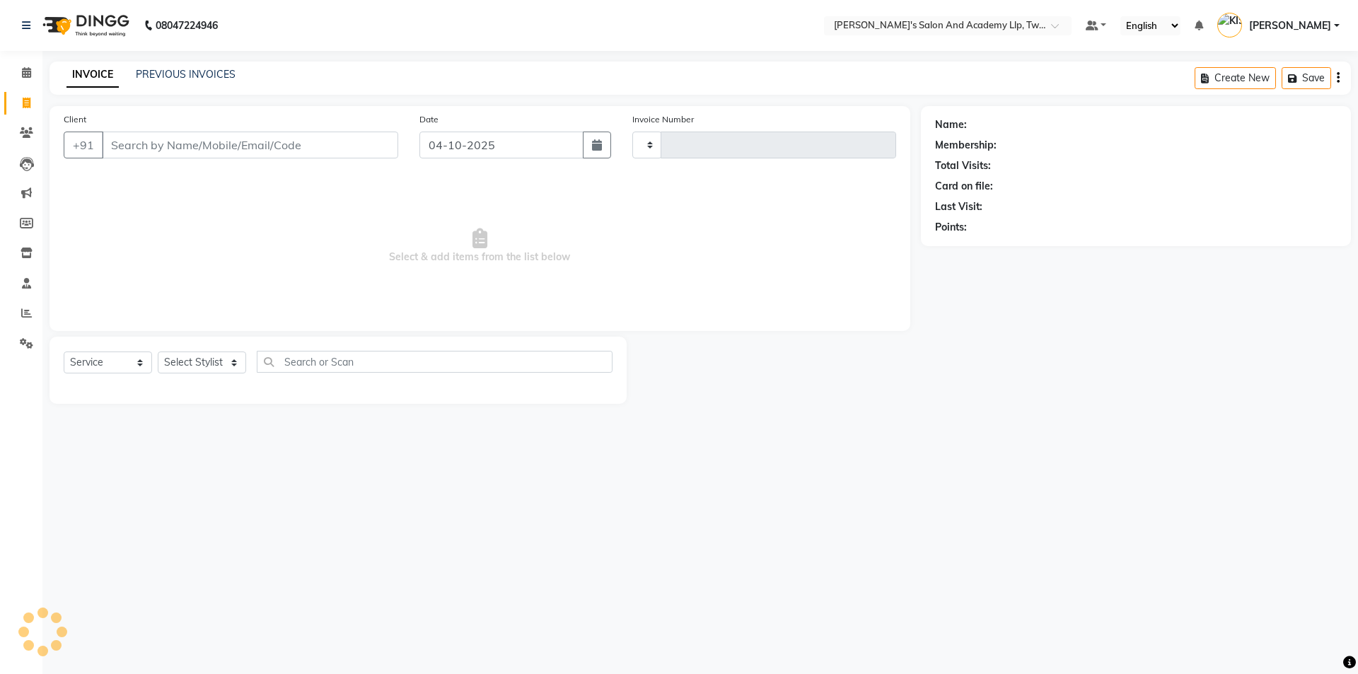
type input "11658"
select select "6985"
click at [25, 309] on icon at bounding box center [26, 313] width 11 height 11
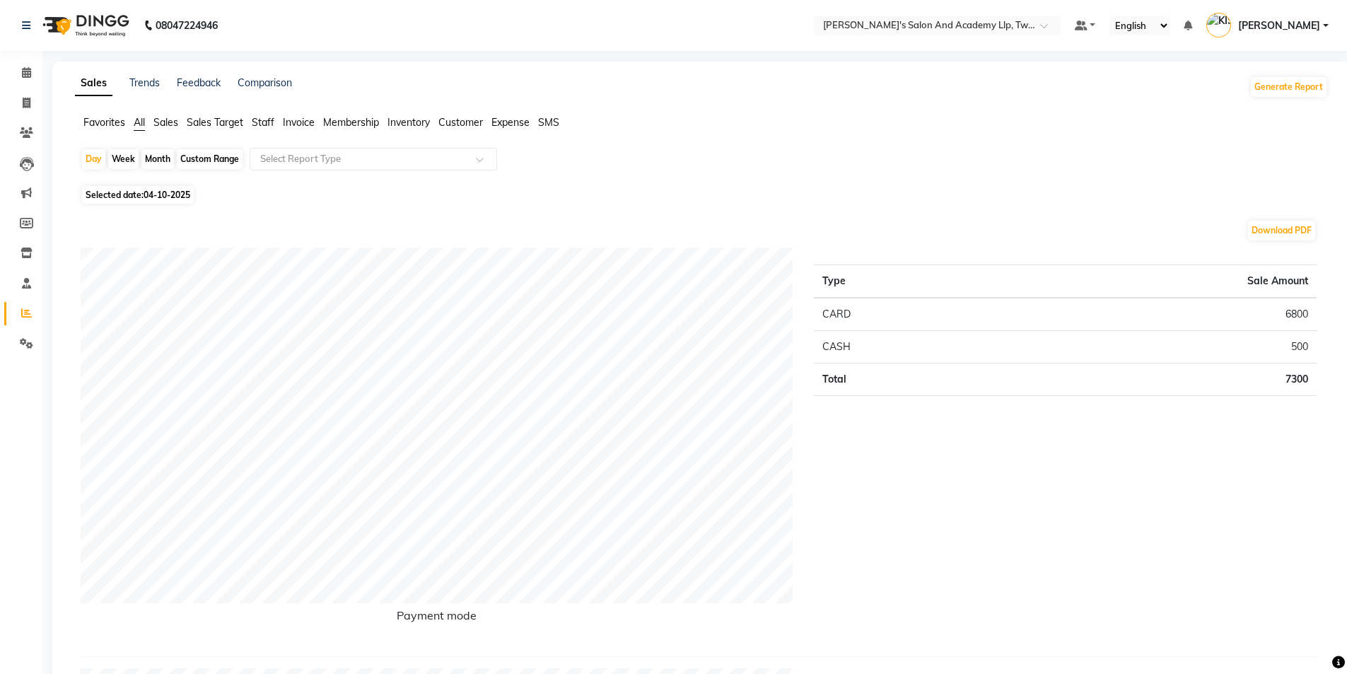
click at [267, 124] on span "Staff" at bounding box center [263, 122] width 23 height 13
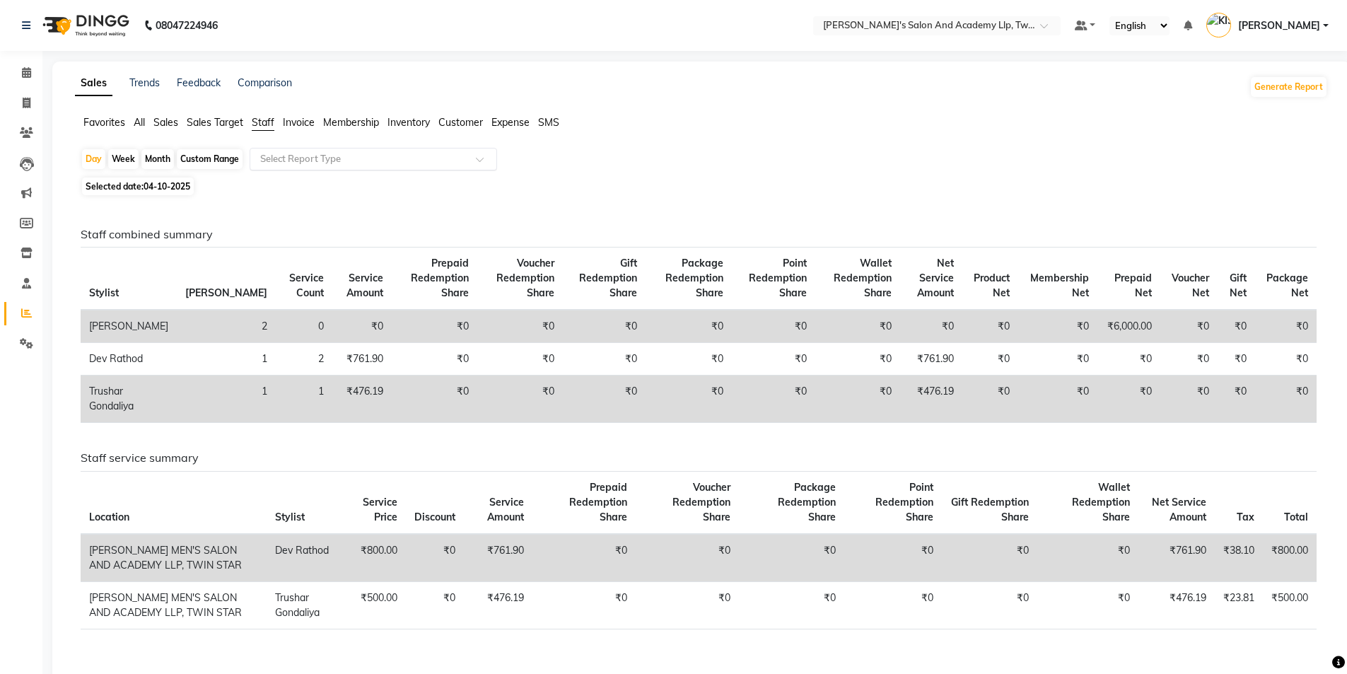
click at [313, 156] on input "text" at bounding box center [359, 159] width 204 height 14
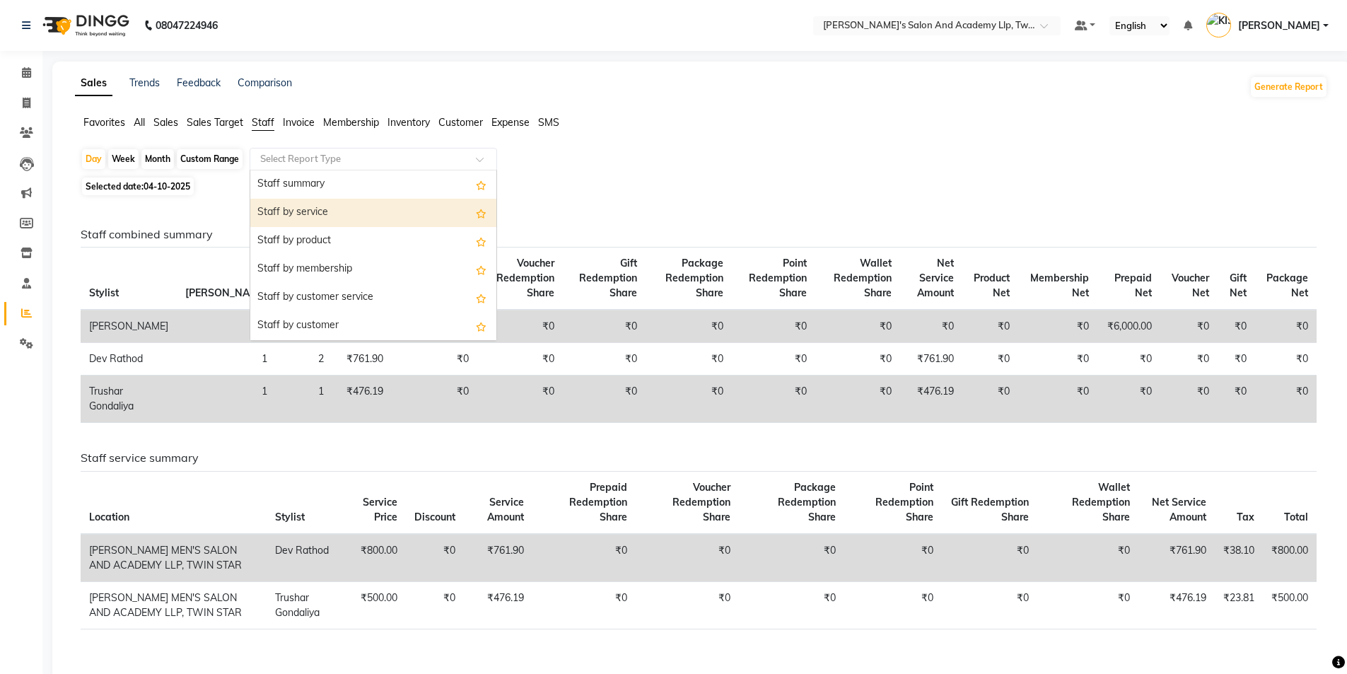
click at [327, 207] on div "Staff by service" at bounding box center [373, 213] width 246 height 28
select select "full_report"
select select "csv"
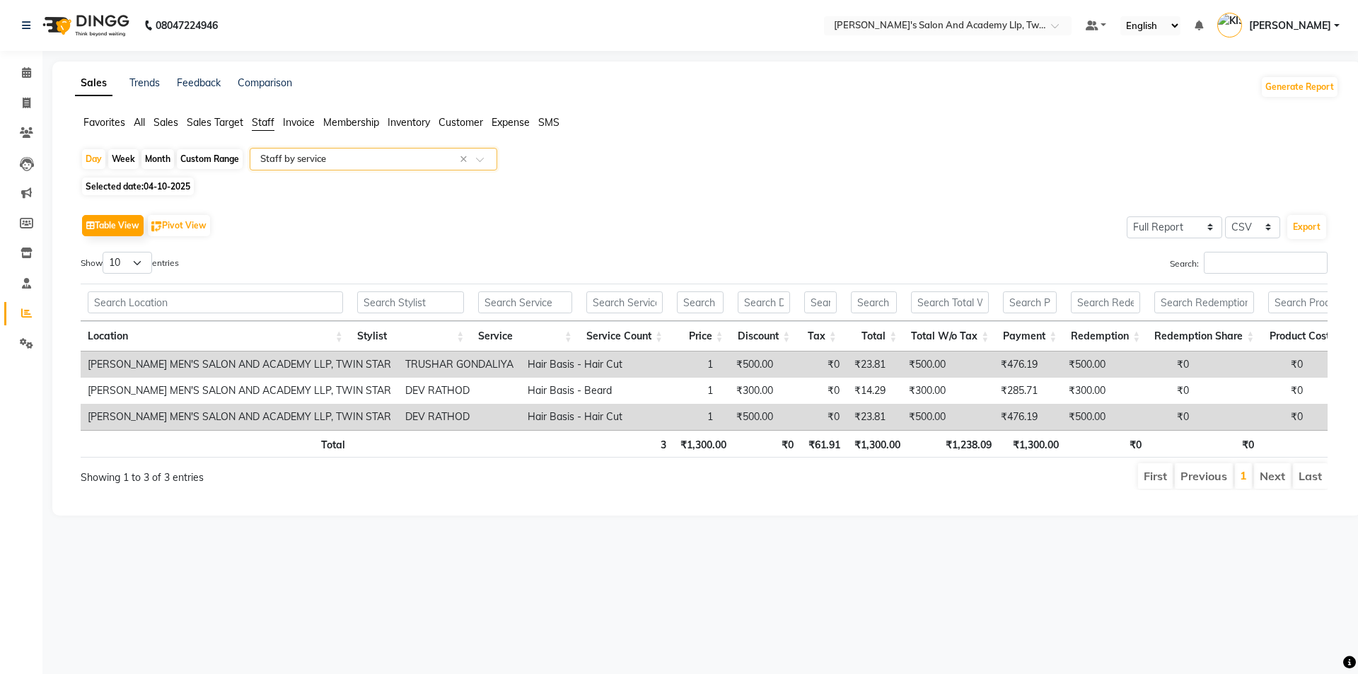
click at [190, 185] on span "04-10-2025" at bounding box center [167, 186] width 47 height 11
select select "10"
select select "2025"
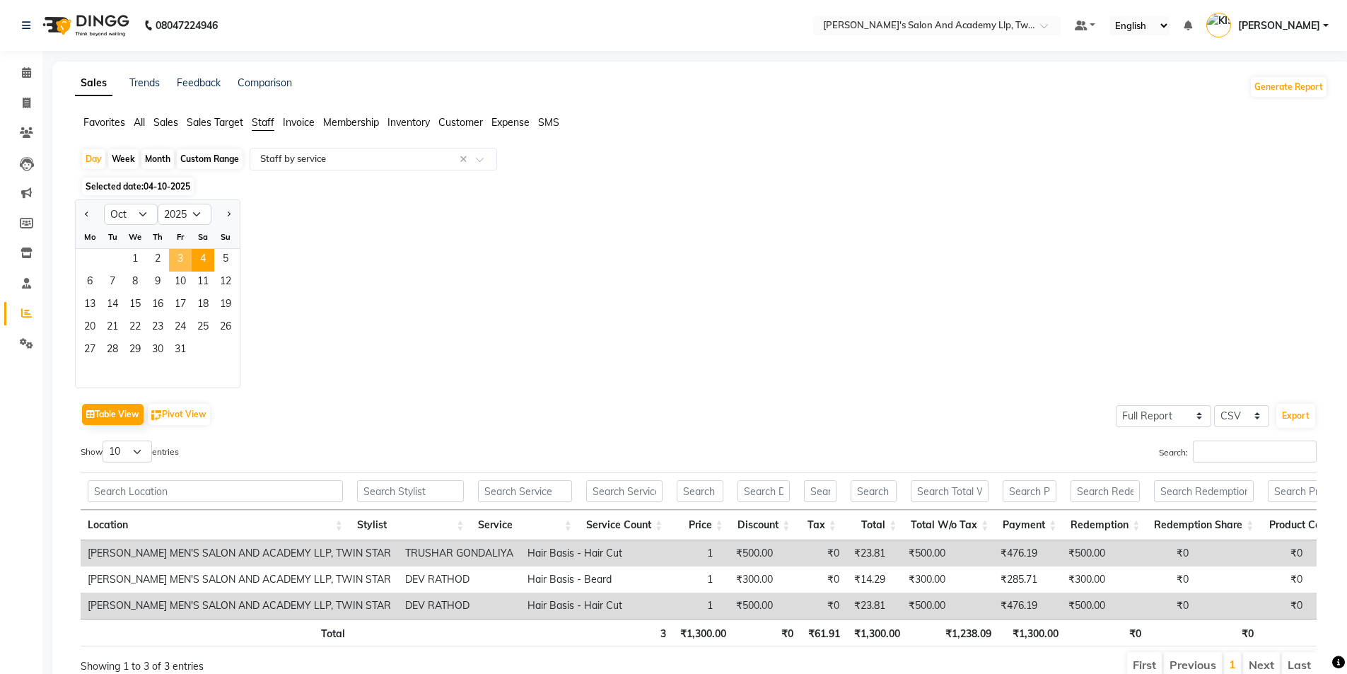
click at [186, 258] on span "3" at bounding box center [180, 260] width 23 height 23
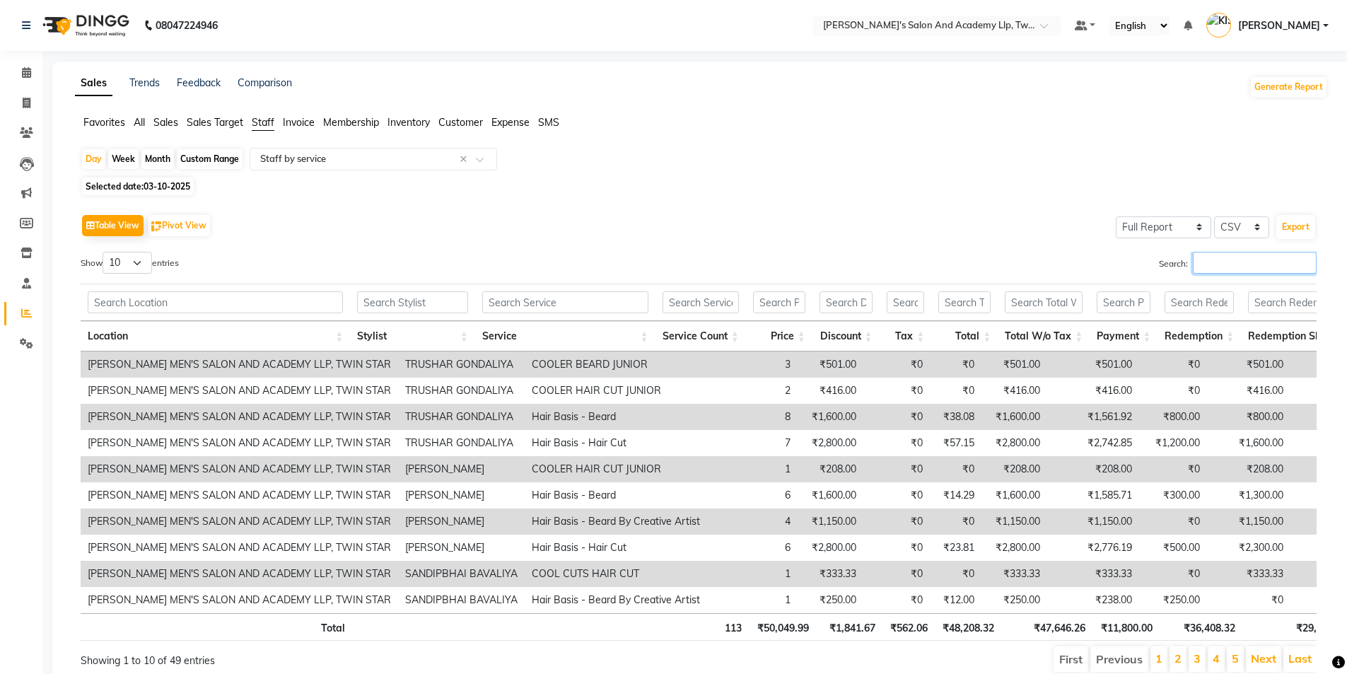
click at [1276, 262] on input "Search:" at bounding box center [1255, 263] width 124 height 22
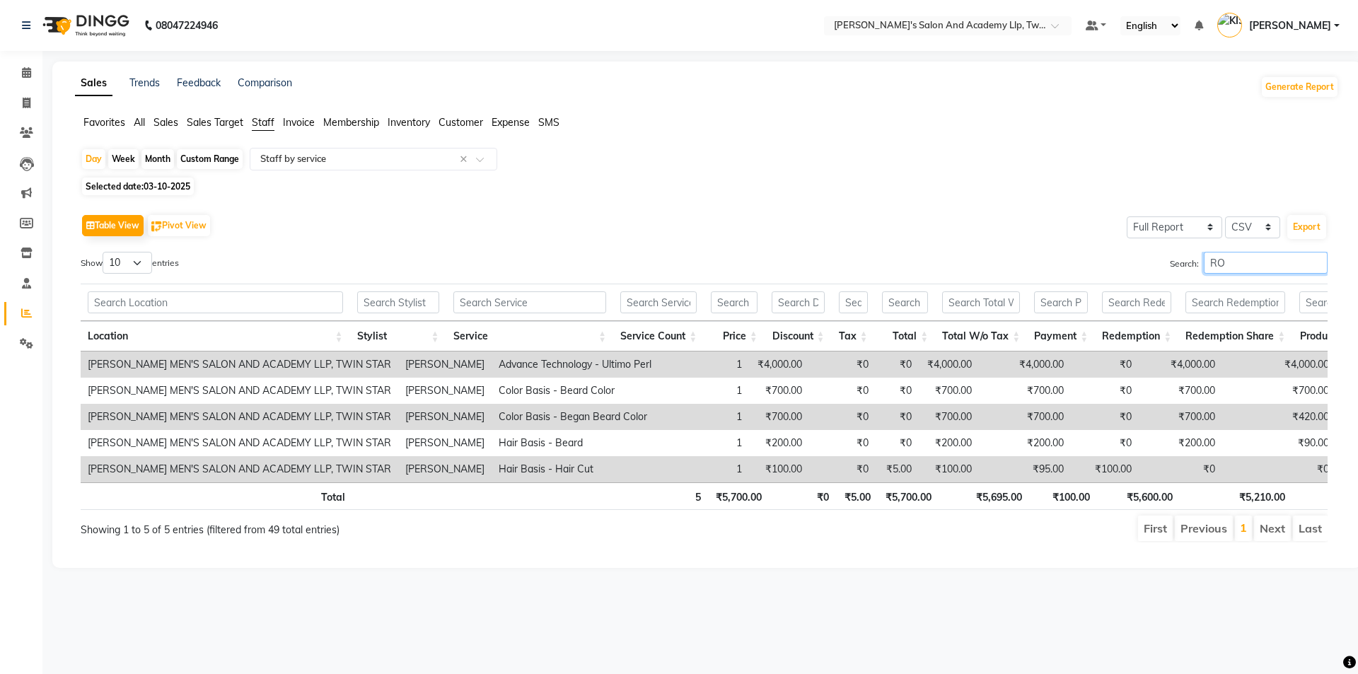
type input "R"
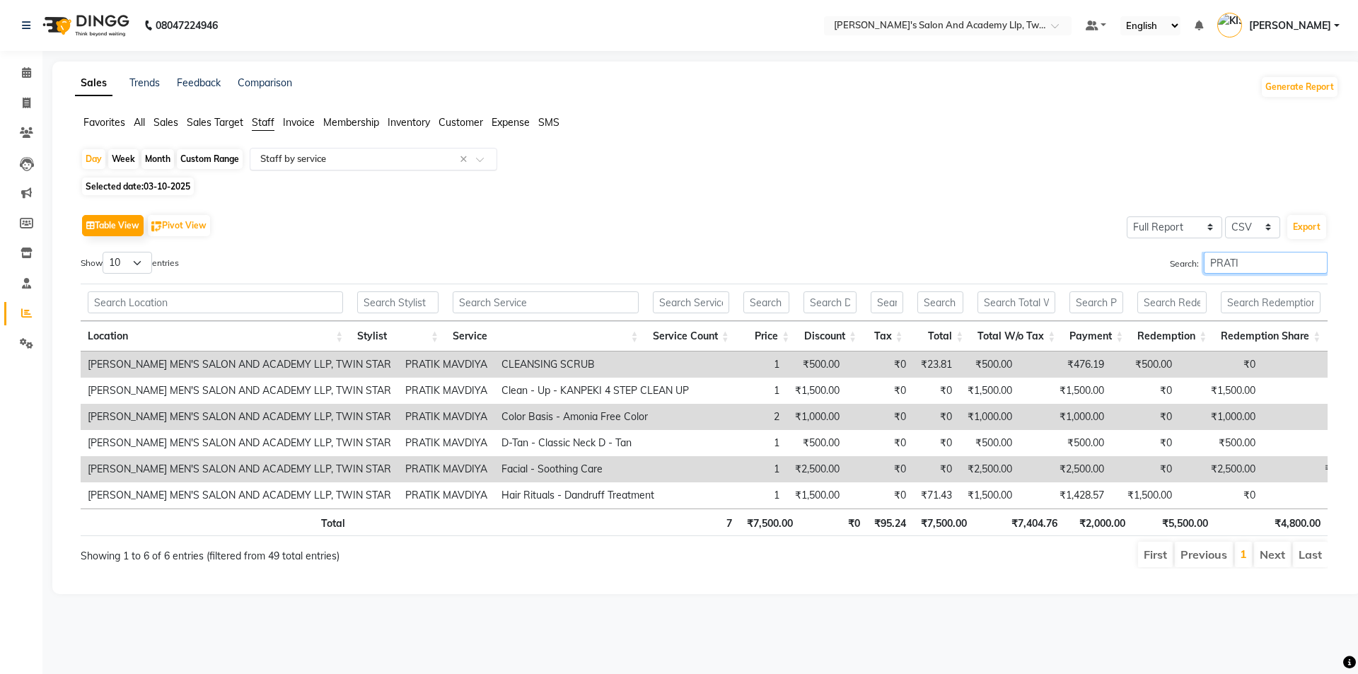
type input "PRATI"
click at [308, 153] on input "text" at bounding box center [359, 159] width 204 height 14
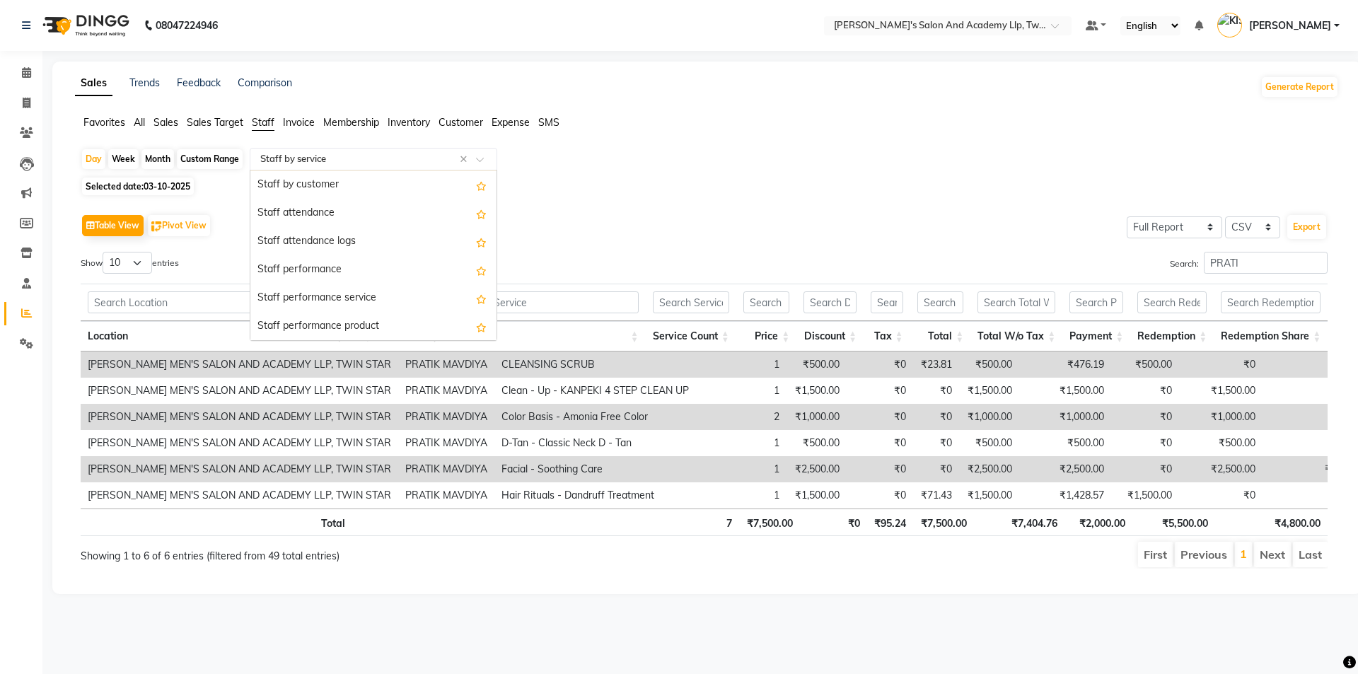
scroll to position [141, 0]
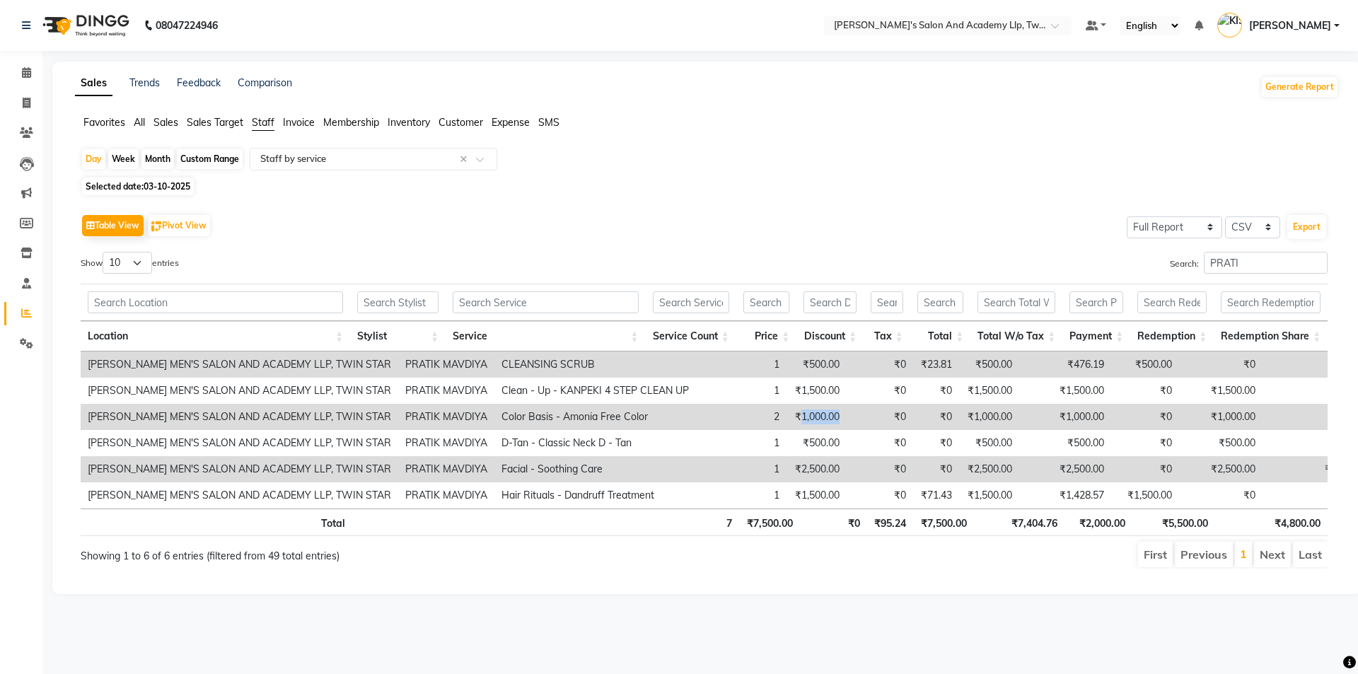
drag, startPoint x: 754, startPoint y: 417, endPoint x: 818, endPoint y: 417, distance: 63.6
click at [818, 417] on tr "[PERSON_NAME] MEN'S SALON AND ACADEMY LLP, TWIN STAR [PERSON_NAME] MAVDIYA Colo…" at bounding box center [771, 417] width 1381 height 26
click at [23, 107] on icon at bounding box center [27, 103] width 8 height 11
select select "service"
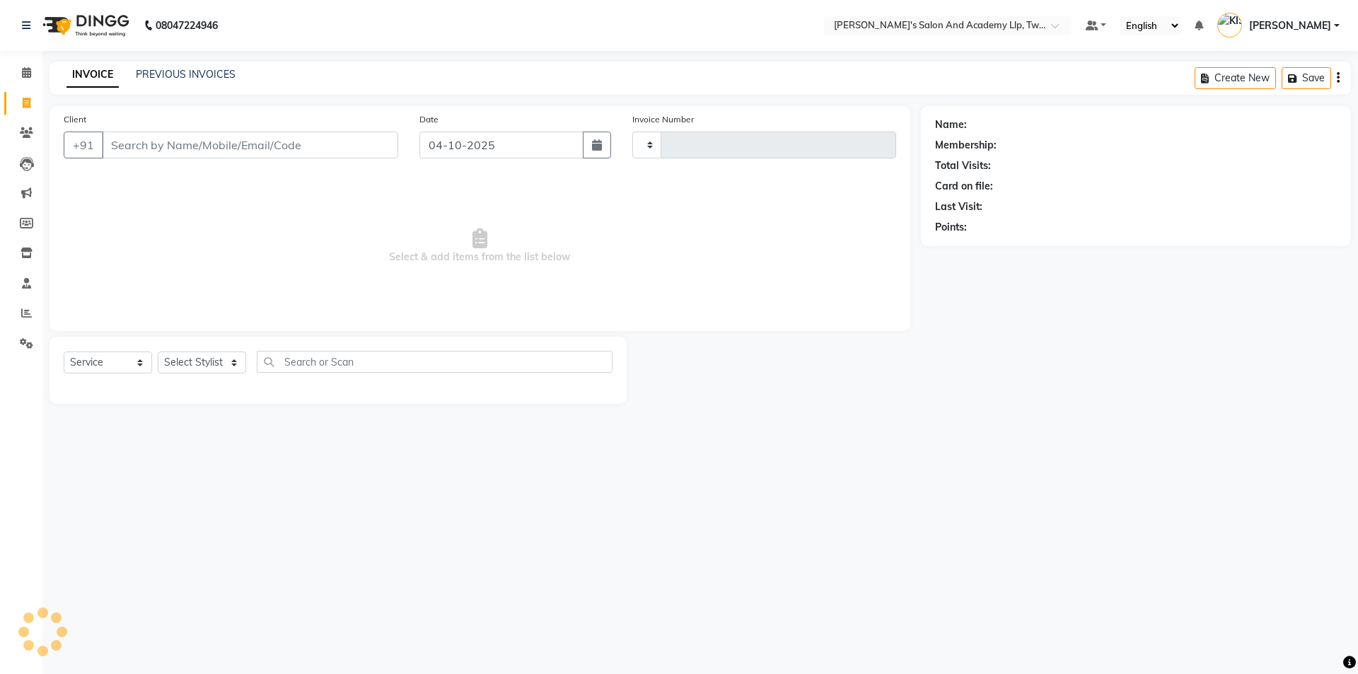
type input "11658"
select select "6985"
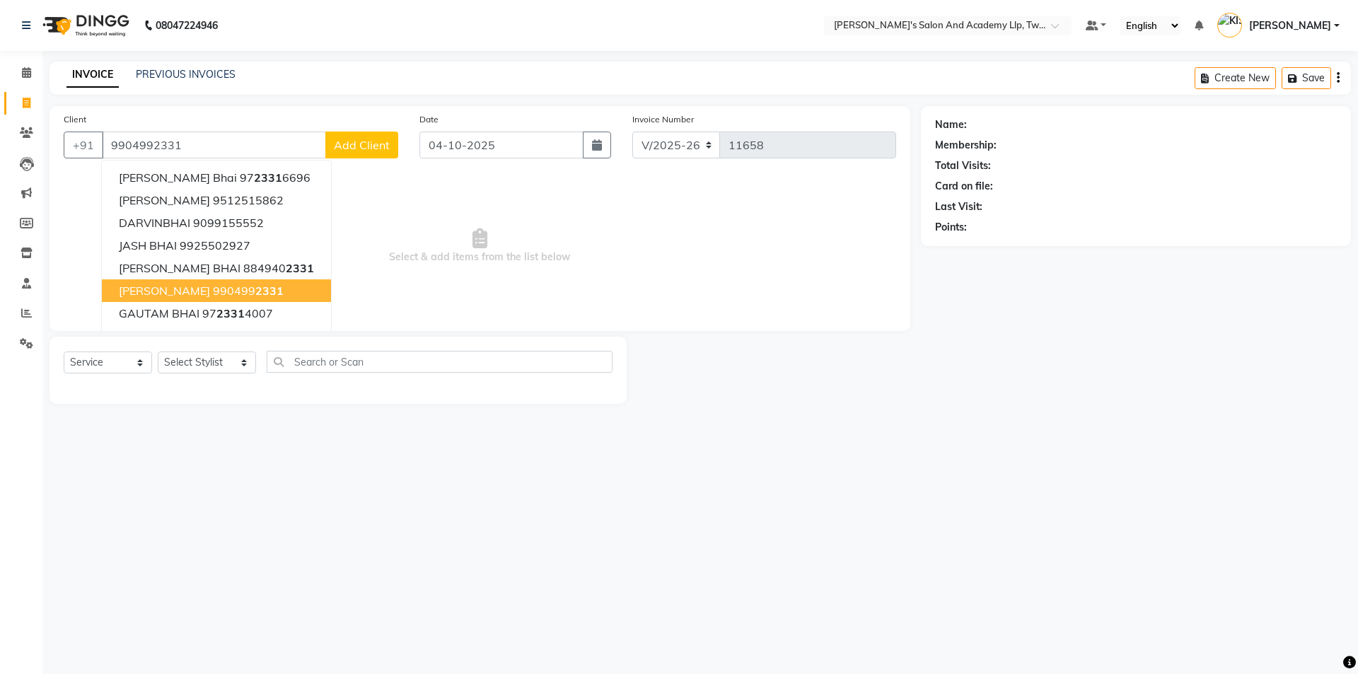
type input "9904992331"
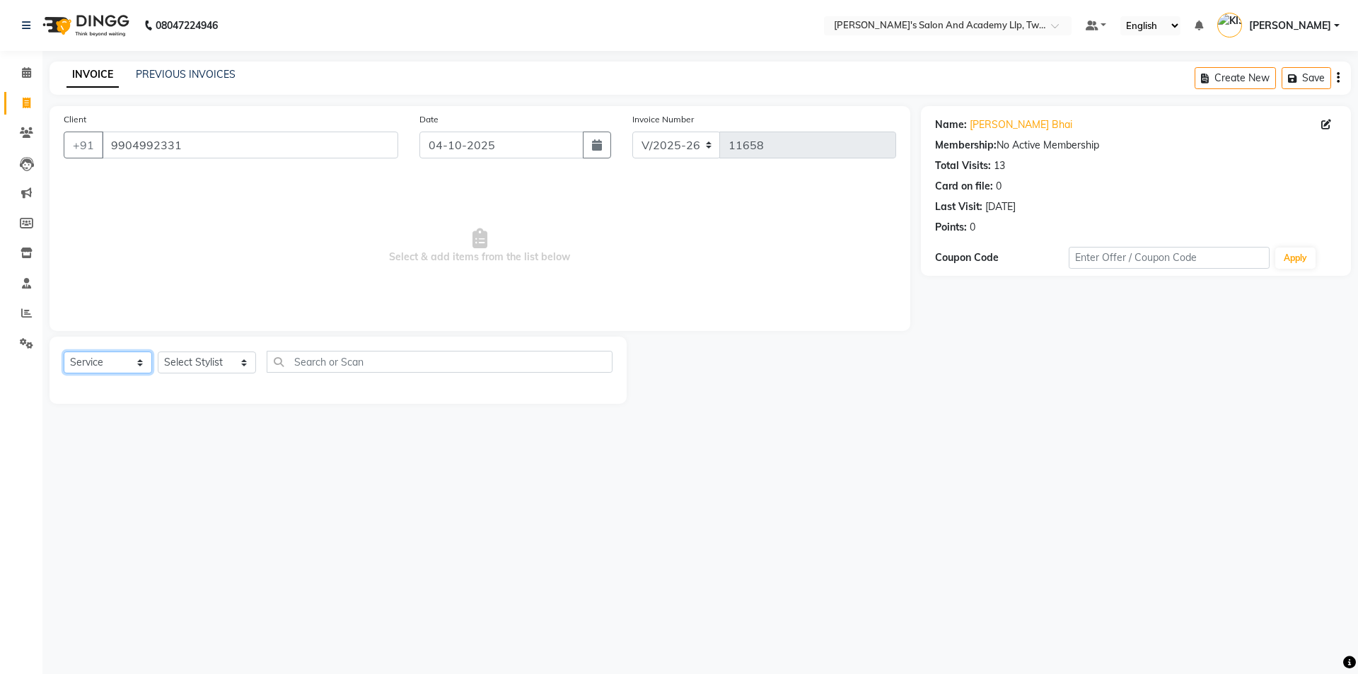
click at [98, 356] on select "Select Service Product Membership Package Voucher Prepaid Gift Card" at bounding box center [108, 362] width 88 height 22
select select "package"
click at [64, 351] on select "Select Service Product Membership Package Voucher Prepaid Gift Card" at bounding box center [108, 362] width 88 height 22
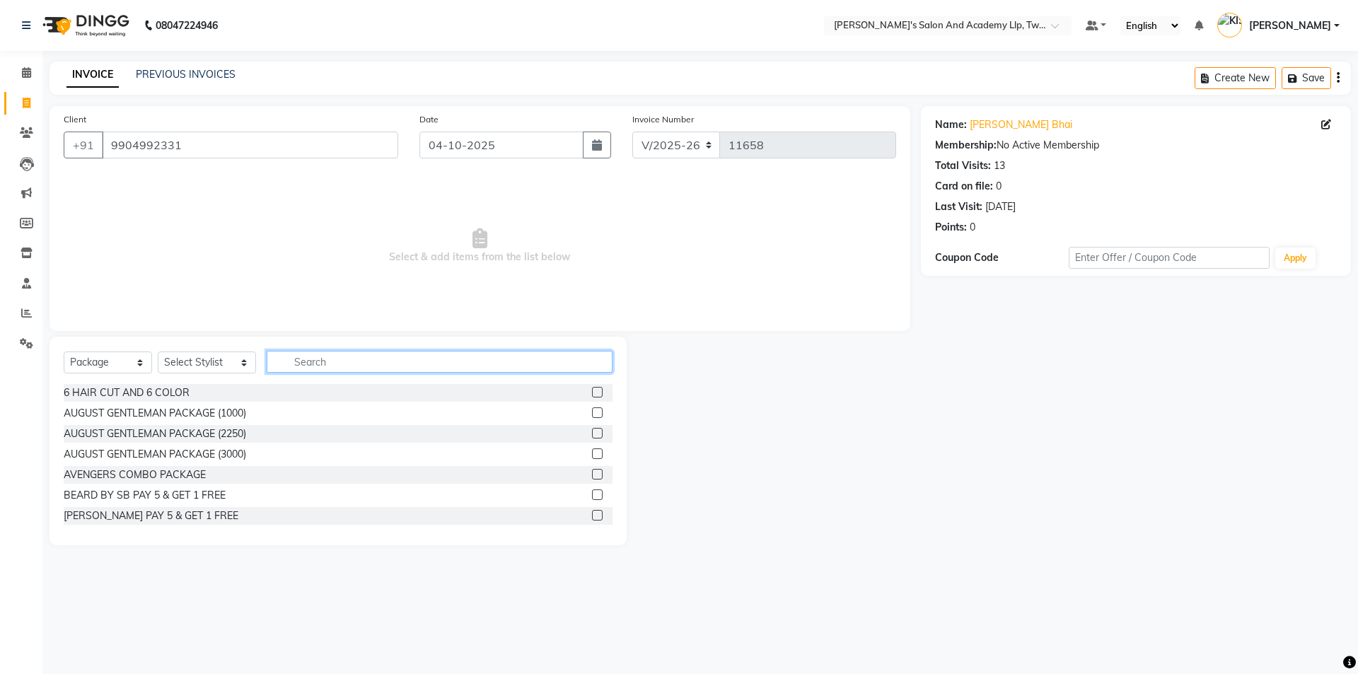
click at [335, 359] on input "text" at bounding box center [440, 362] width 346 height 22
type input "ST"
click at [592, 451] on label at bounding box center [597, 453] width 11 height 11
click at [592, 451] on input "checkbox" at bounding box center [596, 454] width 9 height 9
checkbox input "false"
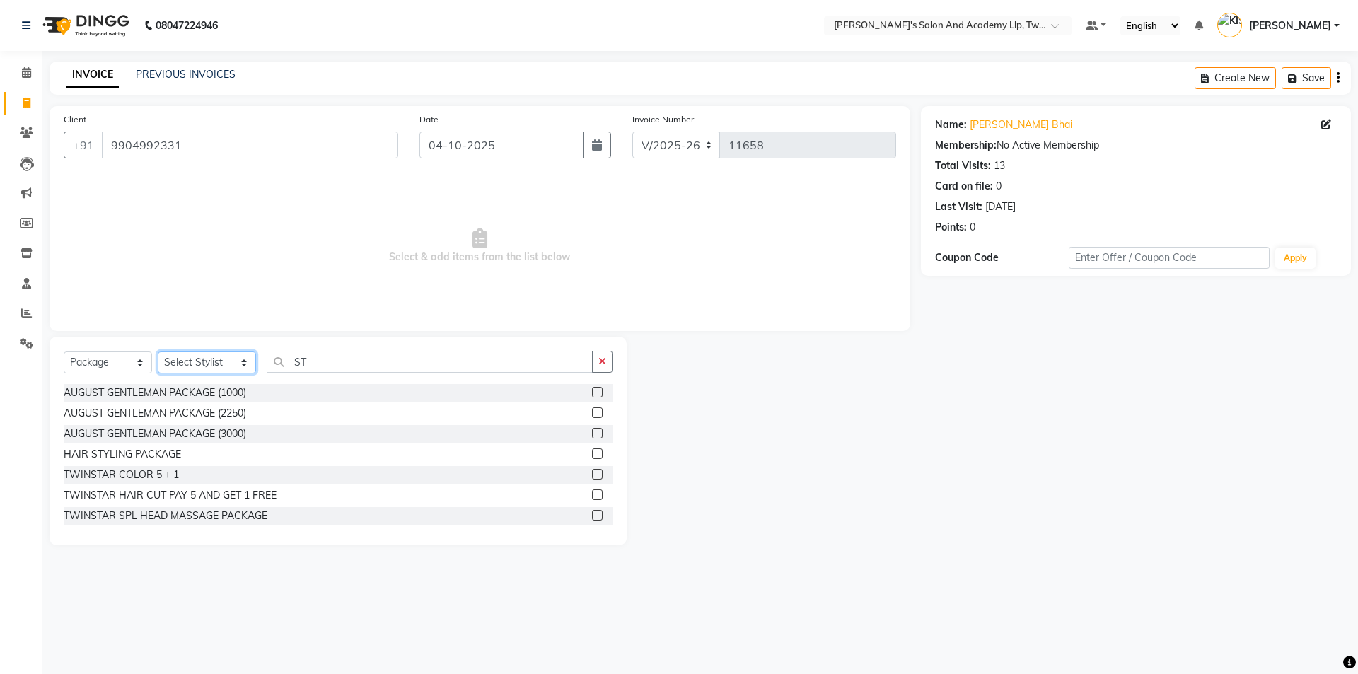
click at [199, 362] on select "Select Stylist [PERSON_NAME] [PERSON_NAME] [PERSON_NAME] [PERSON_NAME] [PERSON_…" at bounding box center [207, 362] width 98 height 22
select select "91882"
click at [158, 351] on select "Select Stylist [PERSON_NAME] [PERSON_NAME] [PERSON_NAME] [PERSON_NAME] [PERSON_…" at bounding box center [207, 362] width 98 height 22
click at [592, 450] on label at bounding box center [597, 453] width 11 height 11
click at [592, 450] on input "checkbox" at bounding box center [596, 454] width 9 height 9
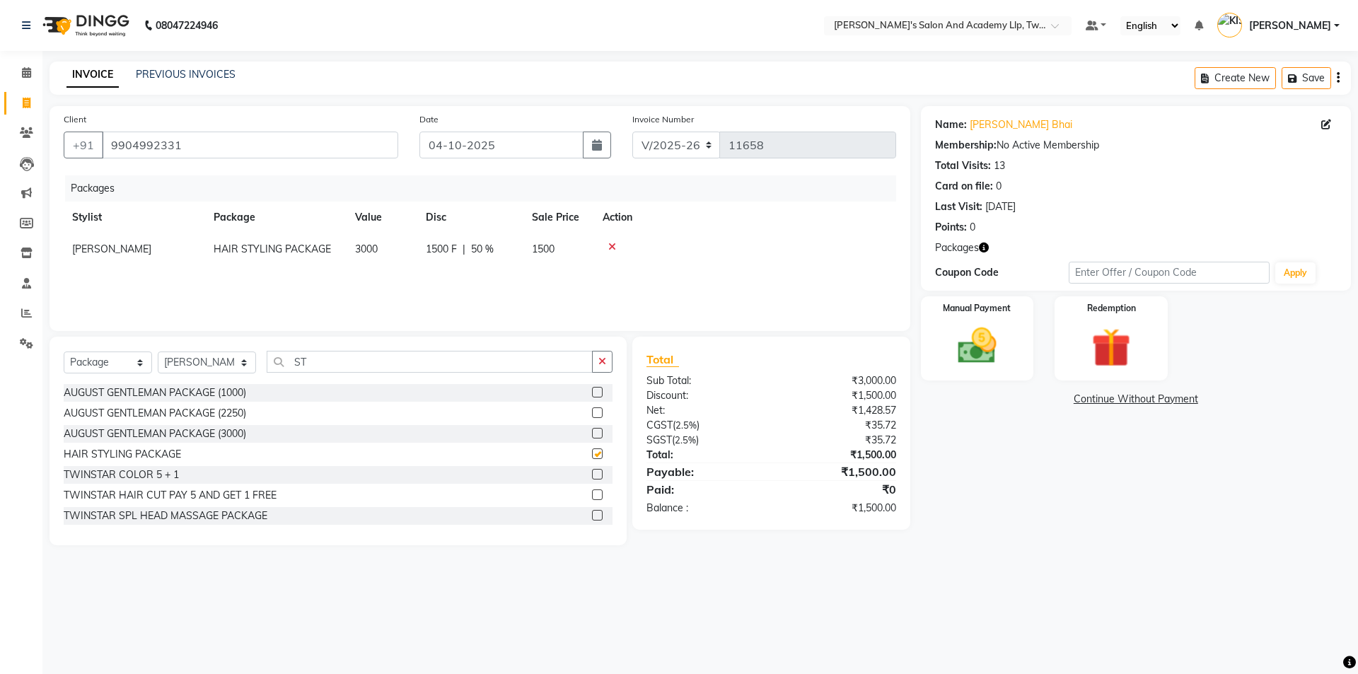
checkbox input "false"
click at [613, 246] on icon at bounding box center [612, 247] width 8 height 10
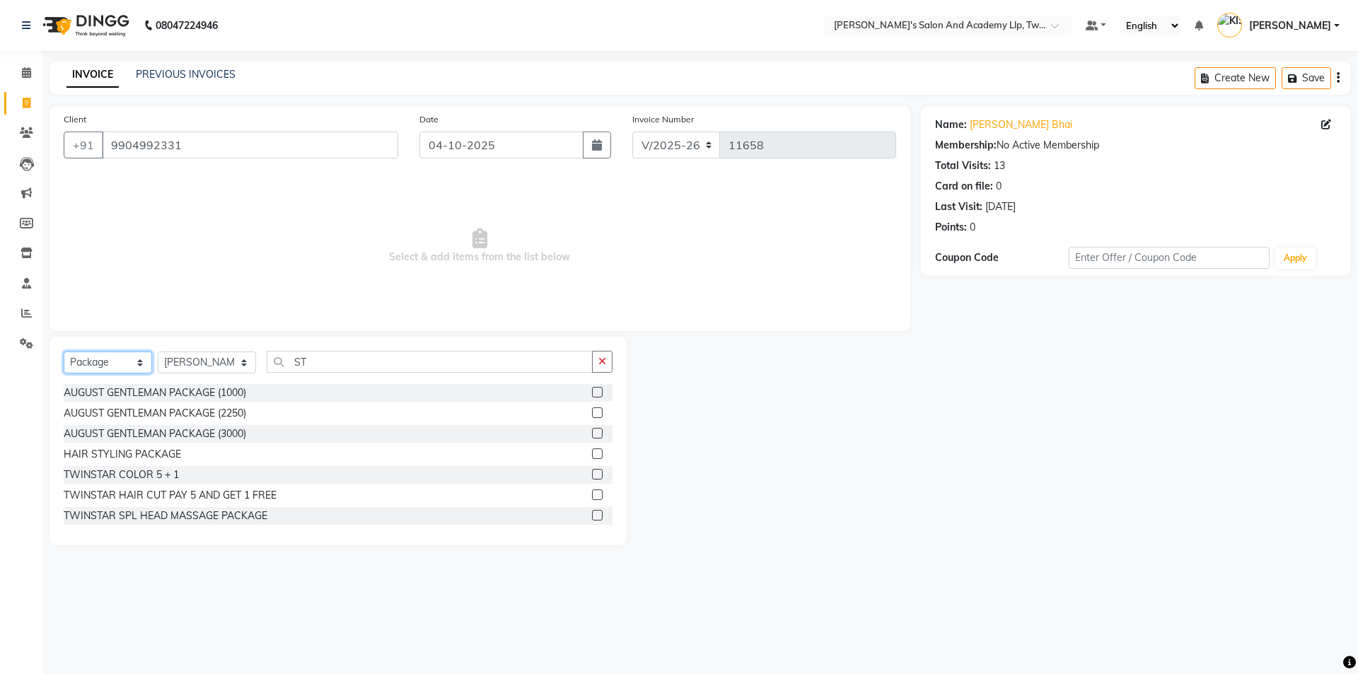
click at [115, 355] on select "Select Service Product Membership Package Voucher Prepaid Gift Card" at bounding box center [108, 362] width 88 height 22
select select "service"
click at [64, 351] on select "Select Service Product Membership Package Voucher Prepaid Gift Card" at bounding box center [108, 362] width 88 height 22
click at [179, 357] on select "Select Stylist [PERSON_NAME] [PERSON_NAME] [PERSON_NAME] [PERSON_NAME] [PERSON_…" at bounding box center [207, 362] width 98 height 22
select select "46791"
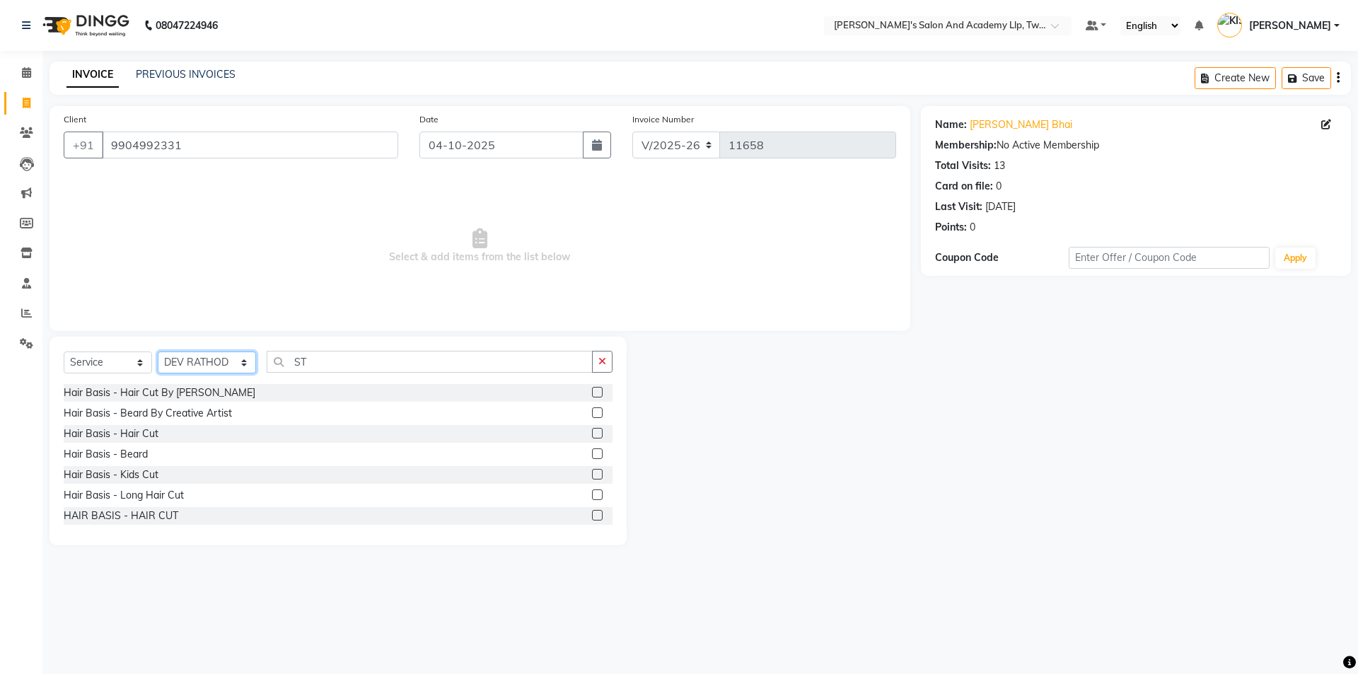
click at [158, 351] on select "Select Stylist [PERSON_NAME] [PERSON_NAME] [PERSON_NAME] [PERSON_NAME] [PERSON_…" at bounding box center [207, 362] width 98 height 22
click at [429, 361] on input "ST" at bounding box center [430, 362] width 326 height 22
type input "S"
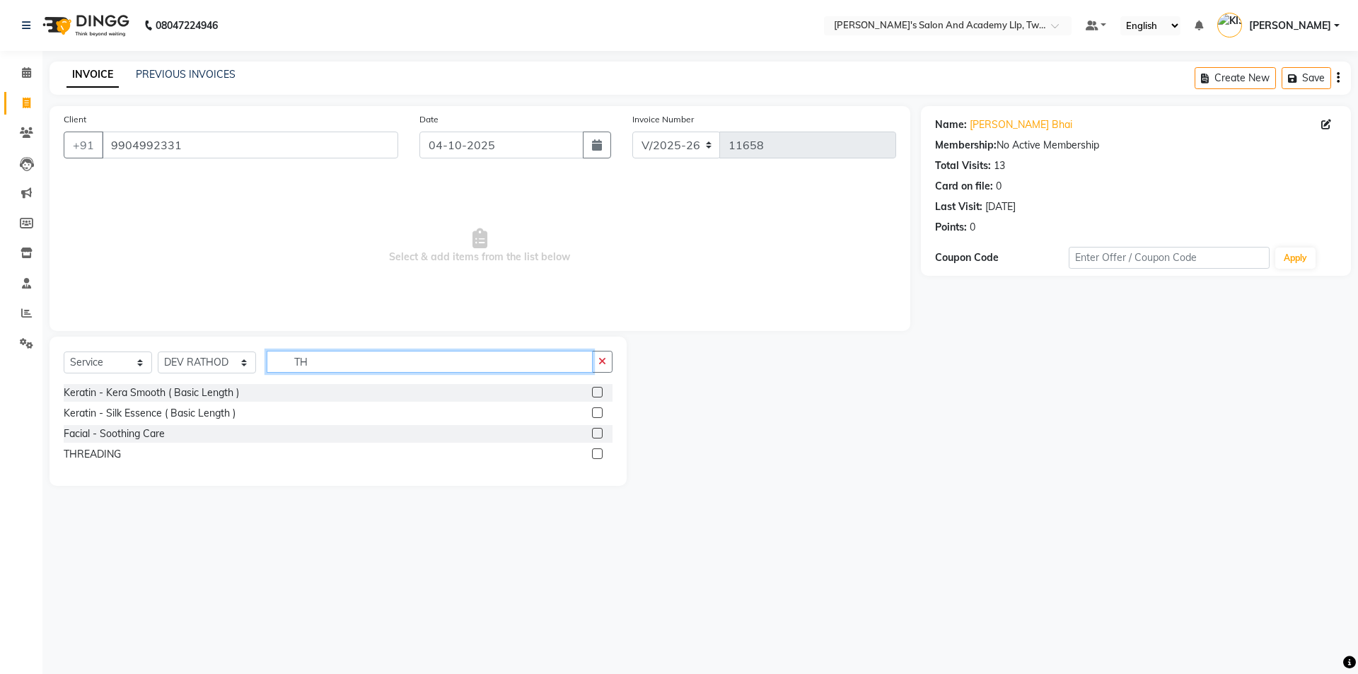
type input "TH"
click at [600, 455] on label at bounding box center [597, 453] width 11 height 11
click at [600, 455] on input "checkbox" at bounding box center [596, 454] width 9 height 9
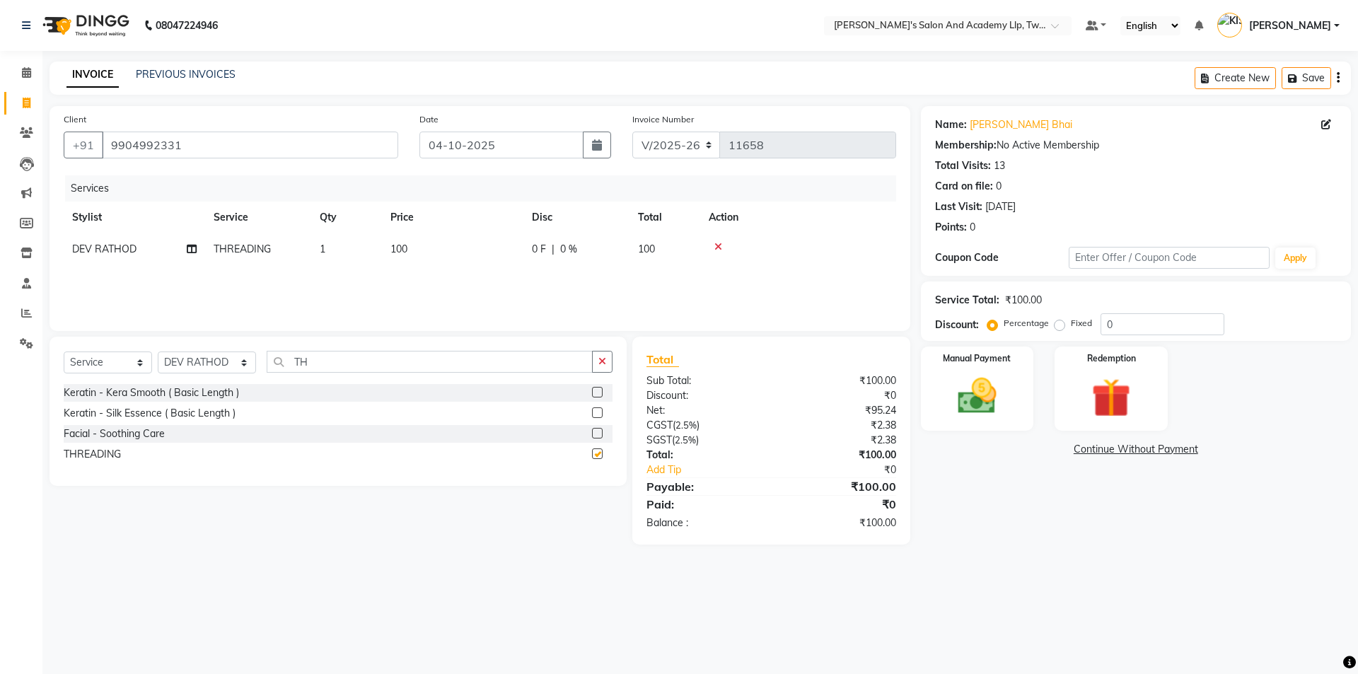
checkbox input "false"
click at [993, 403] on img at bounding box center [977, 396] width 66 height 47
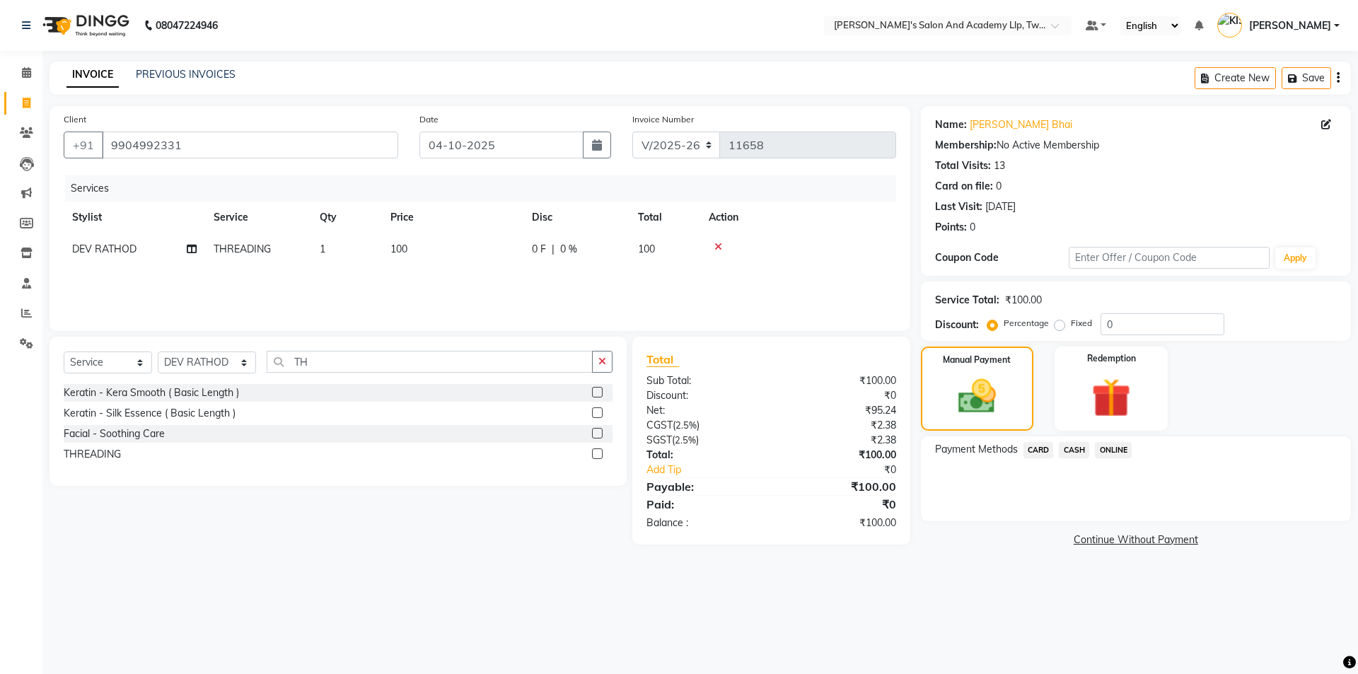
click at [1068, 447] on span "CASH" at bounding box center [1074, 450] width 30 height 16
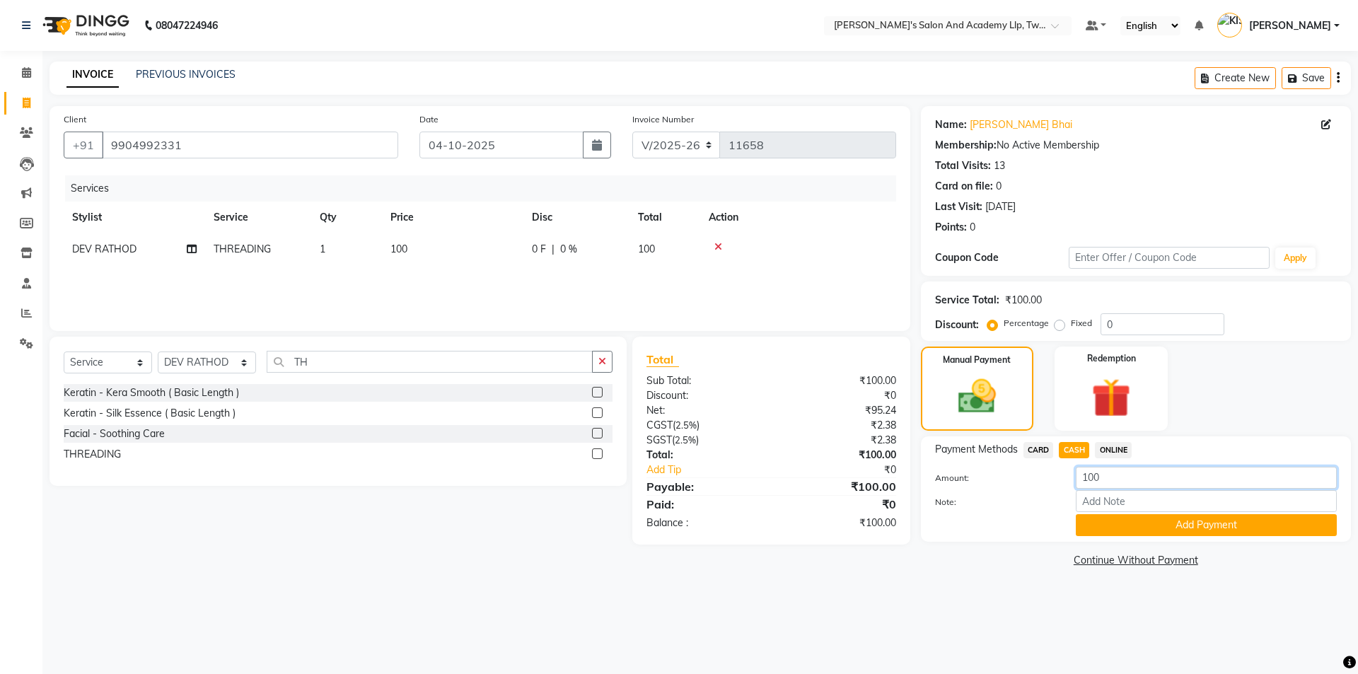
click at [1104, 479] on input "100" at bounding box center [1206, 478] width 261 height 22
type input "1"
type input "200"
click at [1116, 527] on button "Add Payment" at bounding box center [1206, 525] width 261 height 22
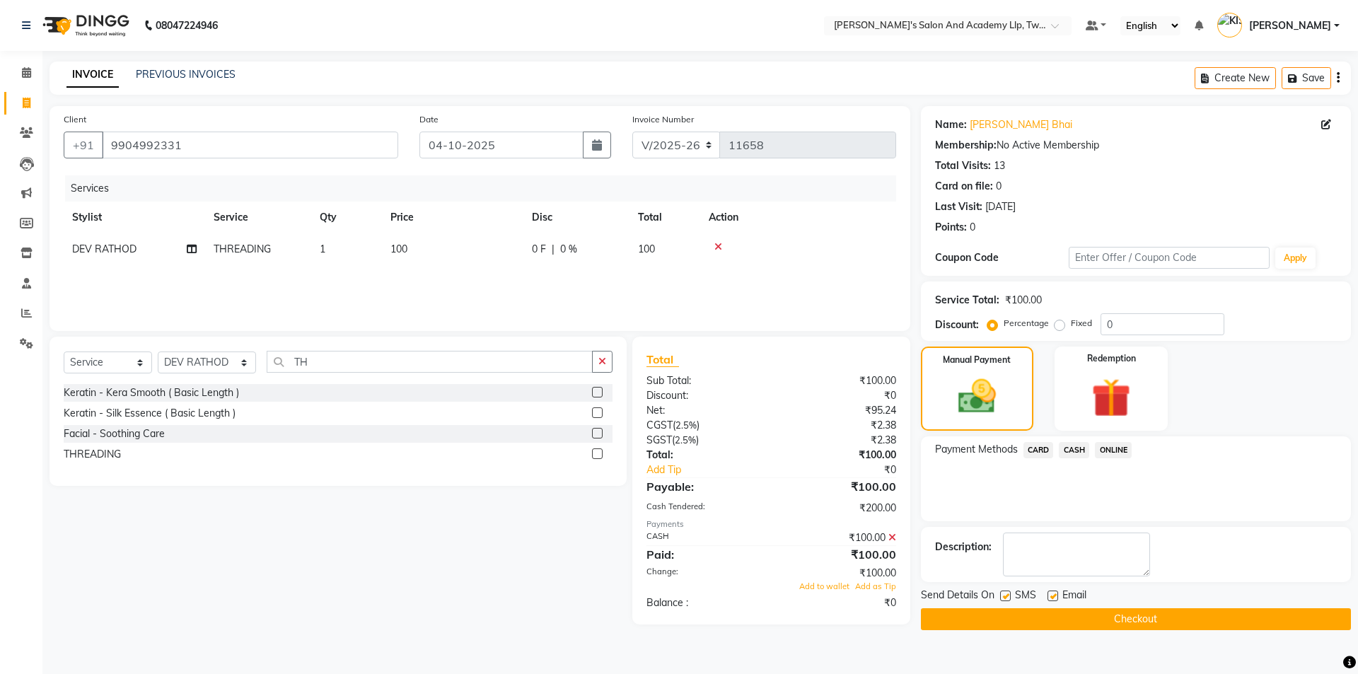
click at [1052, 593] on label at bounding box center [1052, 596] width 11 height 11
click at [1052, 593] on input "checkbox" at bounding box center [1051, 596] width 9 height 9
checkbox input "false"
click at [1006, 593] on label at bounding box center [1005, 596] width 11 height 11
click at [1006, 593] on input "checkbox" at bounding box center [1004, 596] width 9 height 9
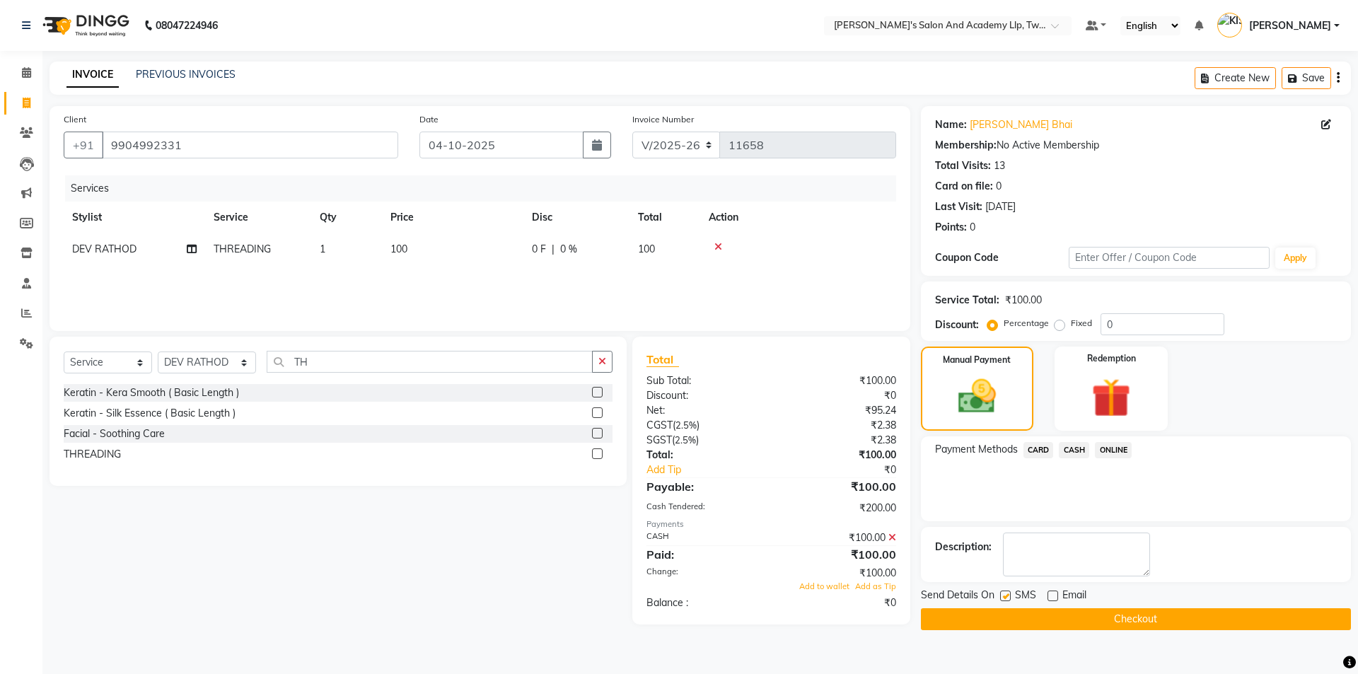
checkbox input "false"
click at [832, 587] on span "Add to wallet" at bounding box center [824, 586] width 50 height 10
click at [86, 252] on span "DEV RATHOD" at bounding box center [104, 249] width 64 height 13
select select "46791"
click at [85, 252] on select "[PERSON_NAME] [PERSON_NAME] [PERSON_NAME] [PERSON_NAME] [PERSON_NAME] [PERSON_N…" at bounding box center [134, 253] width 124 height 22
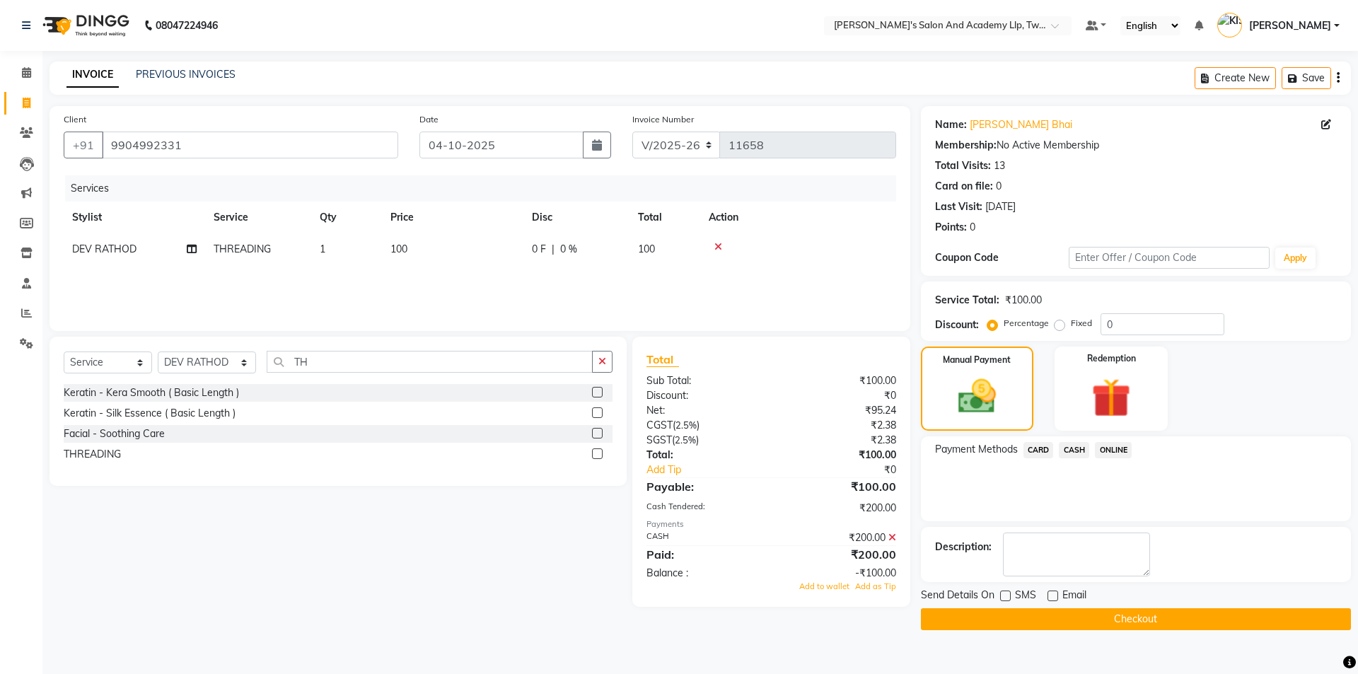
click at [1030, 612] on button "Checkout" at bounding box center [1136, 619] width 430 height 22
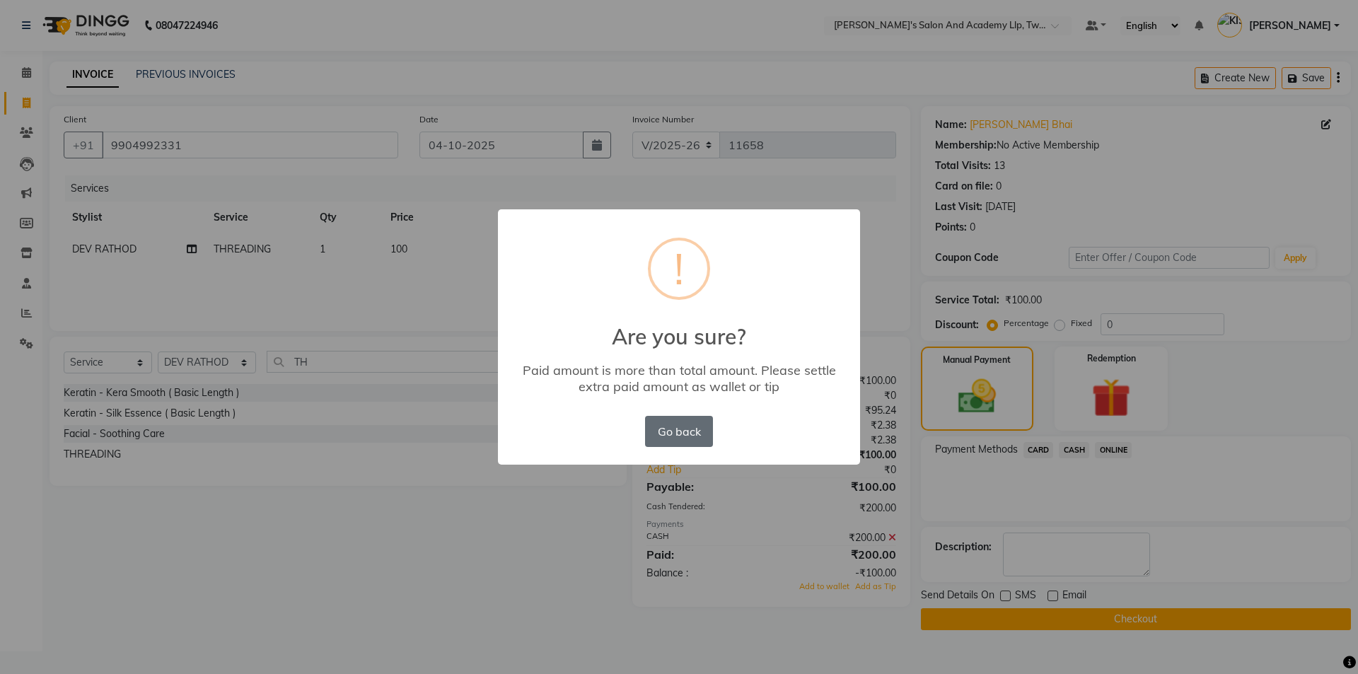
click at [673, 429] on button "Go back" at bounding box center [679, 431] width 68 height 31
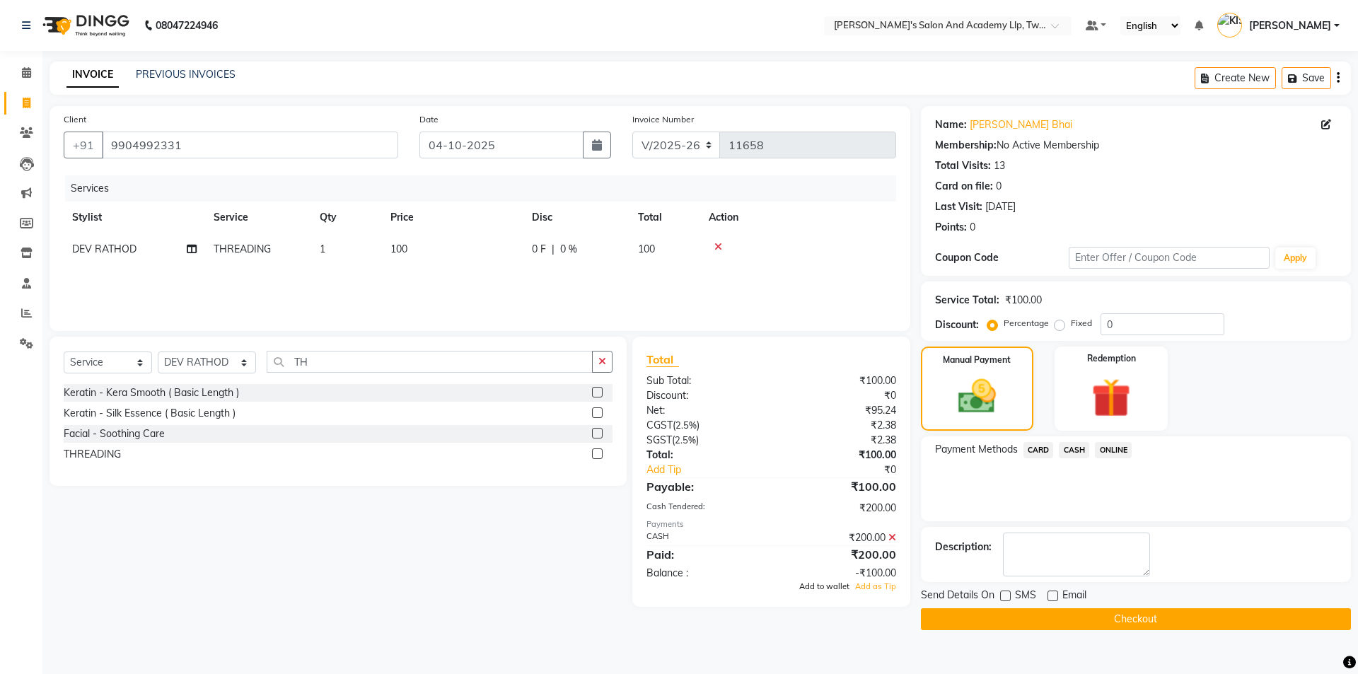
click at [822, 588] on span "Add to wallet" at bounding box center [824, 586] width 50 height 10
click at [1052, 622] on button "Checkout" at bounding box center [1136, 619] width 430 height 22
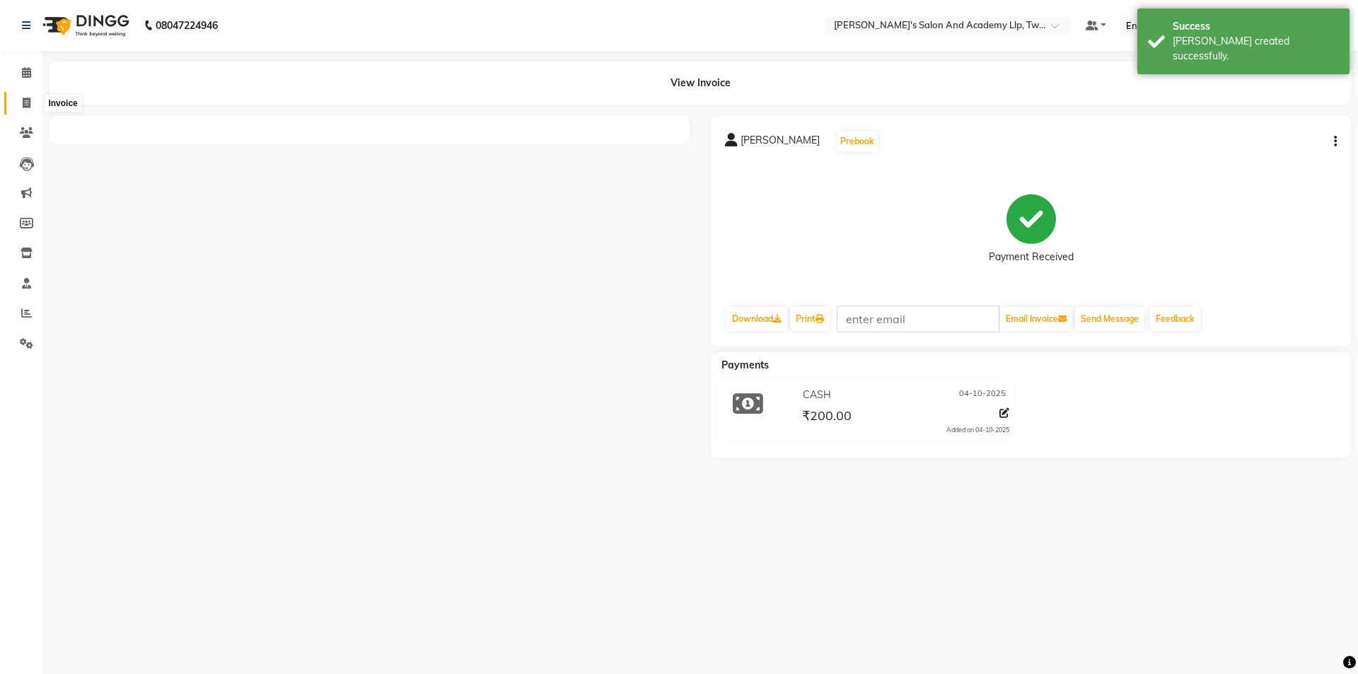
click at [15, 105] on span at bounding box center [26, 103] width 25 height 16
select select "service"
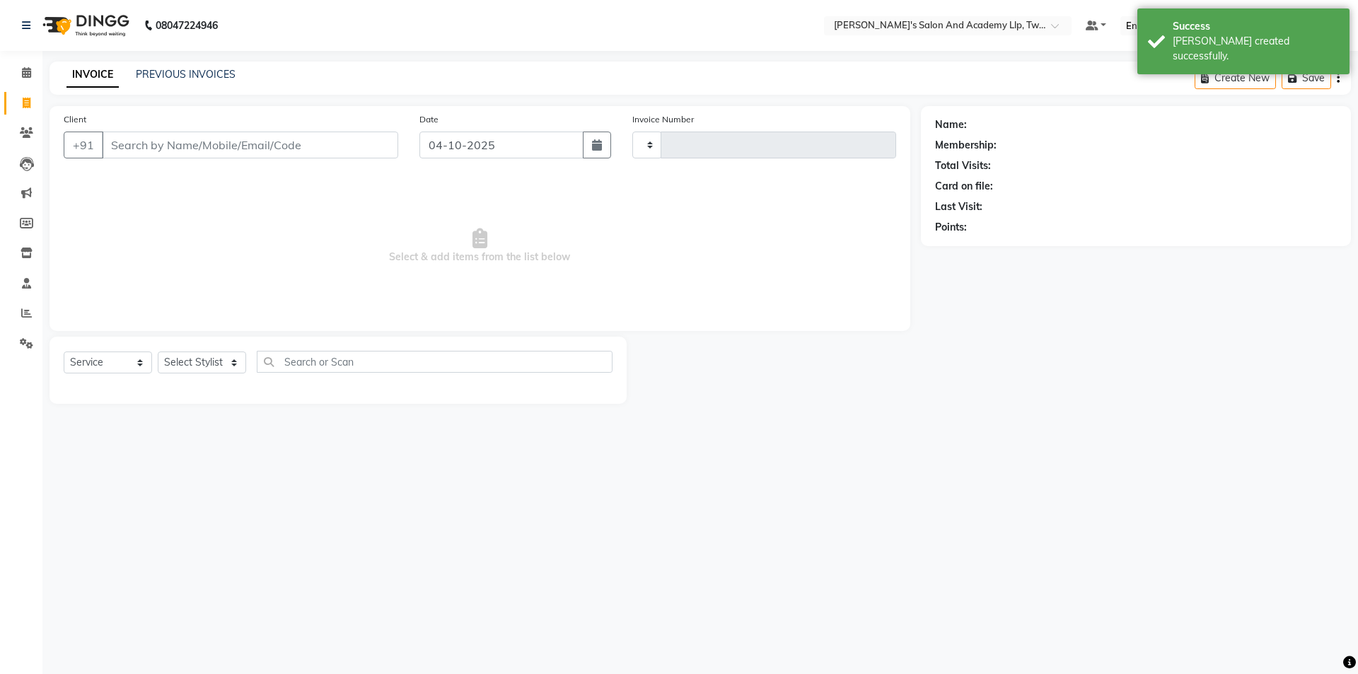
type input "11659"
select select "6985"
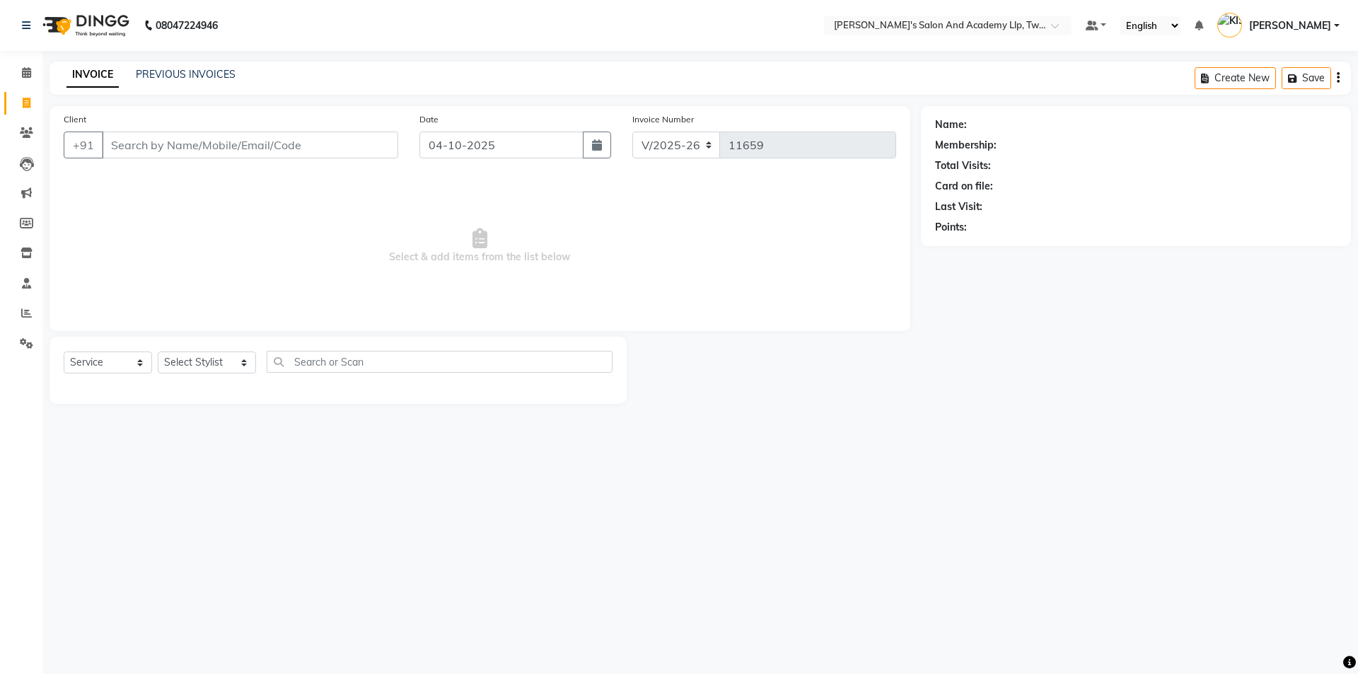
click at [140, 143] on input "Client" at bounding box center [250, 145] width 296 height 27
type input "8200306611"
click at [378, 141] on span "Add Client" at bounding box center [362, 145] width 56 height 14
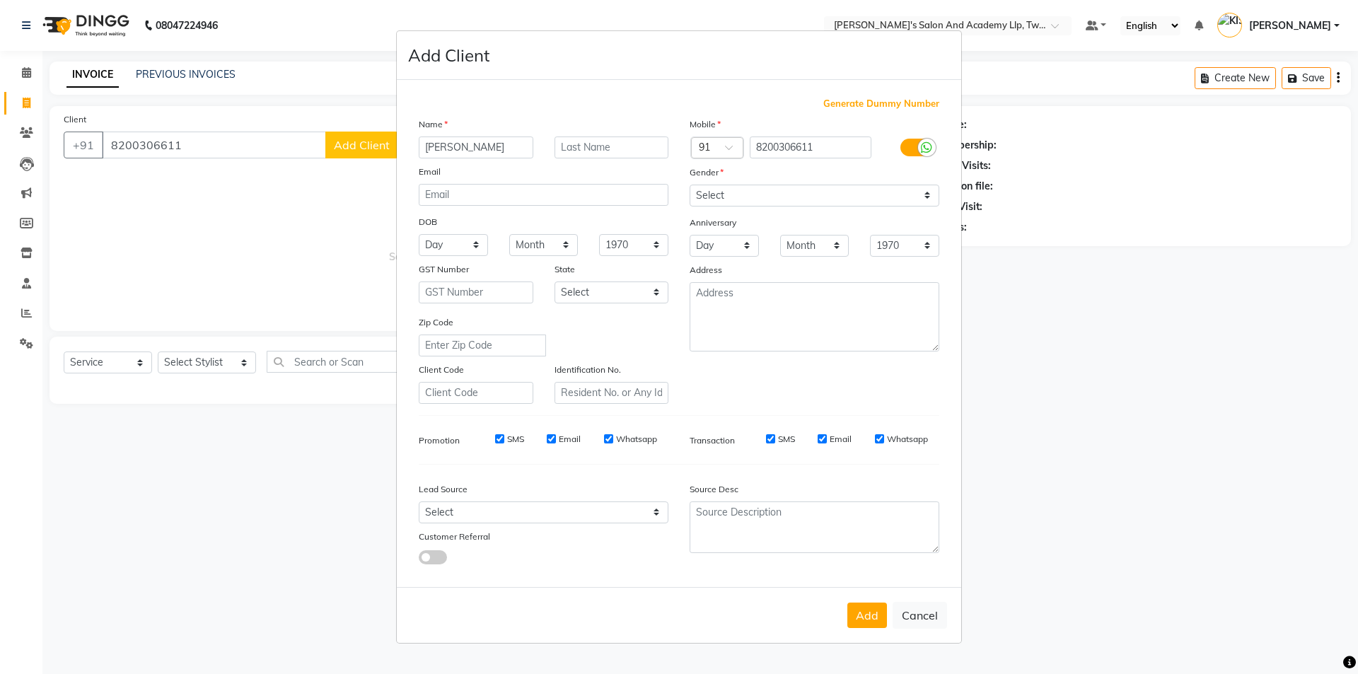
type input "[PERSON_NAME]"
drag, startPoint x: 769, startPoint y: 189, endPoint x: 769, endPoint y: 206, distance: 17.0
click at [769, 189] on select "Select [DEMOGRAPHIC_DATA] [DEMOGRAPHIC_DATA] Other Prefer Not To Say" at bounding box center [815, 196] width 250 height 22
select select "[DEMOGRAPHIC_DATA]"
click at [690, 185] on select "Select [DEMOGRAPHIC_DATA] [DEMOGRAPHIC_DATA] Other Prefer Not To Say" at bounding box center [815, 196] width 250 height 22
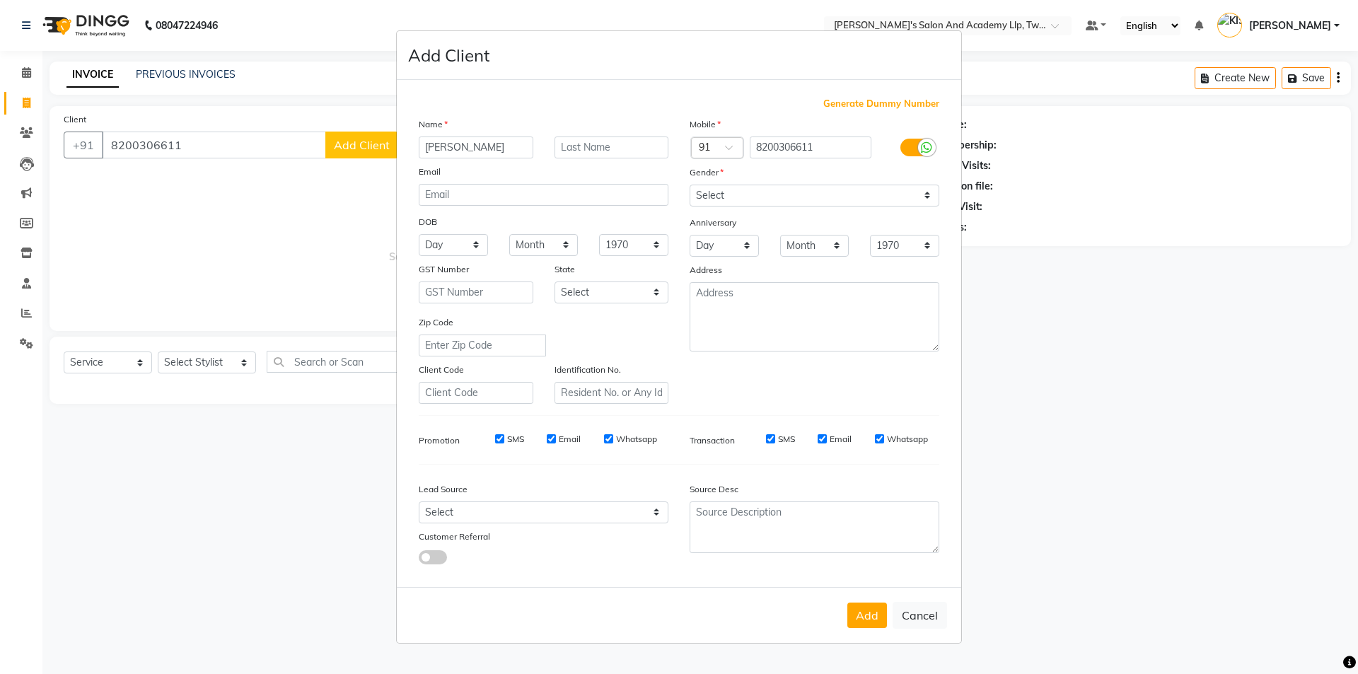
click at [863, 615] on button "Add" at bounding box center [867, 615] width 40 height 25
select select
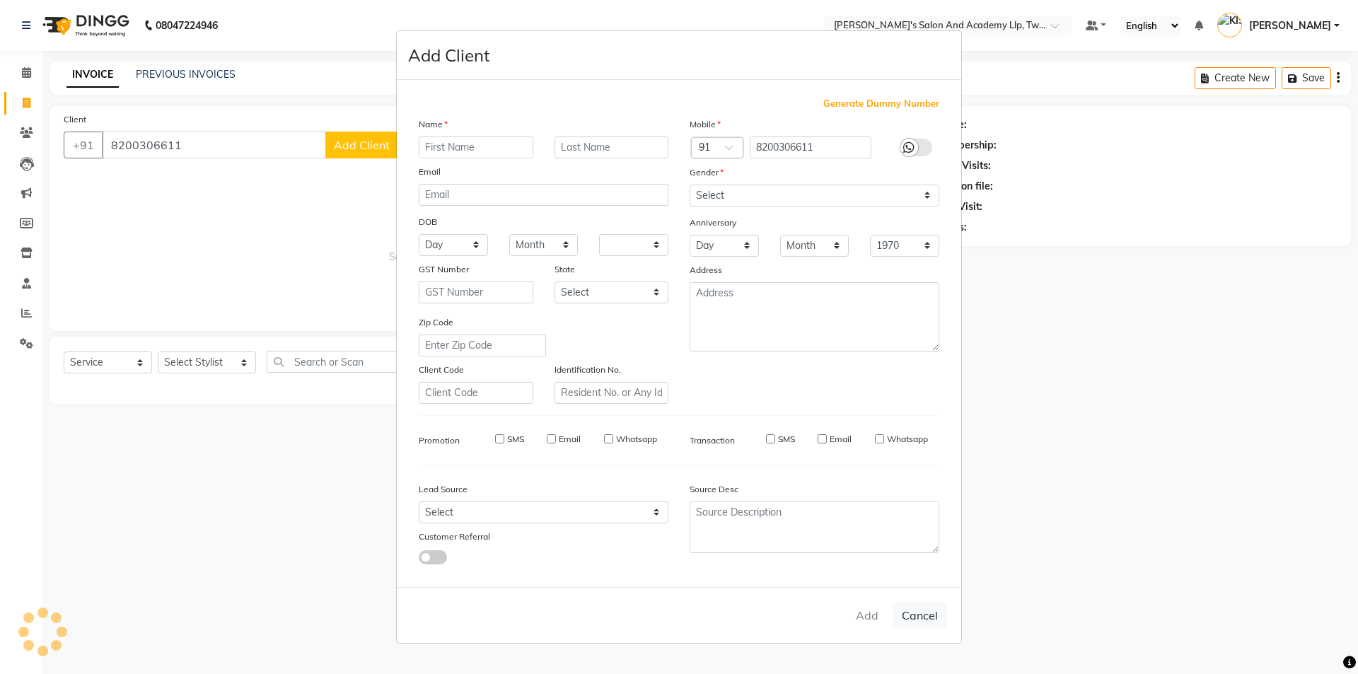
select select
checkbox input "false"
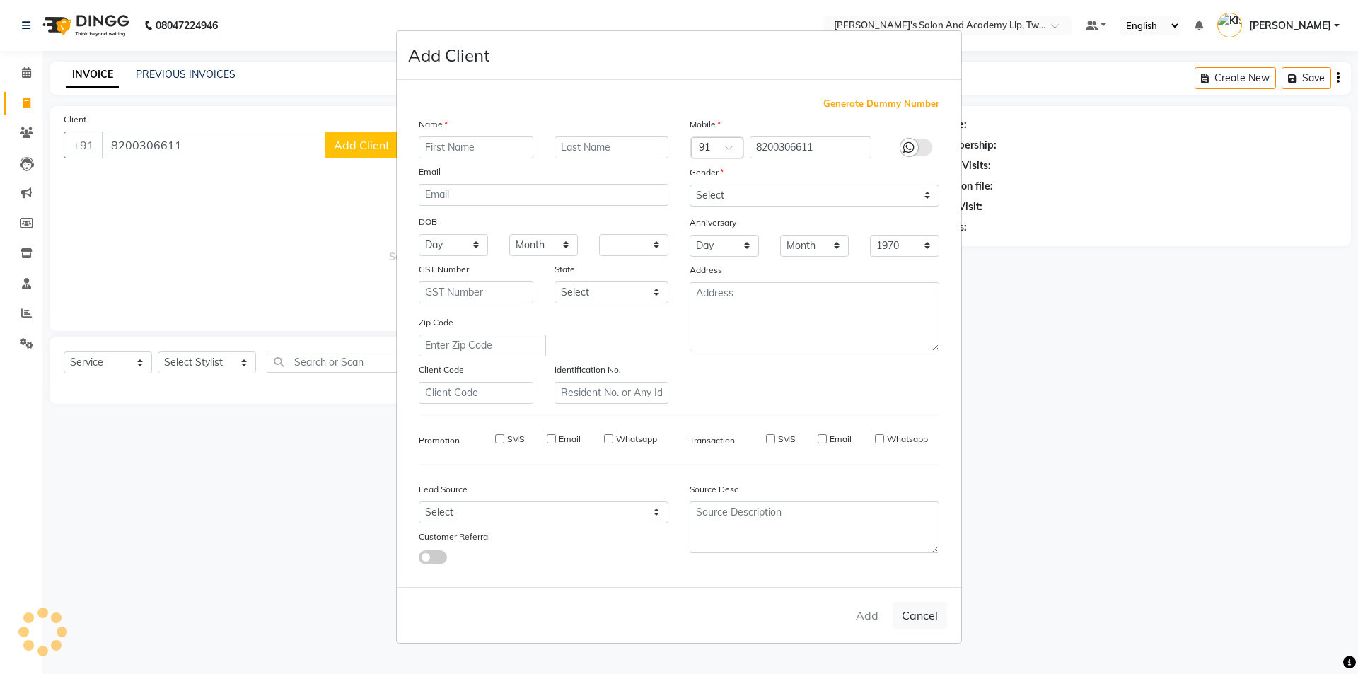
checkbox input "false"
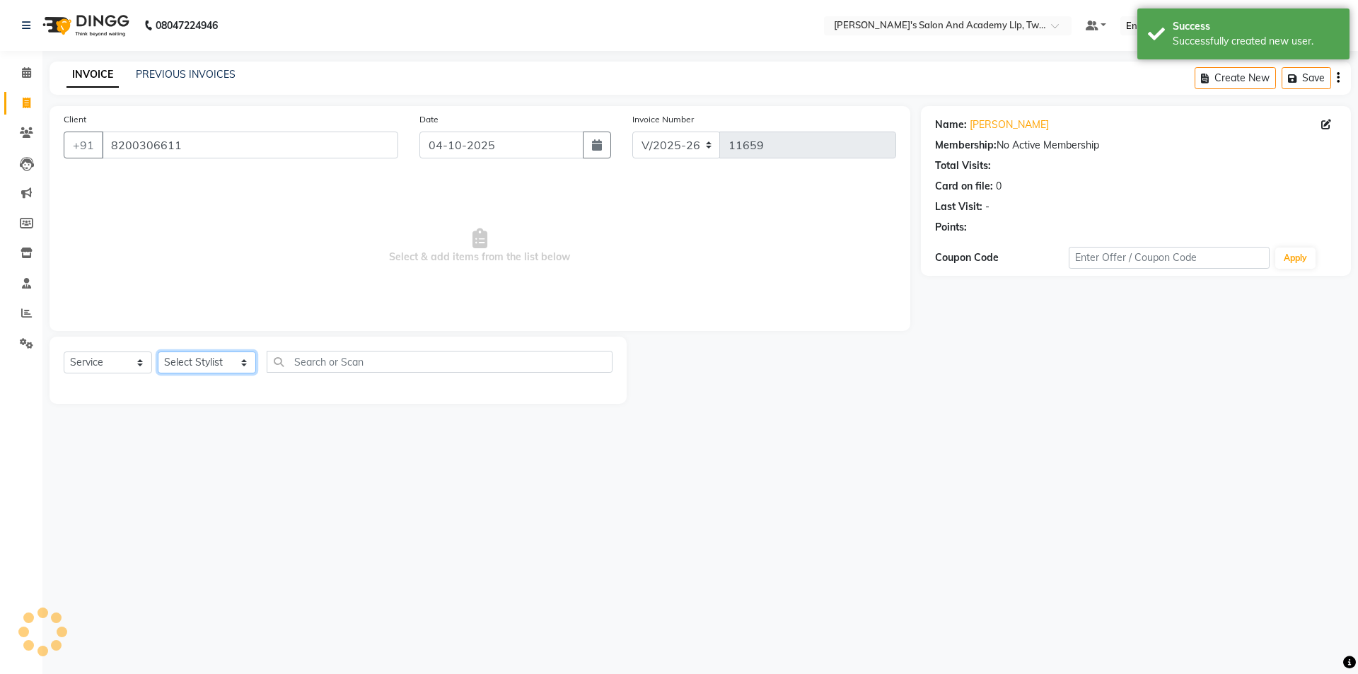
click at [207, 356] on select "Select Stylist [PERSON_NAME] [PERSON_NAME] [PERSON_NAME] [PERSON_NAME] [PERSON_…" at bounding box center [207, 362] width 98 height 22
select select "91325"
click at [158, 351] on select "Select Stylist [PERSON_NAME] [PERSON_NAME] [PERSON_NAME] [PERSON_NAME] [PERSON_…" at bounding box center [207, 362] width 98 height 22
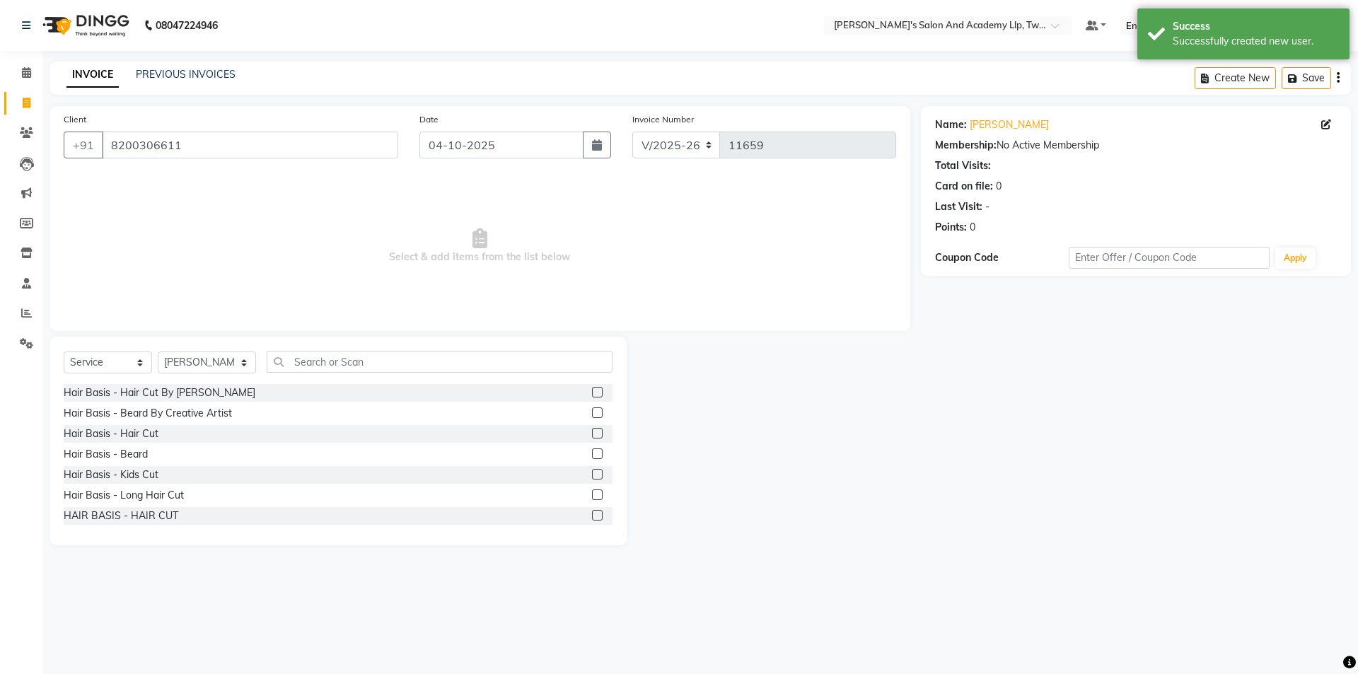
click at [580, 431] on div "Hair Basis - Hair Cut" at bounding box center [338, 434] width 549 height 18
click at [592, 433] on label at bounding box center [597, 433] width 11 height 11
click at [592, 433] on input "checkbox" at bounding box center [596, 433] width 9 height 9
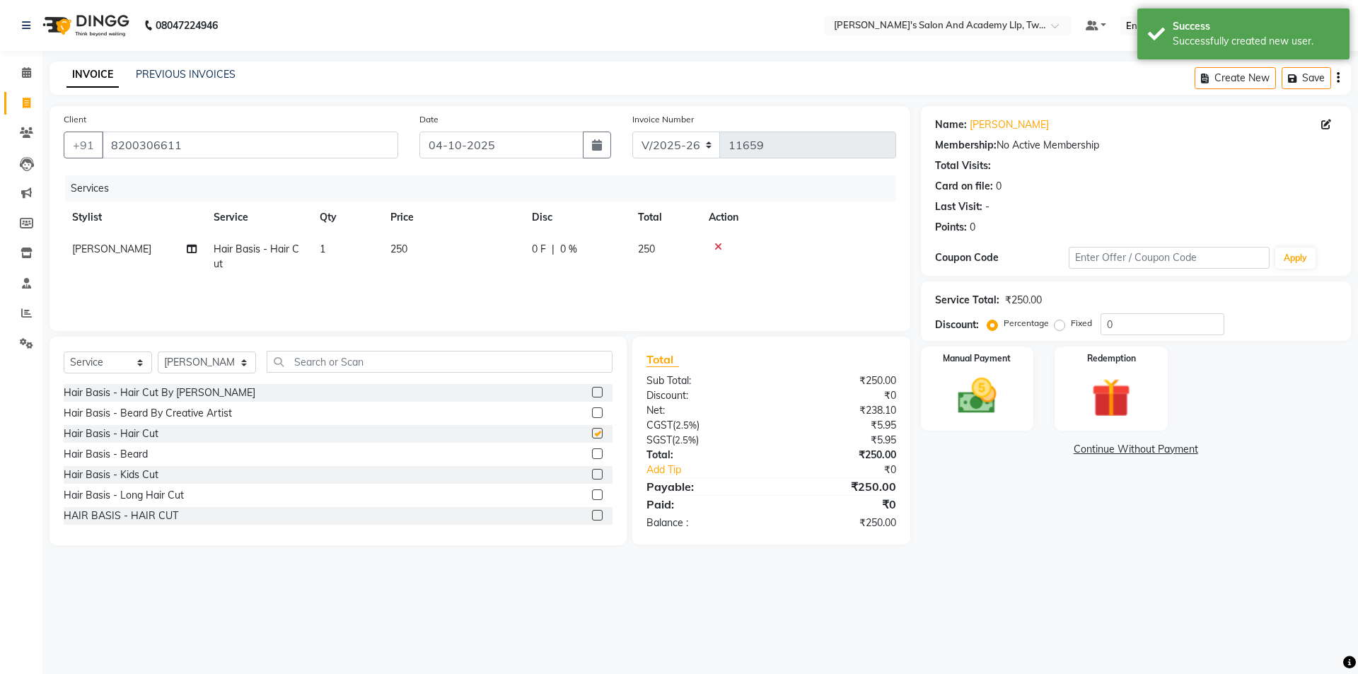
checkbox input "false"
click at [486, 247] on td "250" at bounding box center [452, 256] width 141 height 47
select select "91325"
click at [486, 247] on input "250" at bounding box center [519, 253] width 124 height 22
type input "2"
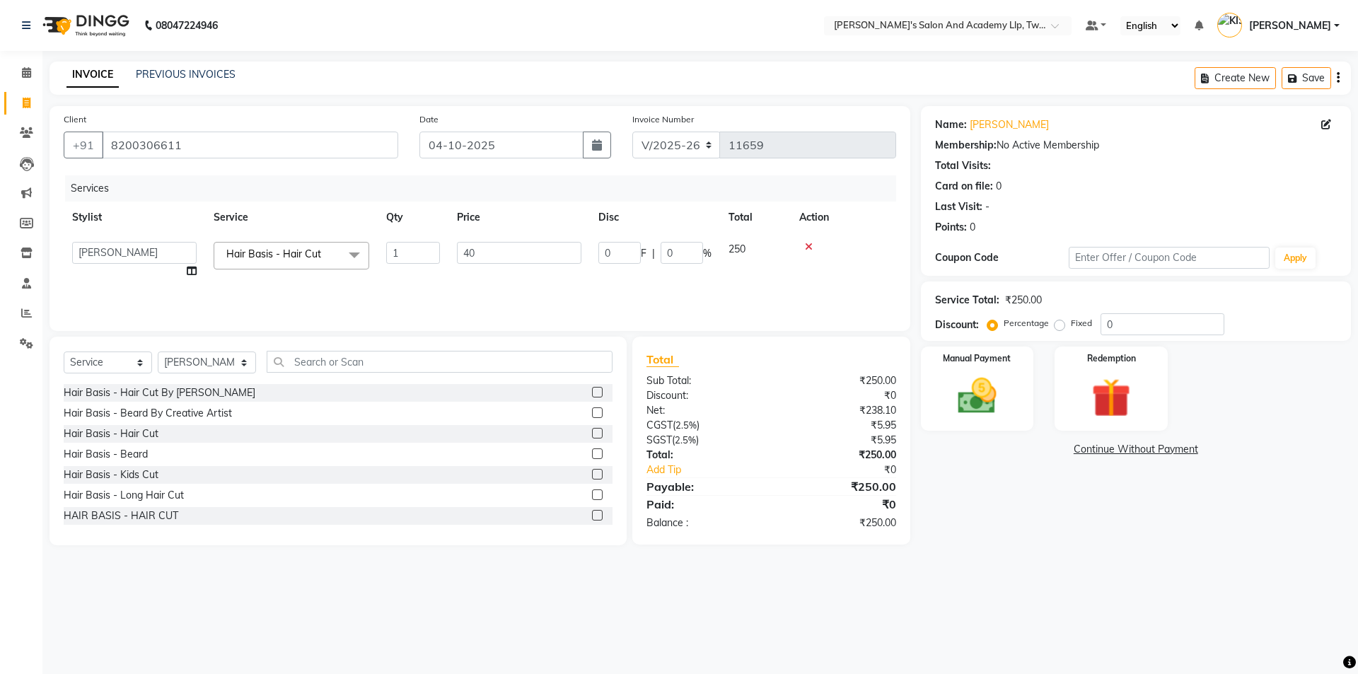
type input "400"
click at [433, 285] on div "Services Stylist Service Qty Price Disc Total Action [PERSON_NAME] Hair Basis -…" at bounding box center [480, 245] width 832 height 141
click at [982, 405] on img at bounding box center [977, 396] width 66 height 47
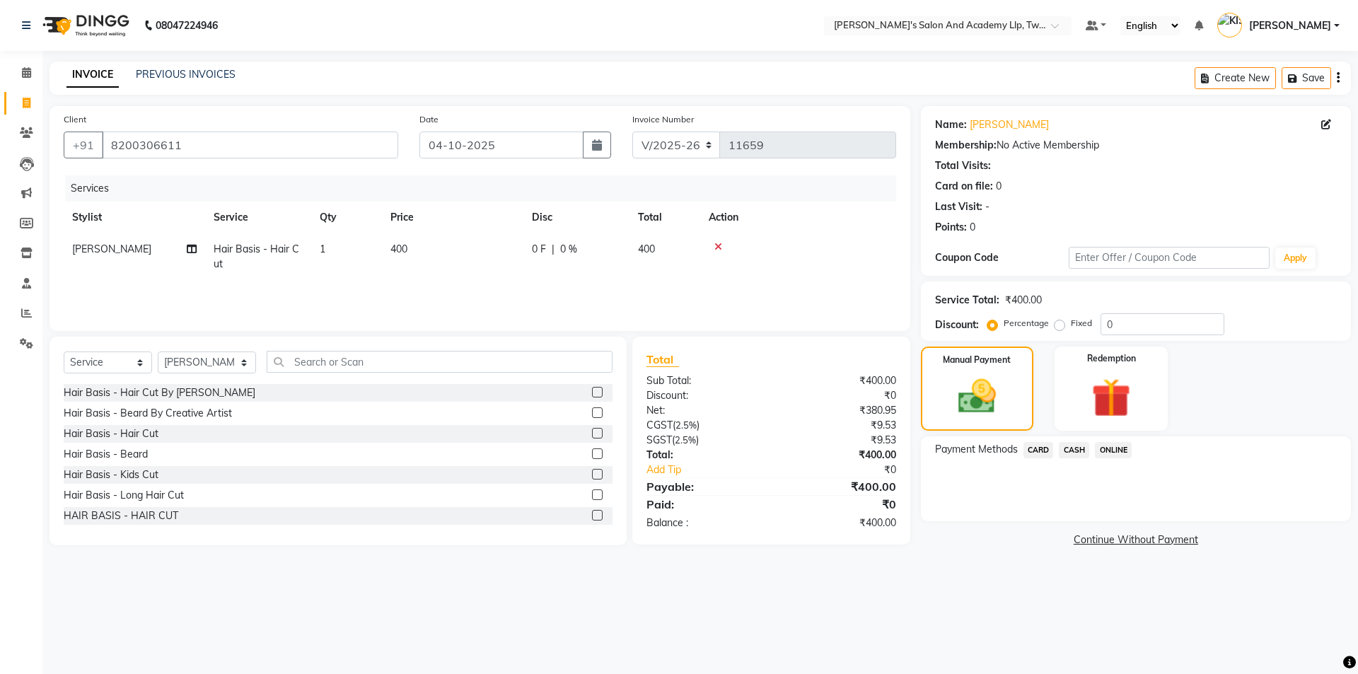
click at [1073, 453] on span "CASH" at bounding box center [1074, 450] width 30 height 16
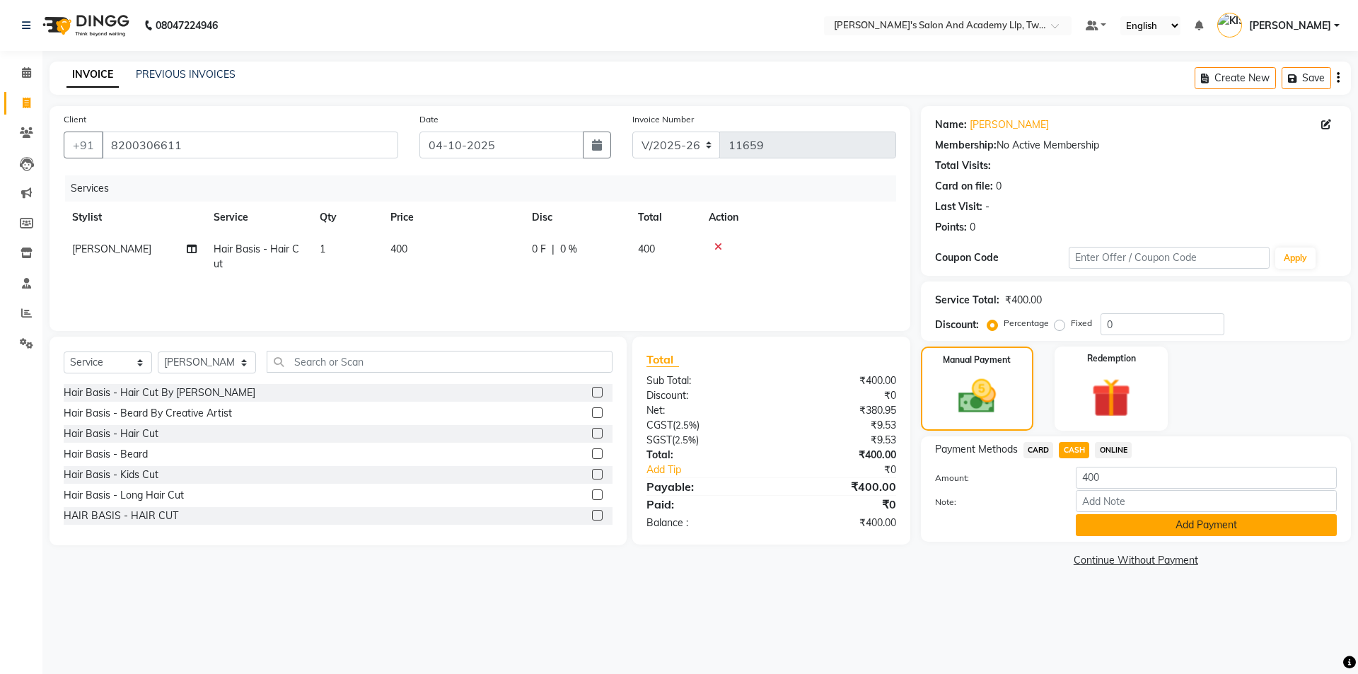
click at [1108, 517] on button "Add Payment" at bounding box center [1206, 525] width 261 height 22
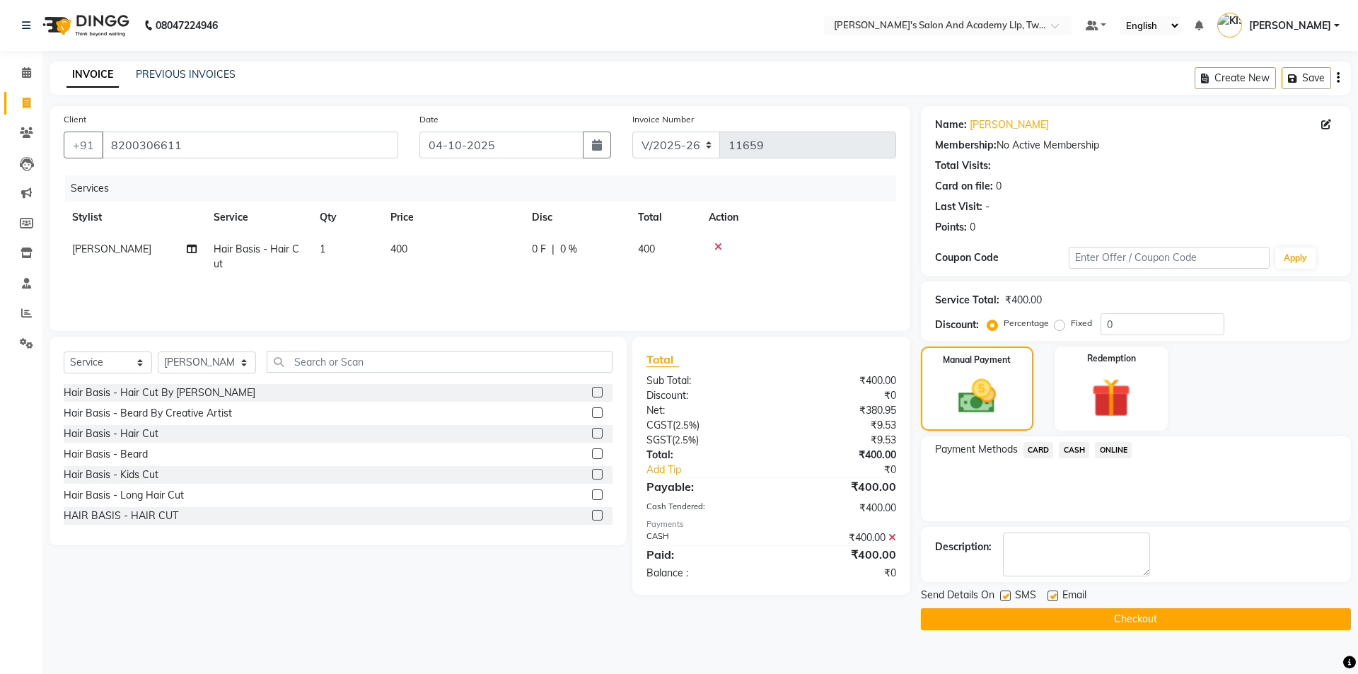
click at [1052, 595] on label at bounding box center [1052, 596] width 11 height 11
click at [1052, 595] on input "checkbox" at bounding box center [1051, 596] width 9 height 9
checkbox input "false"
click at [1004, 593] on label at bounding box center [1005, 596] width 11 height 11
click at [1004, 593] on input "checkbox" at bounding box center [1004, 596] width 9 height 9
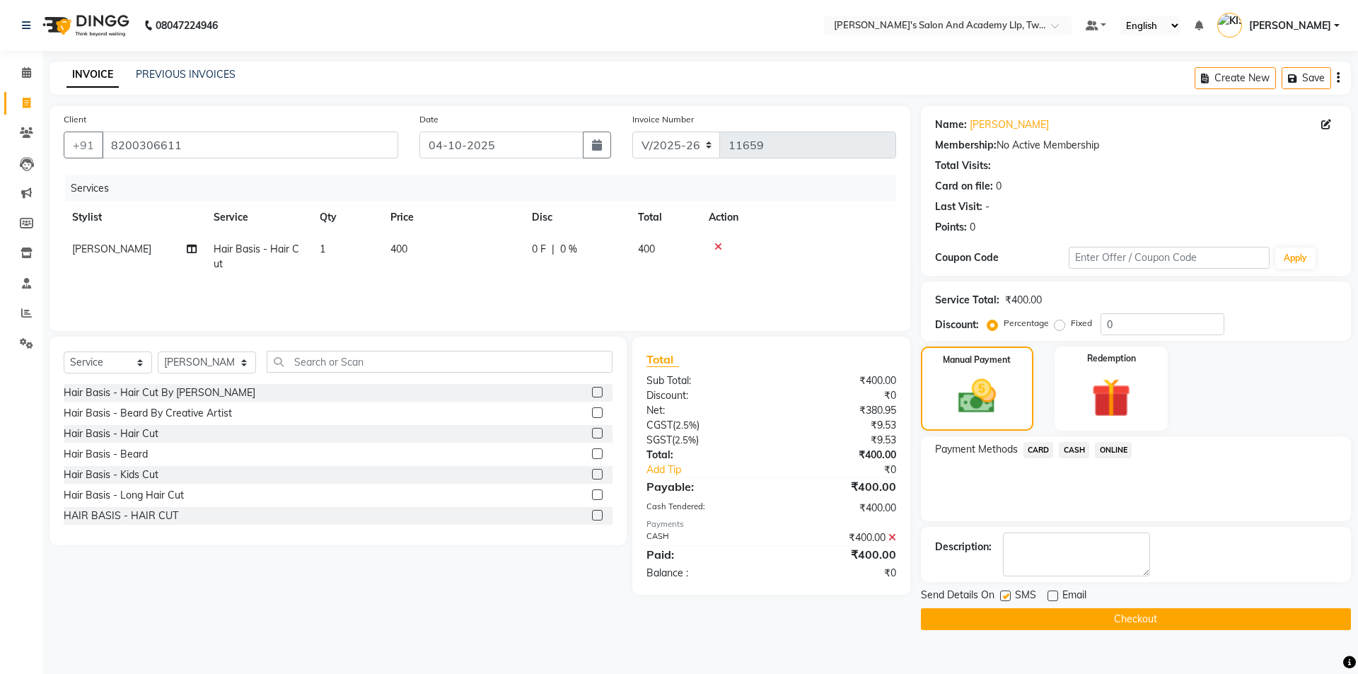
checkbox input "false"
click at [1012, 616] on button "Checkout" at bounding box center [1136, 619] width 430 height 22
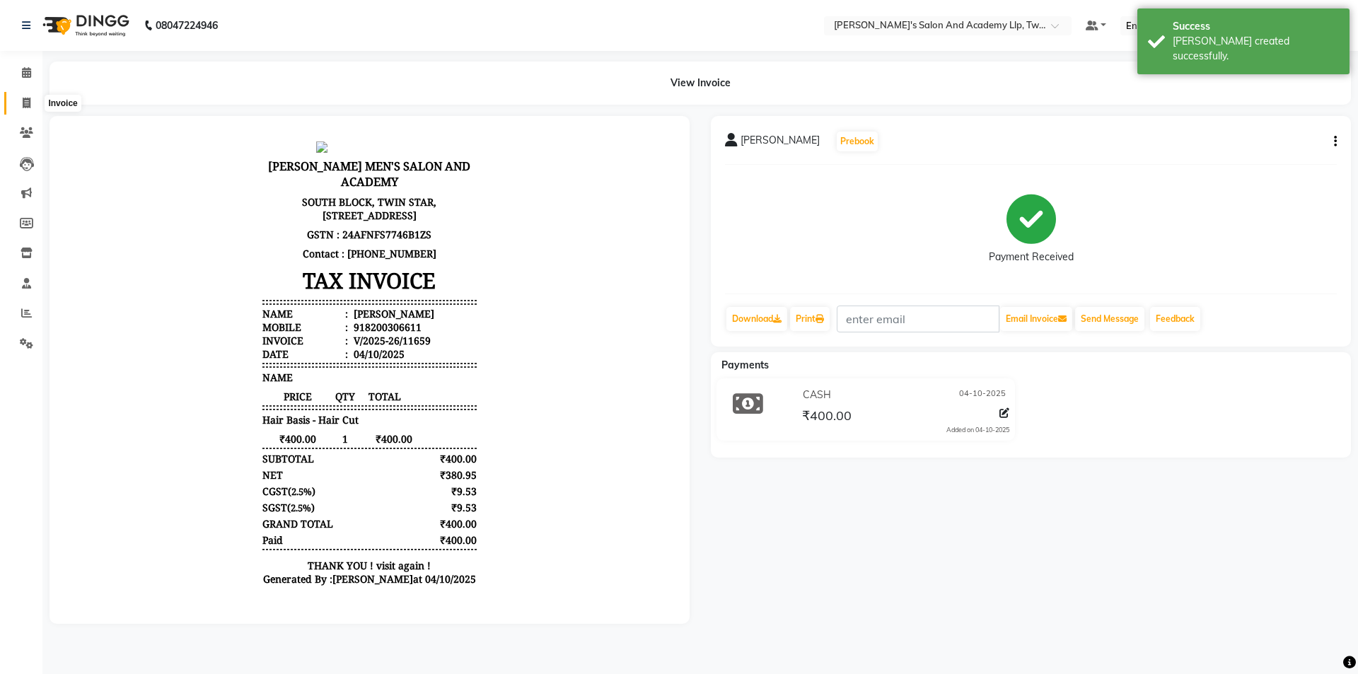
click at [23, 103] on icon at bounding box center [27, 103] width 8 height 11
select select "6985"
select select "service"
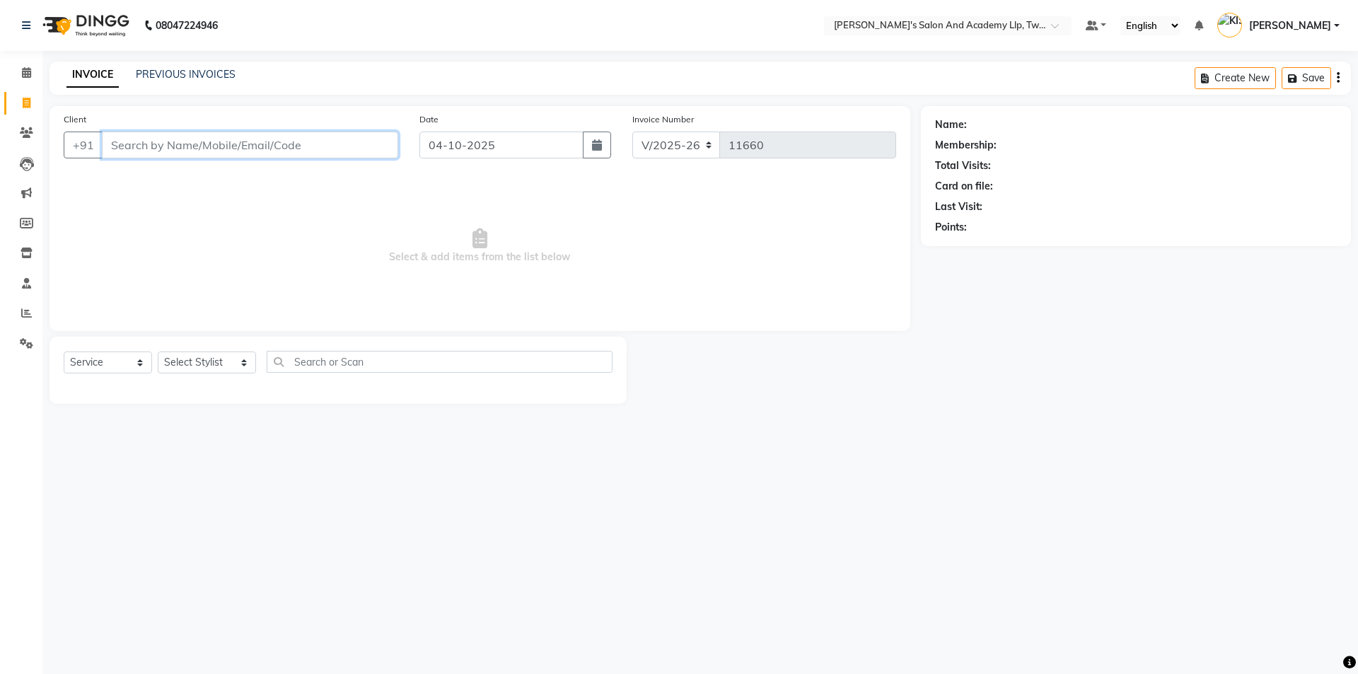
click at [285, 139] on input "Client" at bounding box center [250, 145] width 296 height 27
type input "9106852145"
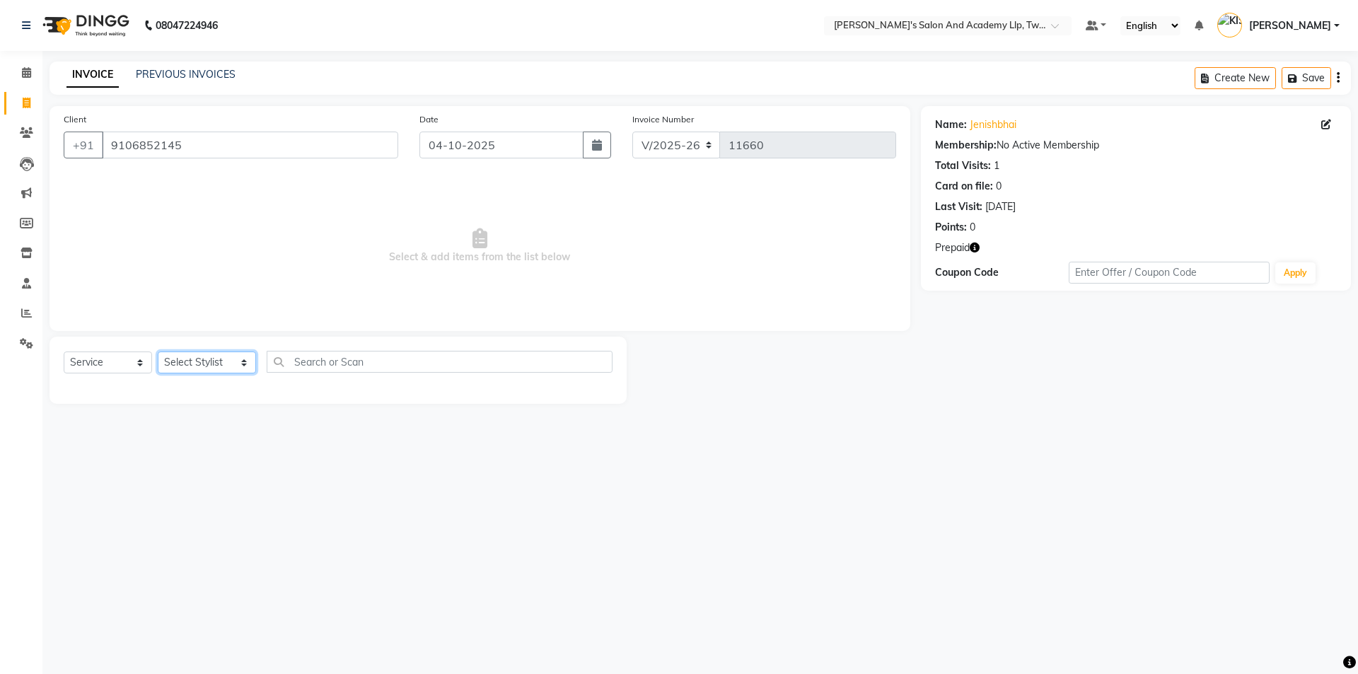
click at [207, 363] on select "Select Stylist [PERSON_NAME] [PERSON_NAME] [PERSON_NAME] [PERSON_NAME] [PERSON_…" at bounding box center [207, 362] width 98 height 22
select select "46791"
click at [158, 351] on select "Select Stylist [PERSON_NAME] [PERSON_NAME] [PERSON_NAME] [PERSON_NAME] [PERSON_…" at bounding box center [207, 362] width 98 height 22
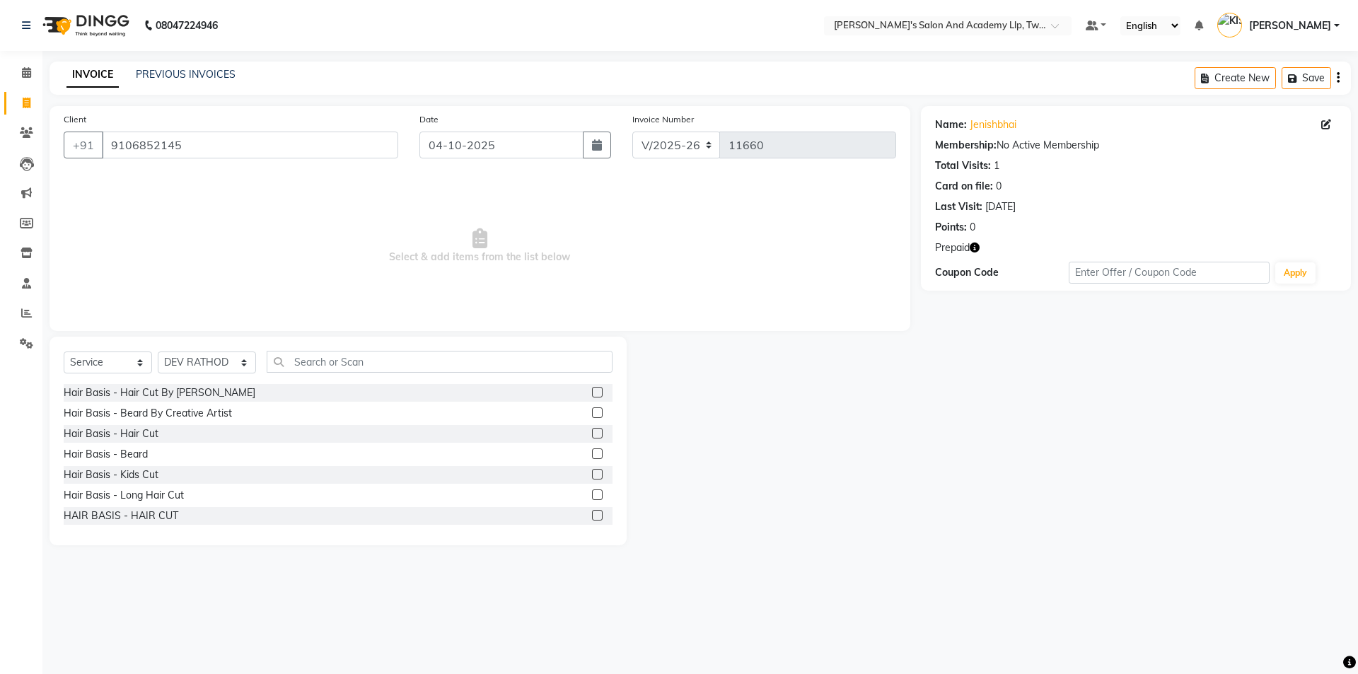
click at [977, 248] on icon "button" at bounding box center [975, 248] width 10 height 10
click at [592, 432] on label at bounding box center [597, 433] width 11 height 11
click at [592, 432] on input "checkbox" at bounding box center [596, 433] width 9 height 9
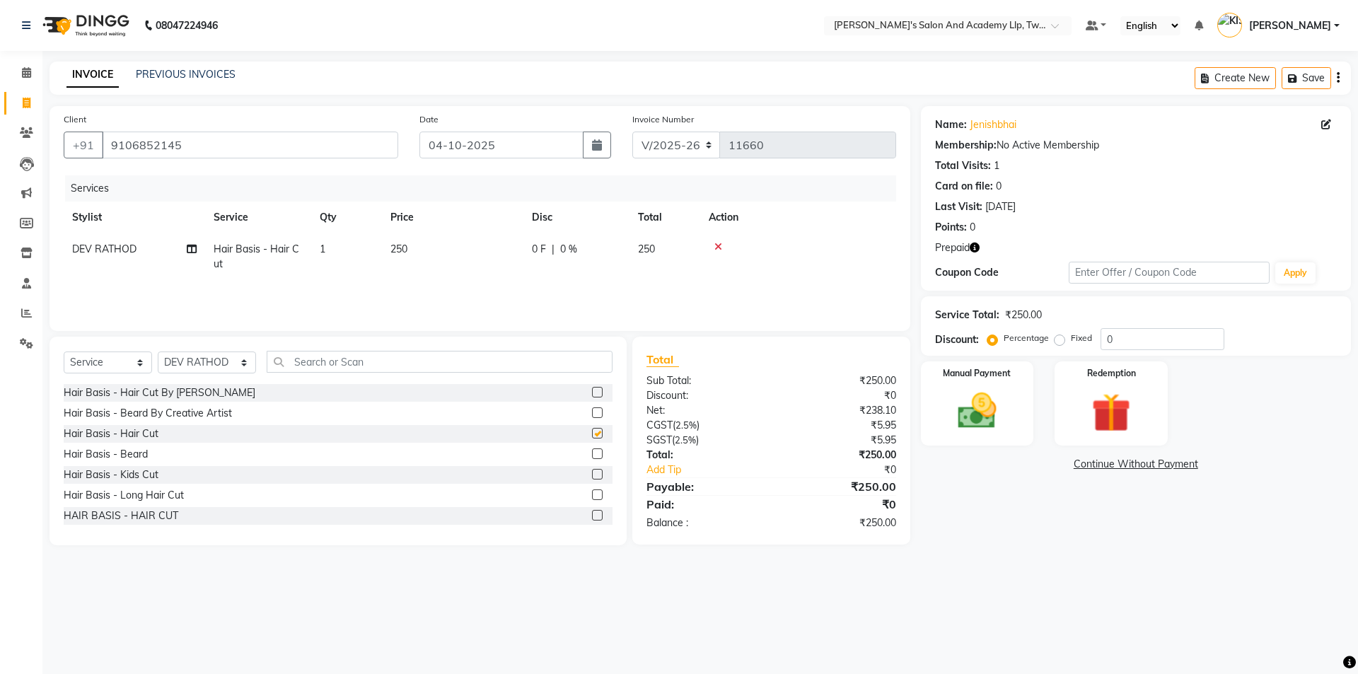
checkbox input "false"
drag, startPoint x: 588, startPoint y: 448, endPoint x: 582, endPoint y: 443, distance: 8.5
click at [592, 448] on div at bounding box center [602, 455] width 21 height 18
click at [592, 452] on label at bounding box center [597, 453] width 11 height 11
click at [592, 452] on input "checkbox" at bounding box center [596, 454] width 9 height 9
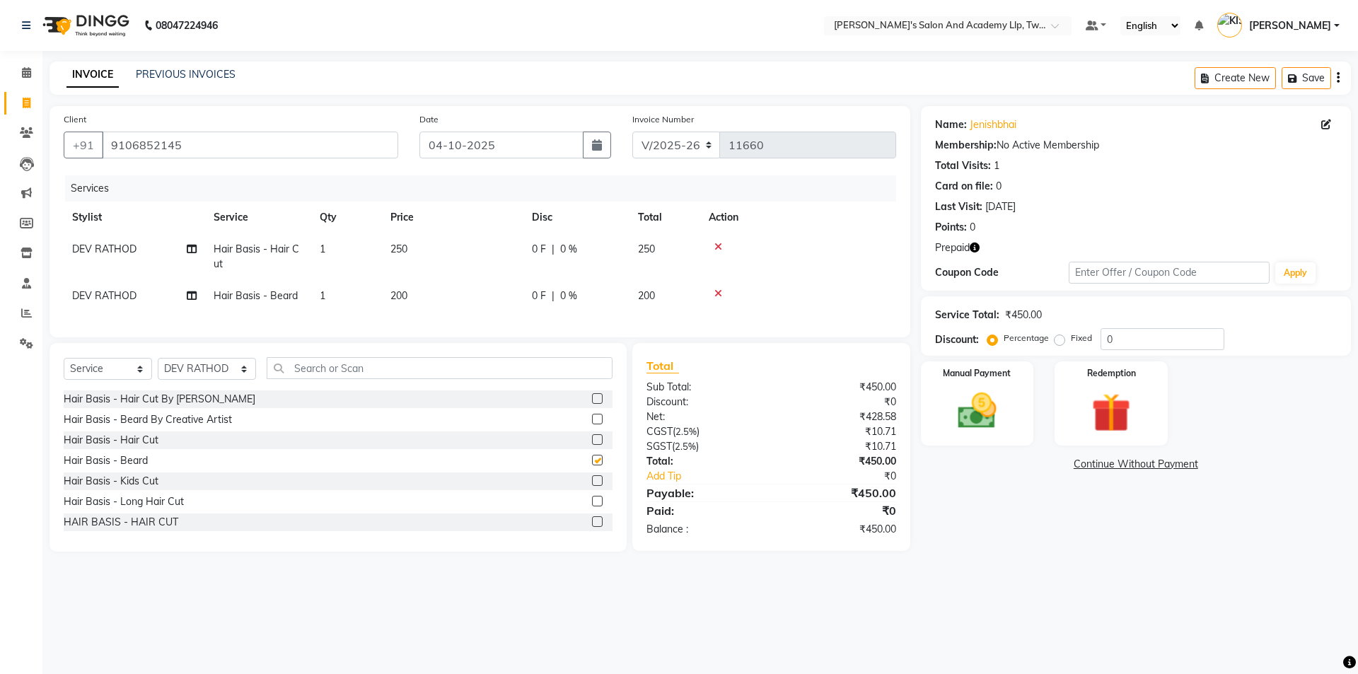
click at [523, 262] on td "0 F | 0 %" at bounding box center [576, 256] width 106 height 47
checkbox input "false"
select select "46791"
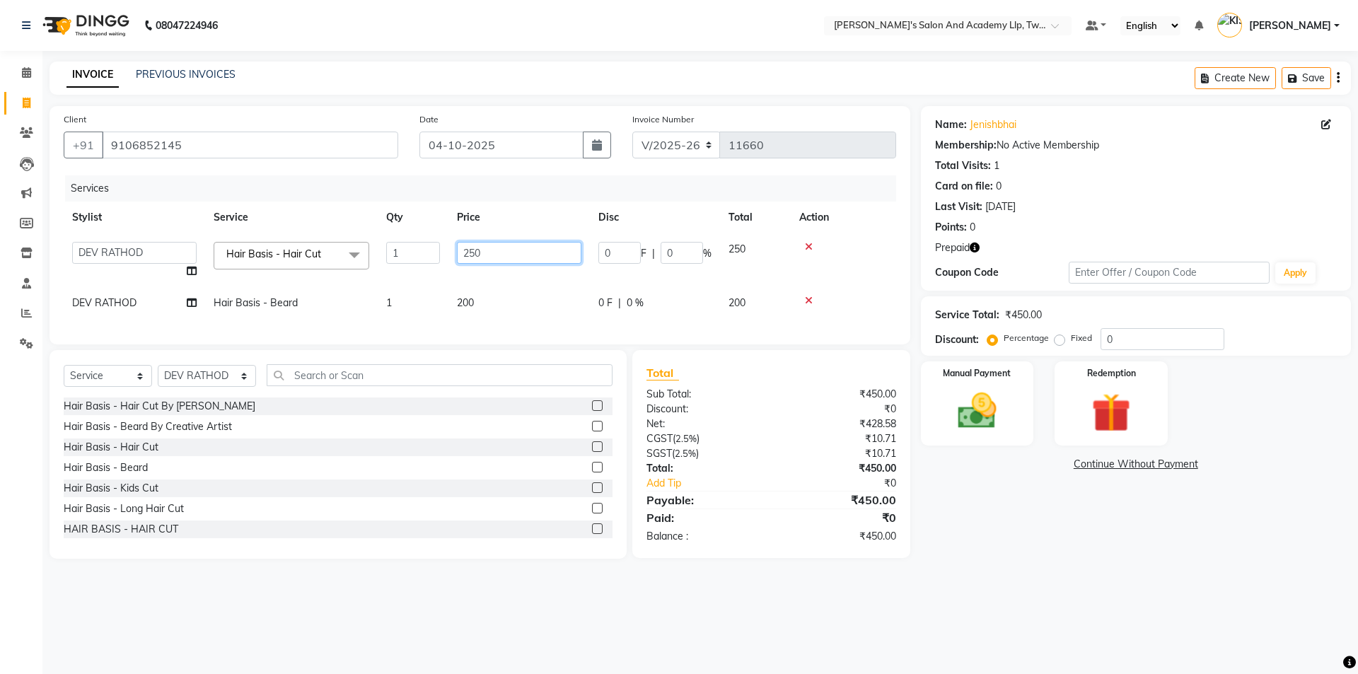
click at [518, 261] on input "250" at bounding box center [519, 253] width 124 height 22
type input "2"
type input "600"
click at [492, 303] on td "200" at bounding box center [518, 303] width 141 height 32
select select "46791"
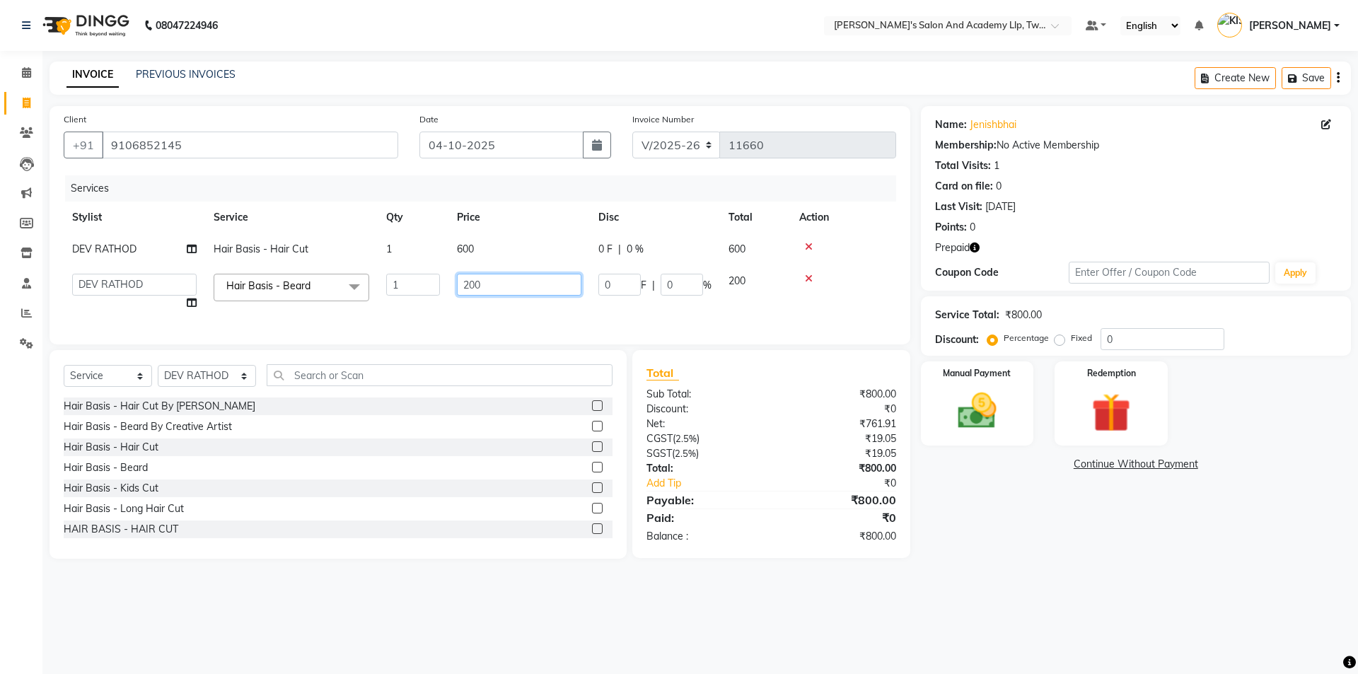
click at [492, 291] on input "200" at bounding box center [519, 285] width 124 height 22
type input "2"
type input "300"
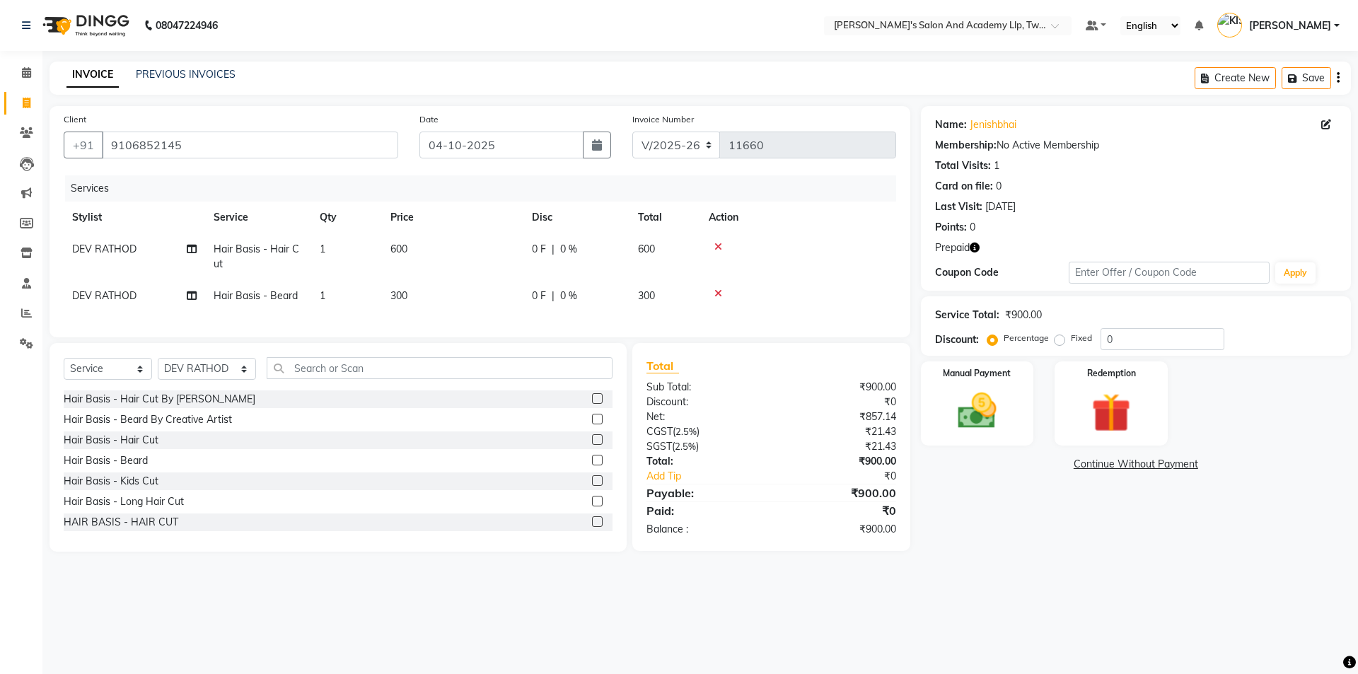
click at [515, 323] on div "Services Stylist Service Qty Price Disc Total Action DEV RATHOD Hair Basis - Ha…" at bounding box center [480, 249] width 832 height 148
click at [1073, 422] on div "Redemption" at bounding box center [1110, 403] width 117 height 87
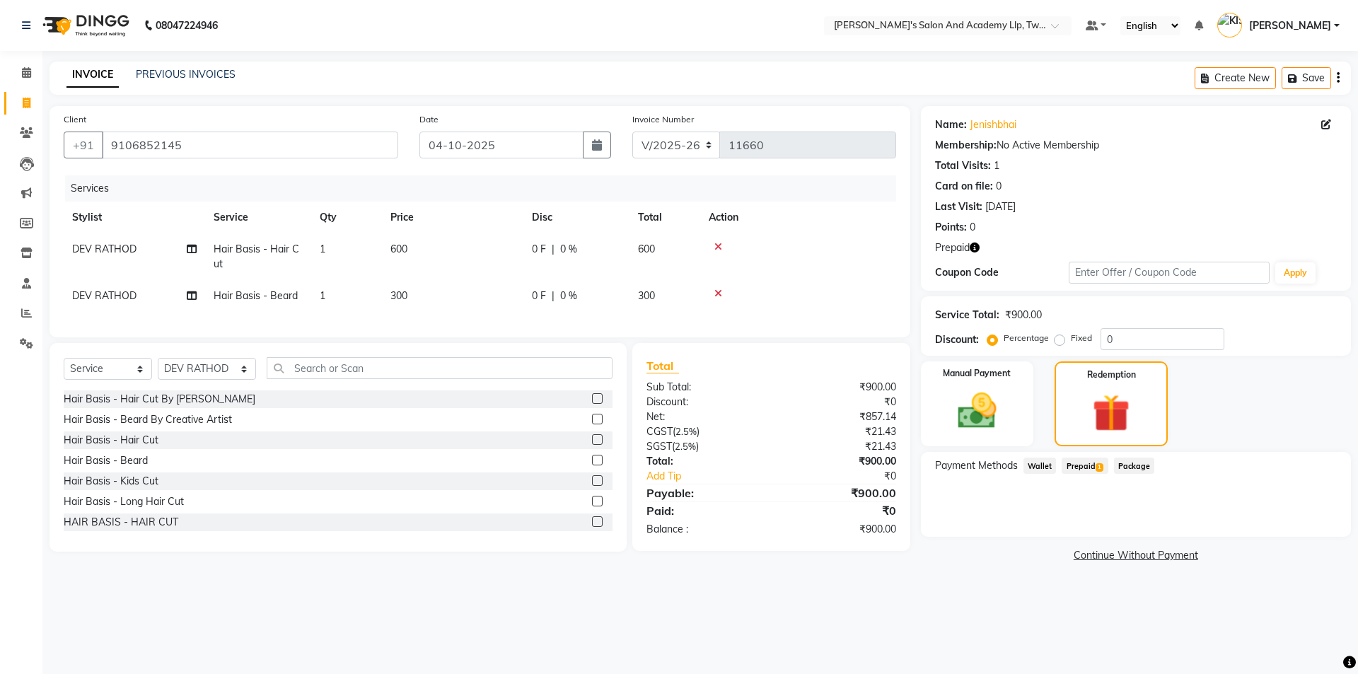
click at [1086, 465] on span "Prepaid 1" at bounding box center [1084, 466] width 46 height 16
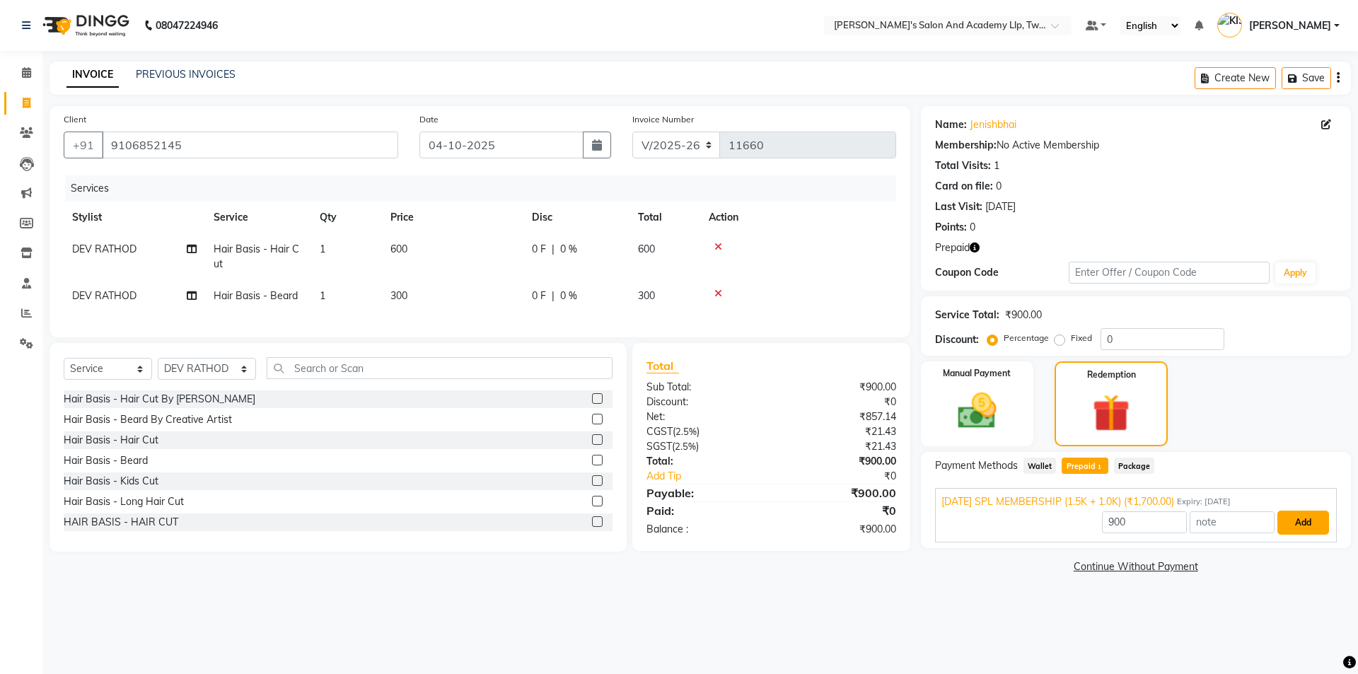
click at [1312, 520] on button "Add" at bounding box center [1303, 523] width 52 height 24
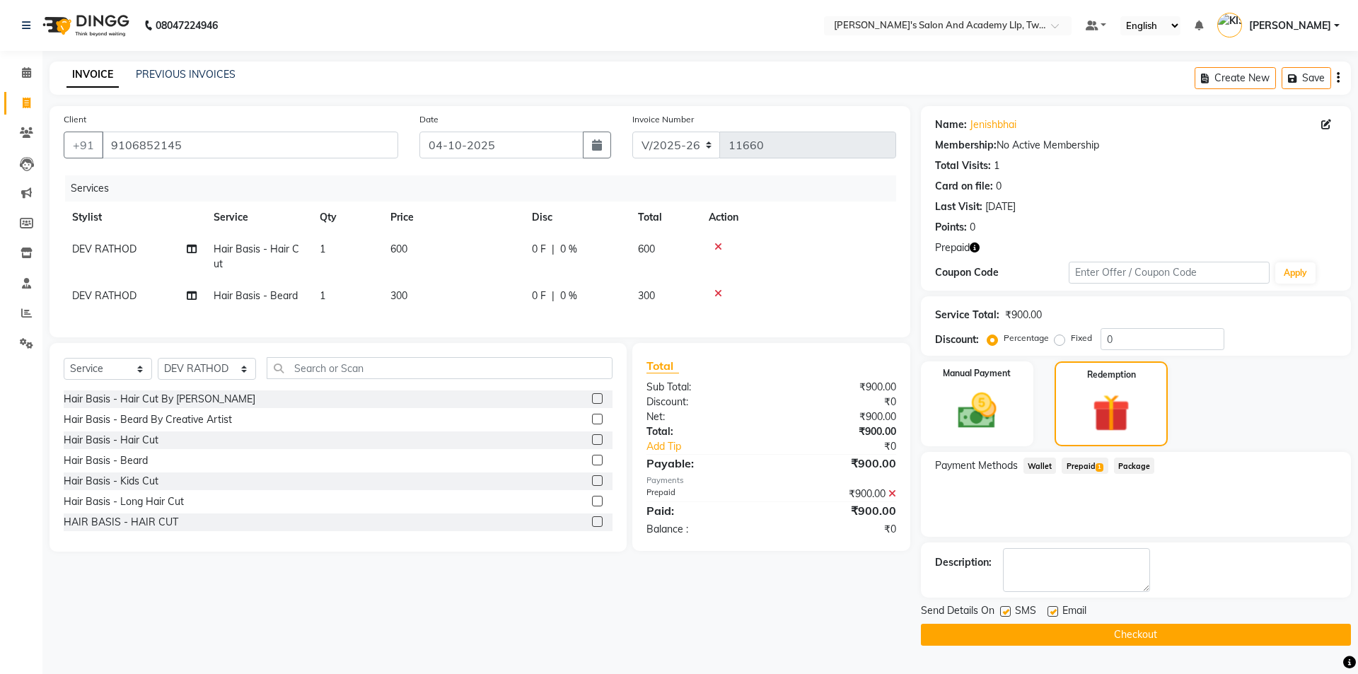
click at [1051, 611] on label at bounding box center [1052, 611] width 11 height 11
click at [1051, 611] on input "checkbox" at bounding box center [1051, 611] width 9 height 9
checkbox input "false"
click at [1007, 610] on label at bounding box center [1005, 611] width 11 height 11
click at [1007, 610] on input "checkbox" at bounding box center [1004, 611] width 9 height 9
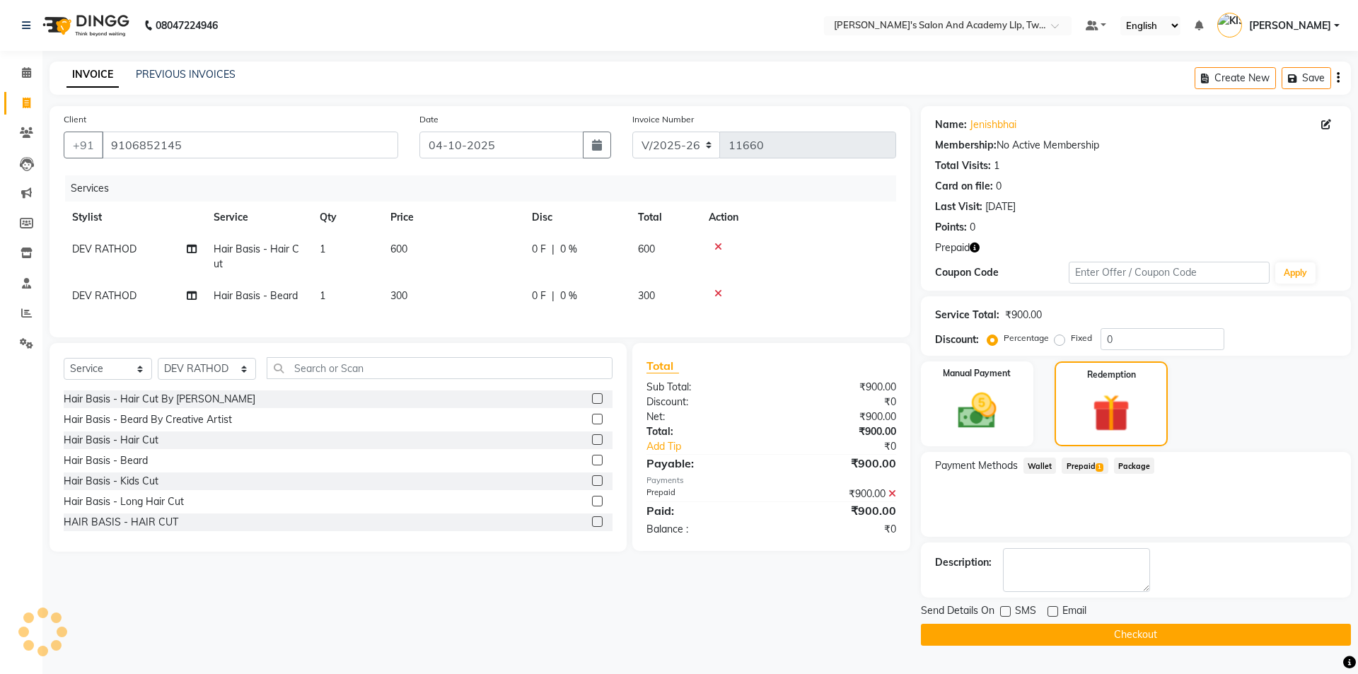
drag, startPoint x: 1004, startPoint y: 611, endPoint x: 1031, endPoint y: 636, distance: 37.5
click at [1004, 611] on label at bounding box center [1005, 611] width 11 height 11
click at [1004, 611] on input "checkbox" at bounding box center [1004, 611] width 9 height 9
checkbox input "true"
click at [1030, 634] on button "Checkout" at bounding box center [1136, 635] width 430 height 22
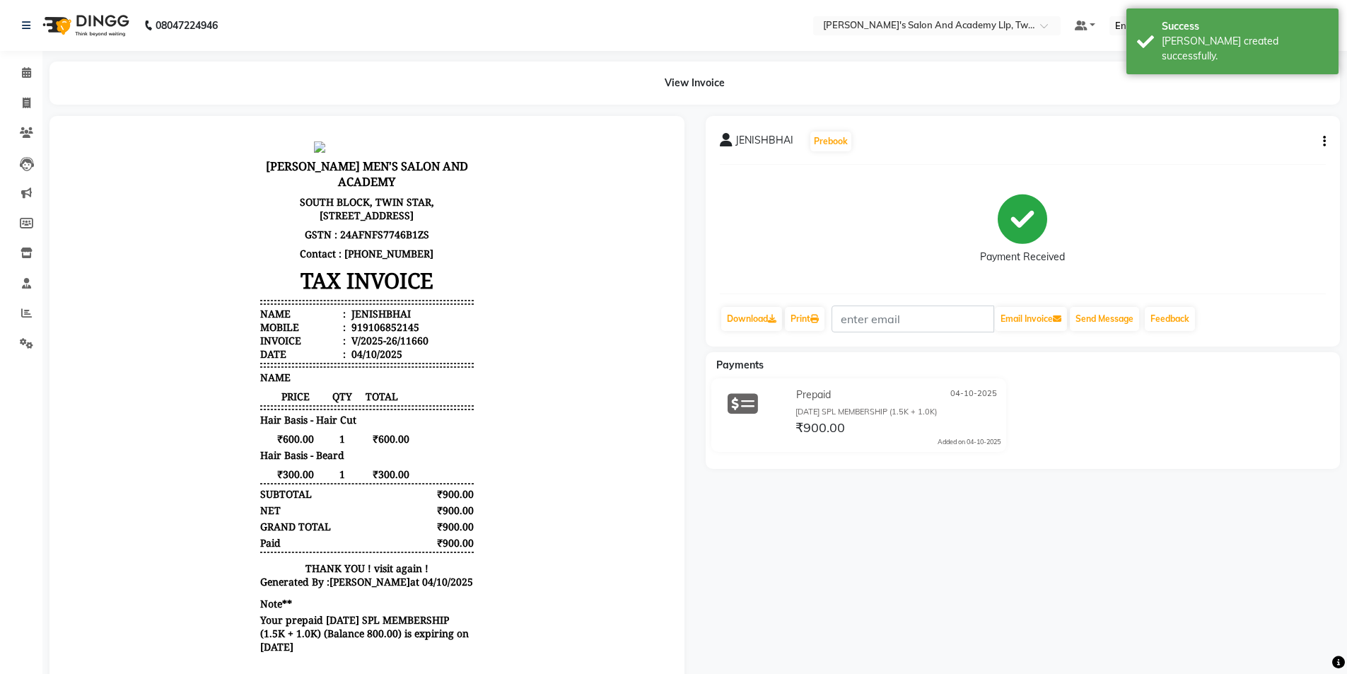
scroll to position [11, 0]
